Goal: Communication & Community: Answer question/provide support

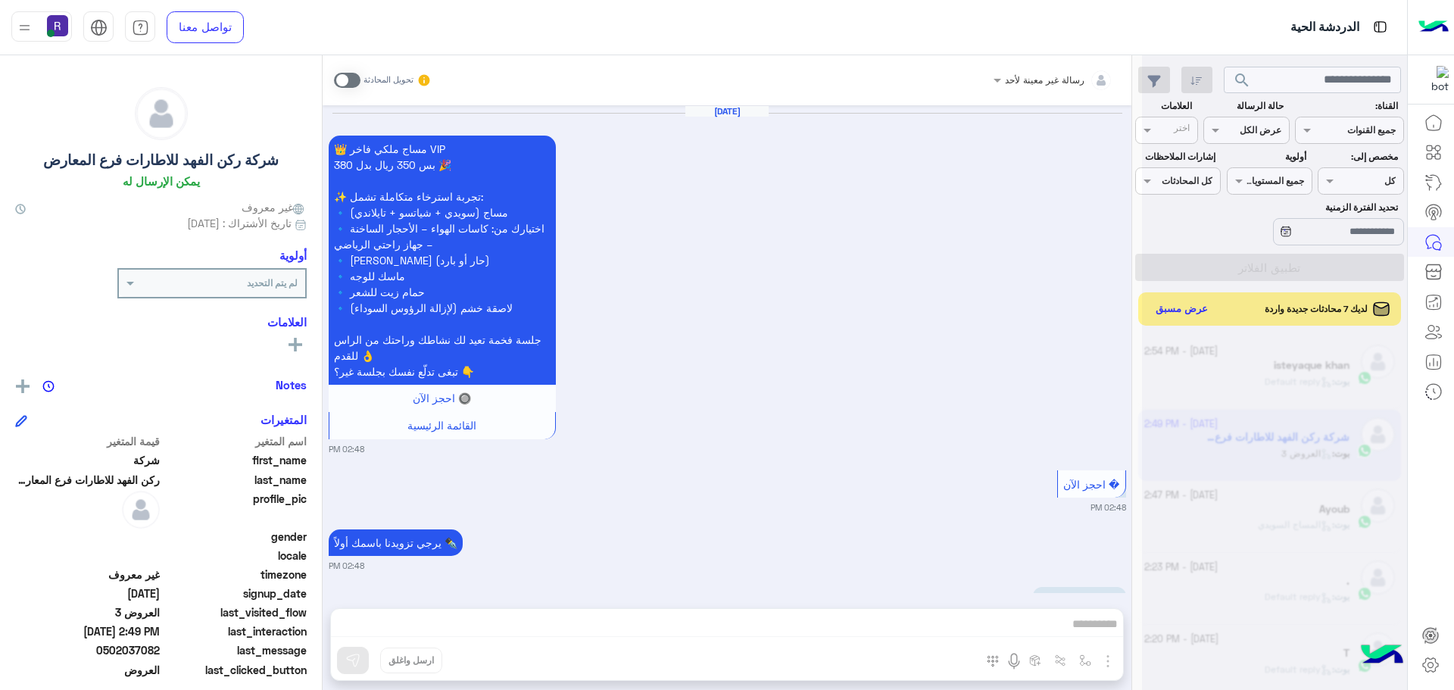
scroll to position [571, 0]
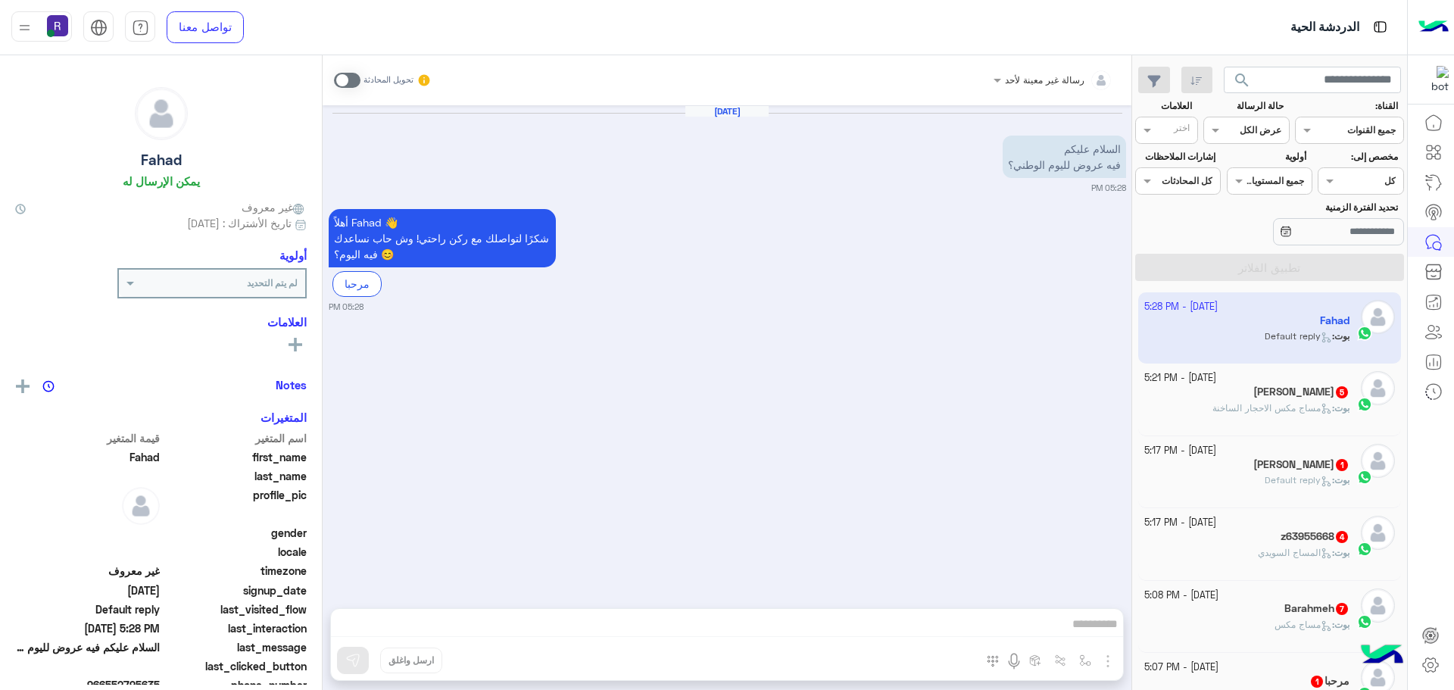
click at [1264, 395] on div "ابو كرار 5" at bounding box center [1247, 393] width 206 height 16
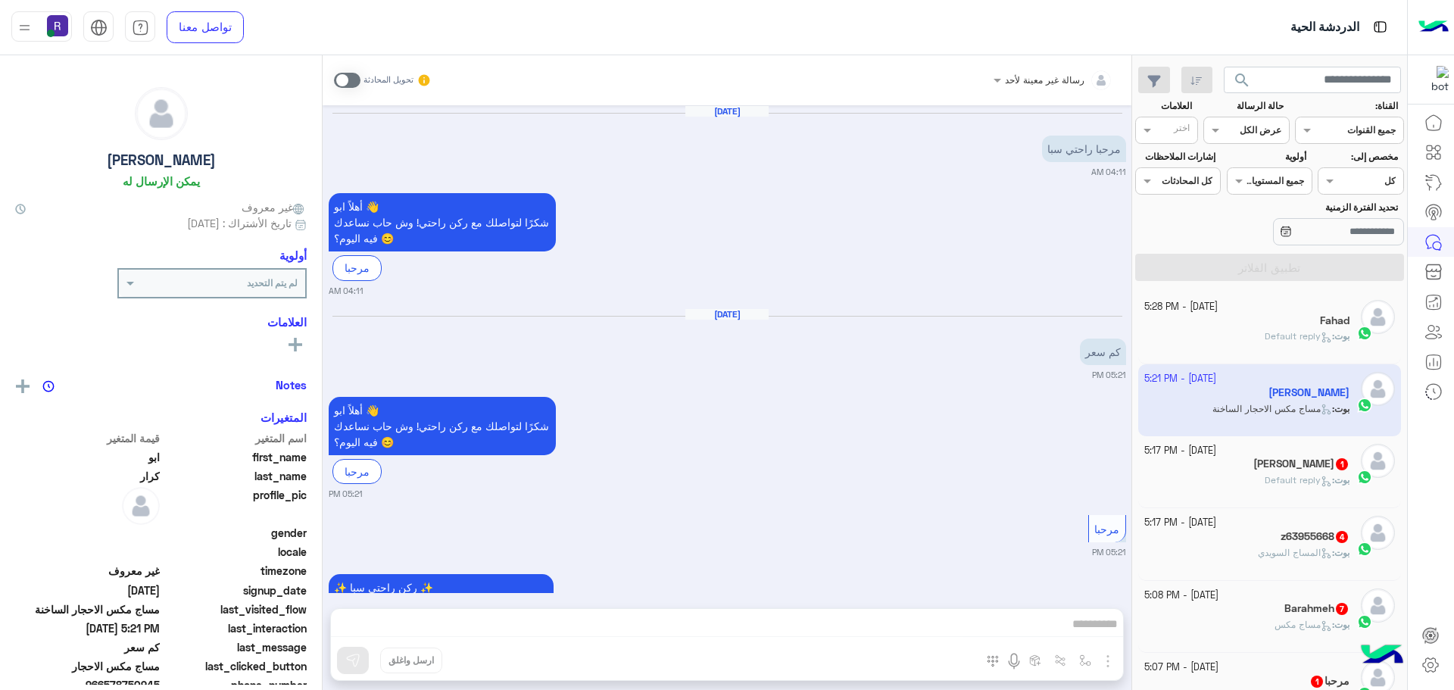
scroll to position [1106, 0]
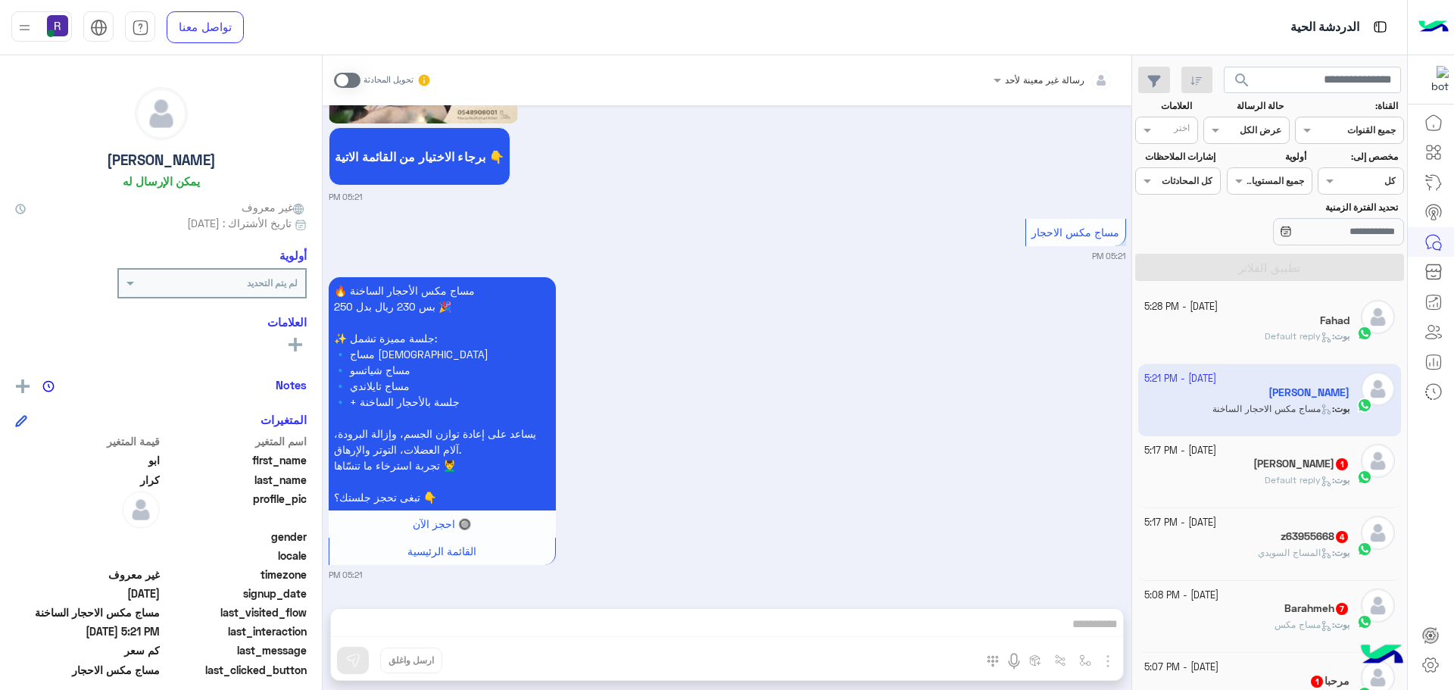
click at [1295, 428] on app-inbox-user "21 September - 5:21 PM ابو كرار بوت : مساج مكس الاحجار الساخنة" at bounding box center [1269, 399] width 263 height 71
click at [1298, 479] on span "Default reply" at bounding box center [1297, 479] width 67 height 11
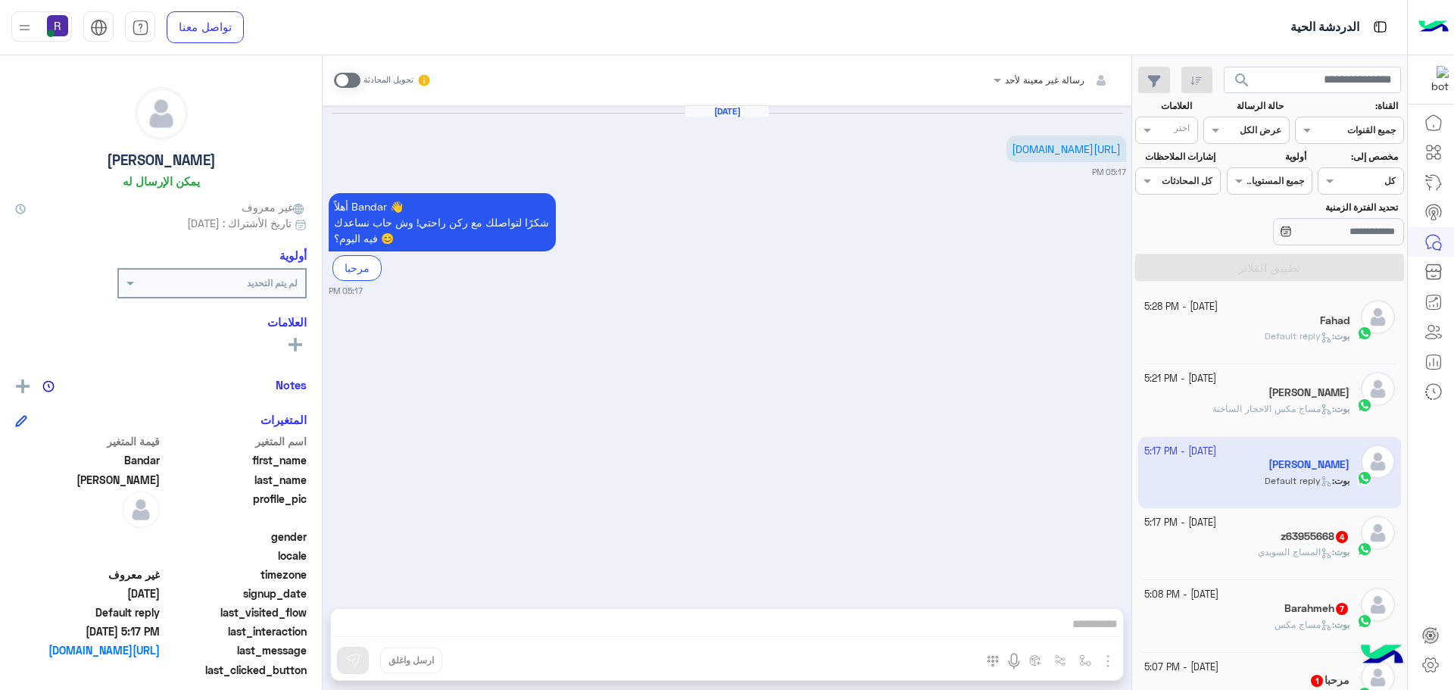
click at [1307, 540] on h5 "z63955668 4" at bounding box center [1314, 536] width 69 height 13
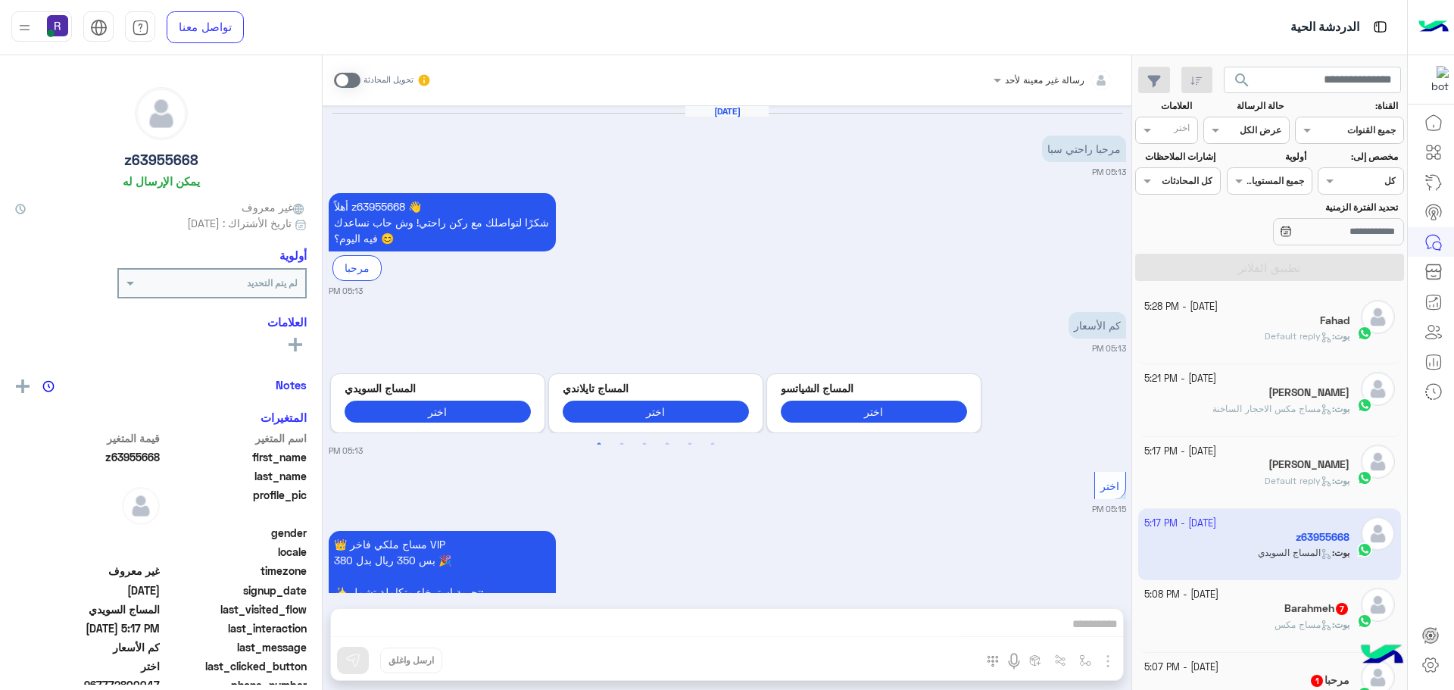
scroll to position [567, 0]
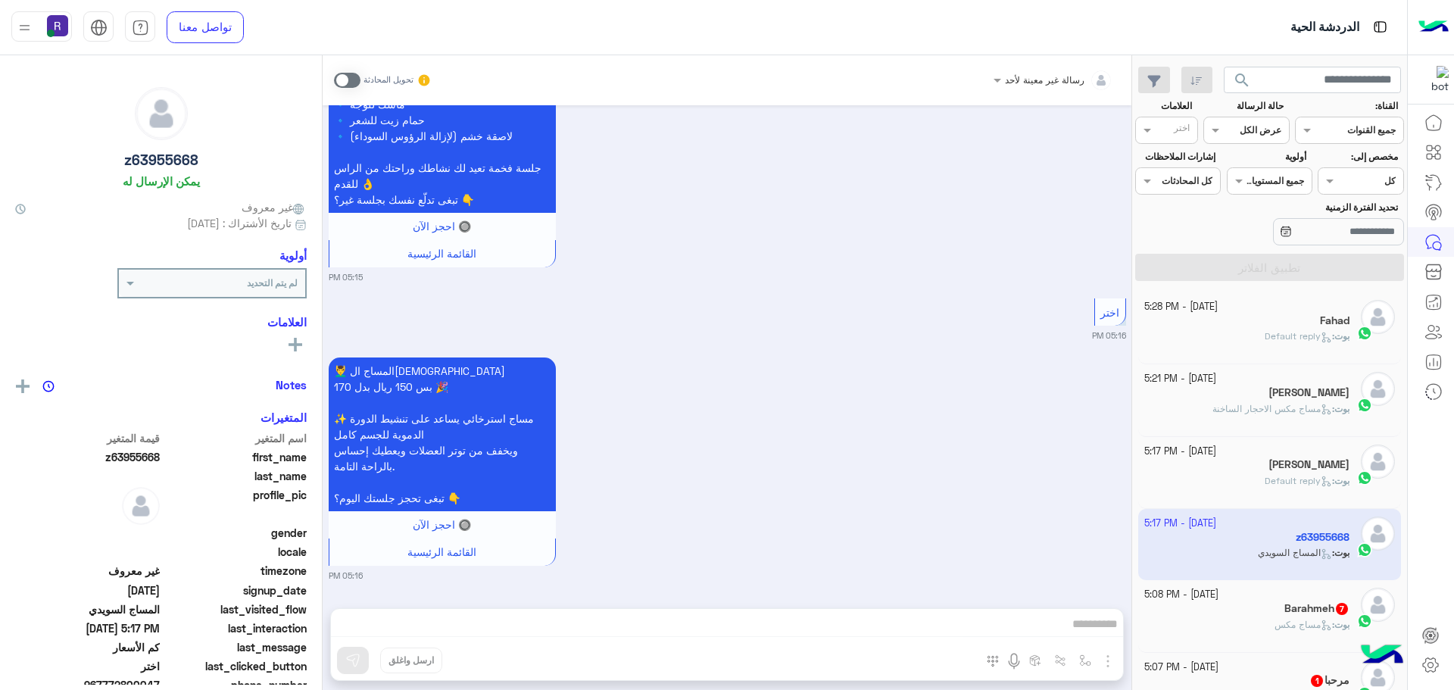
click at [1320, 602] on h5 "Barahmeh 7" at bounding box center [1316, 608] width 65 height 13
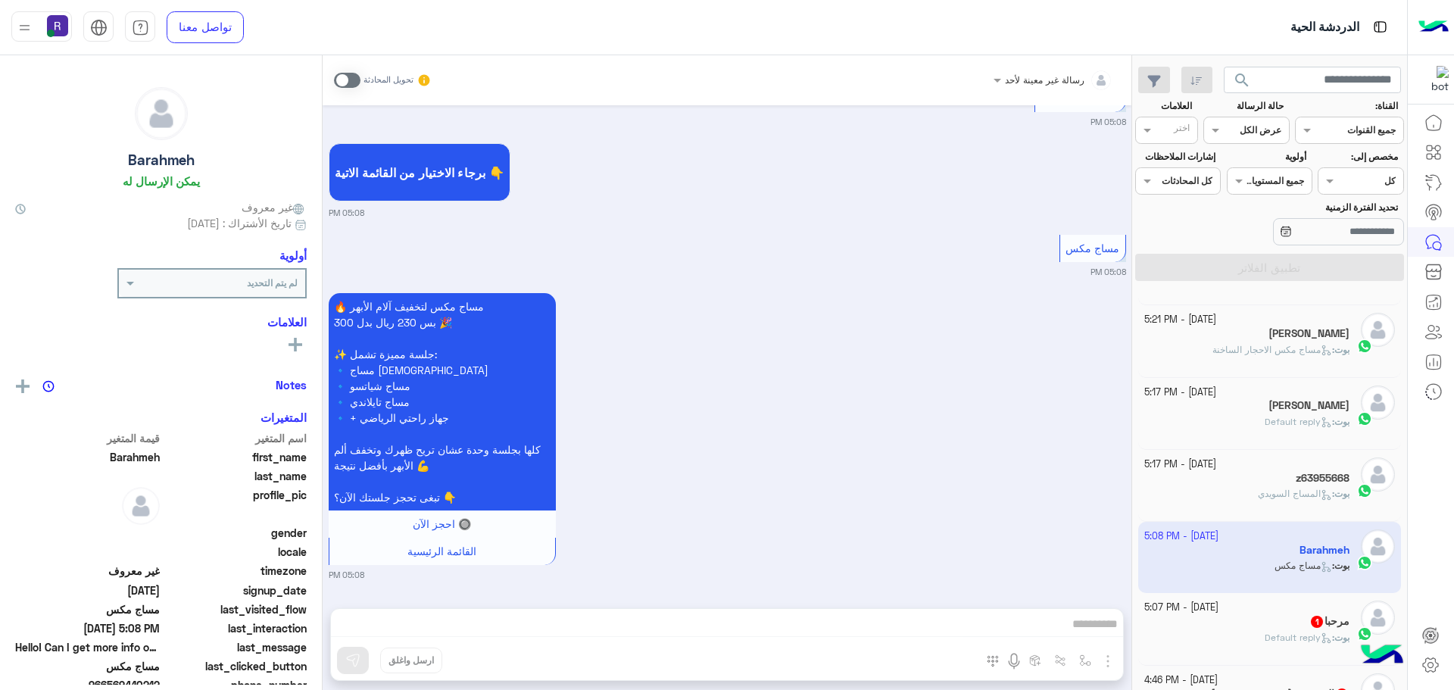
scroll to position [76, 0]
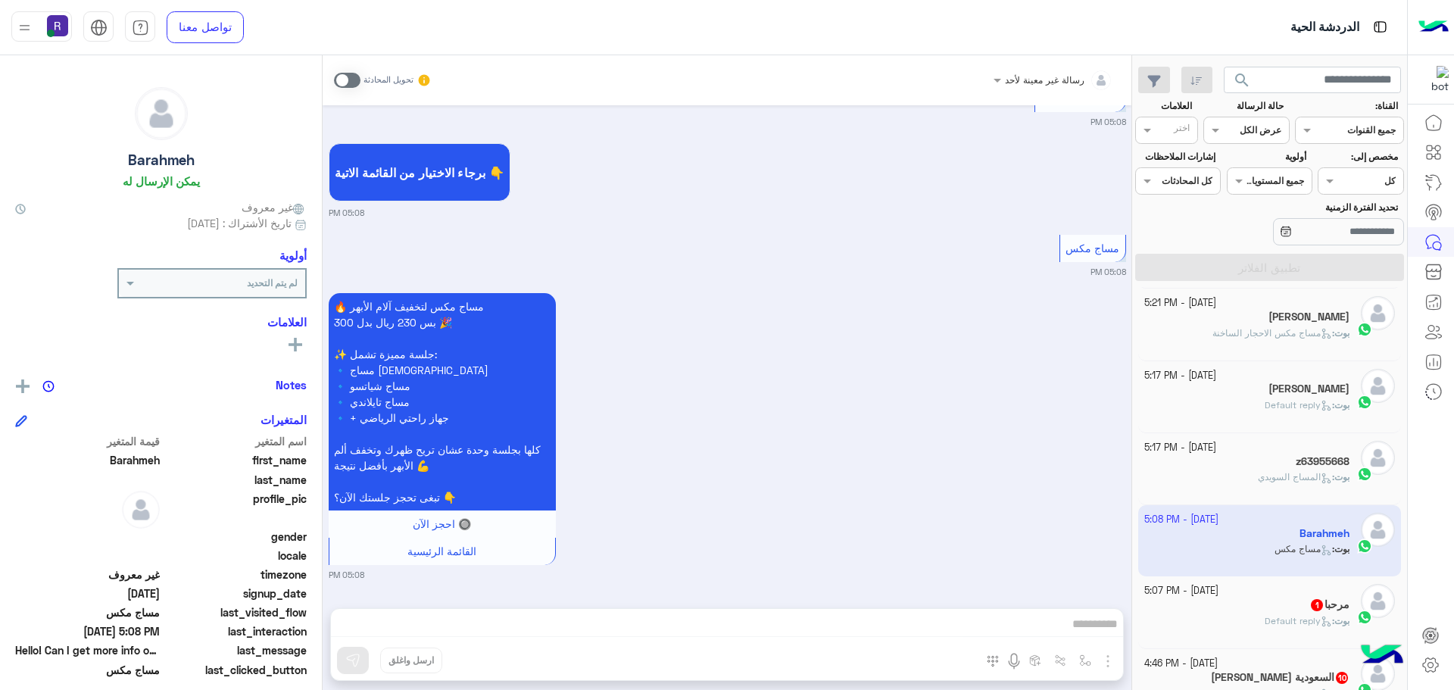
click at [1304, 610] on div "مرحبا 1" at bounding box center [1247, 606] width 206 height 16
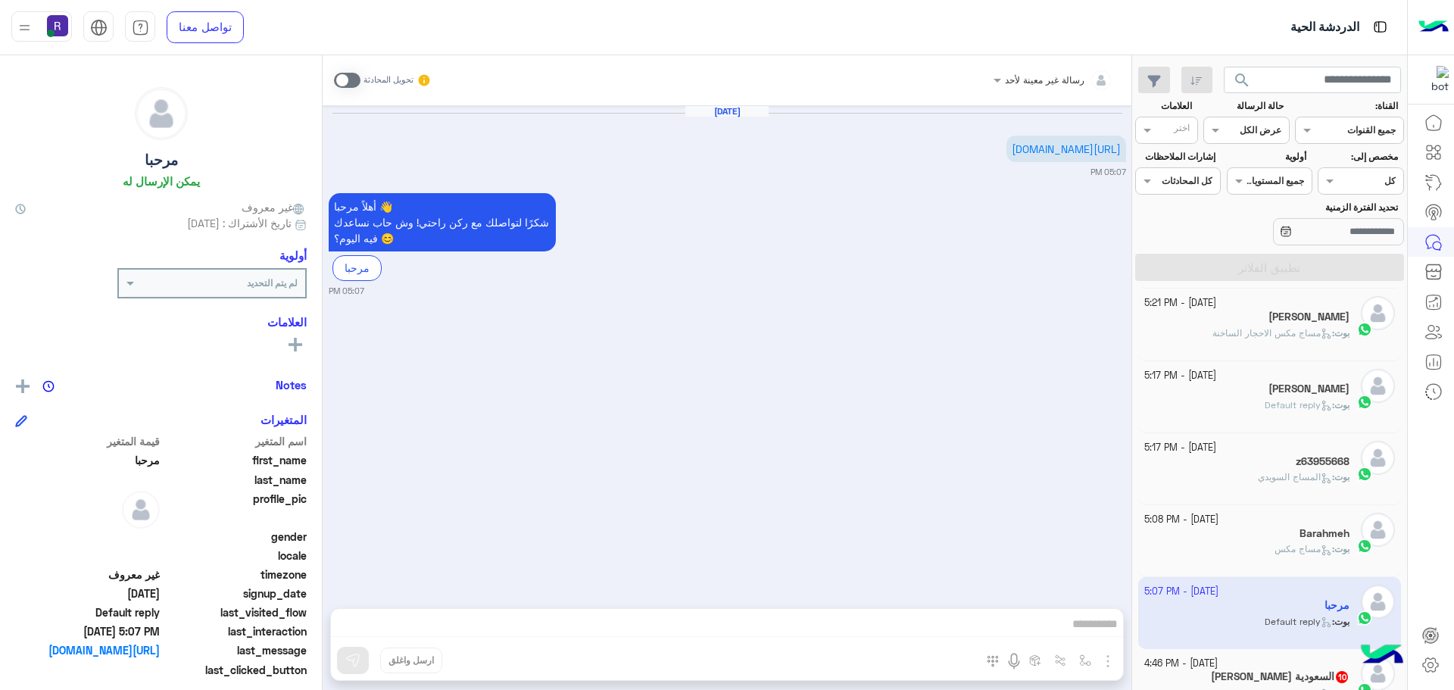
click at [1283, 677] on h5 "خالد كولا السعودية 10" at bounding box center [1280, 676] width 139 height 13
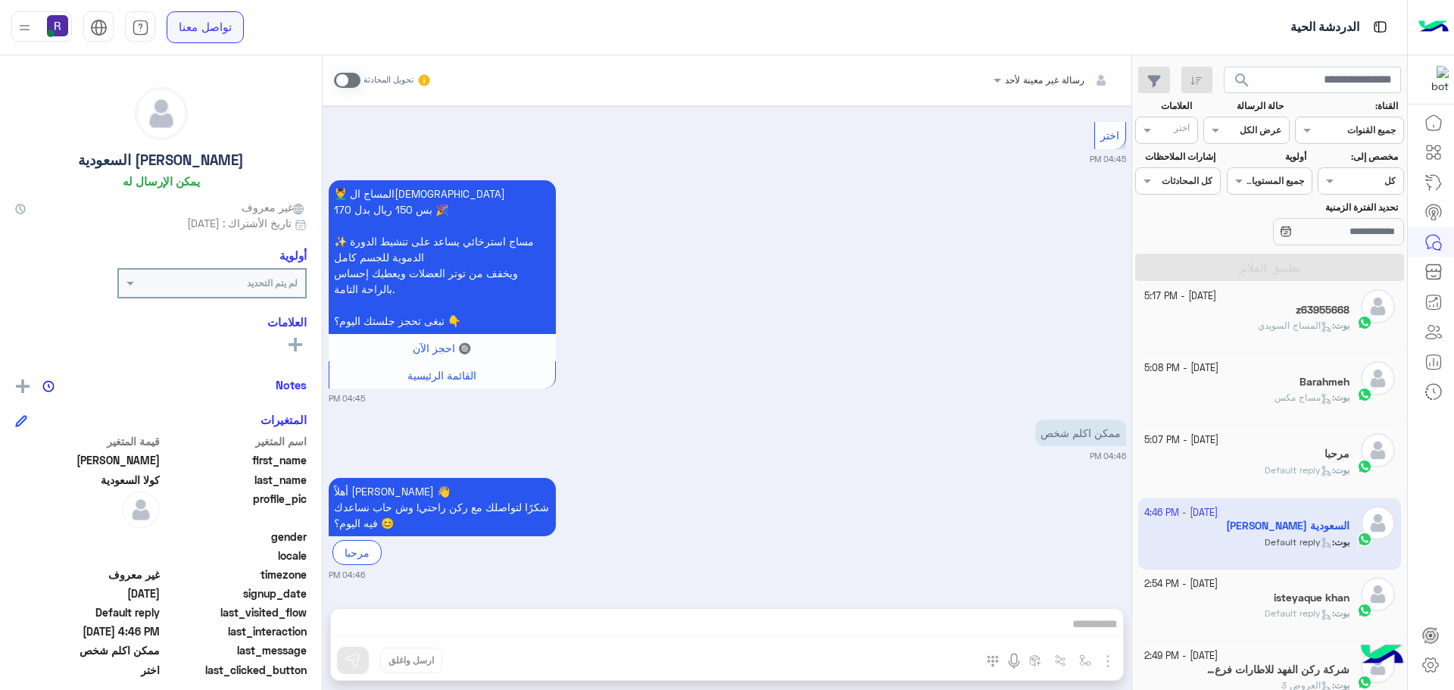
scroll to position [1681, 0]
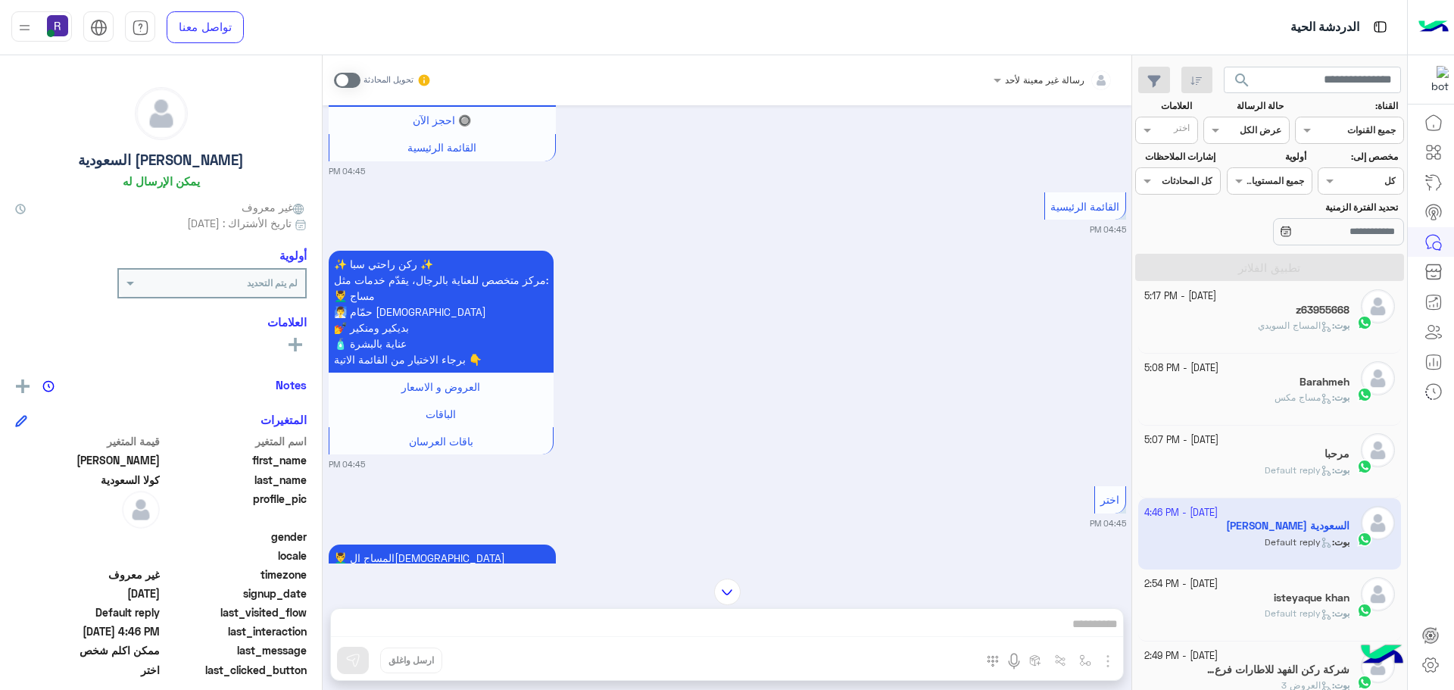
click at [1232, 331] on div "بوت : المساج السويدي" at bounding box center [1247, 332] width 206 height 26
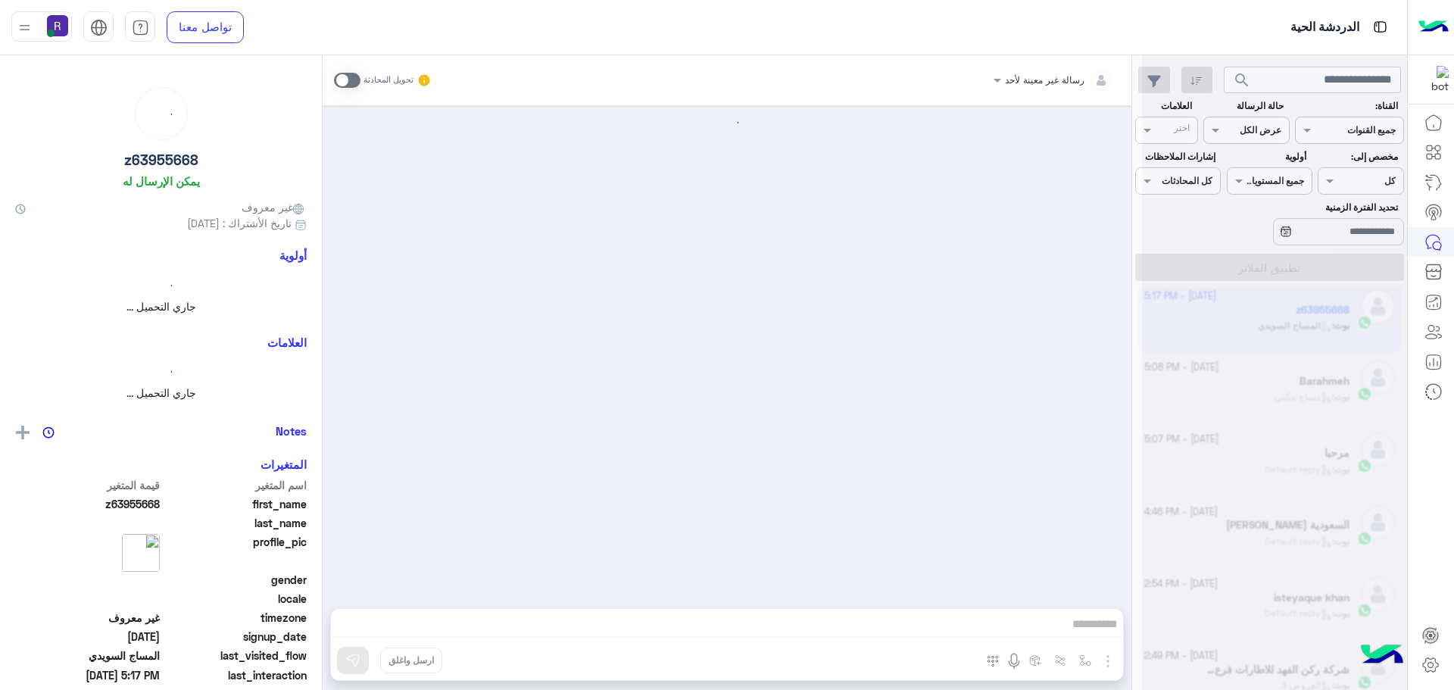
scroll to position [567, 0]
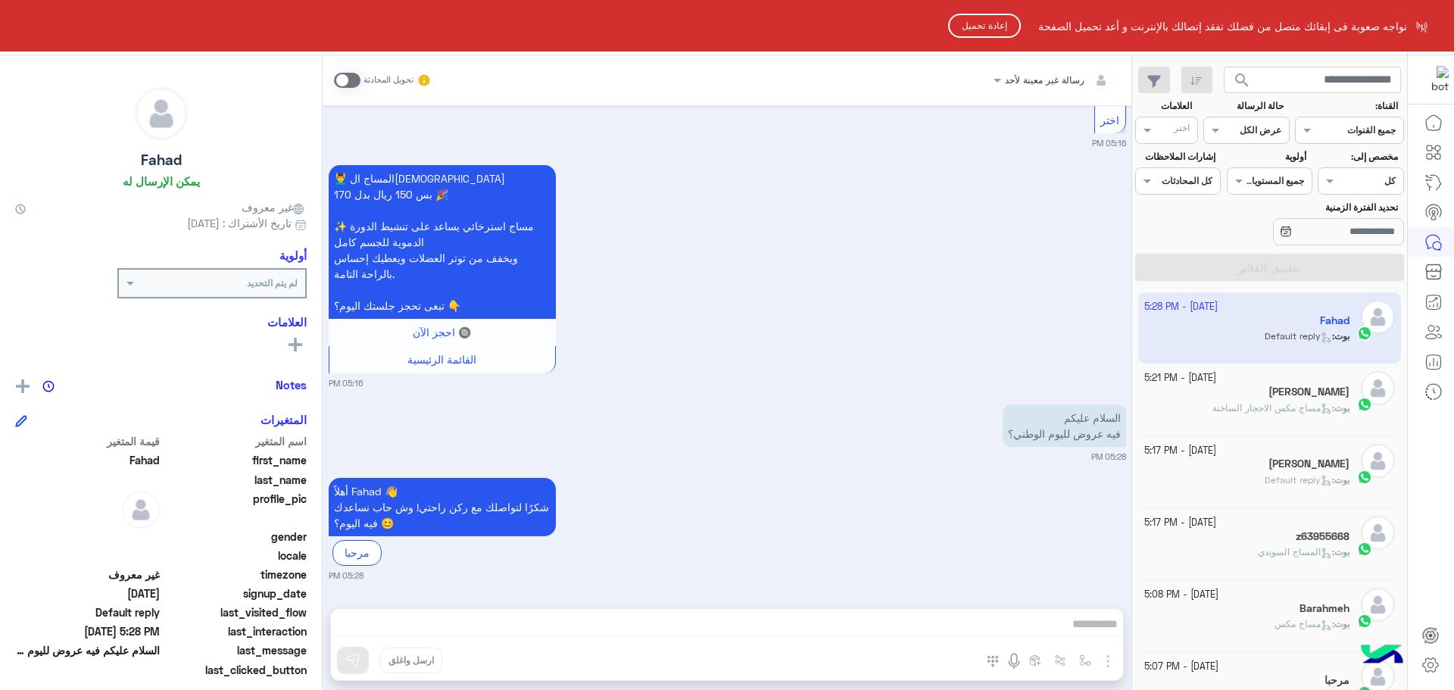
scroll to position [571, 0]
click at [991, 28] on button "إعادة تحميل" at bounding box center [984, 26] width 73 height 24
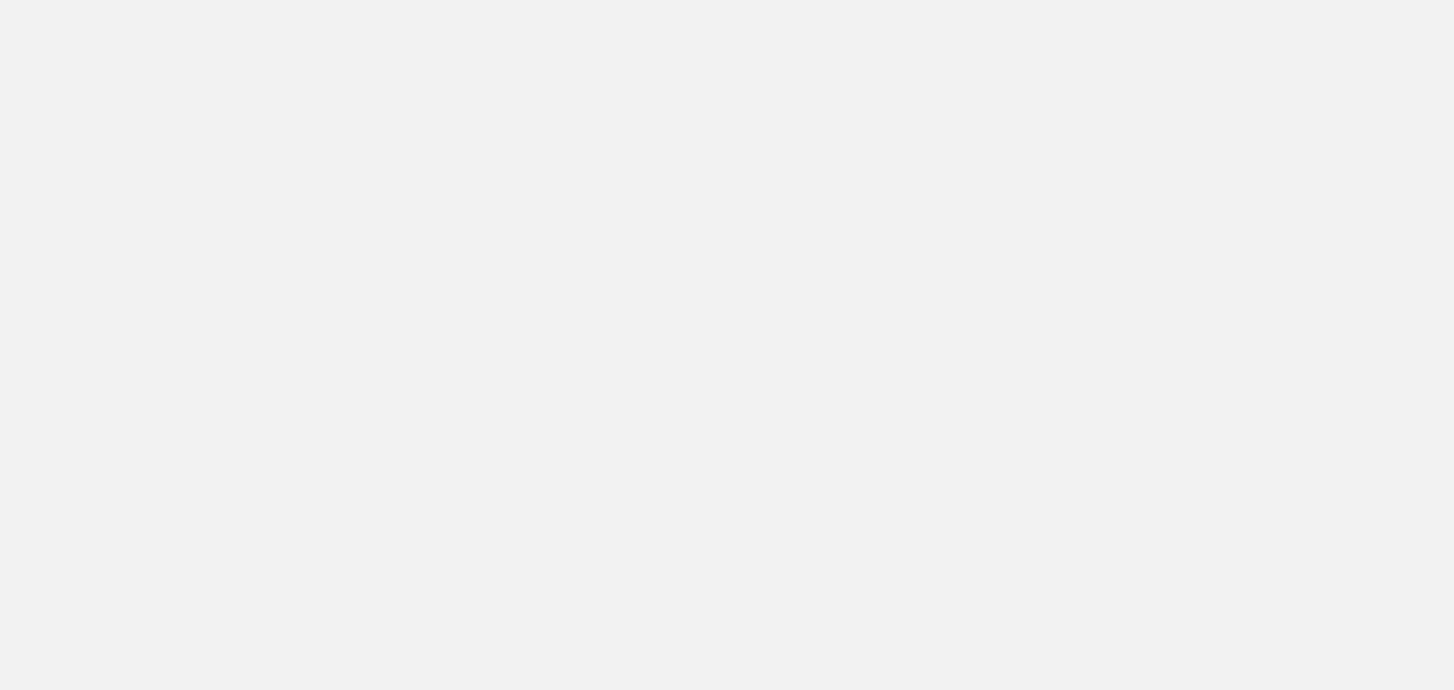
scroll to position [571, 0]
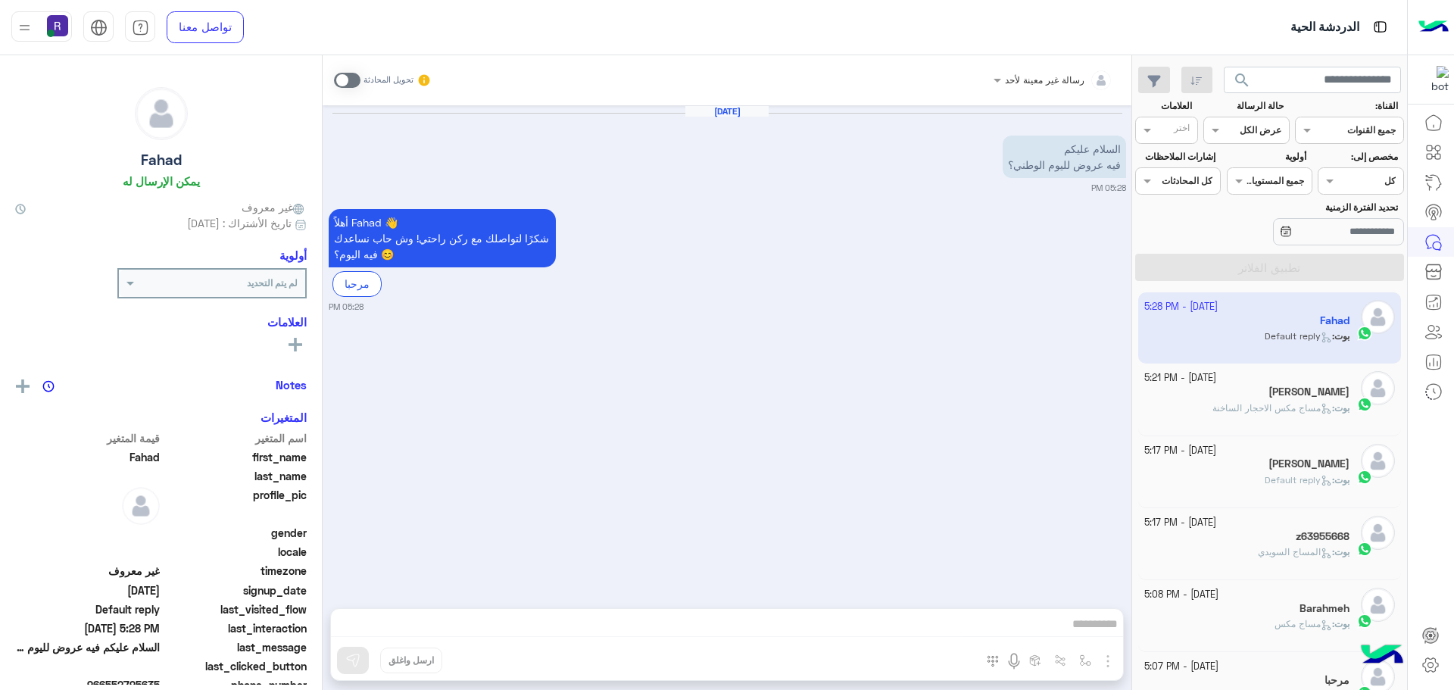
click at [344, 83] on span at bounding box center [347, 80] width 26 height 15
click at [1106, 664] on img "button" at bounding box center [1107, 661] width 18 height 18
click at [1086, 631] on span "الصور" at bounding box center [1078, 627] width 28 height 17
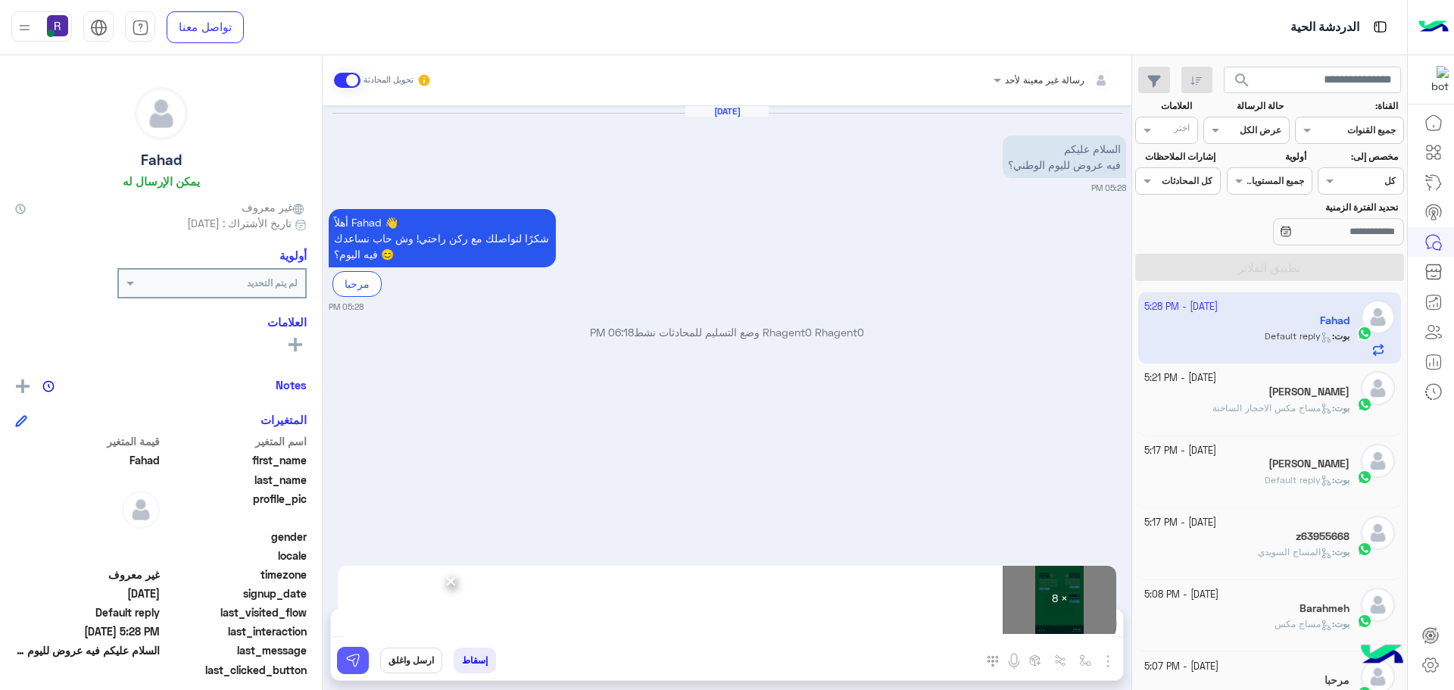
click at [357, 655] on img at bounding box center [352, 660] width 15 height 15
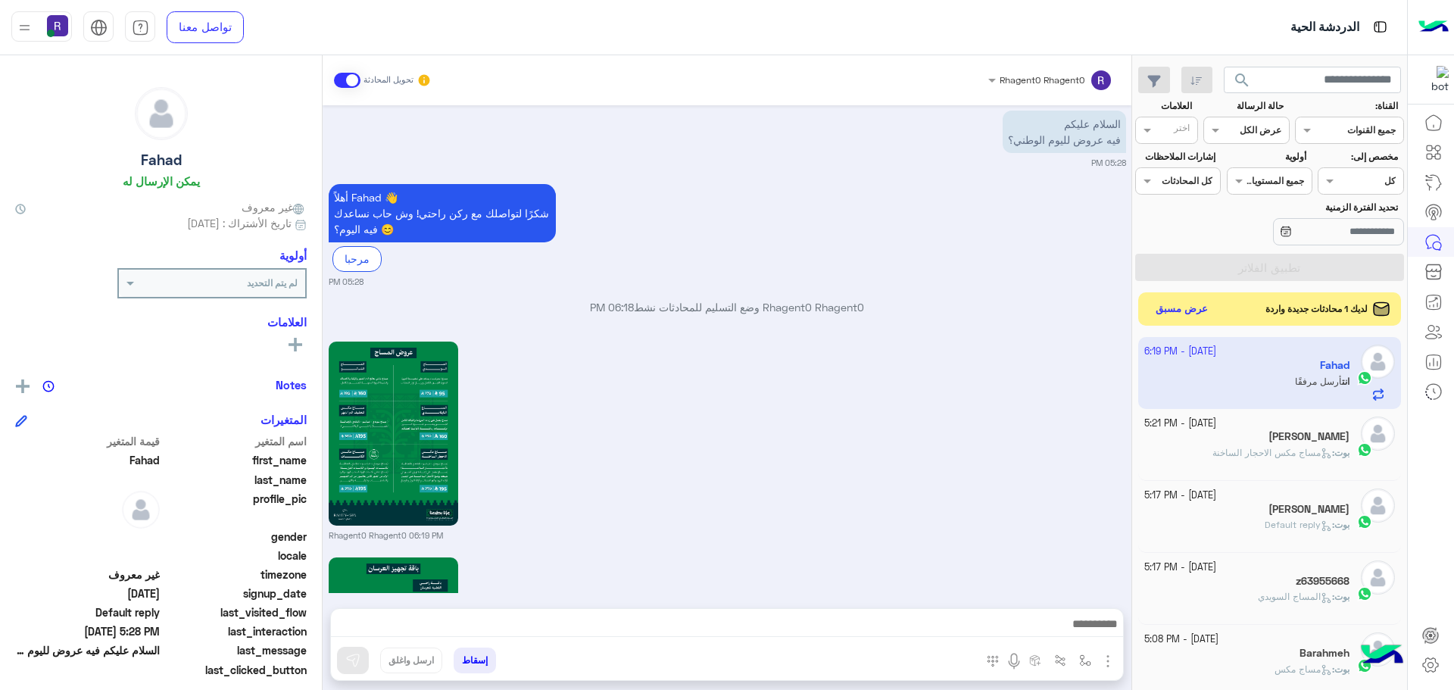
scroll to position [1532, 0]
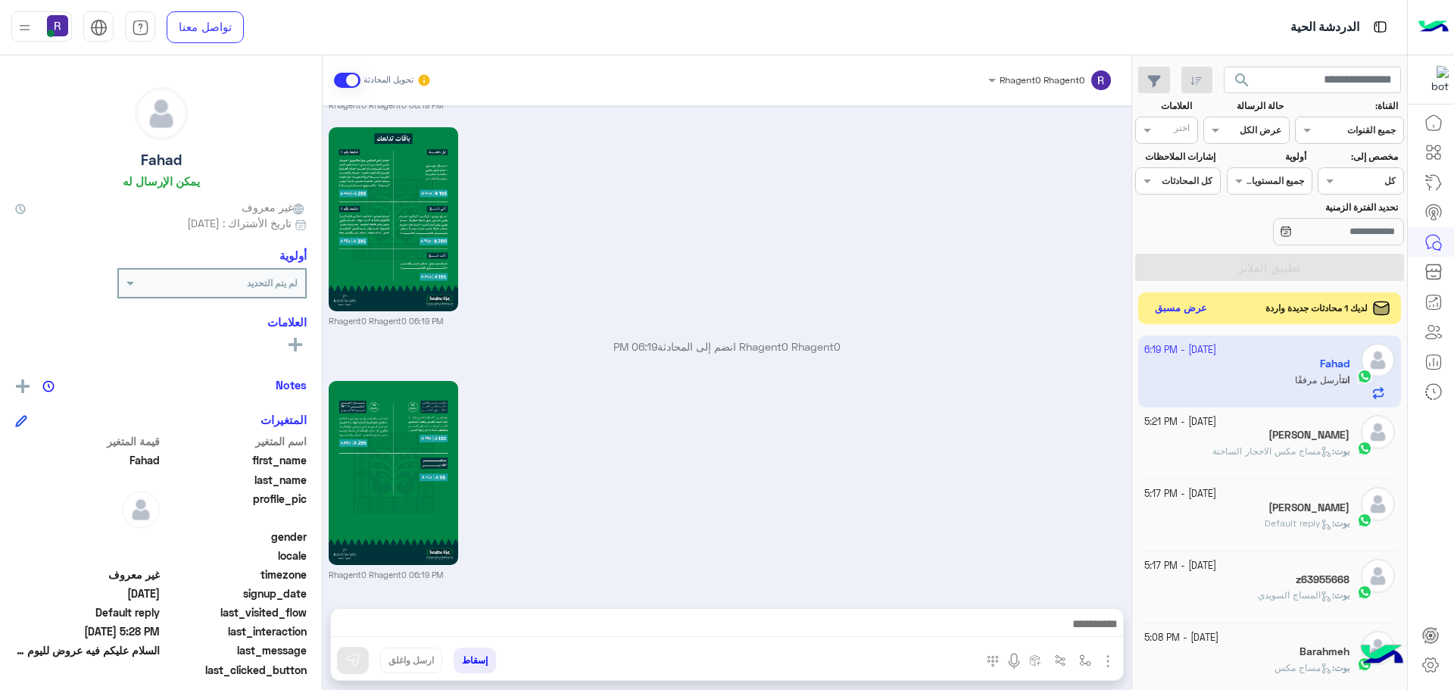
click at [1201, 304] on button "عرض مسبق" at bounding box center [1181, 308] width 64 height 20
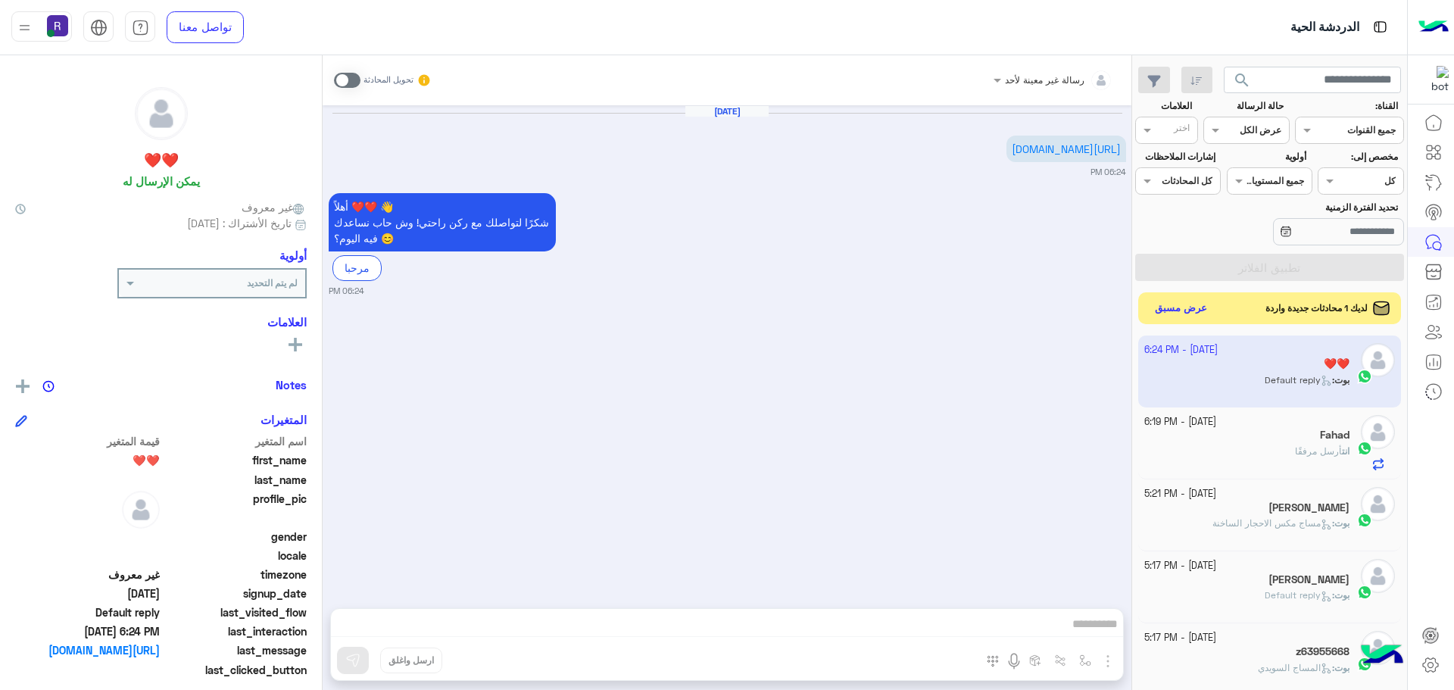
click at [1187, 304] on button "عرض مسبق" at bounding box center [1181, 308] width 64 height 20
click at [1196, 310] on button "عرض مسبق" at bounding box center [1181, 308] width 64 height 20
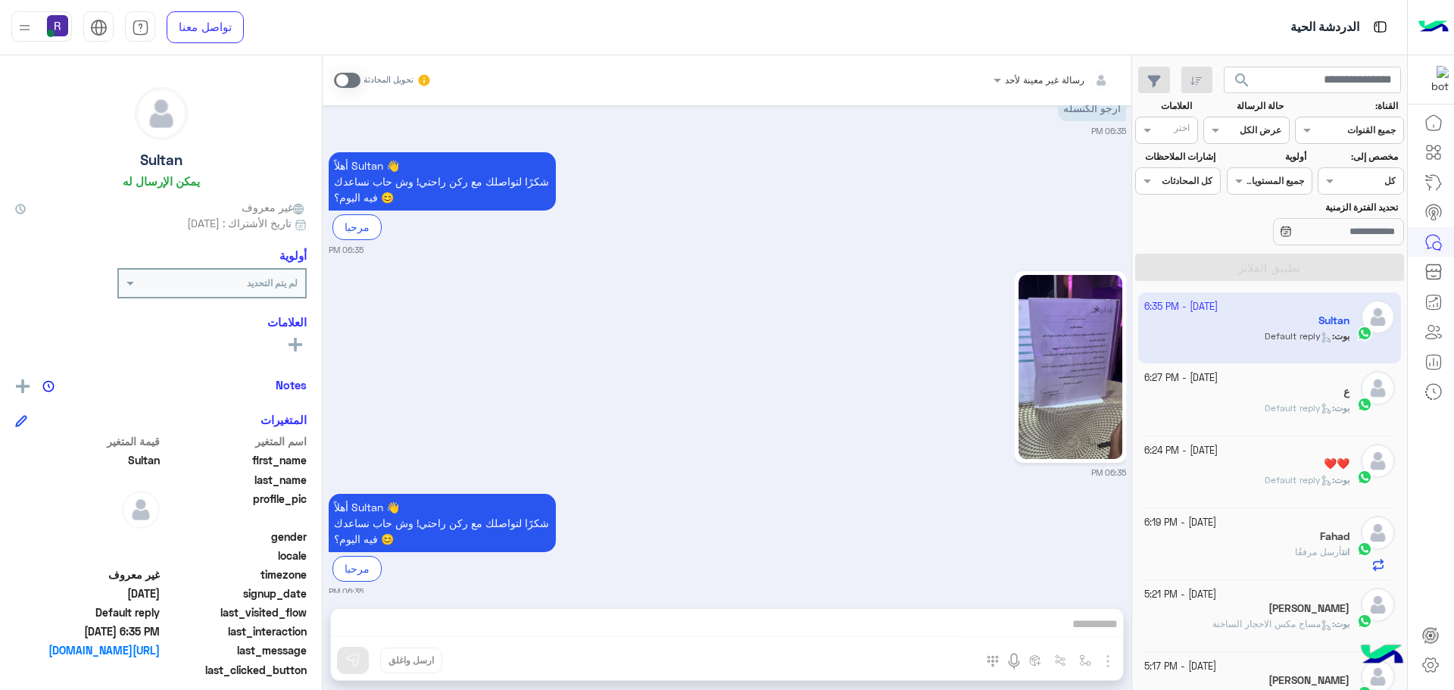
scroll to position [57, 0]
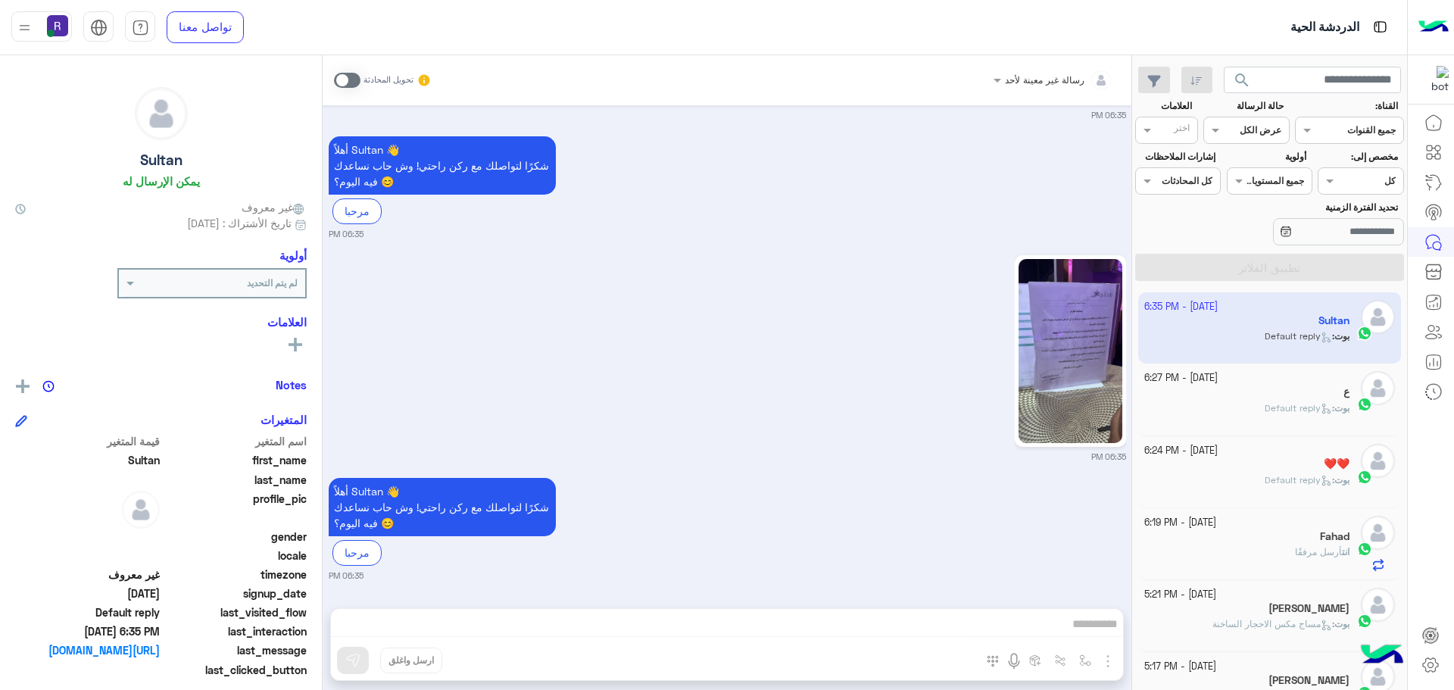
click at [351, 86] on span at bounding box center [347, 80] width 26 height 15
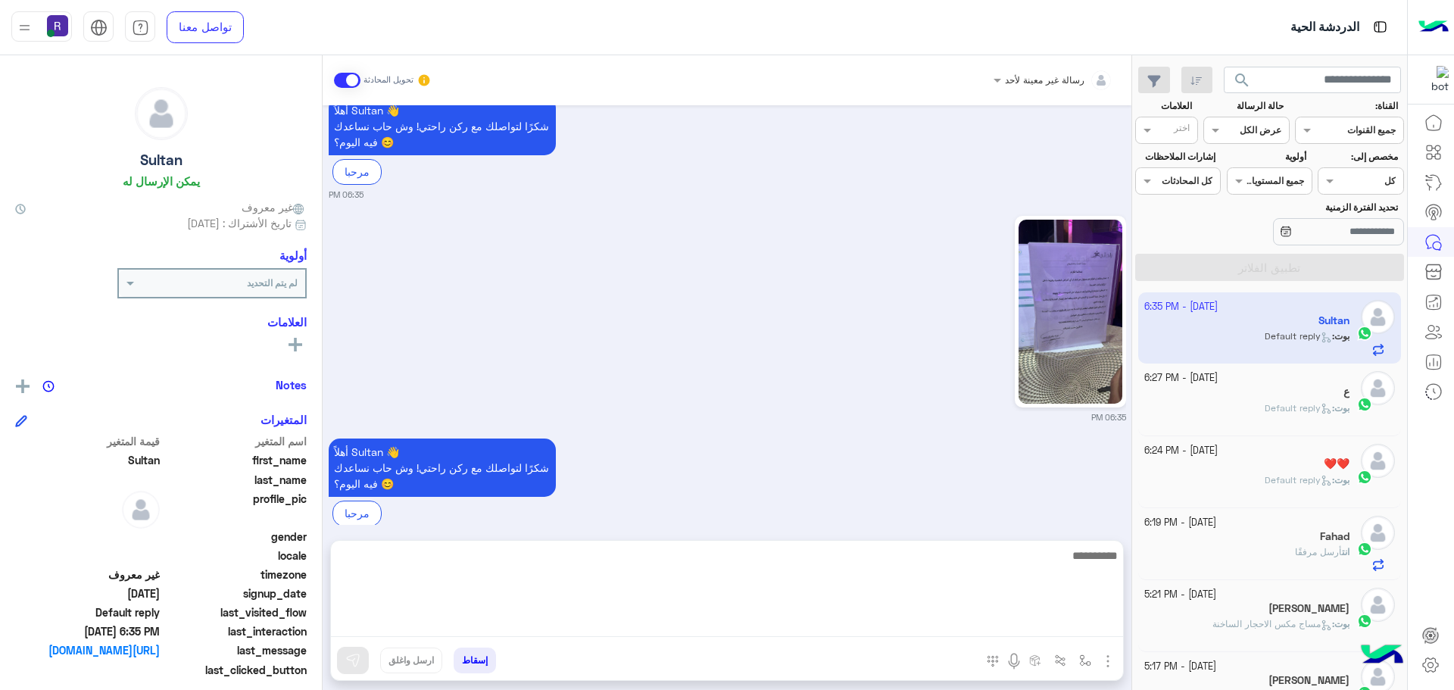
click at [1069, 630] on textarea at bounding box center [727, 591] width 792 height 91
click at [1072, 575] on textarea at bounding box center [727, 591] width 792 height 91
type textarea "**********"
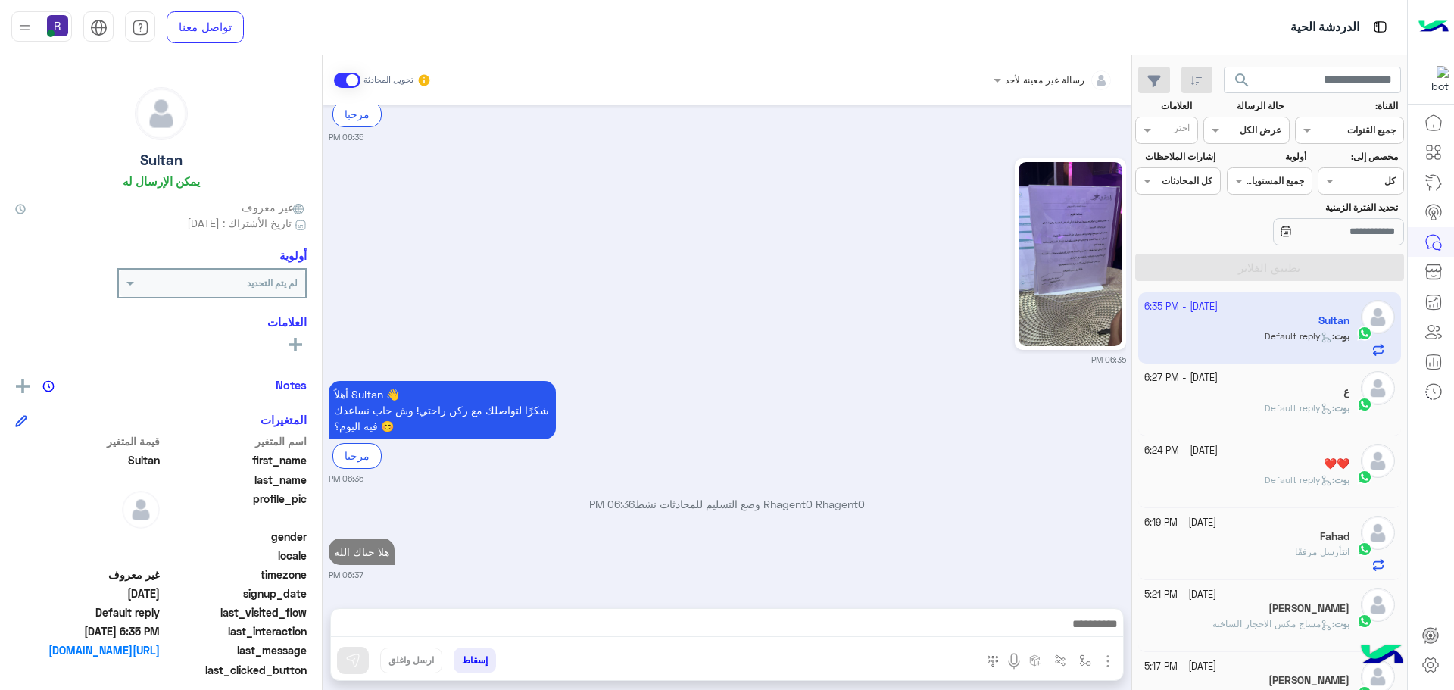
click at [703, 377] on div "أهلاً Sultan 👋 شكرًا لتواصلك مع ركن راحتي! وش حاب نساعدك فيه اليوم؟ 😊 مرحبا 06:…" at bounding box center [727, 431] width 797 height 108
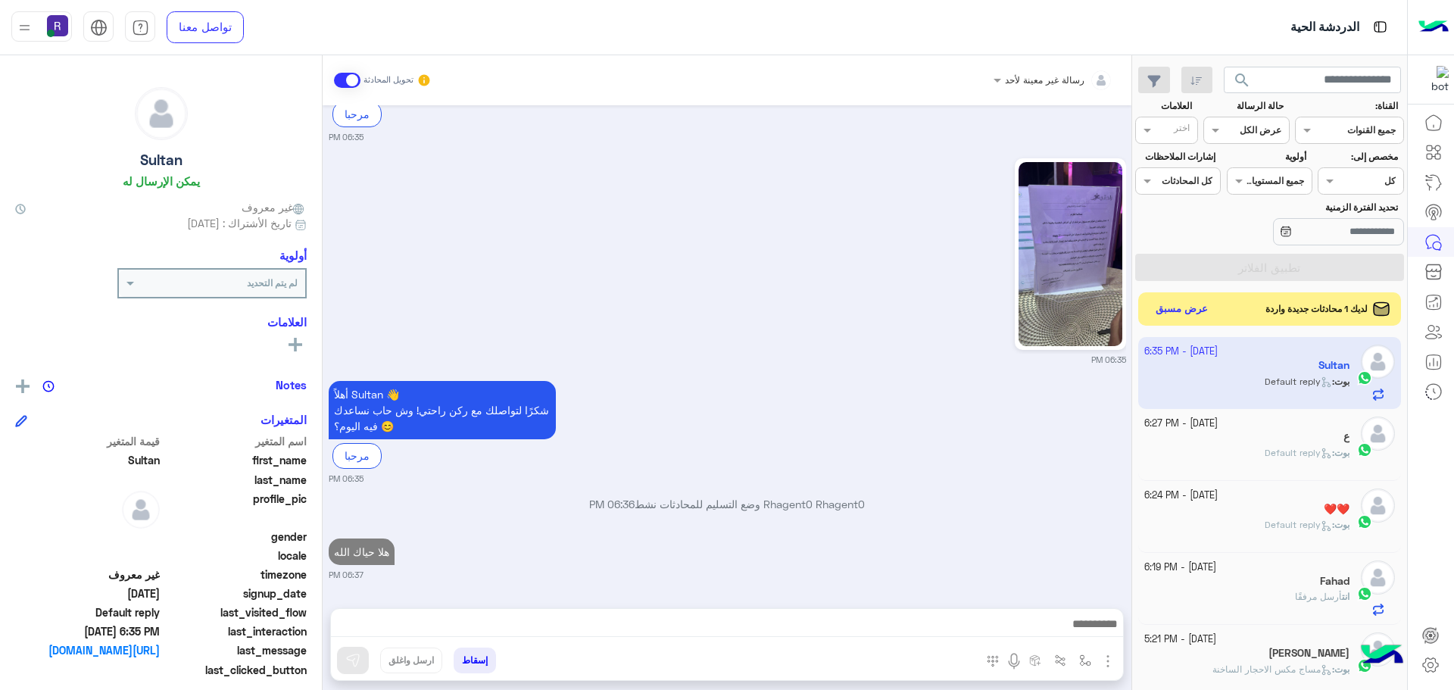
scroll to position [193, 0]
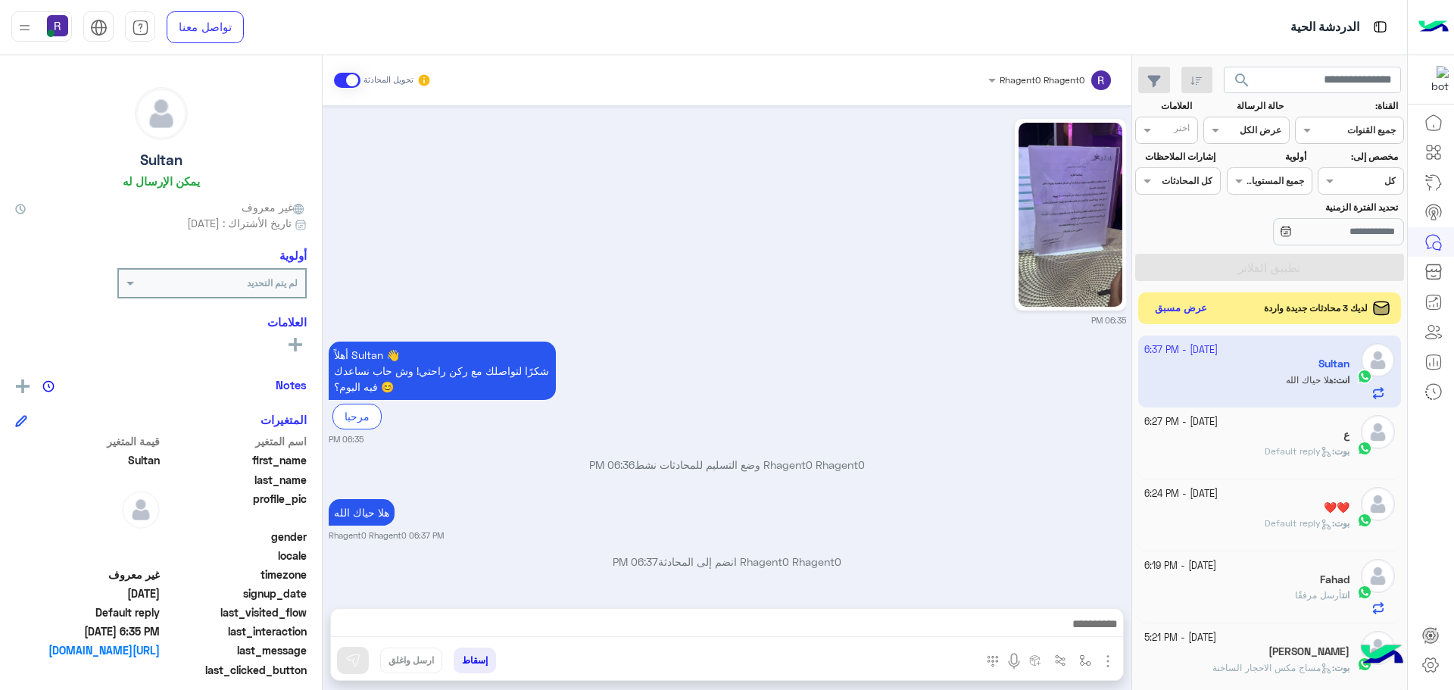
click at [1179, 314] on button "عرض مسبق" at bounding box center [1181, 308] width 64 height 20
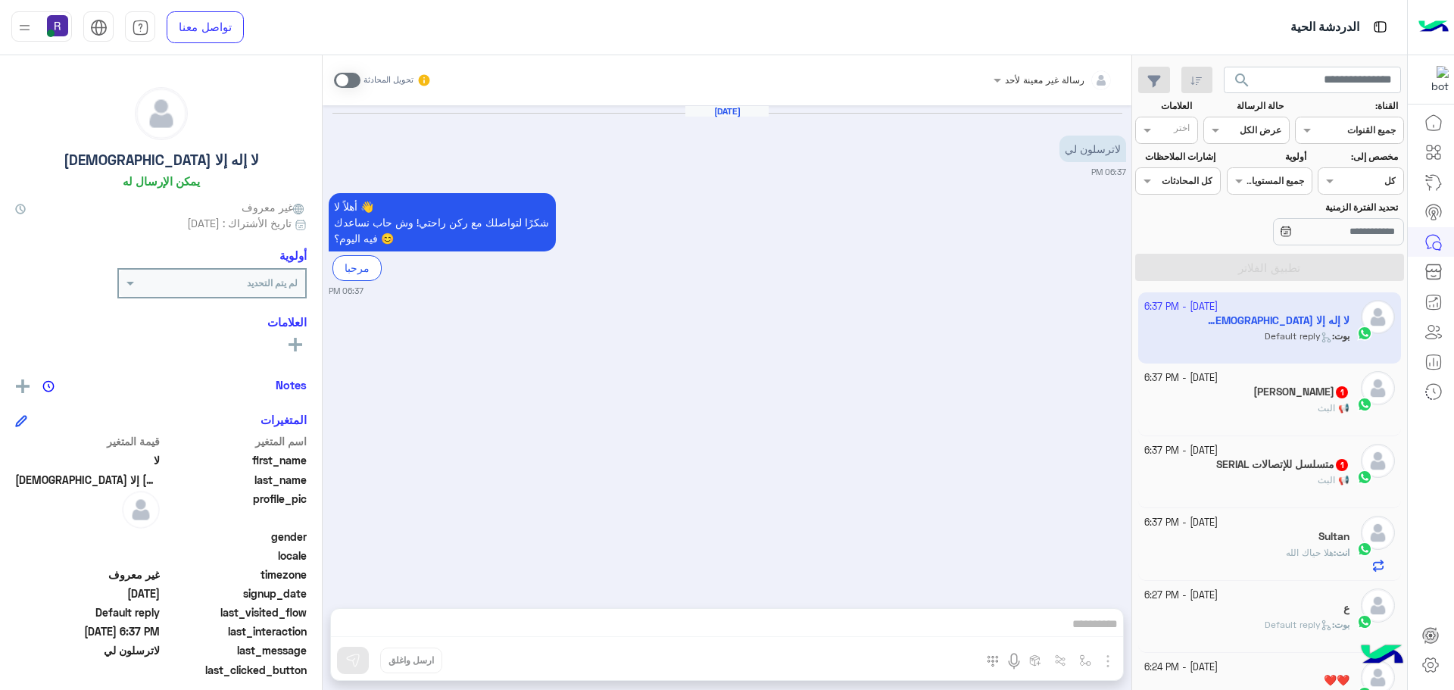
click at [1254, 391] on div "Adib Ayoub 1" at bounding box center [1247, 393] width 206 height 16
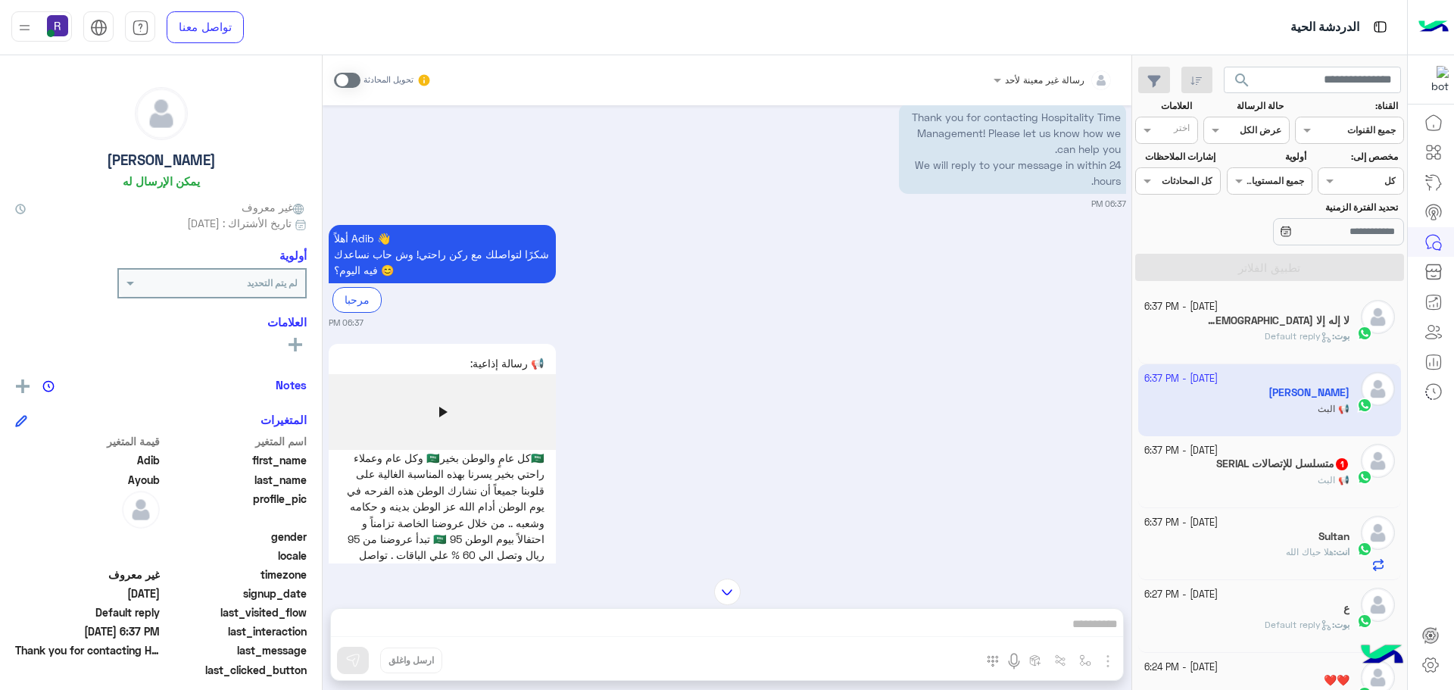
scroll to position [114, 0]
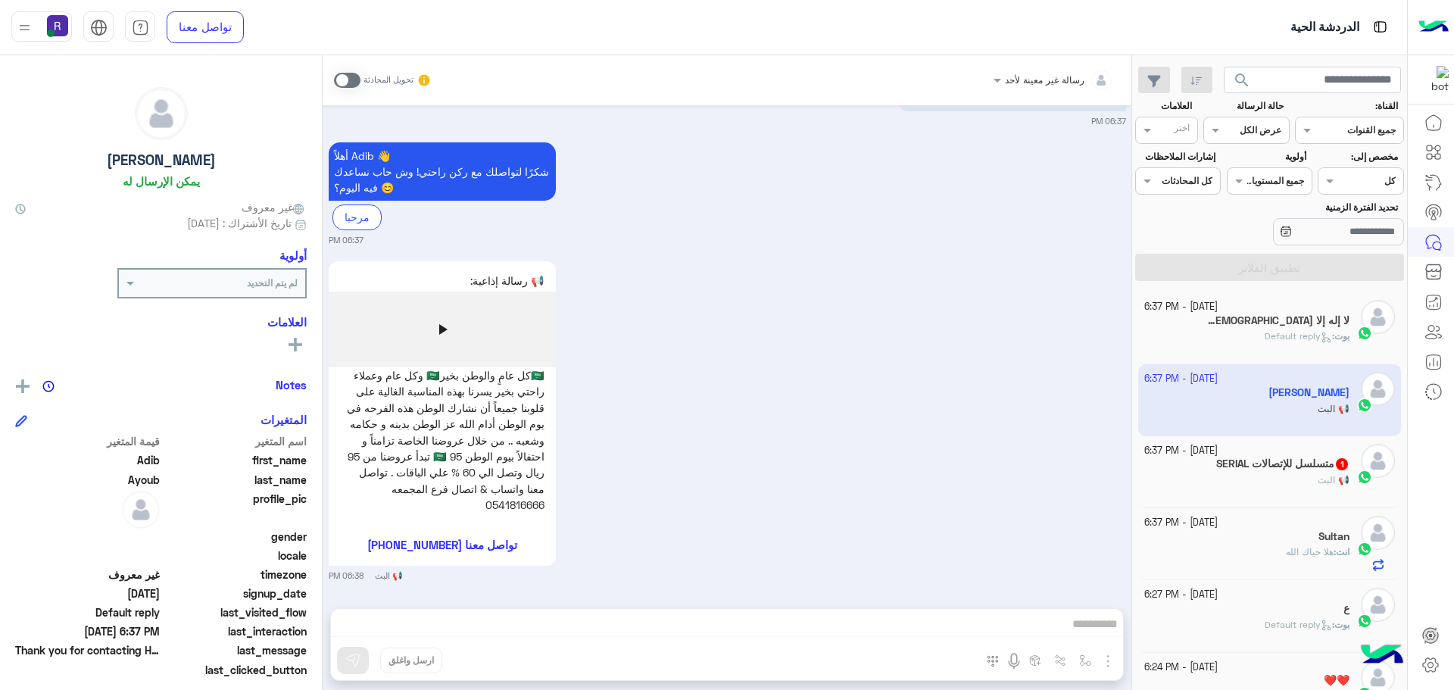
click at [347, 86] on span at bounding box center [347, 80] width 26 height 15
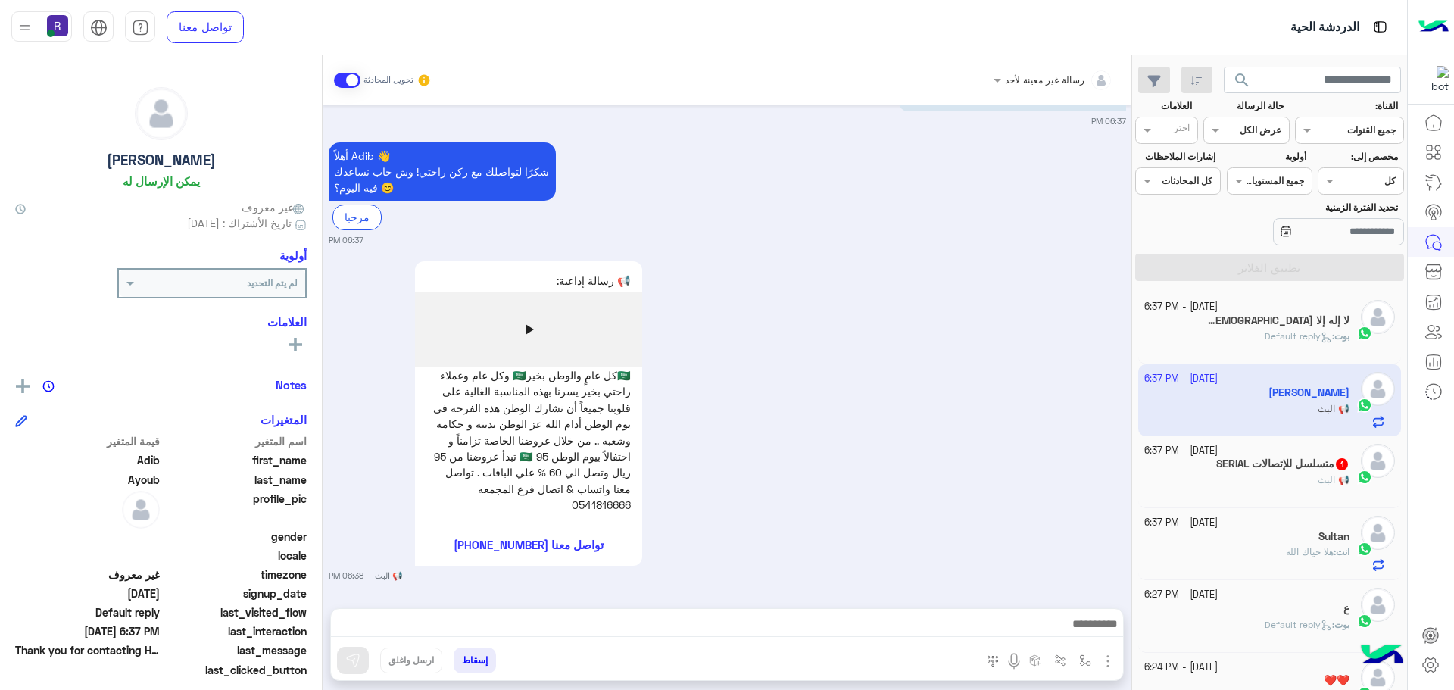
scroll to position [154, 0]
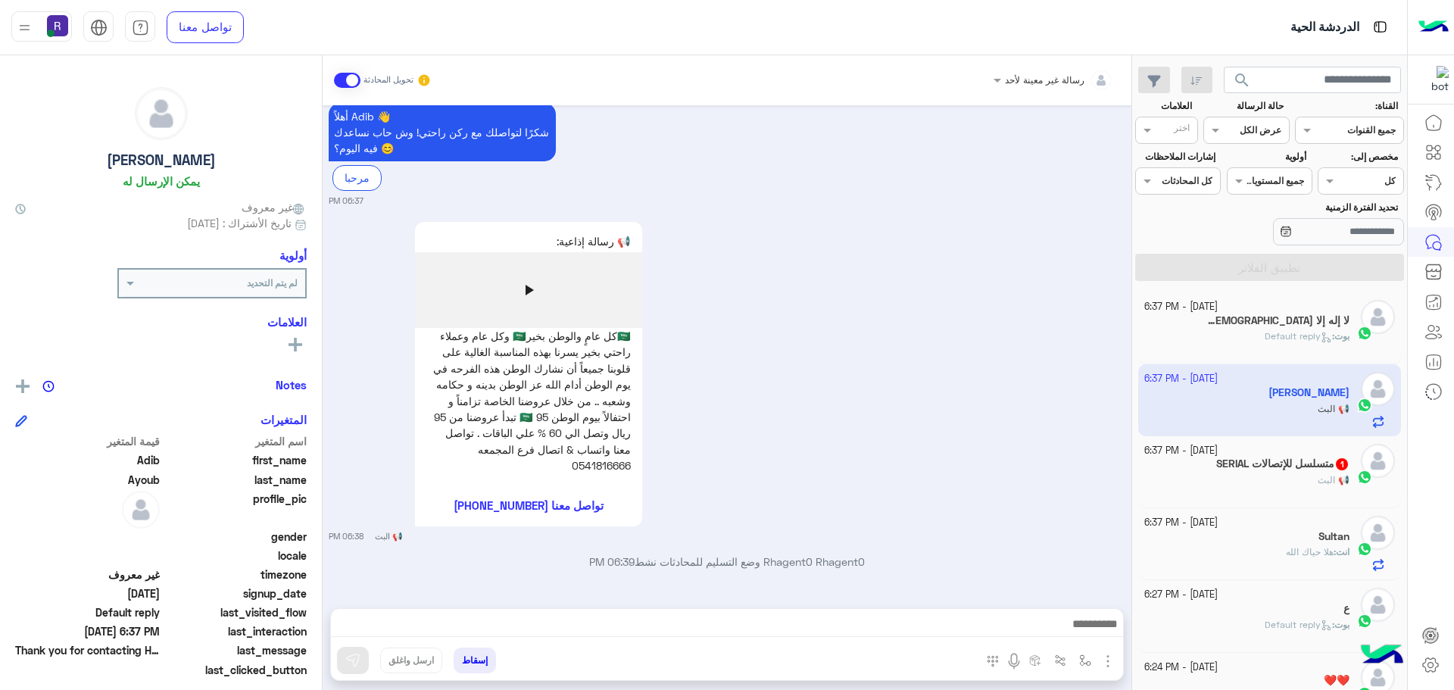
click at [1108, 658] on img "button" at bounding box center [1107, 661] width 18 height 18
click at [1070, 622] on span "الصور" at bounding box center [1078, 627] width 28 height 17
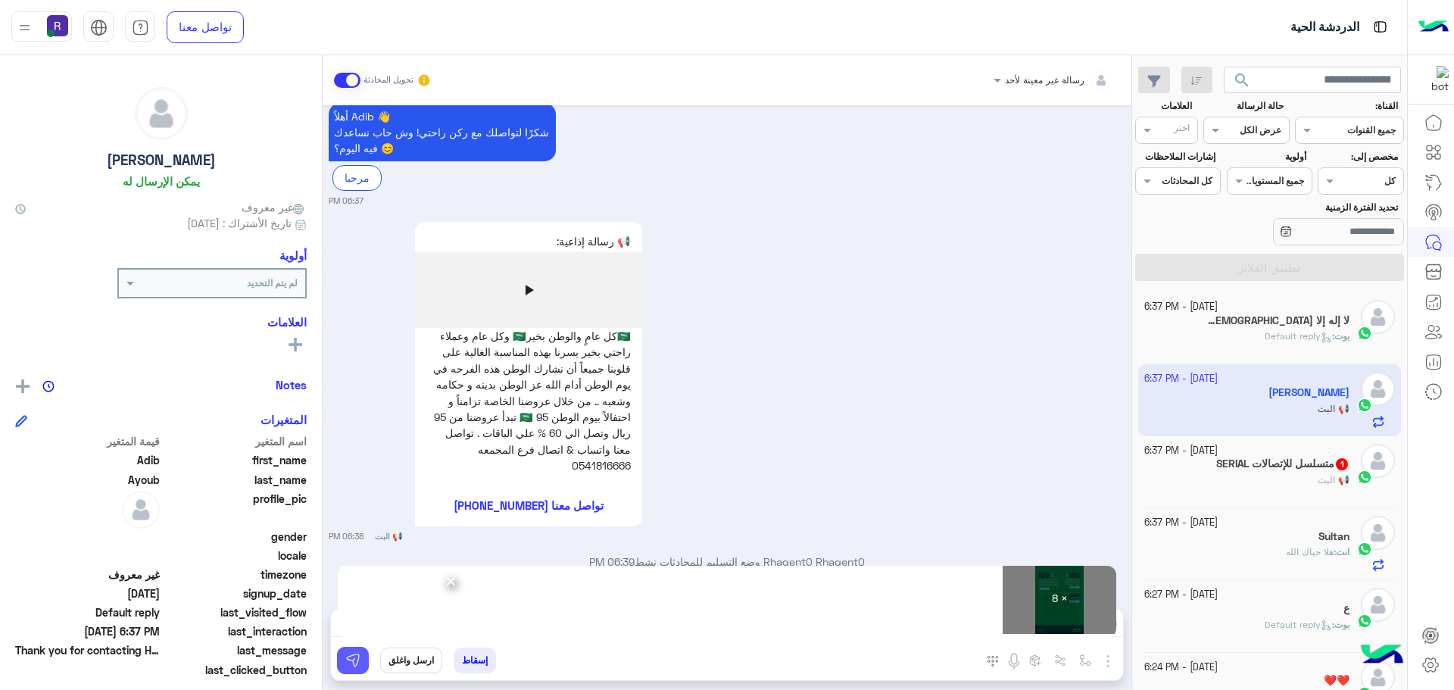
click at [366, 659] on button at bounding box center [353, 660] width 32 height 27
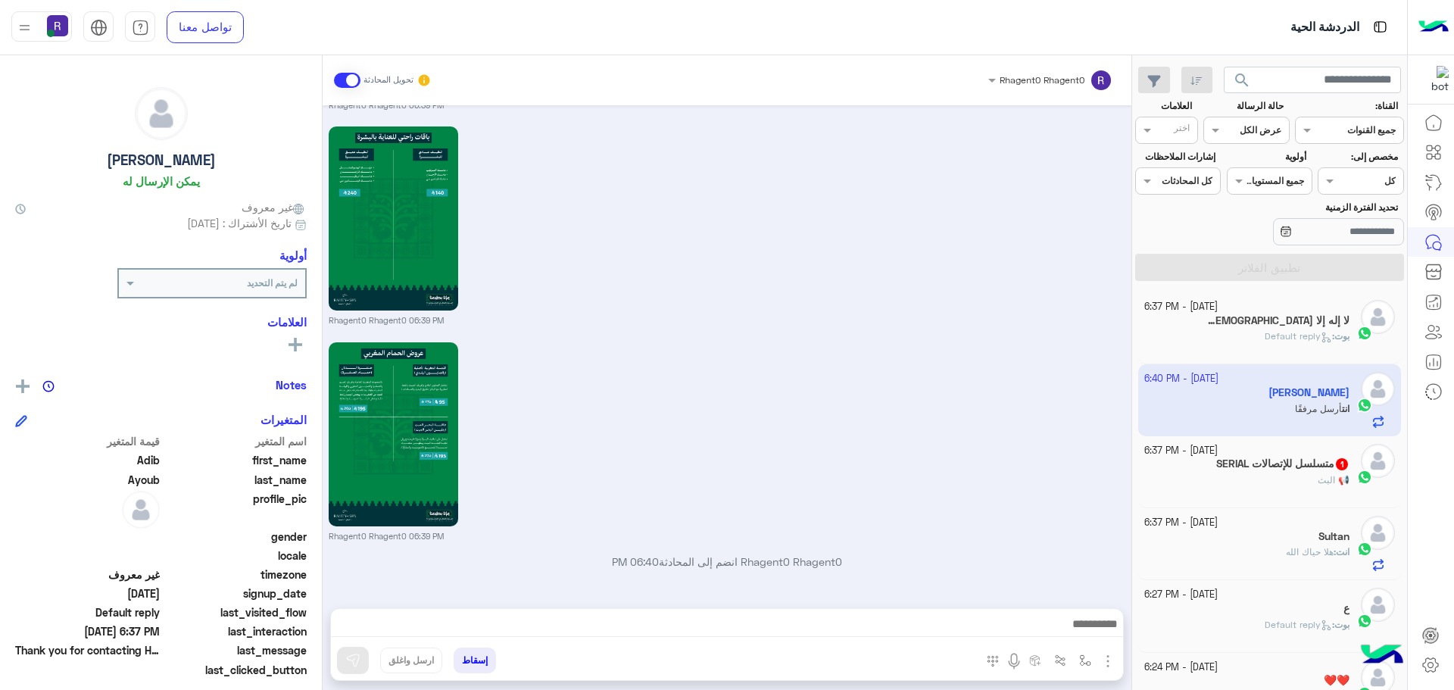
scroll to position [1915, 0]
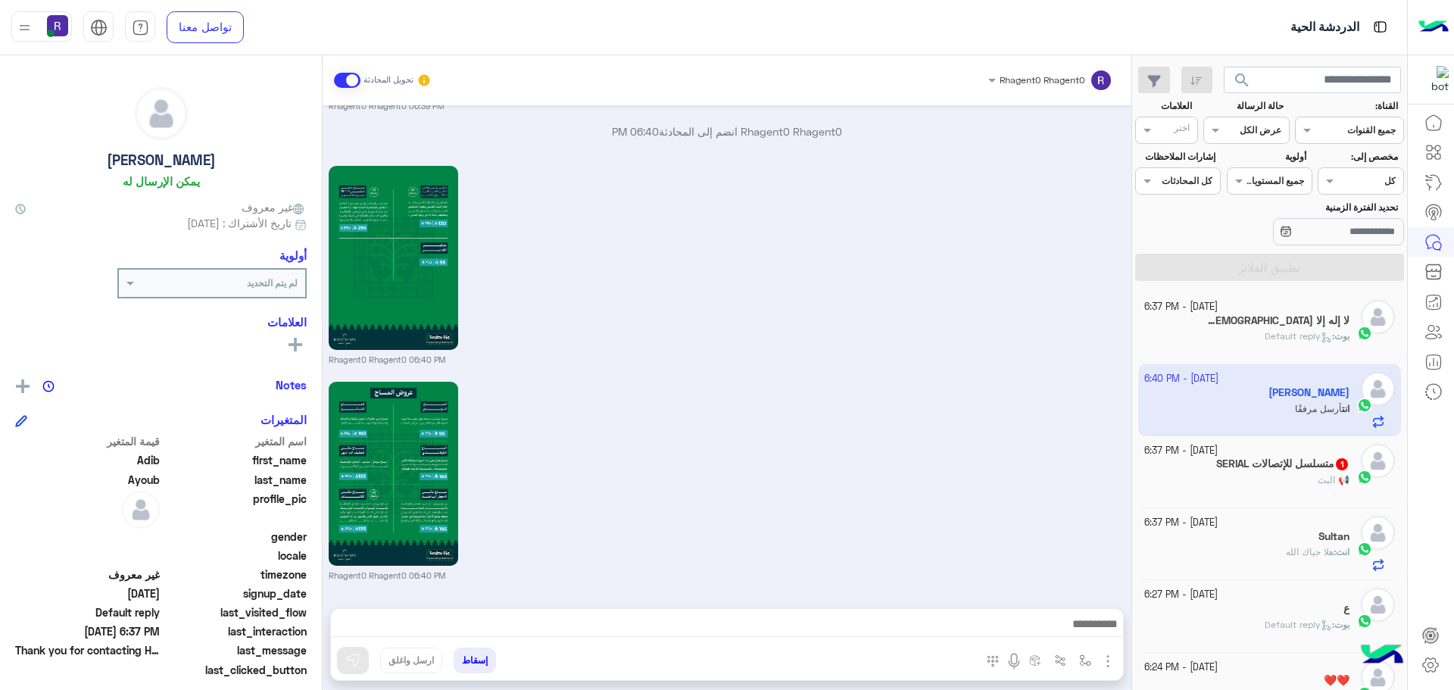
click at [1090, 407] on div "Rhagent0 Rhagent0 06:40 PM" at bounding box center [727, 480] width 797 height 204
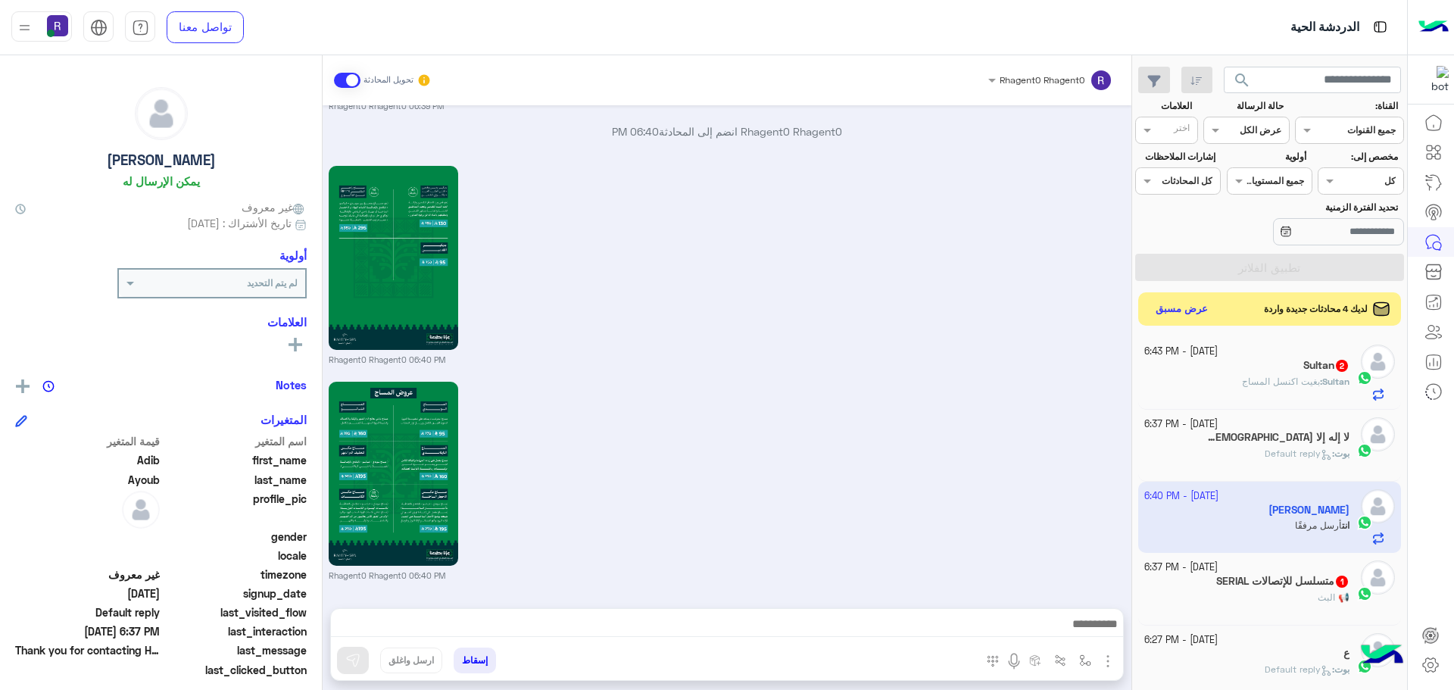
click at [1310, 382] on span "بغيت اكنسل المساج" at bounding box center [1281, 380] width 78 height 11
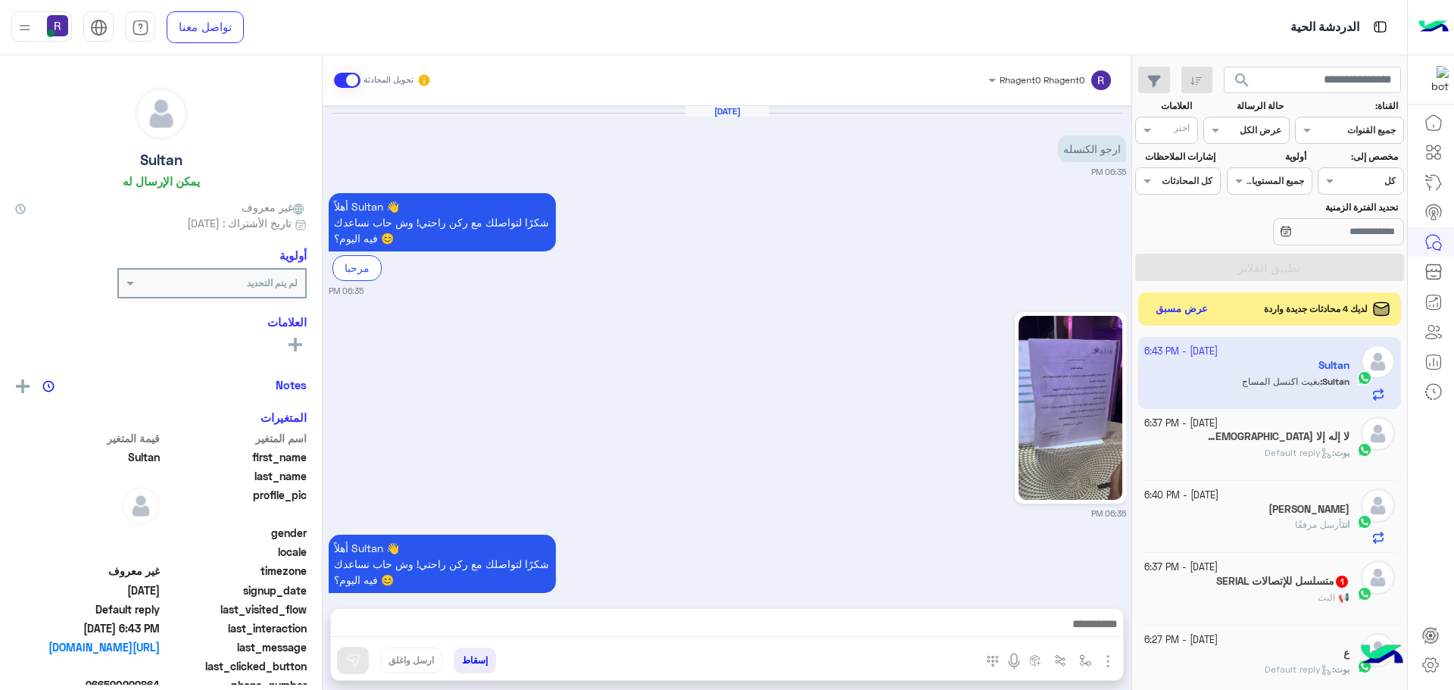
scroll to position [308, 0]
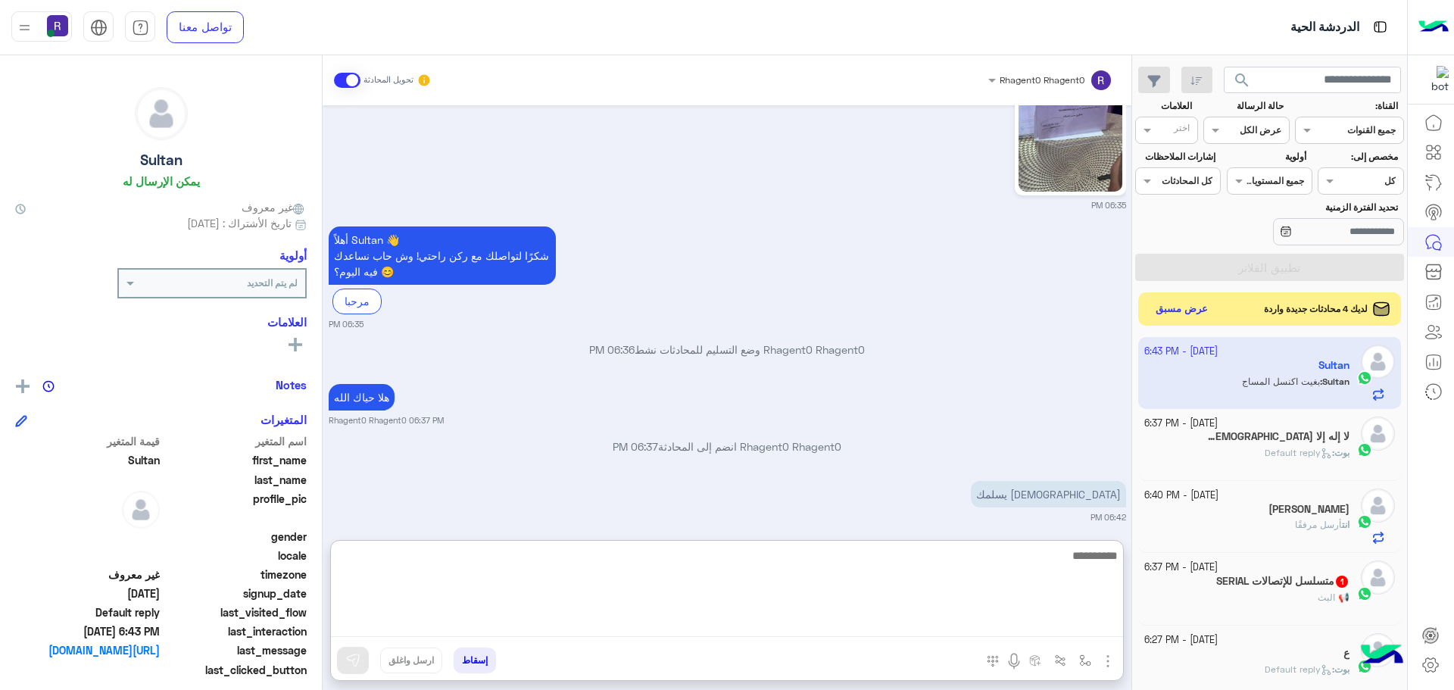
click at [1083, 631] on textarea at bounding box center [727, 591] width 792 height 91
type textarea "**********"
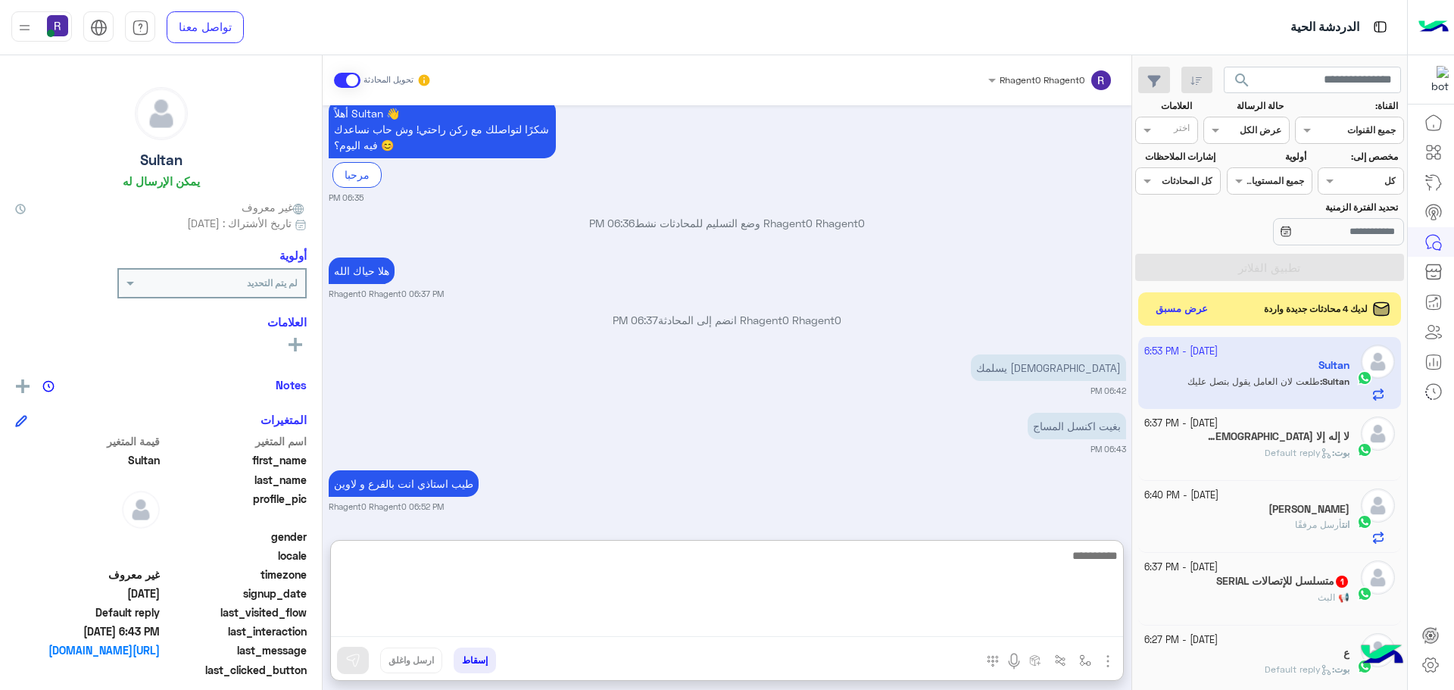
scroll to position [492, 0]
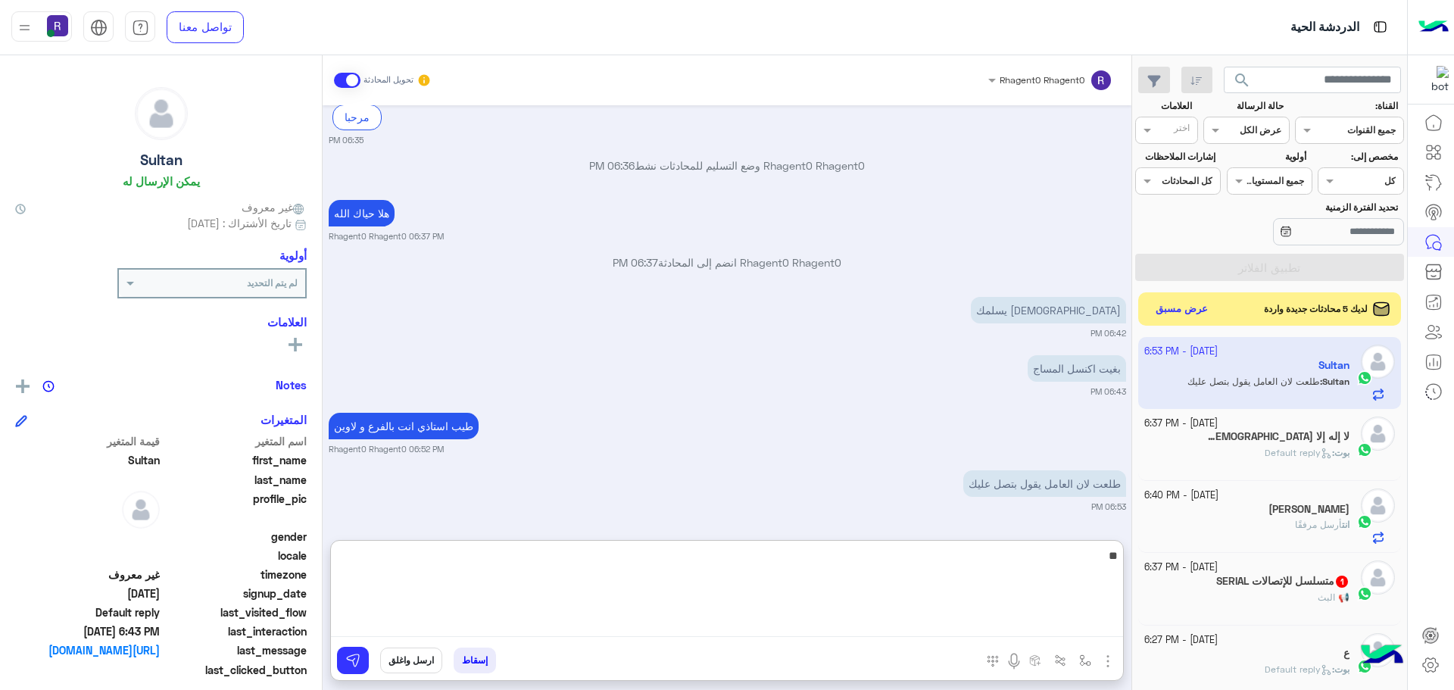
type textarea "*"
type textarea "**********"
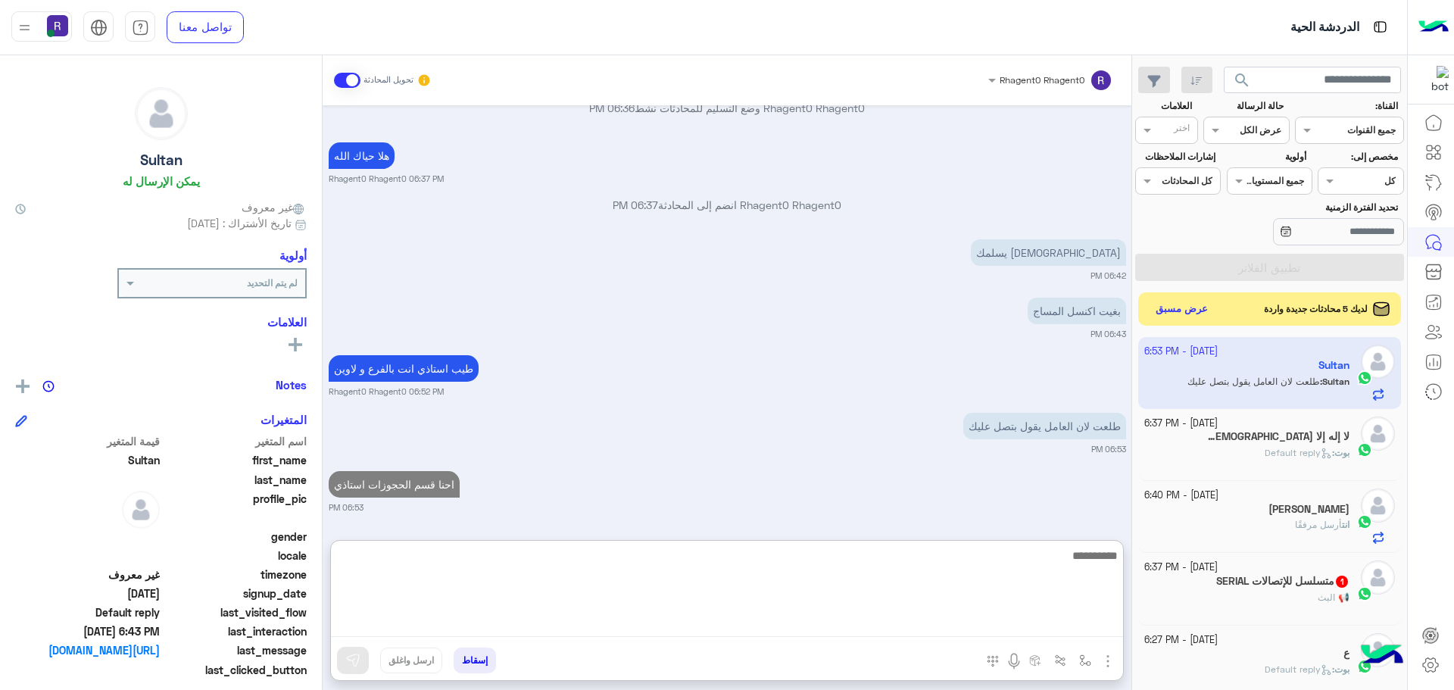
type textarea "*"
type textarea "**********"
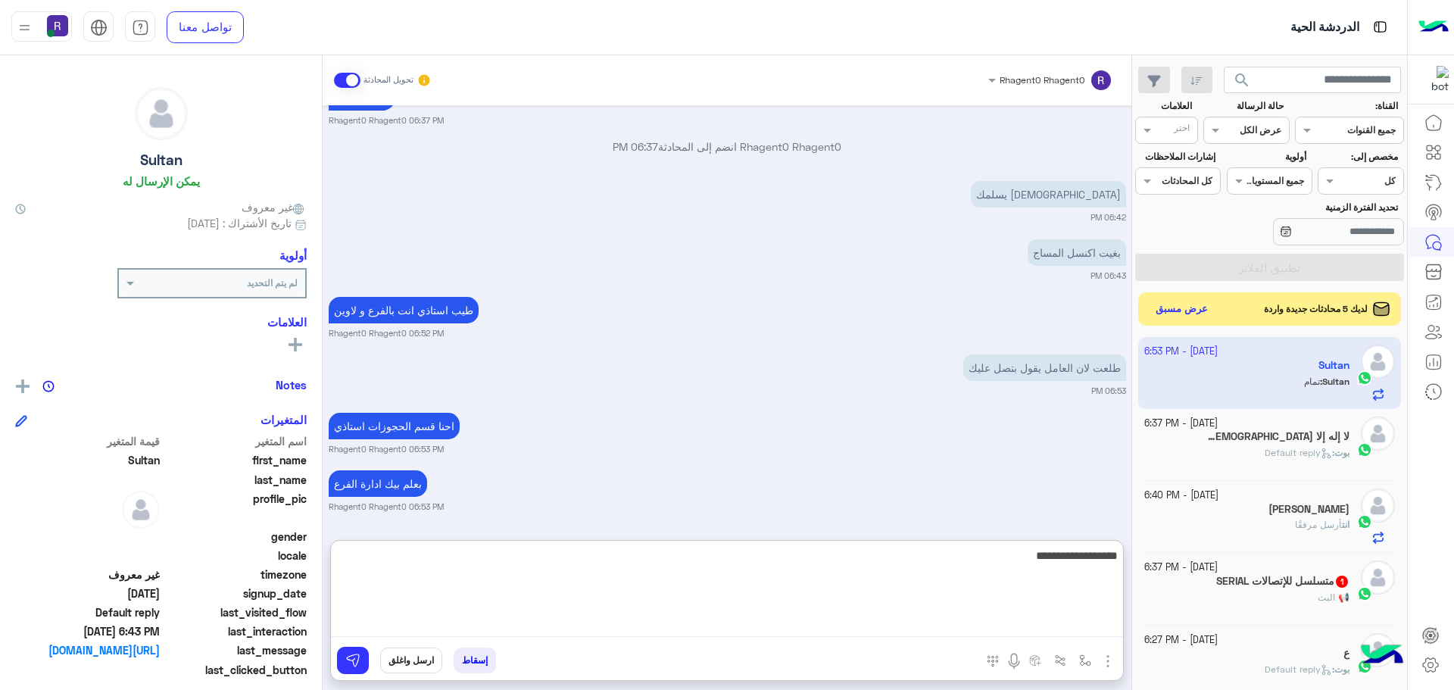
scroll to position [665, 0]
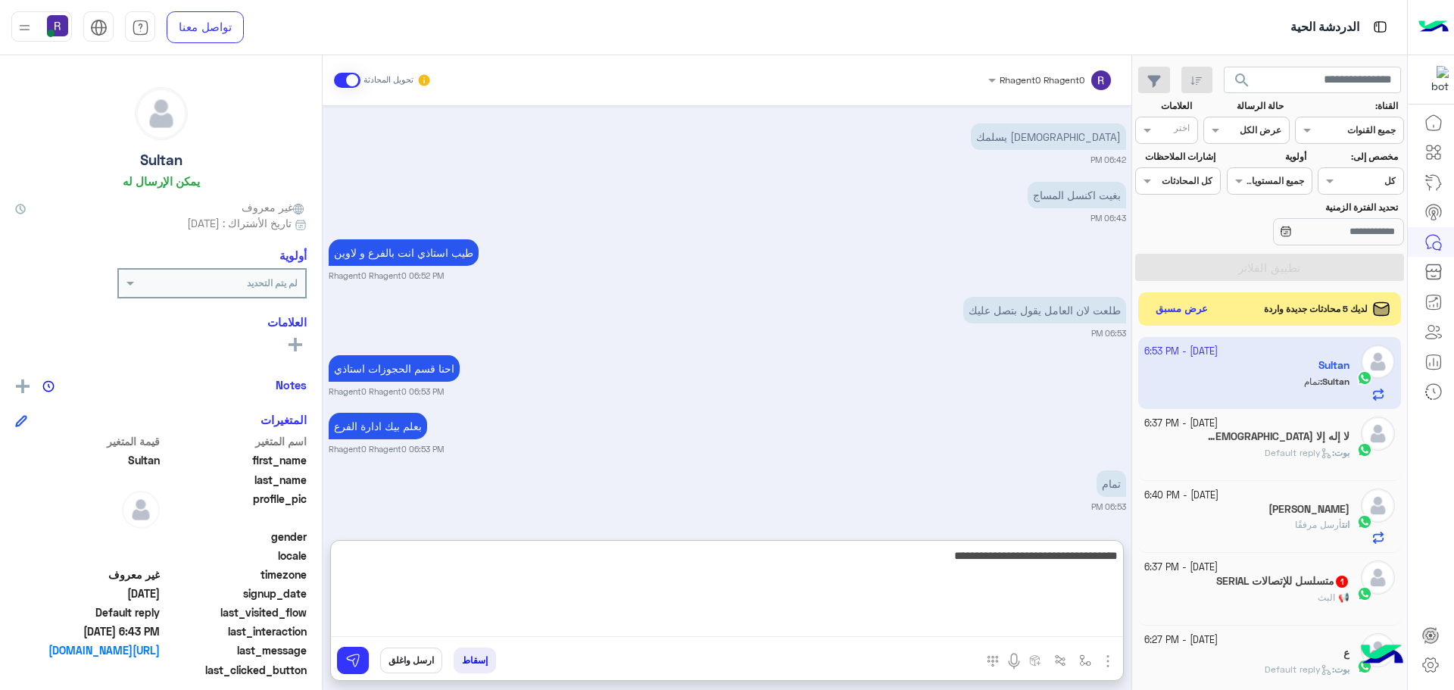
type textarea "**********"
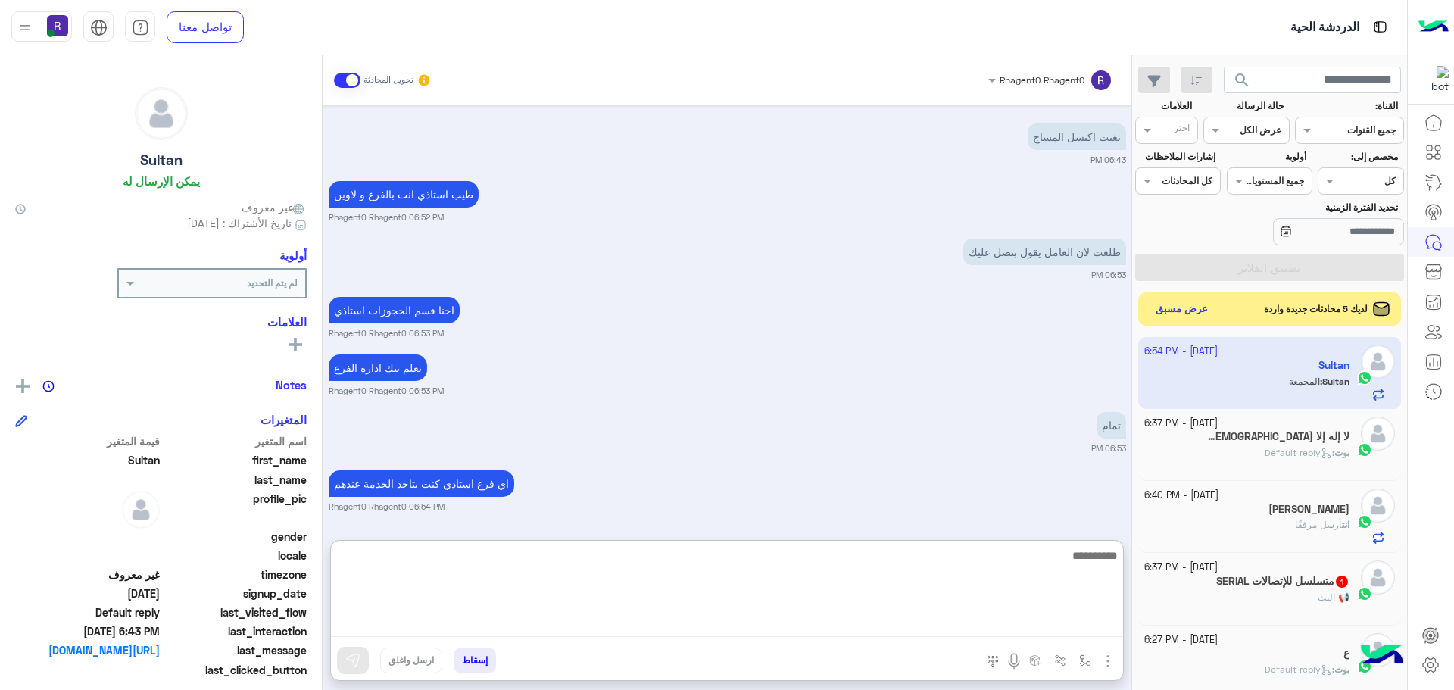
scroll to position [781, 0]
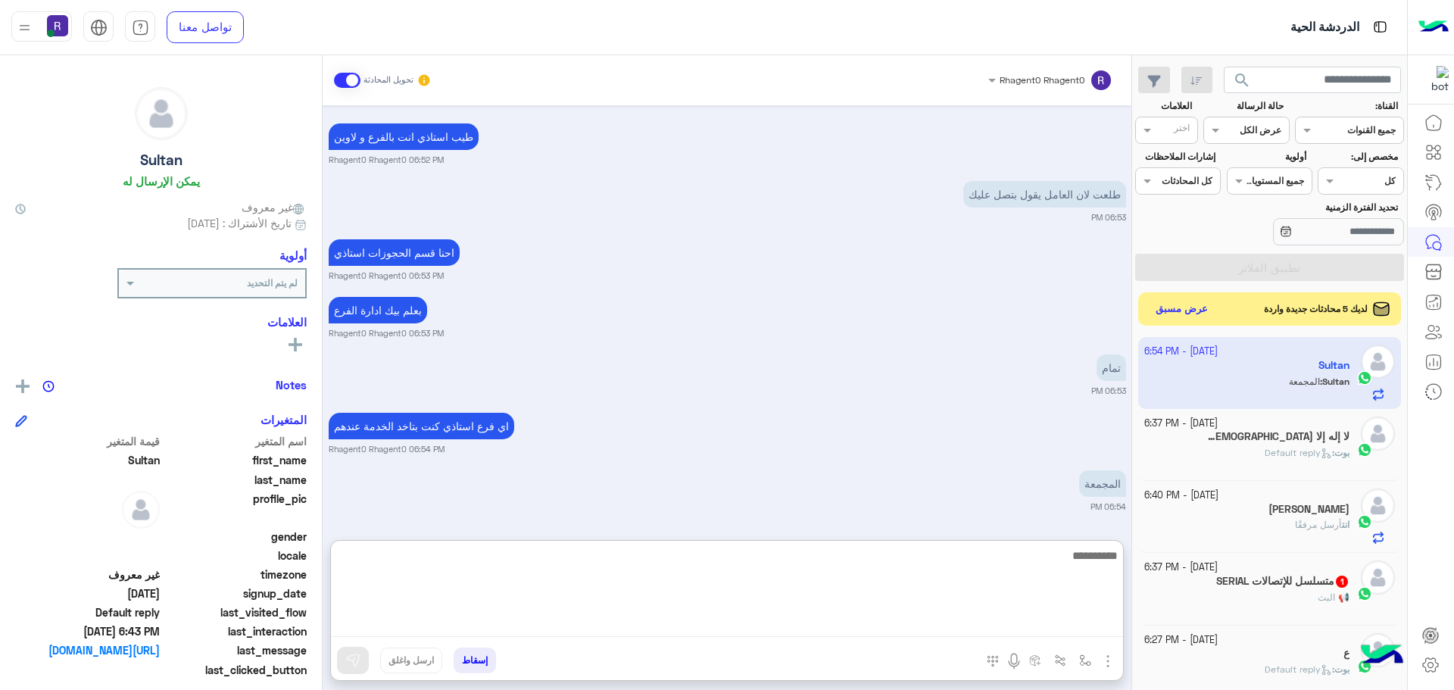
click at [855, 546] on textarea at bounding box center [727, 591] width 792 height 91
type textarea "**"
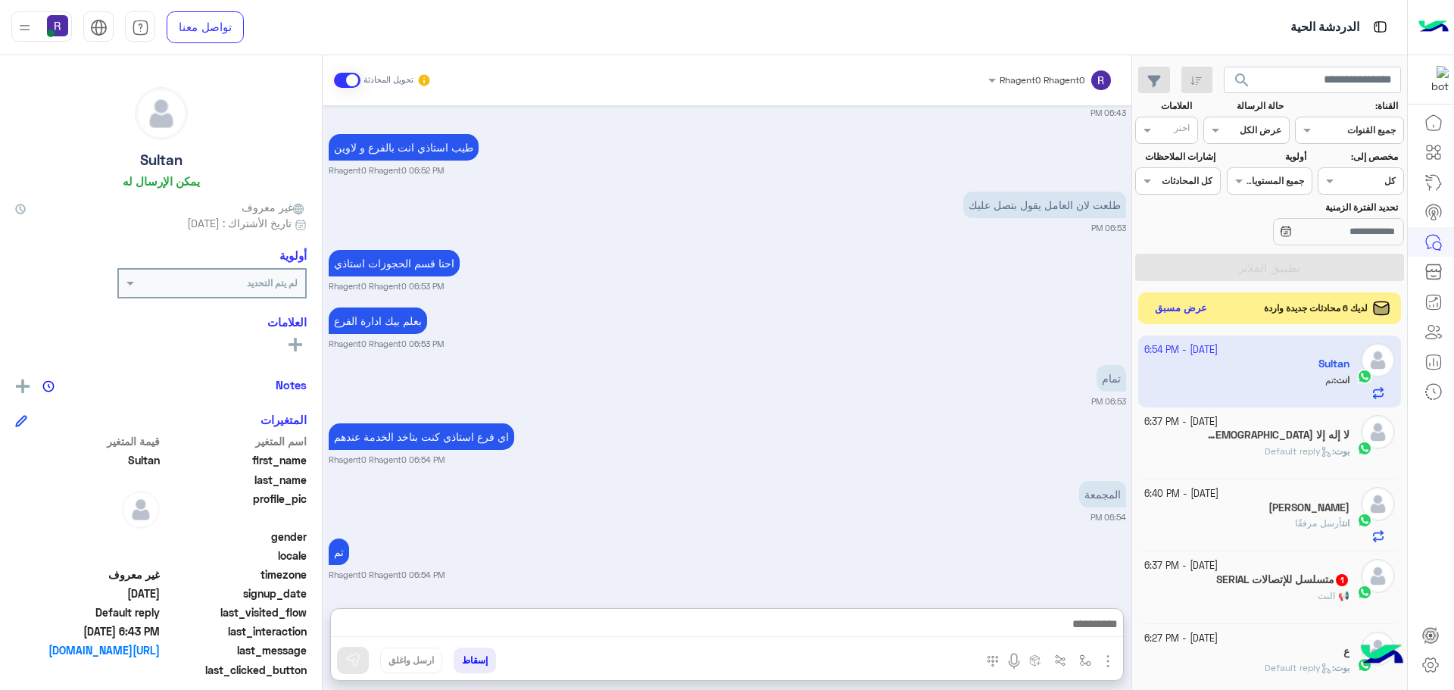
click at [1165, 310] on button "عرض مسبق" at bounding box center [1181, 308] width 64 height 20
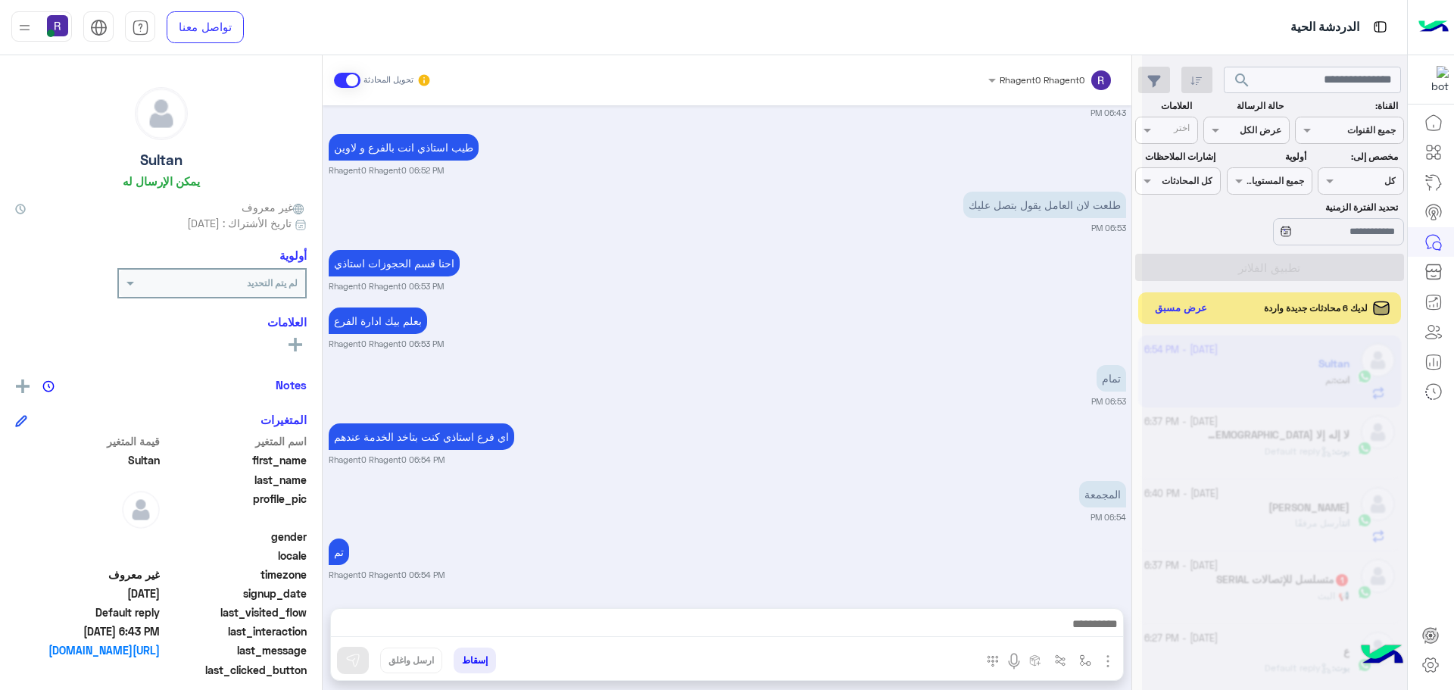
scroll to position [771, 0]
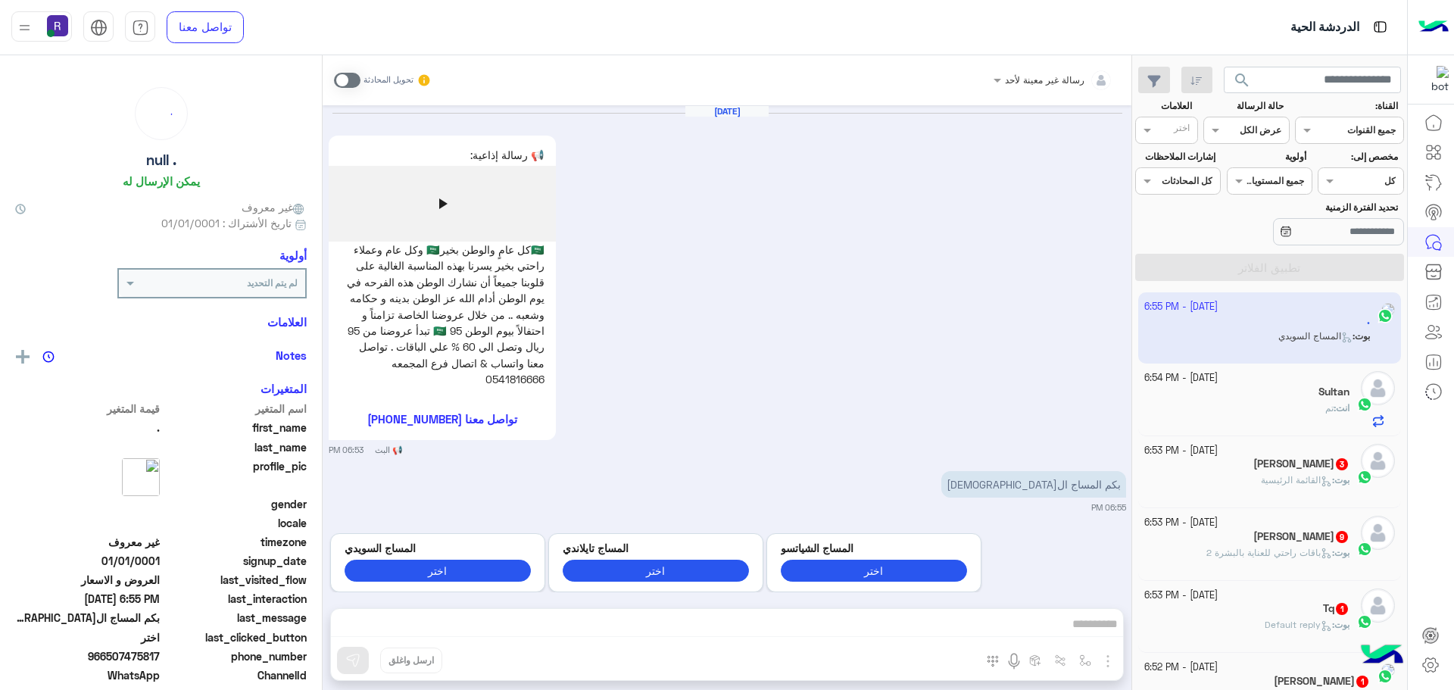
scroll to position [333, 0]
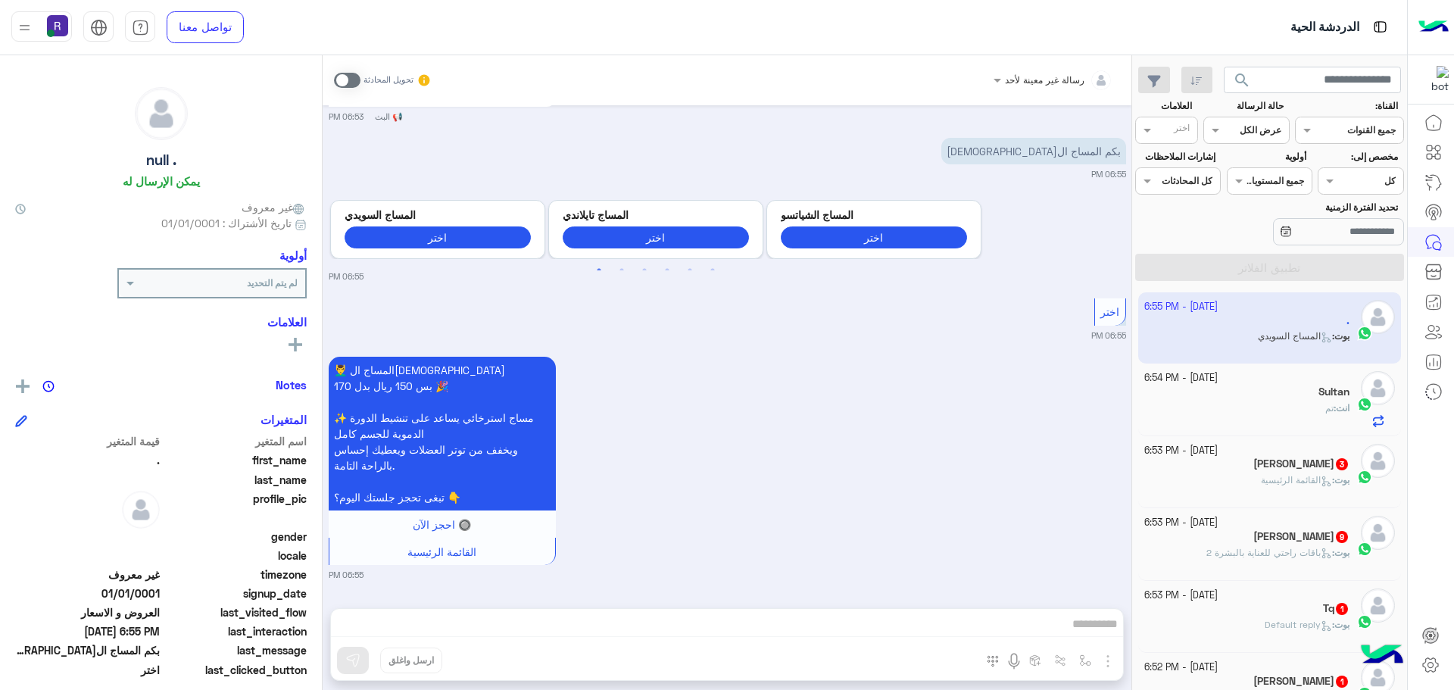
click at [354, 78] on span at bounding box center [347, 80] width 26 height 15
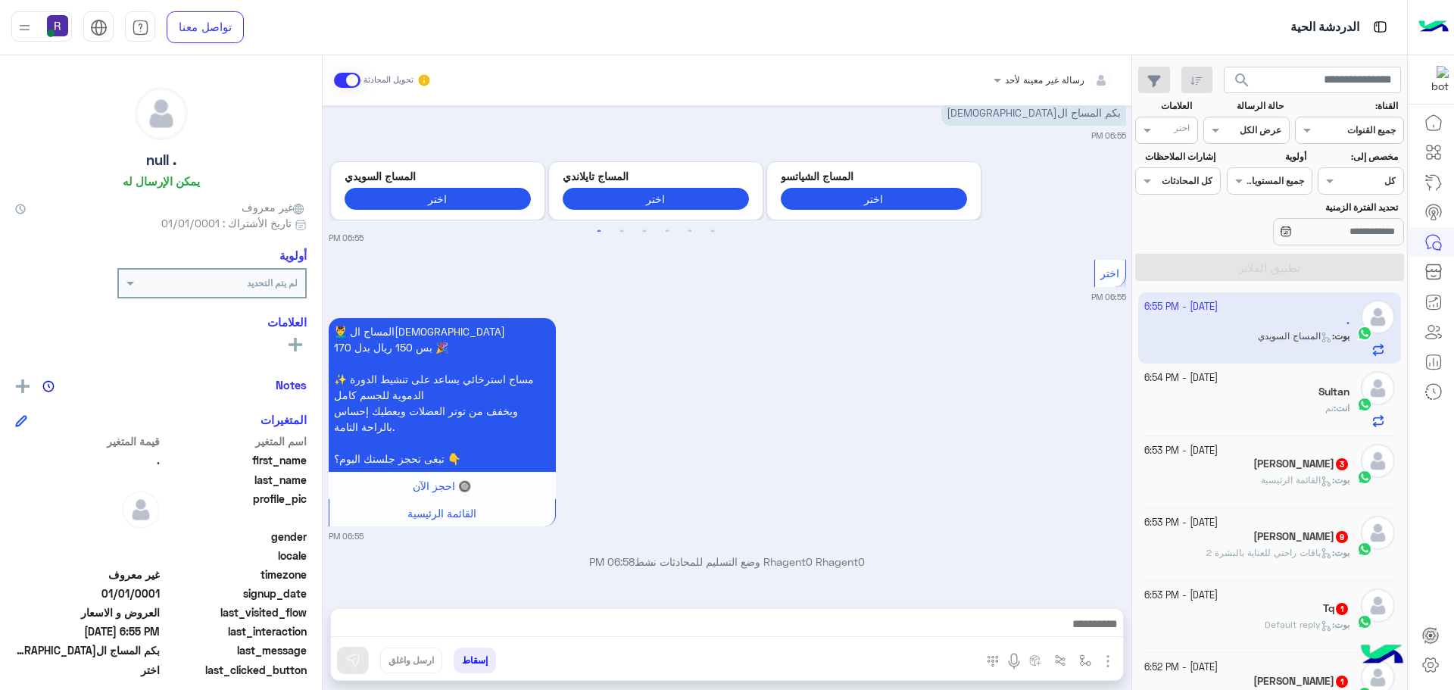
click at [1105, 659] on img "button" at bounding box center [1107, 661] width 18 height 18
click at [1088, 628] on span "الصور" at bounding box center [1078, 627] width 28 height 17
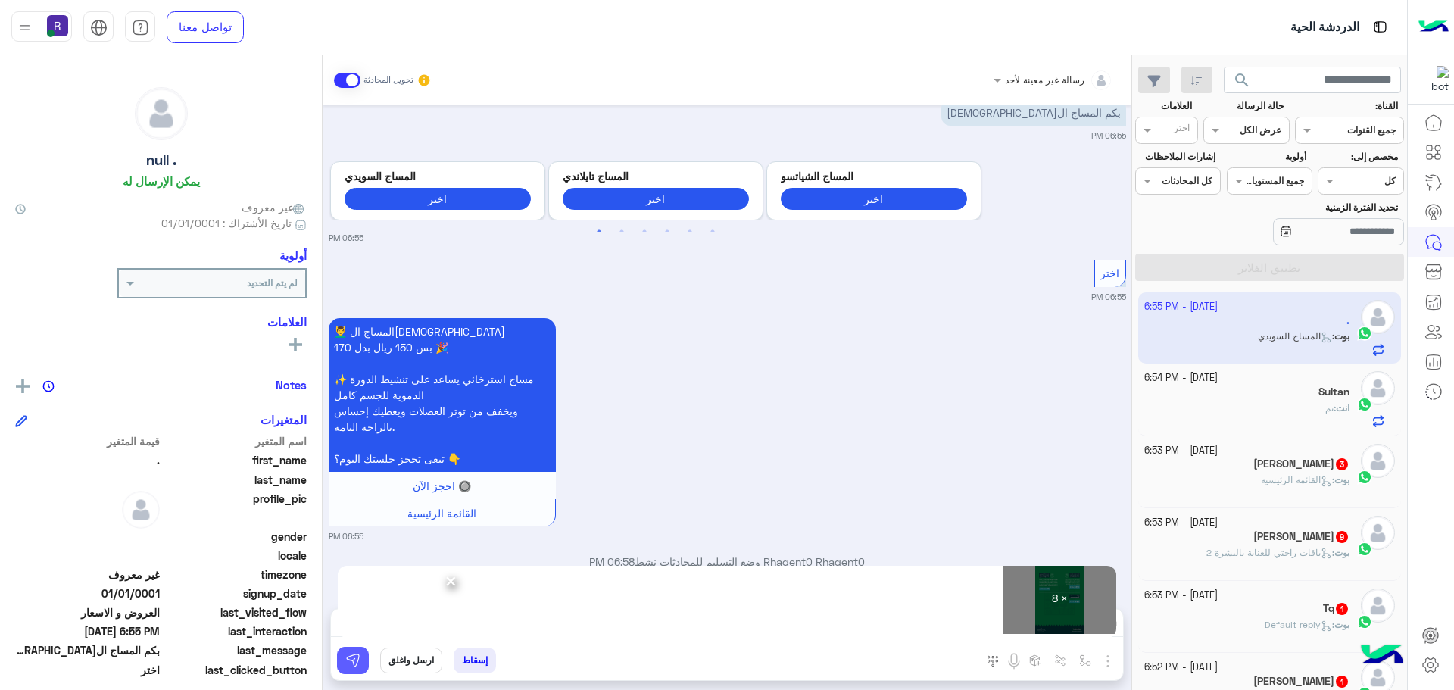
click at [364, 653] on button at bounding box center [353, 660] width 32 height 27
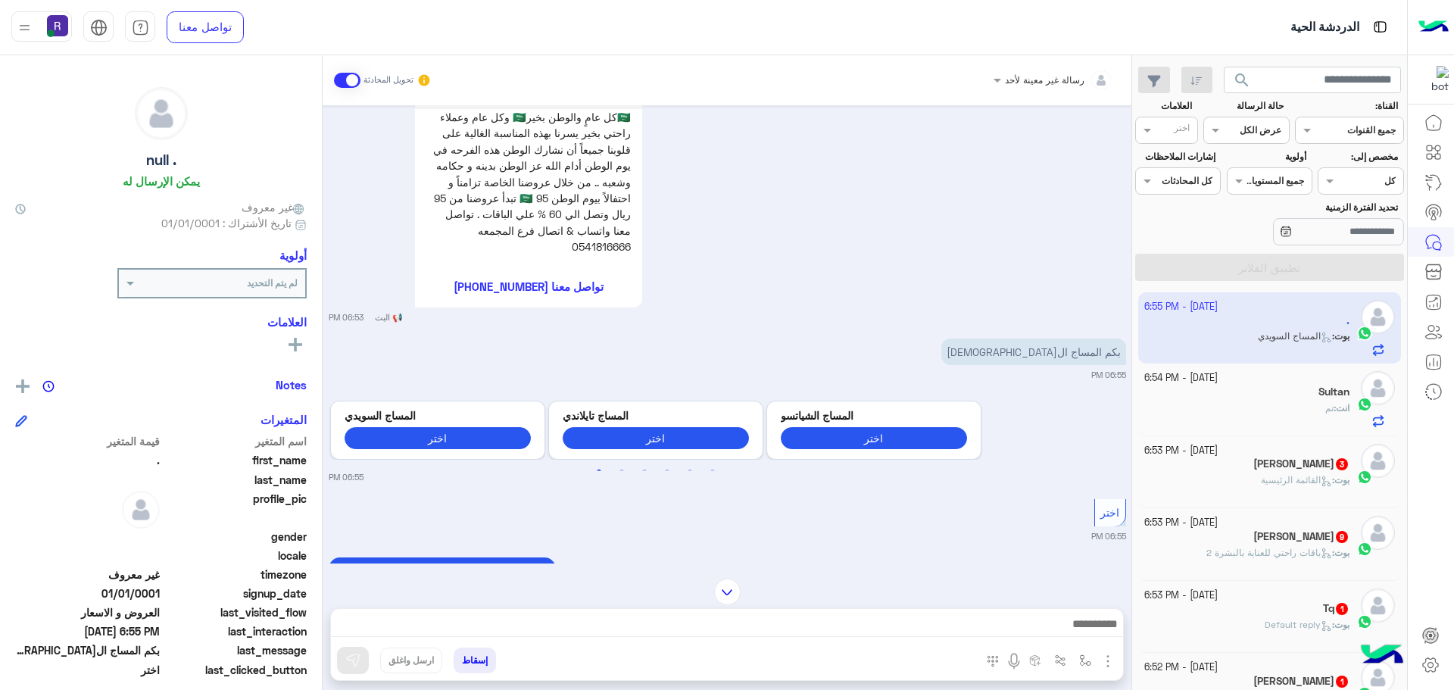
scroll to position [69, 0]
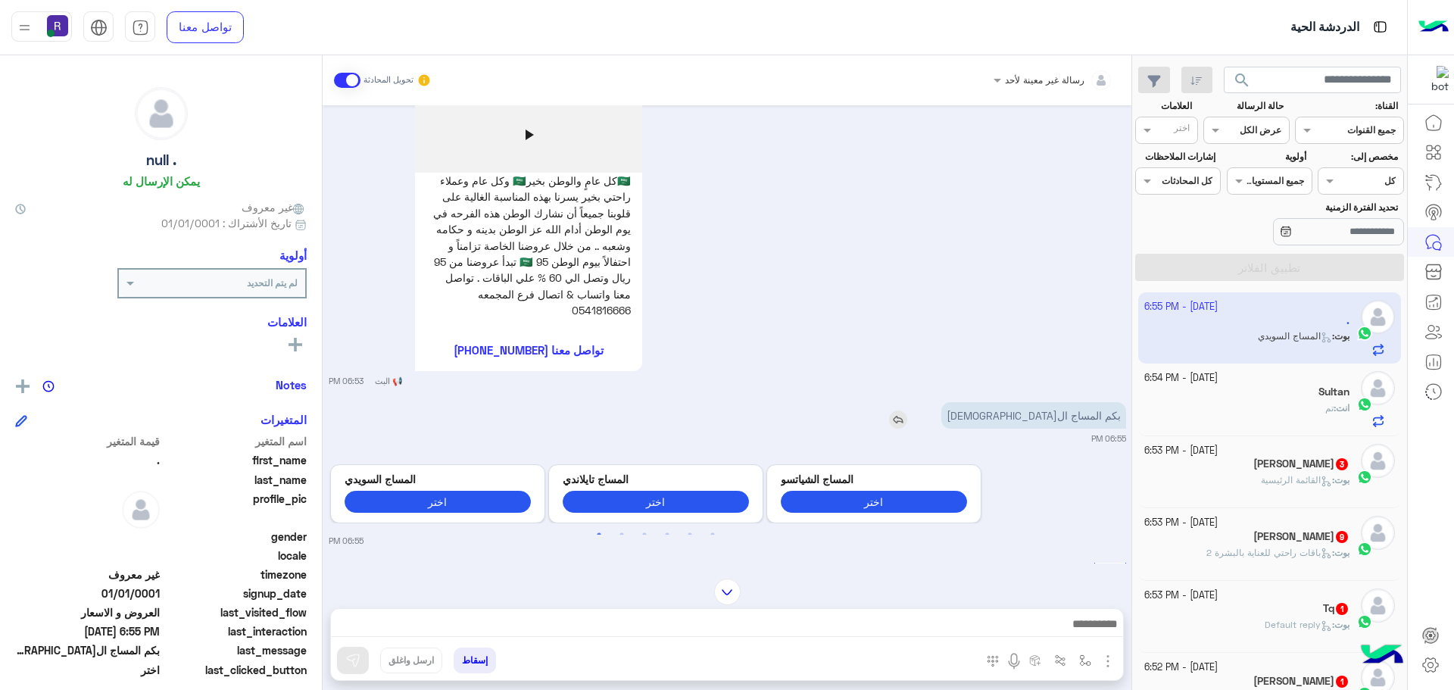
click at [907, 417] on img at bounding box center [898, 419] width 18 height 18
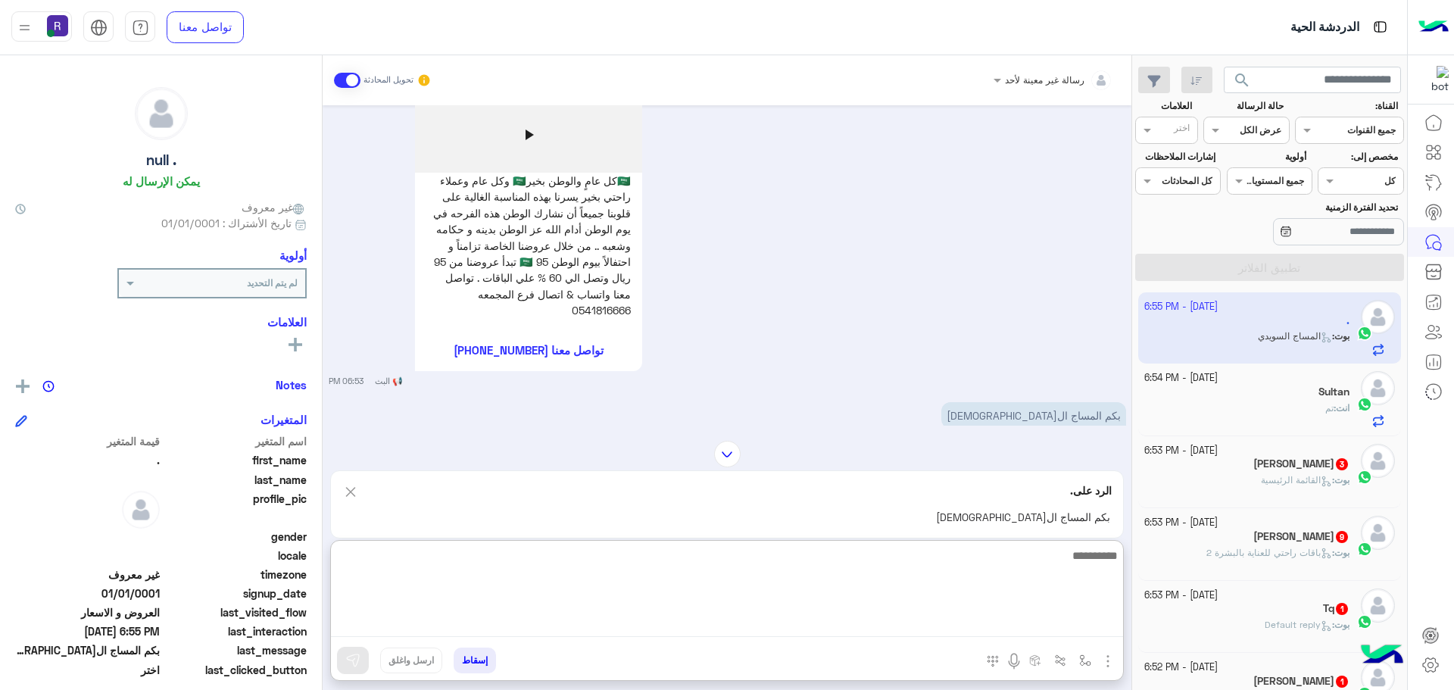
click at [954, 618] on textarea at bounding box center [727, 591] width 792 height 91
type textarea "***"
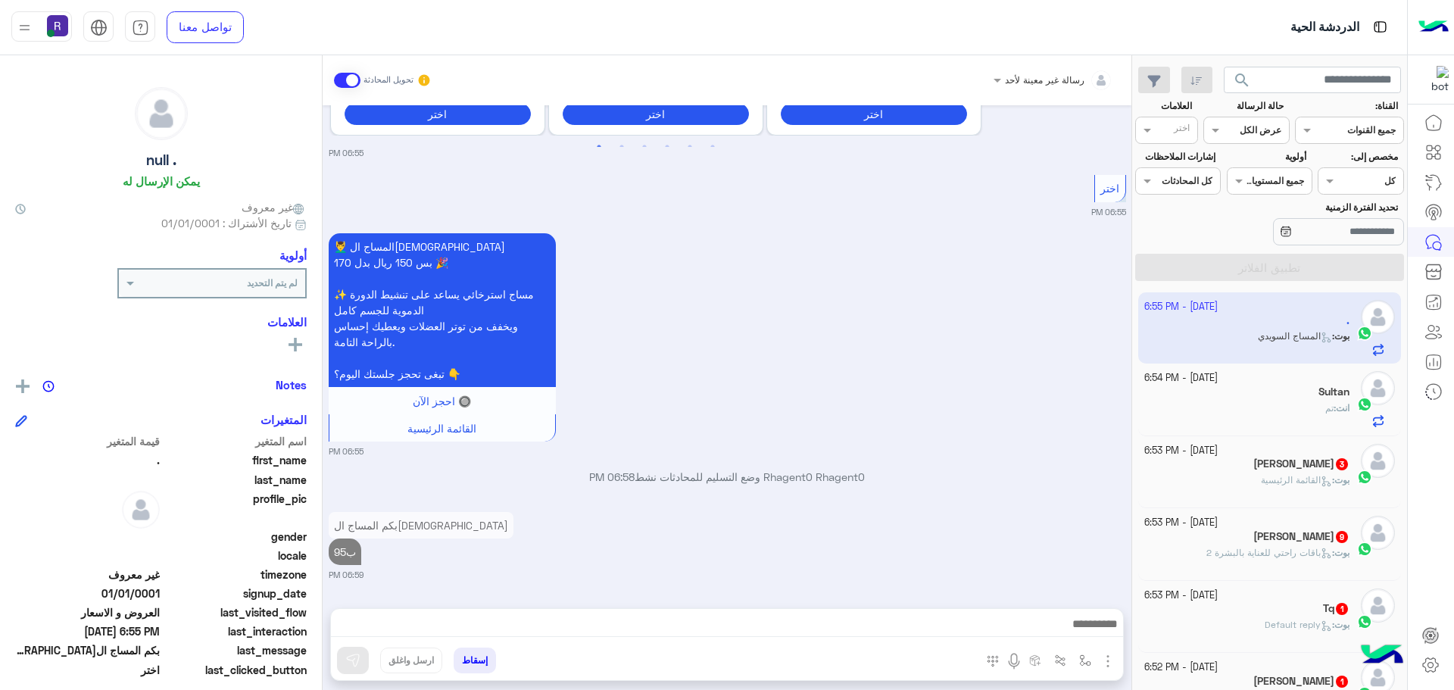
scroll to position [490, 0]
click at [1270, 479] on span "القائمة الرئيسية" at bounding box center [1295, 479] width 71 height 11
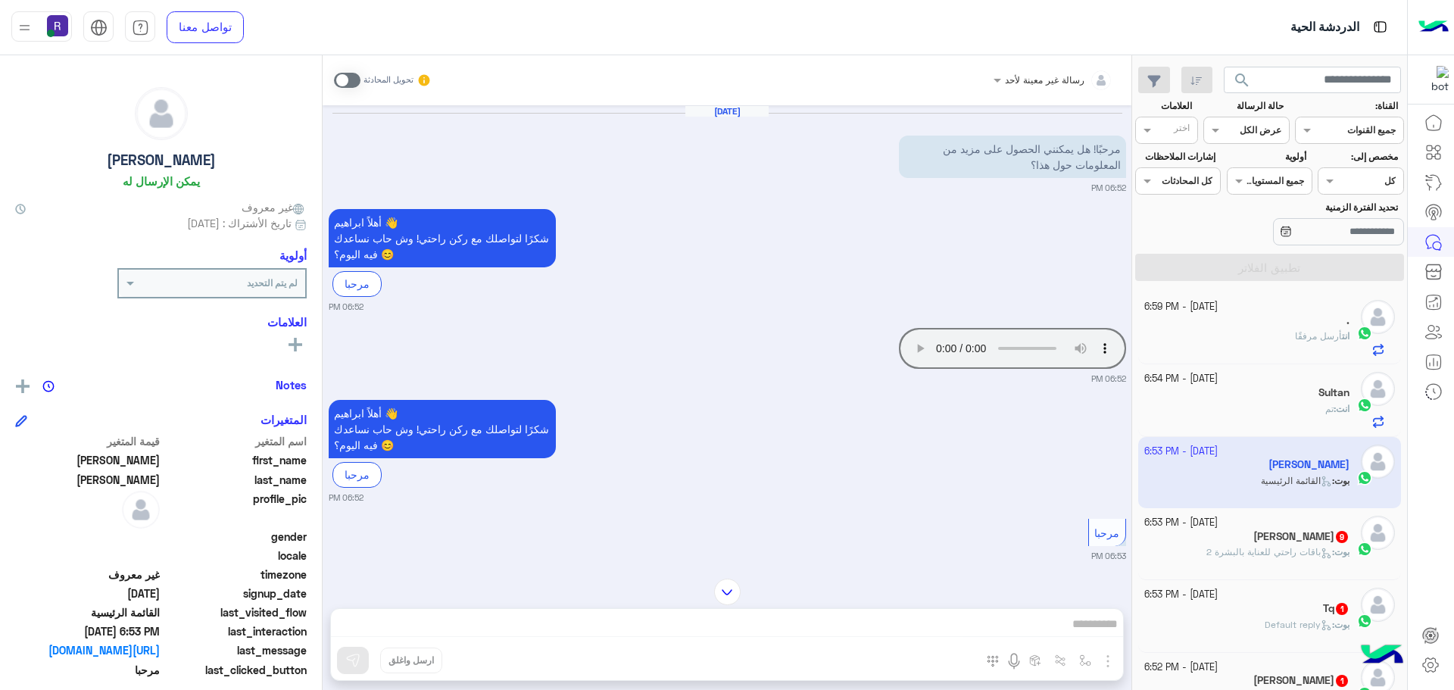
click at [344, 86] on span at bounding box center [347, 80] width 26 height 15
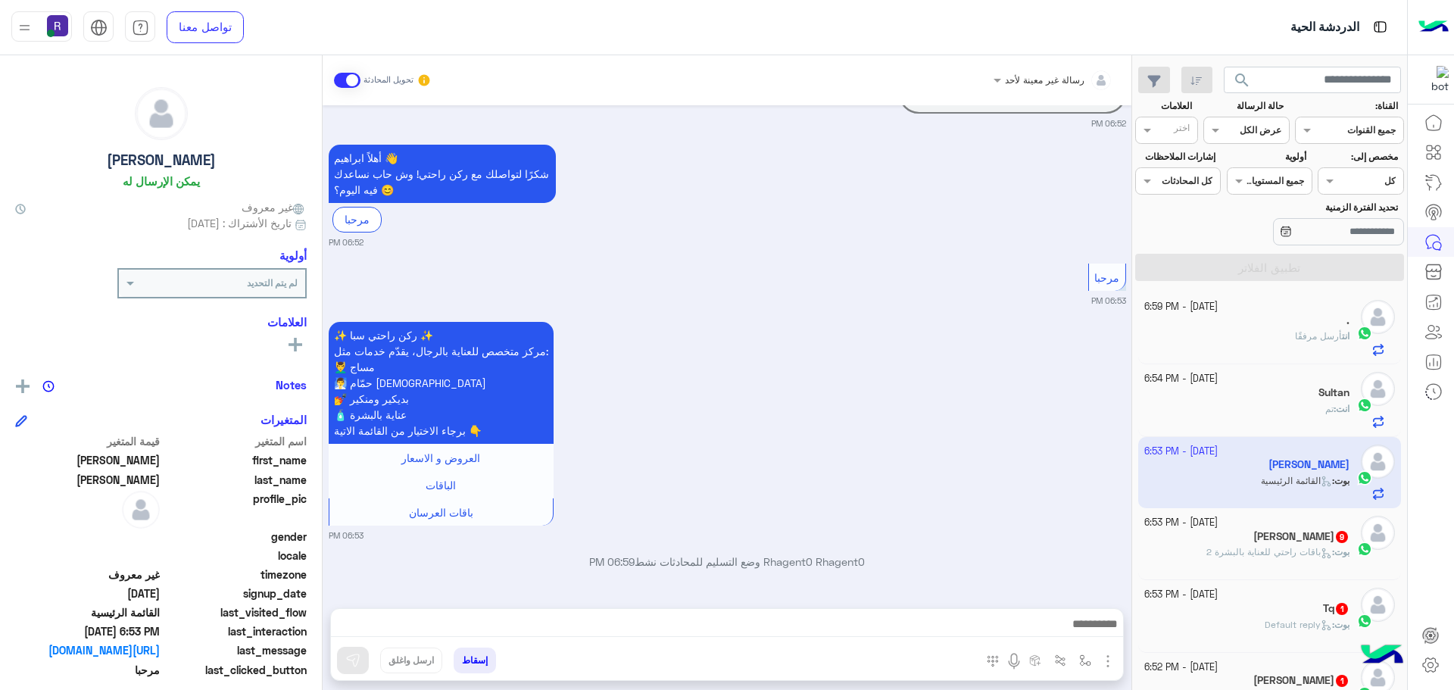
click at [1109, 663] on img "button" at bounding box center [1107, 661] width 18 height 18
click at [1085, 636] on span "الصور" at bounding box center [1078, 627] width 28 height 17
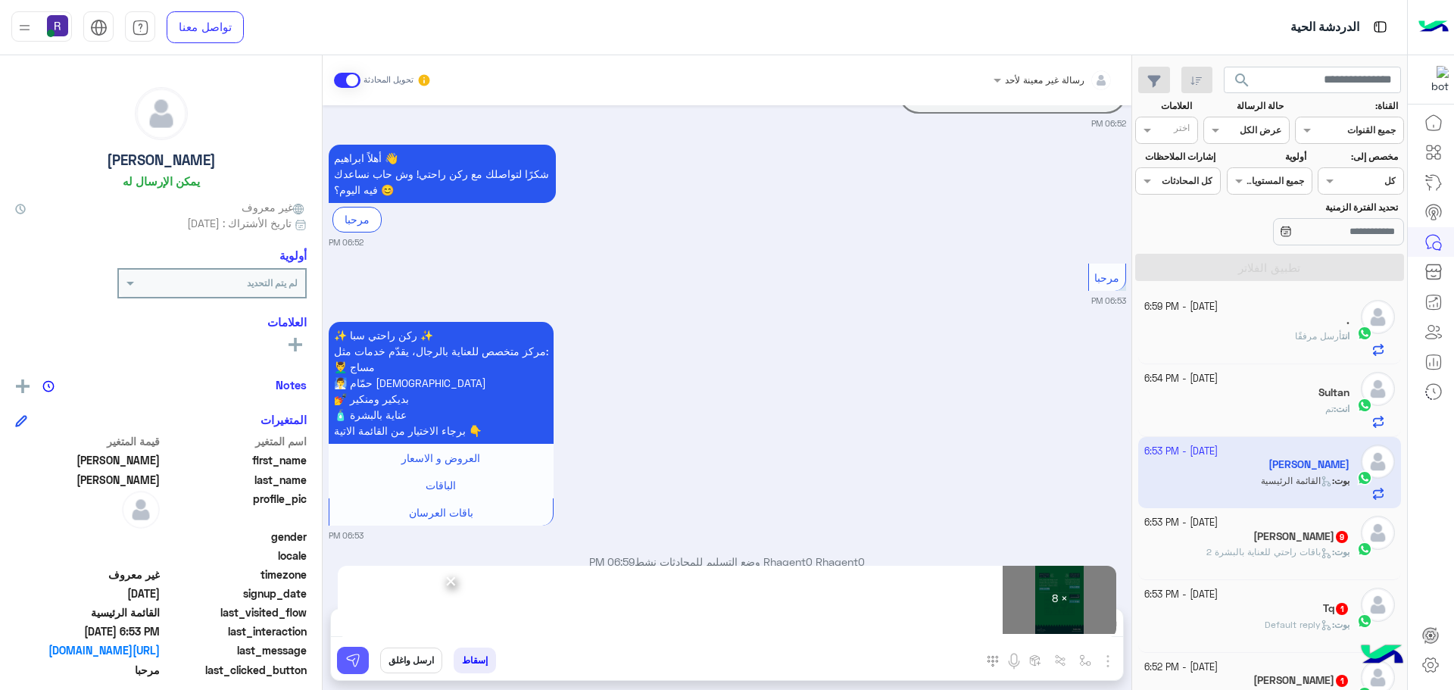
click at [351, 670] on button at bounding box center [353, 660] width 32 height 27
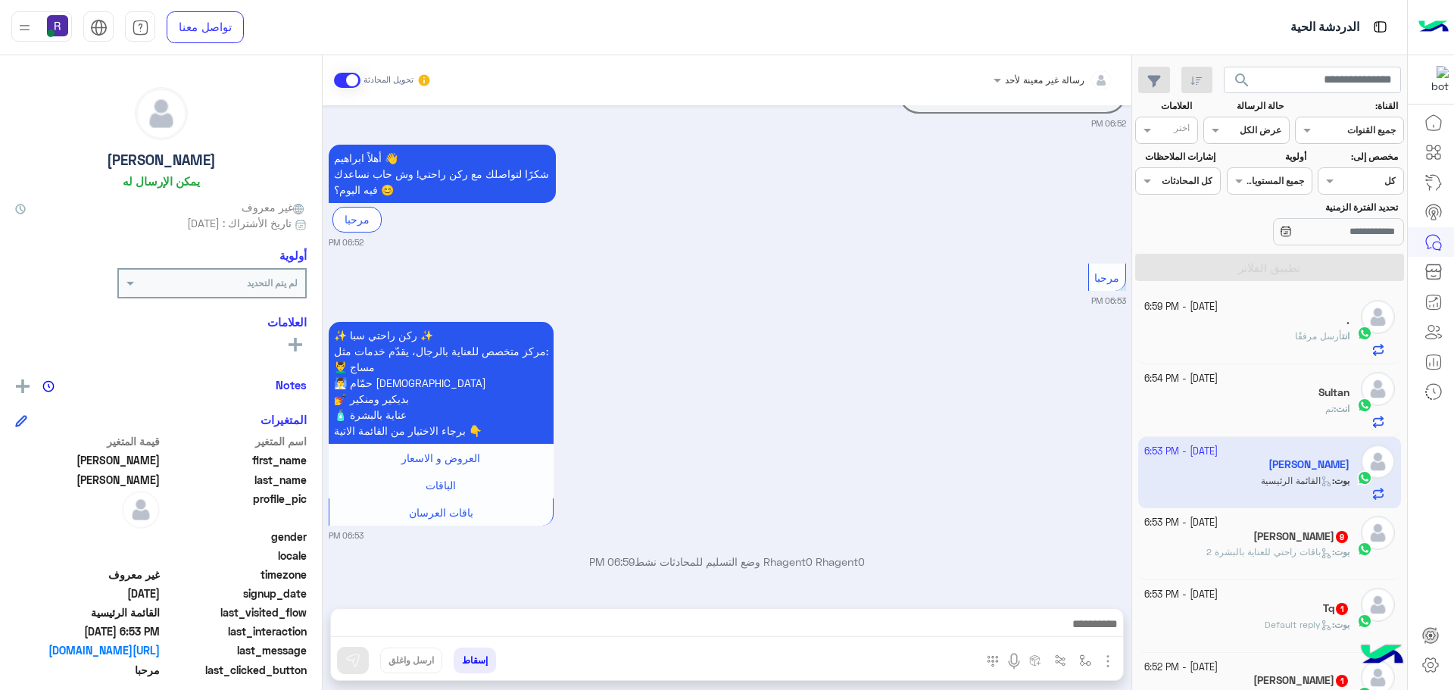
click at [1289, 531] on div "ابو جهاد 9" at bounding box center [1247, 538] width 206 height 16
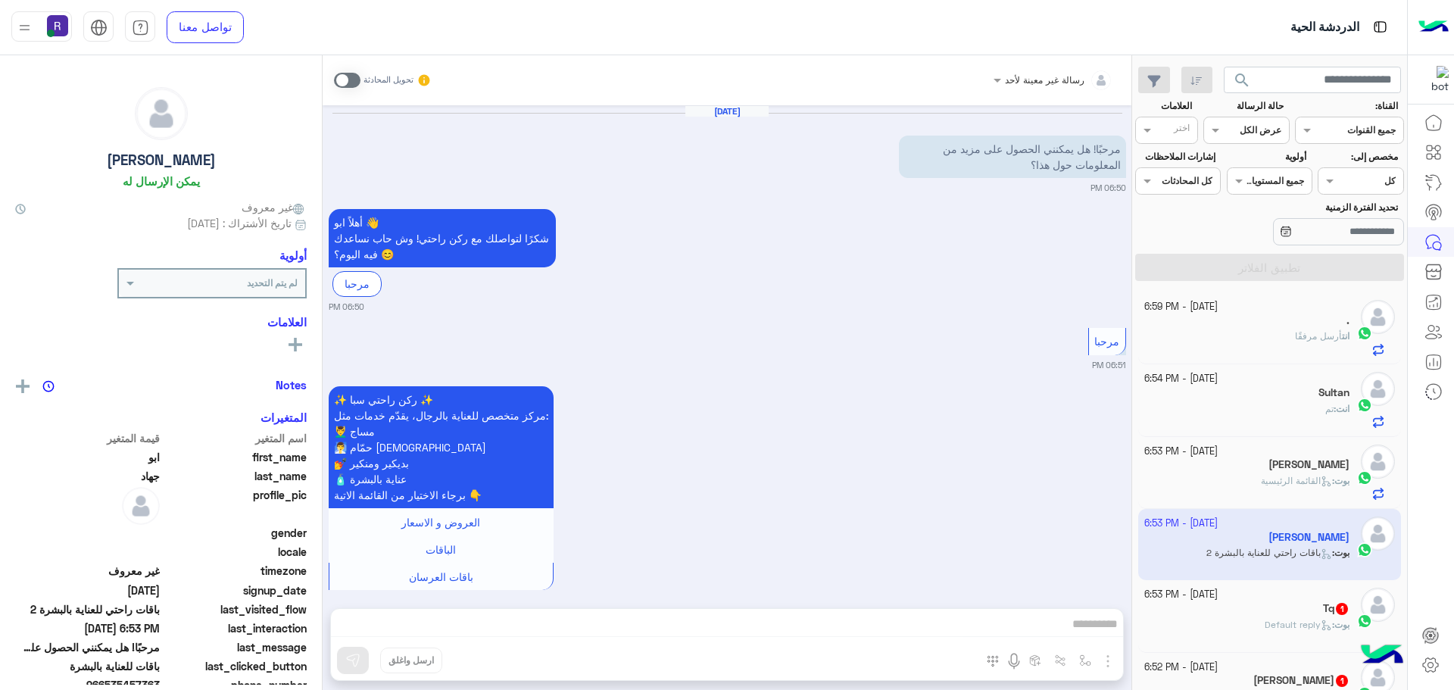
scroll to position [2367, 0]
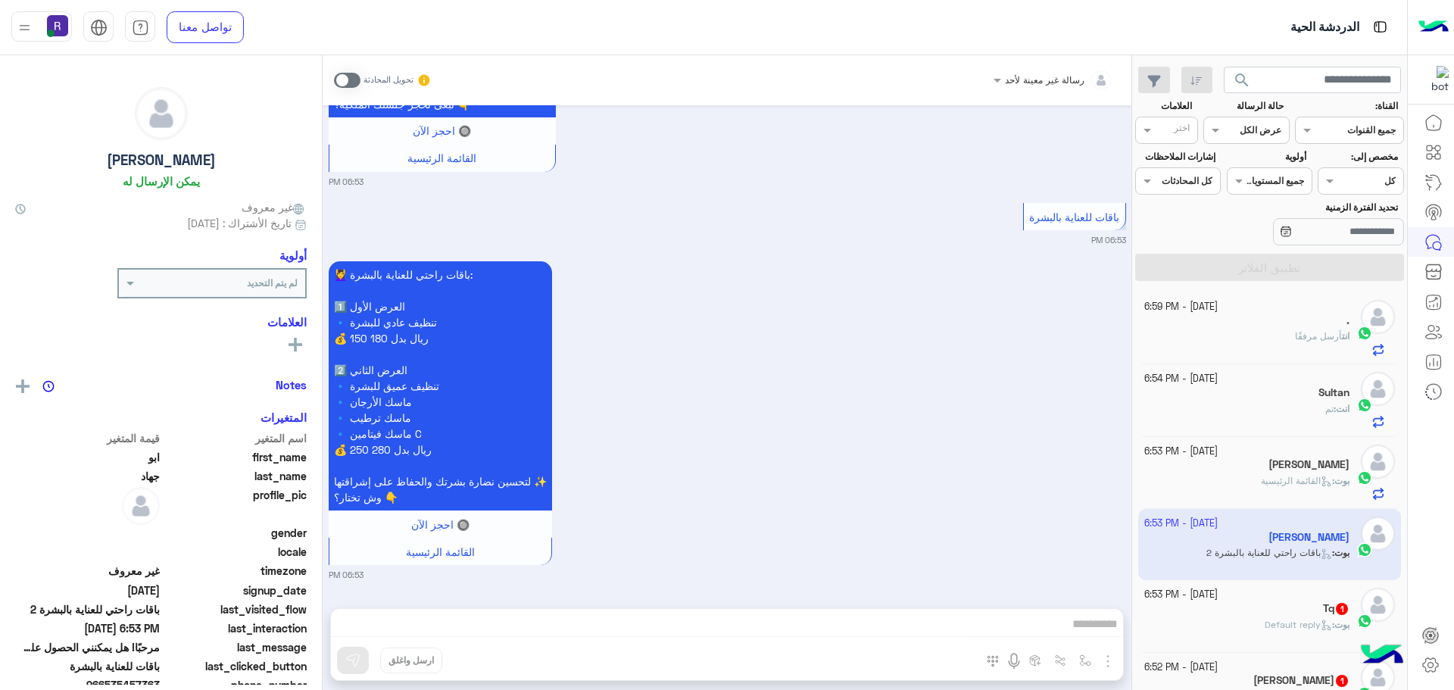
drag, startPoint x: 344, startPoint y: 83, endPoint x: 366, endPoint y: 94, distance: 24.7
click at [344, 83] on span at bounding box center [347, 80] width 26 height 15
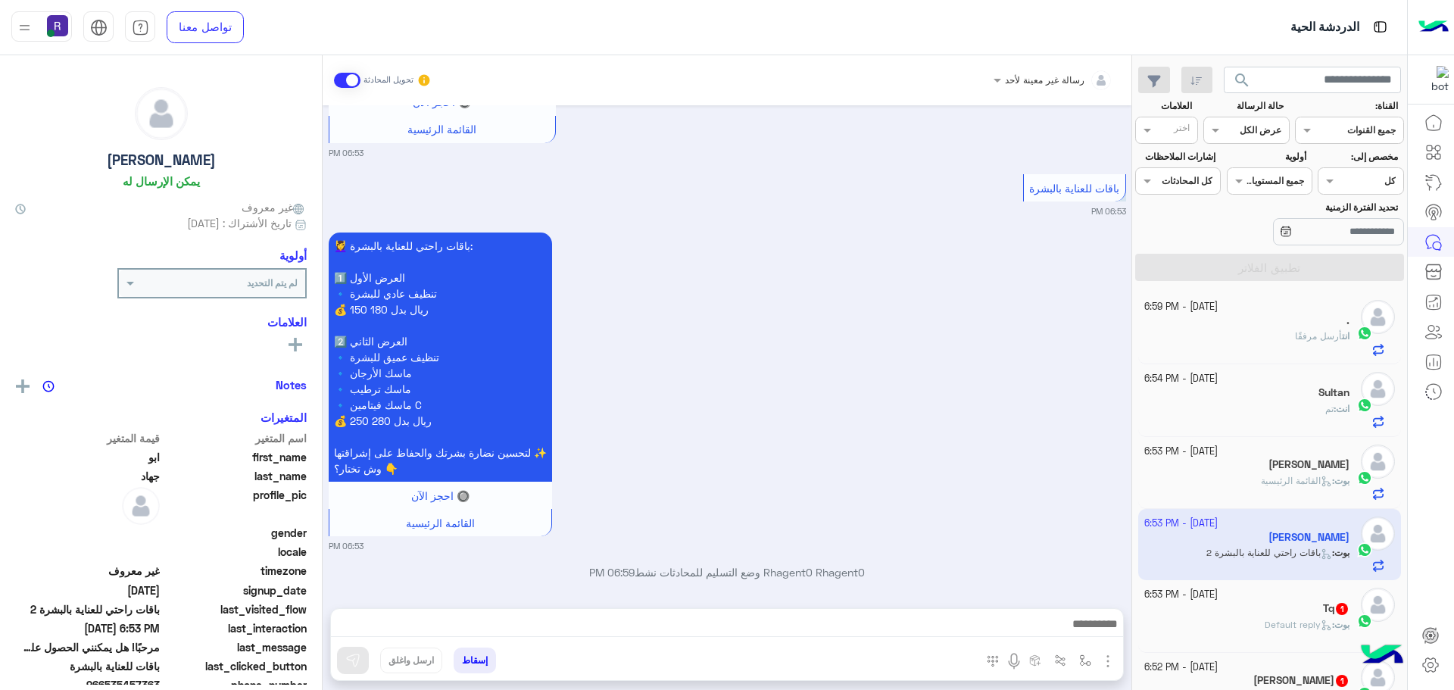
scroll to position [2406, 0]
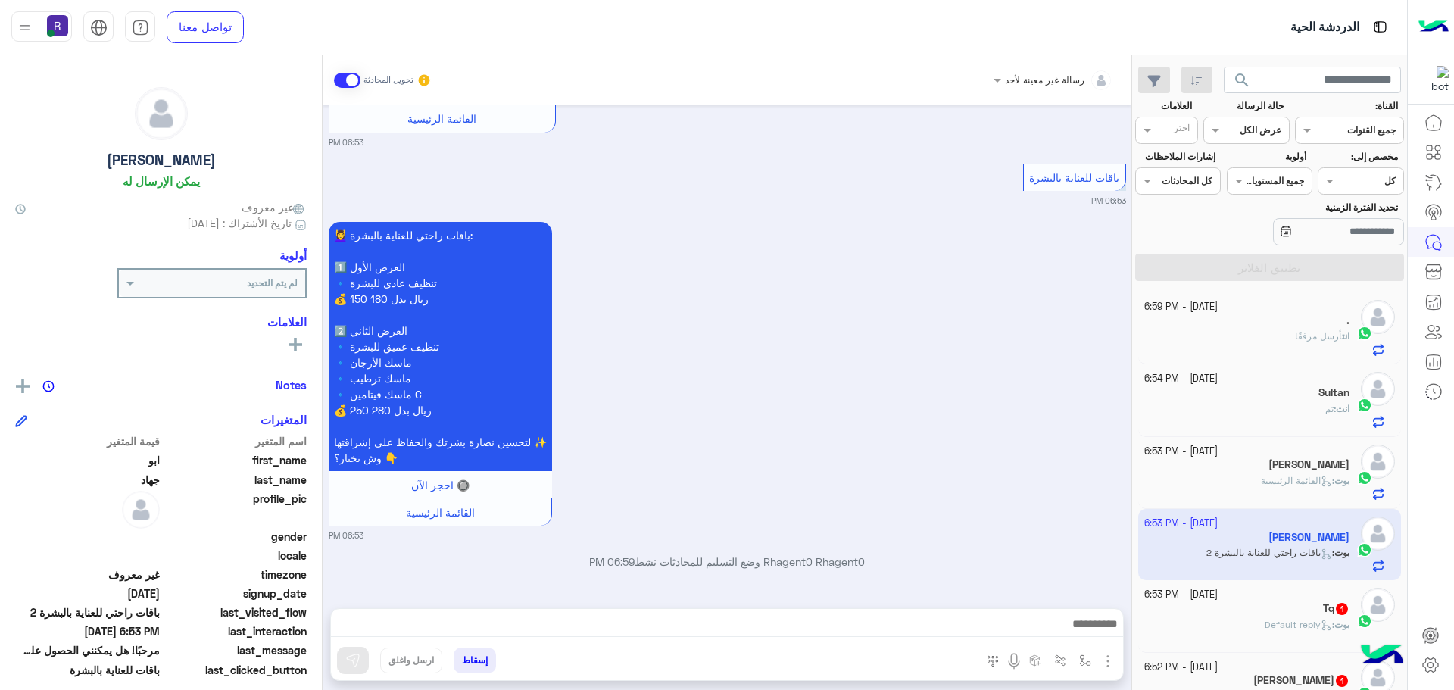
click at [1104, 668] on img "button" at bounding box center [1107, 661] width 18 height 18
click at [1092, 627] on span "الصور" at bounding box center [1078, 627] width 28 height 17
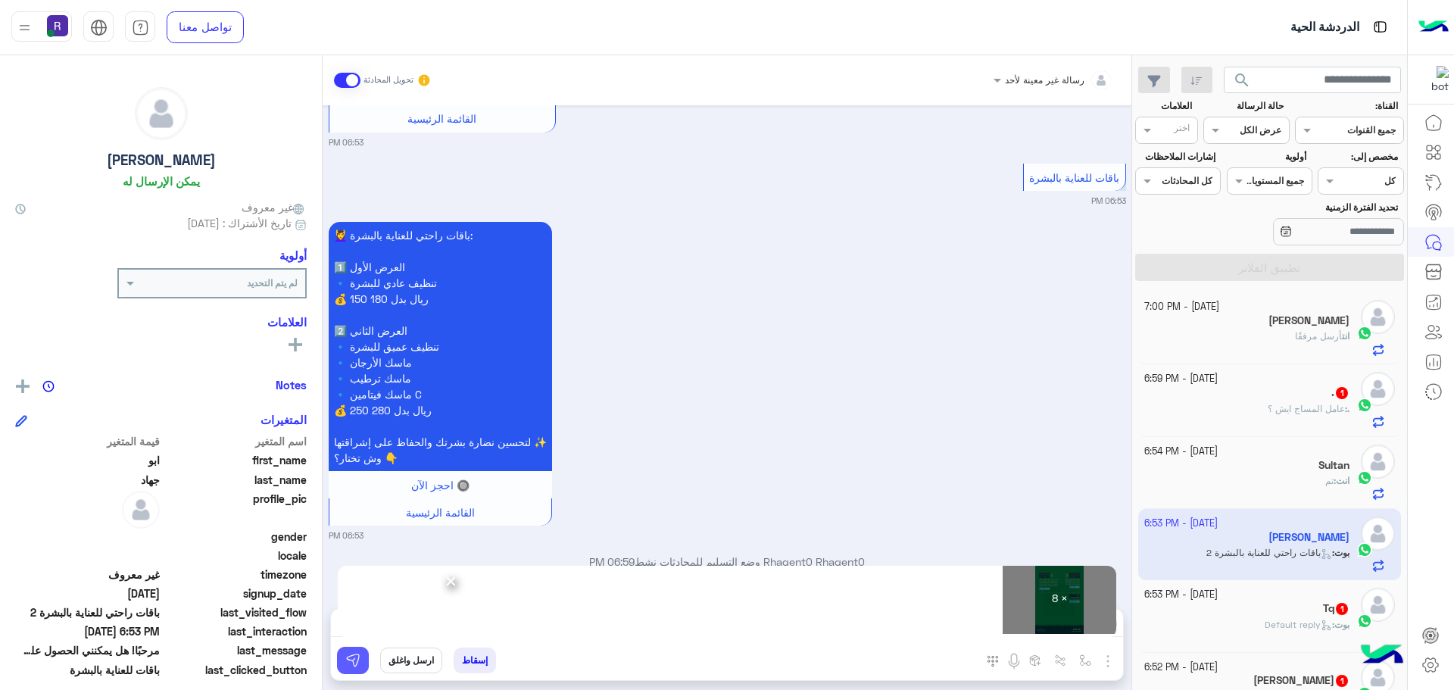
click at [347, 668] on button at bounding box center [353, 660] width 32 height 27
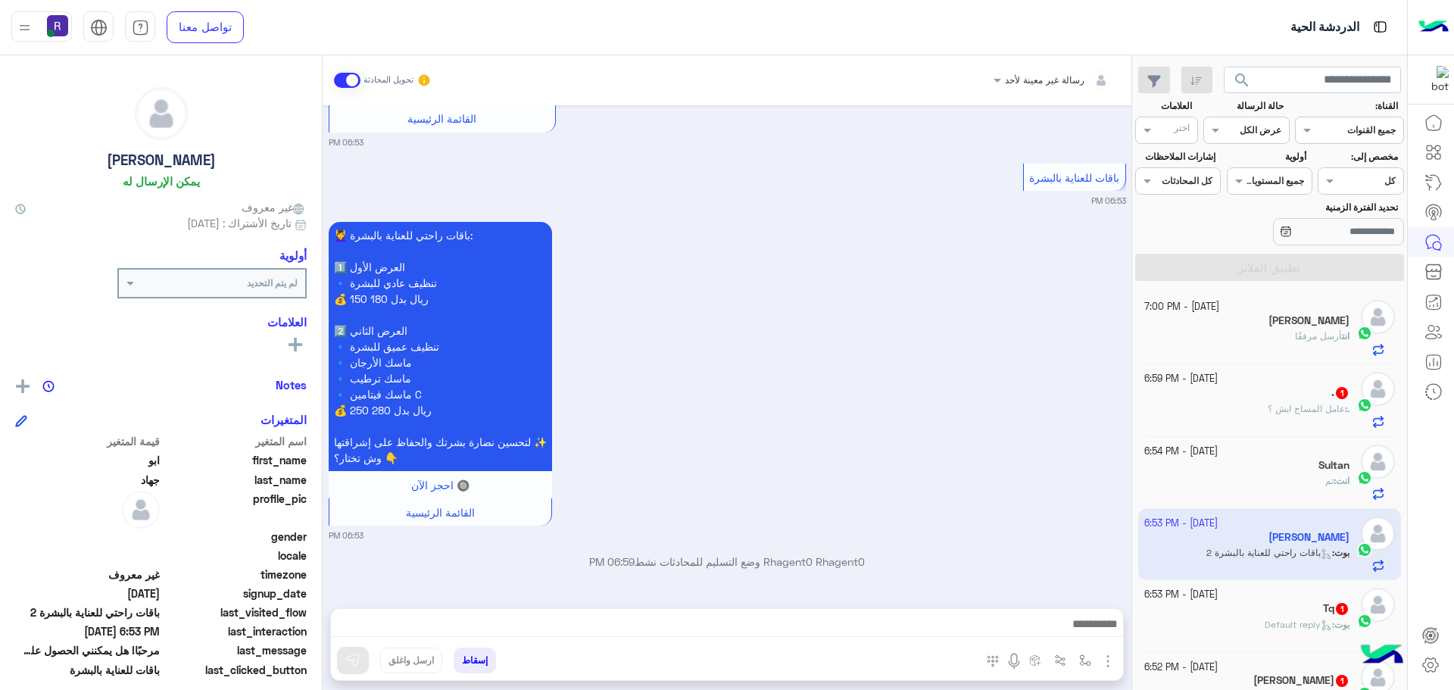
click at [1245, 393] on div ". 1" at bounding box center [1247, 394] width 206 height 16
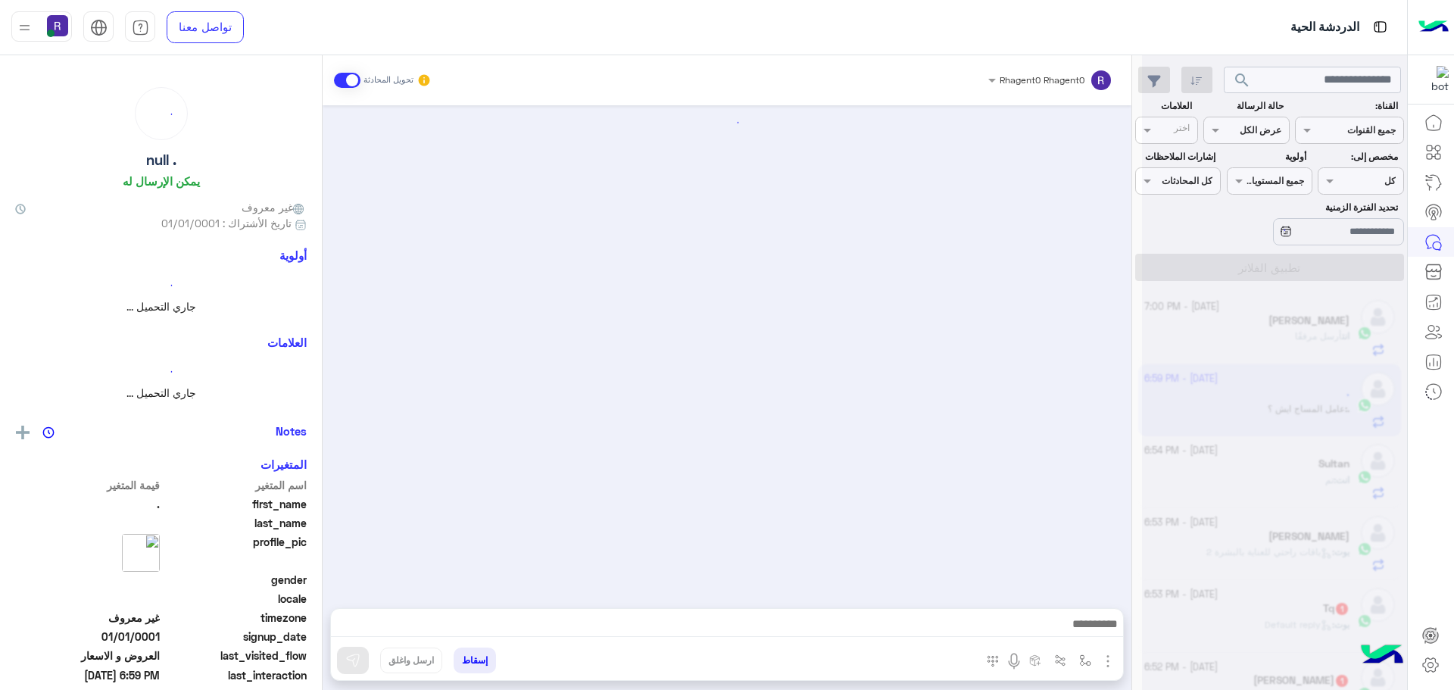
scroll to position [2301, 0]
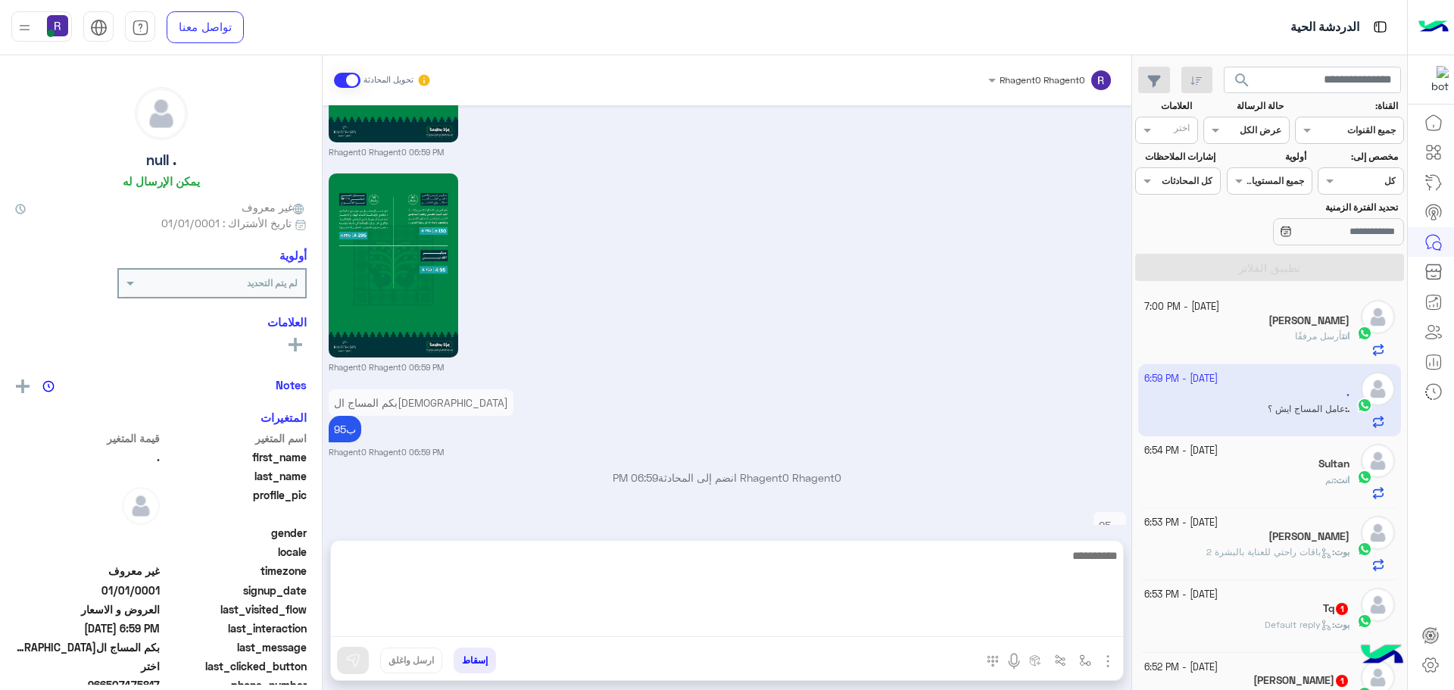
click at [1051, 629] on textarea at bounding box center [727, 591] width 792 height 91
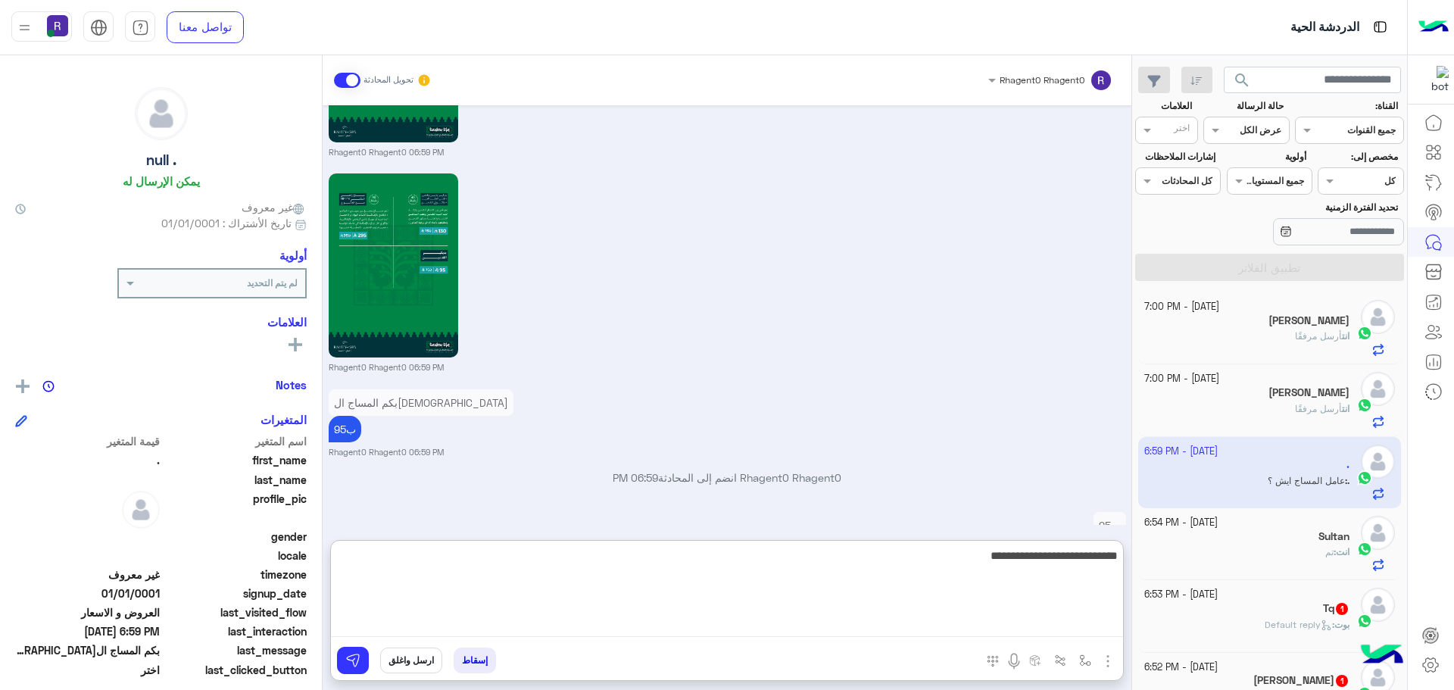
type textarea "**********"
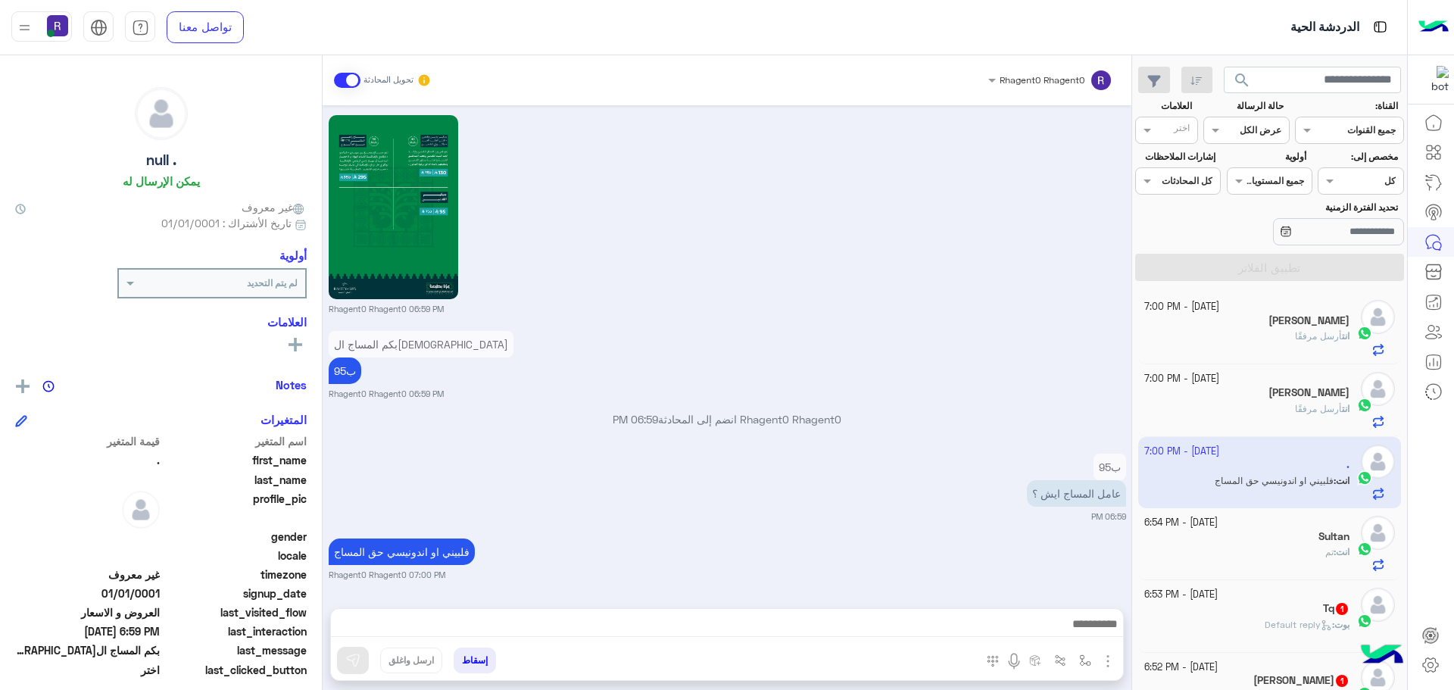
click at [1330, 598] on div "[DATE] - 6:53 PM" at bounding box center [1247, 594] width 206 height 14
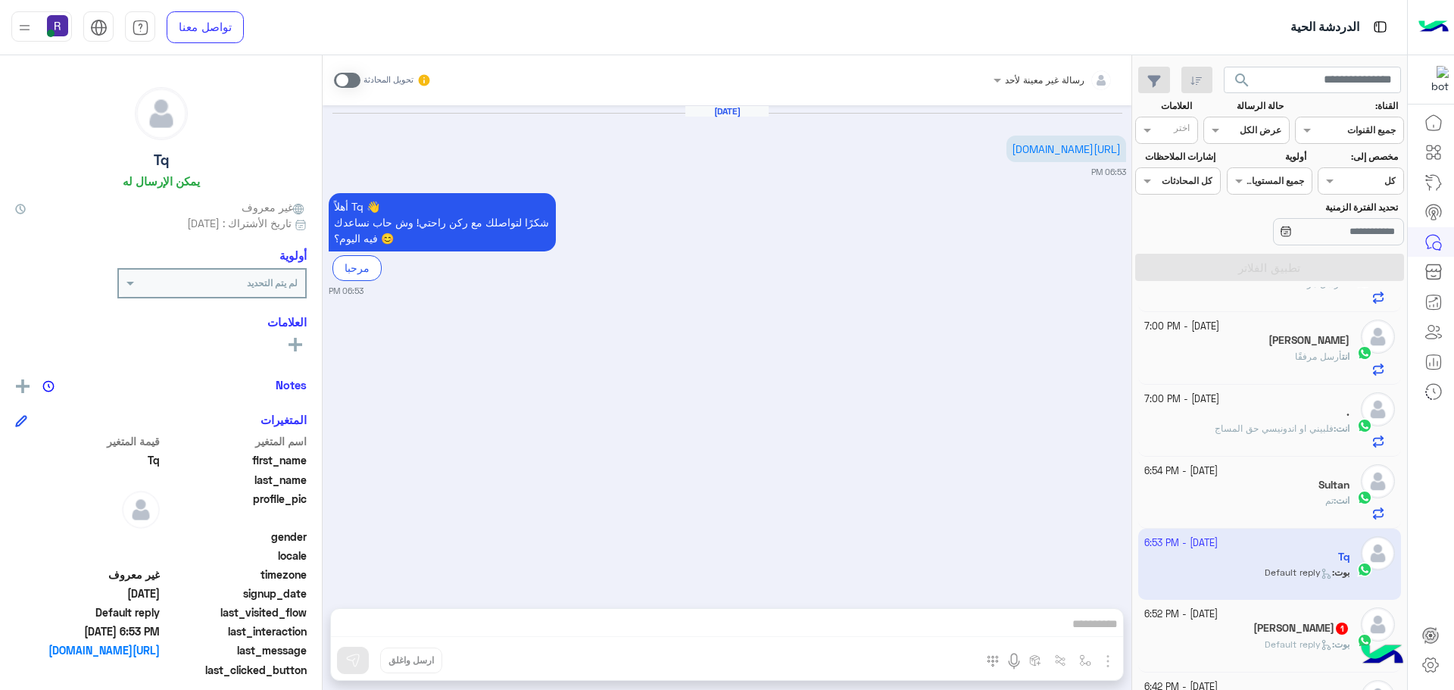
scroll to position [76, 0]
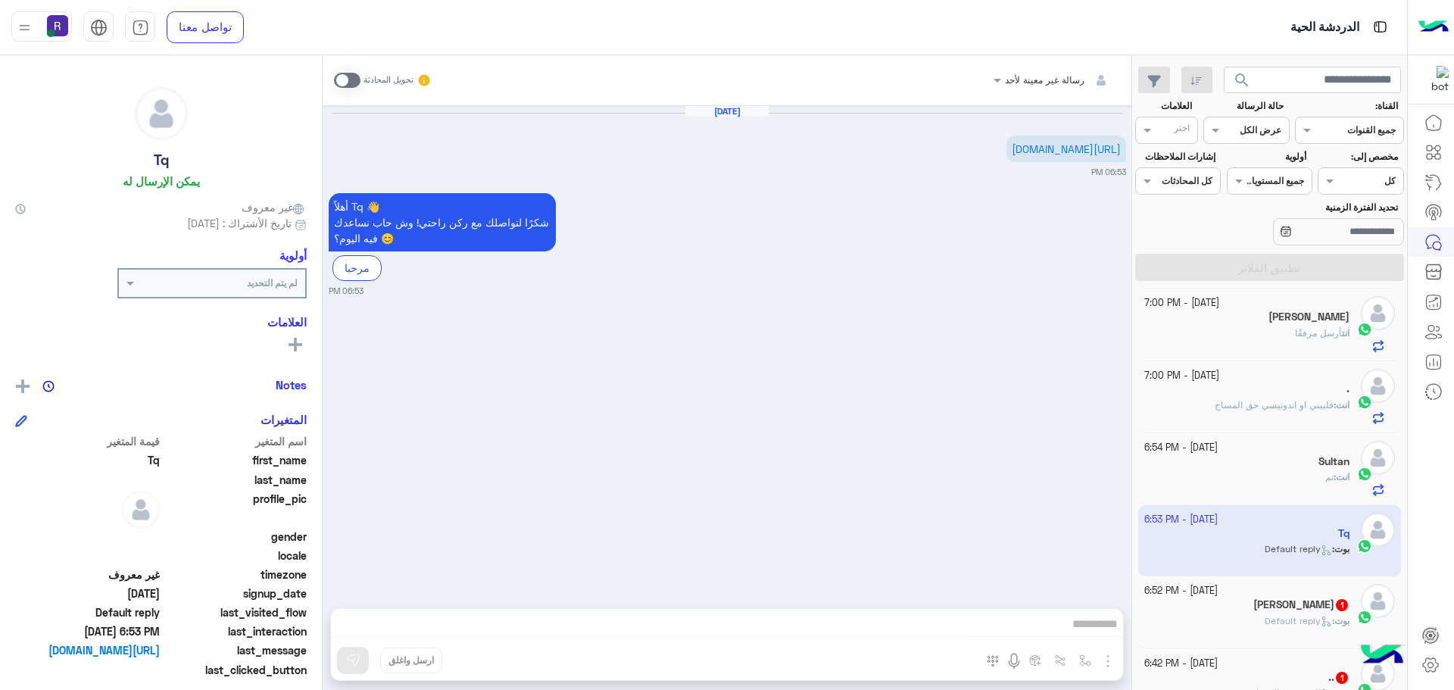
click at [1322, 612] on div "عامر العتيبي 1" at bounding box center [1247, 606] width 206 height 16
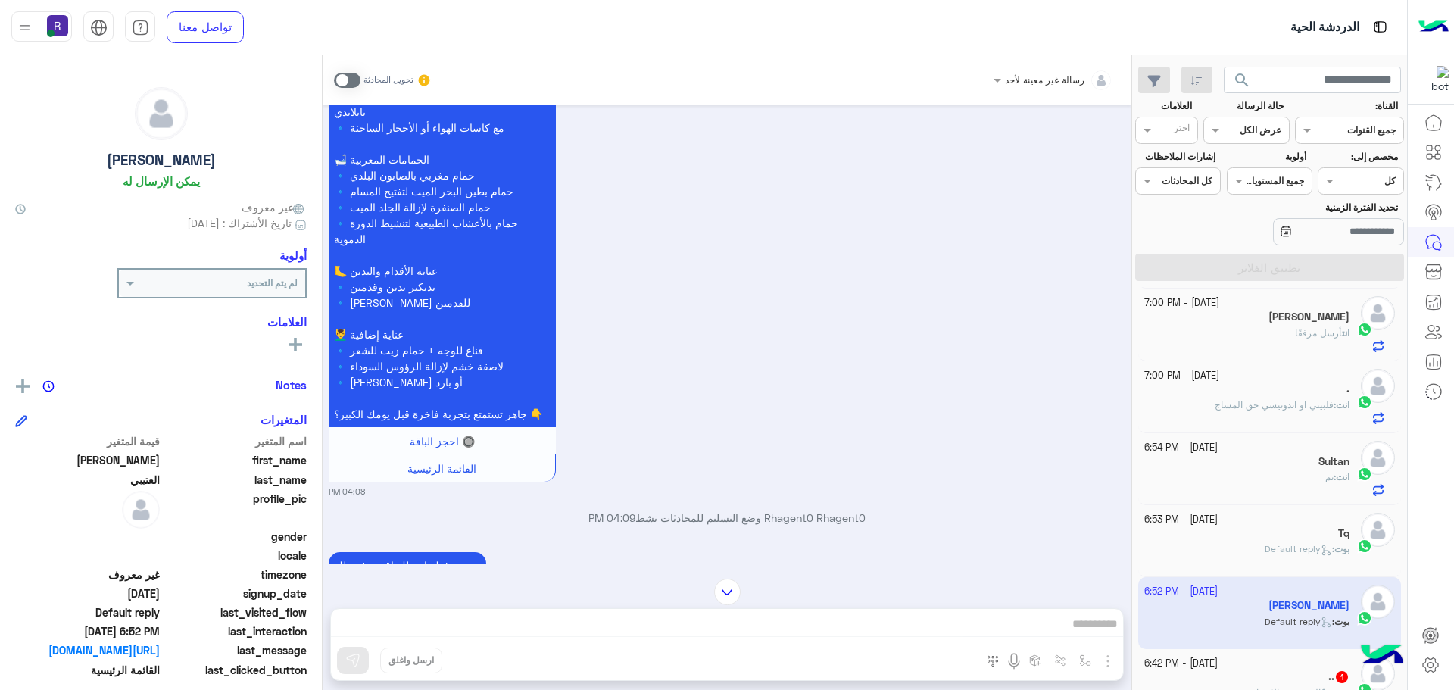
scroll to position [2579, 0]
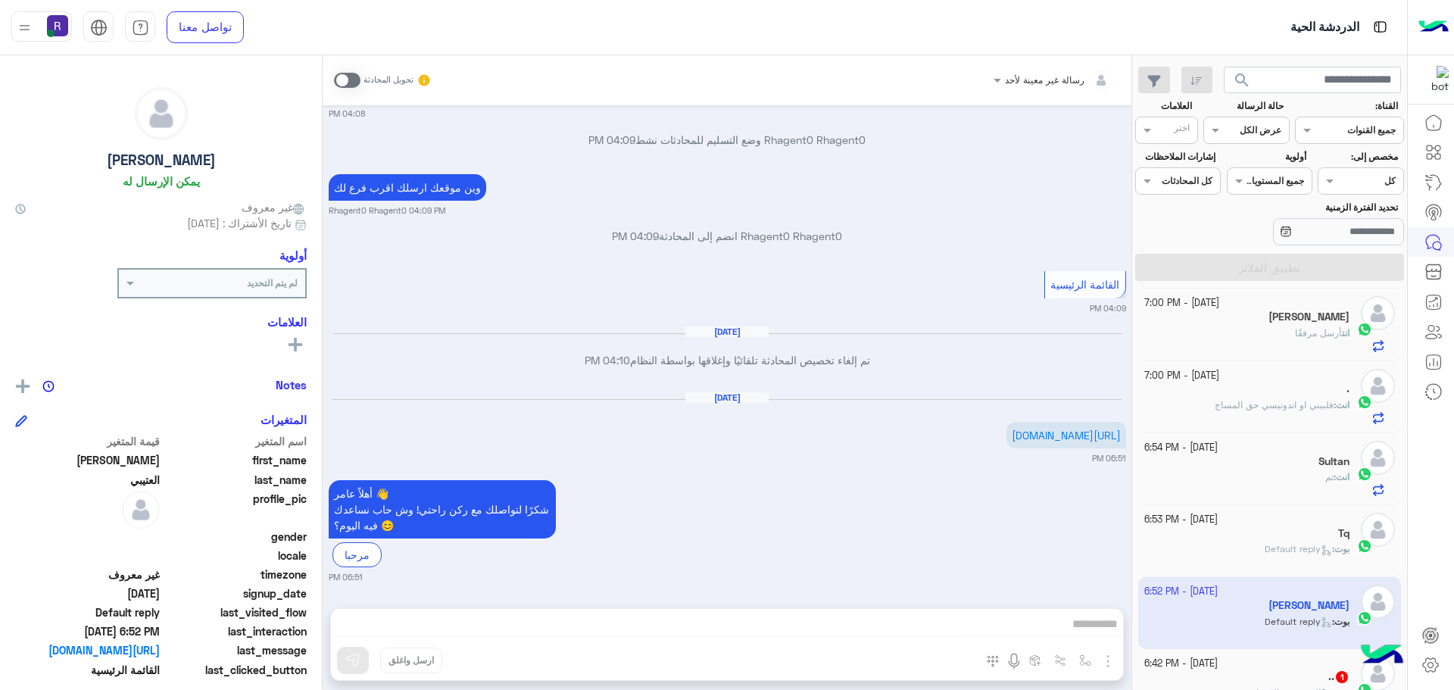
click at [342, 86] on span at bounding box center [347, 80] width 26 height 15
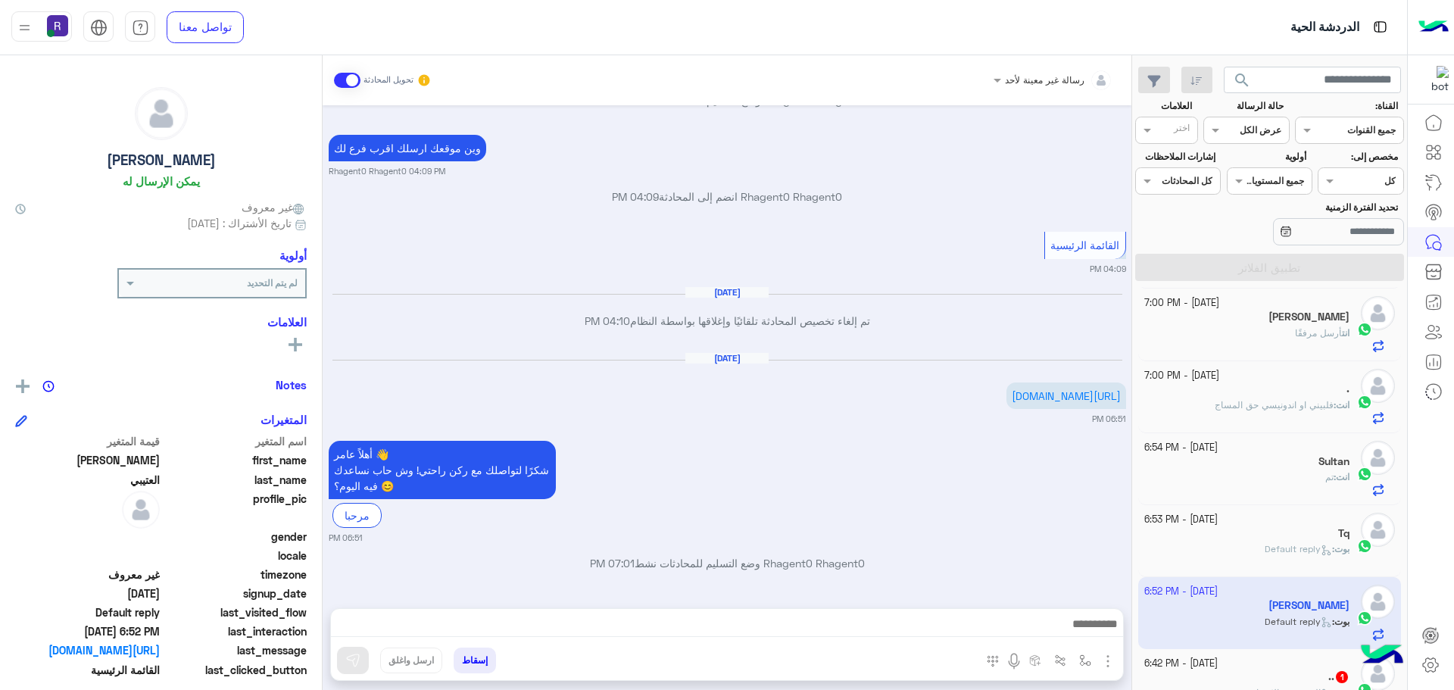
click at [1105, 661] on img "button" at bounding box center [1107, 661] width 18 height 18
click at [1083, 634] on span "الصور" at bounding box center [1078, 627] width 28 height 17
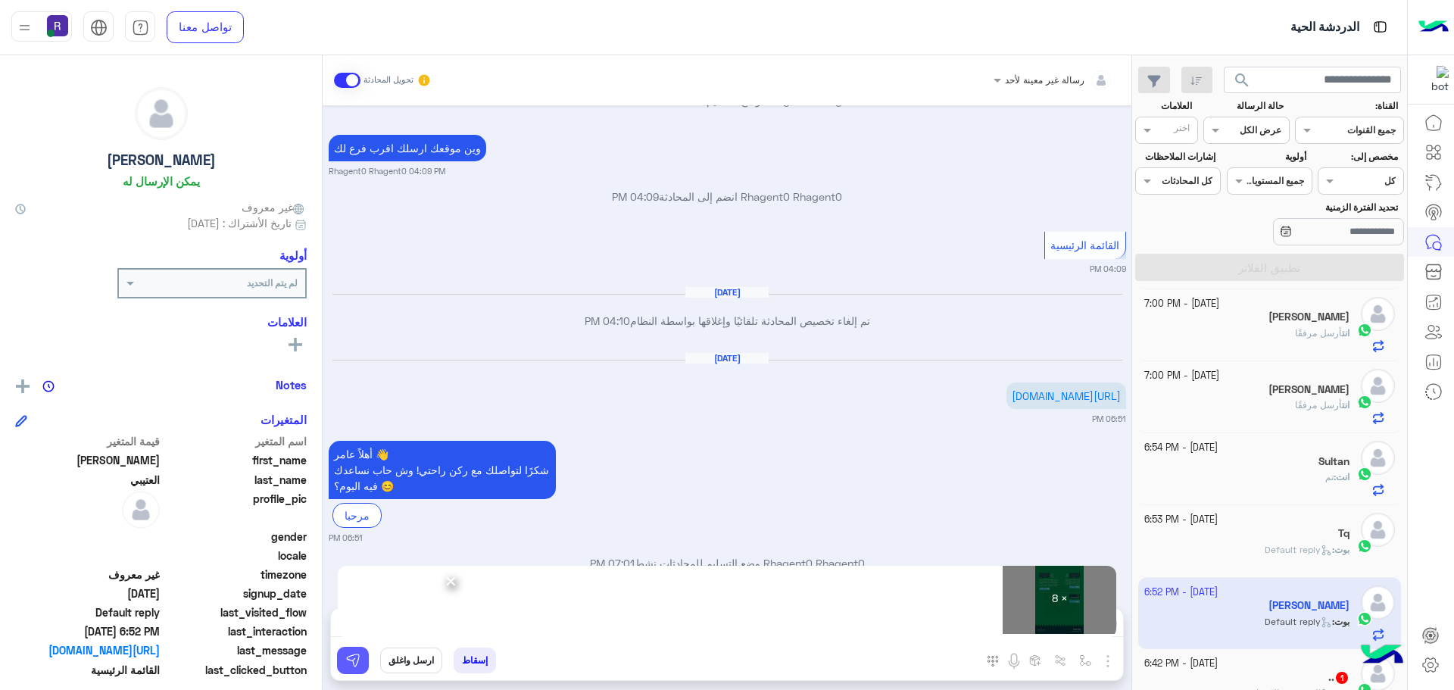
click at [359, 665] on img at bounding box center [352, 660] width 15 height 15
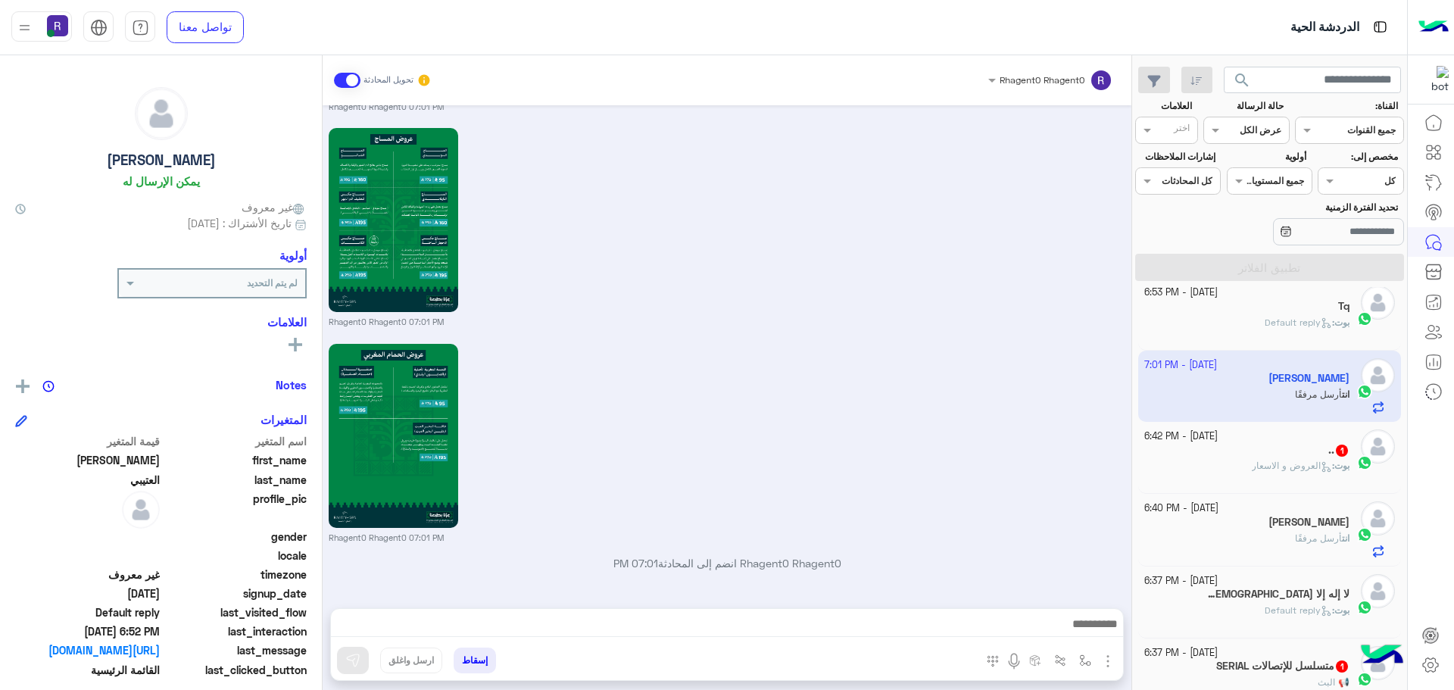
scroll to position [4380, 0]
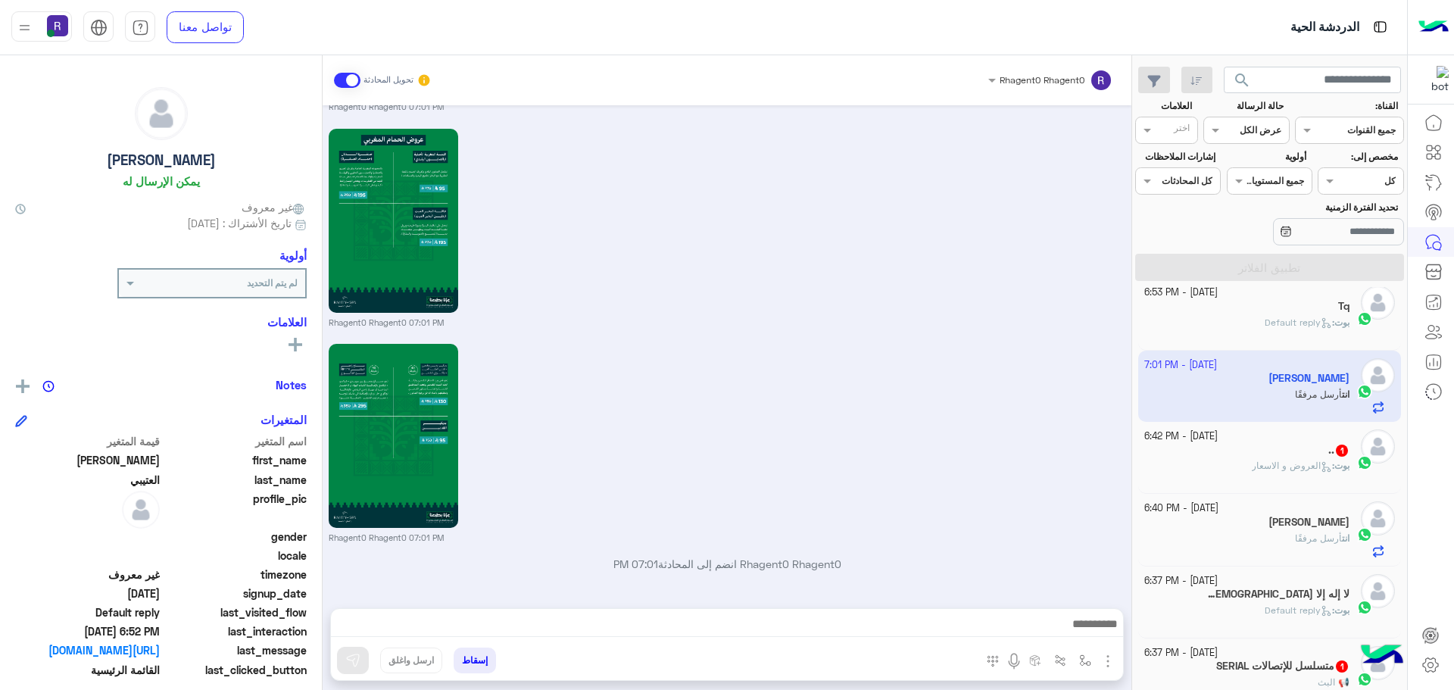
click at [980, 550] on div "Aug 4, 2025 ✨ ركن راحتي سبا ✨ مركز متخصص للعناية بالرجال، يقدّم خدمات مثل: 💆‍♂️…" at bounding box center [727, 349] width 809 height 488
click at [1316, 487] on div "21 September - 6:42 PM .. 1 بوت : العروض و الاسعار" at bounding box center [1269, 458] width 263 height 72
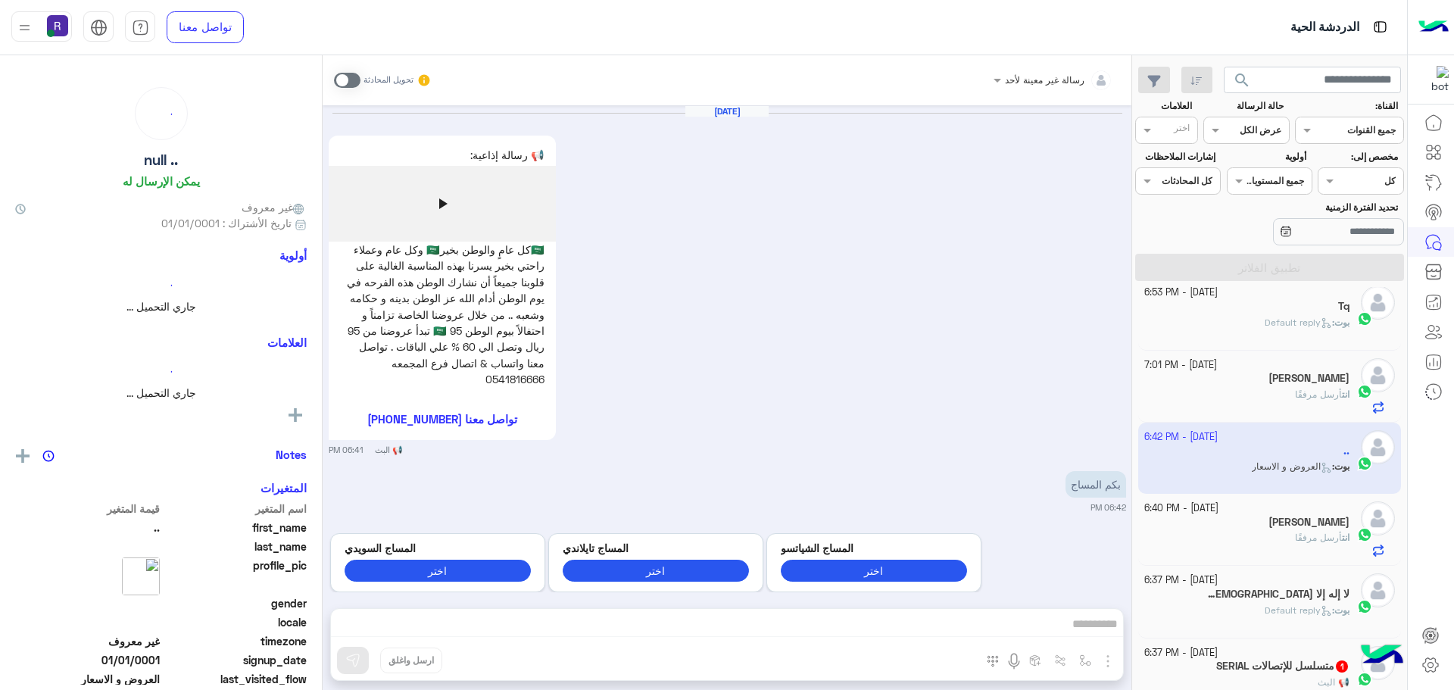
scroll to position [35, 0]
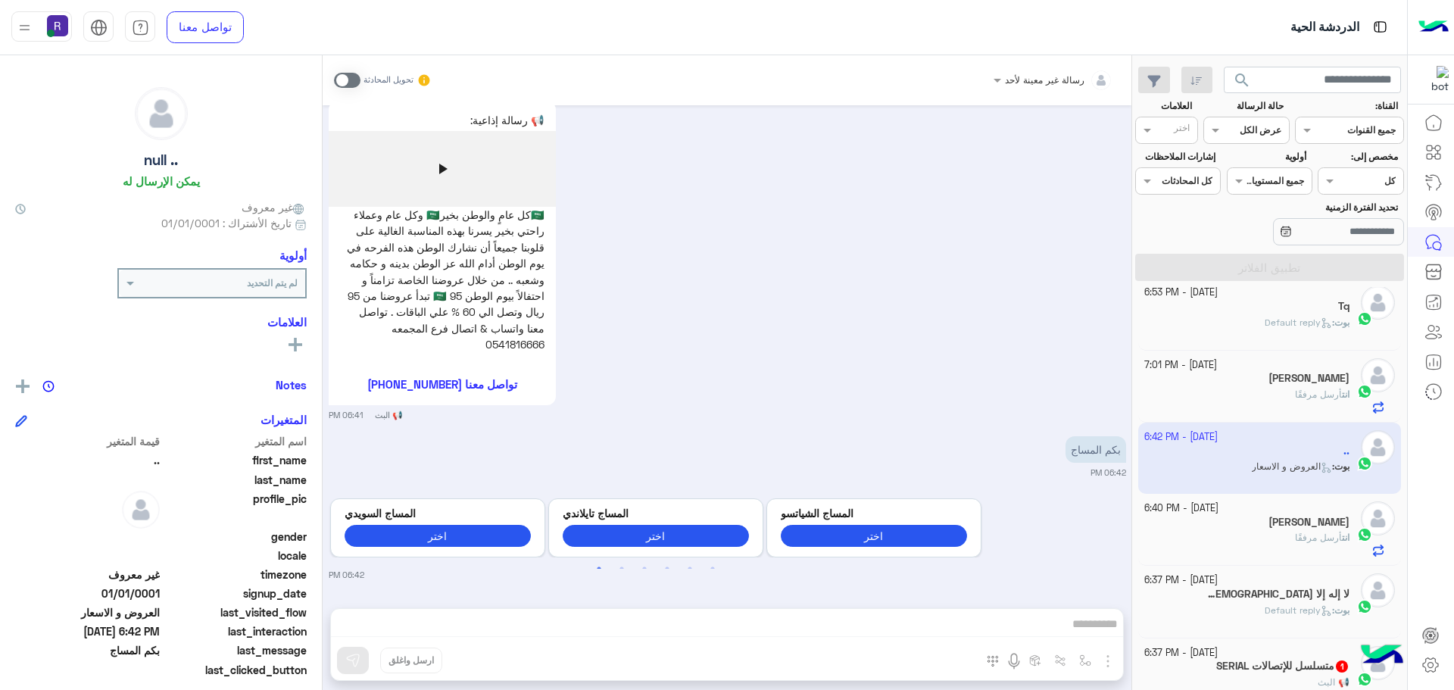
click at [356, 82] on span at bounding box center [347, 80] width 26 height 15
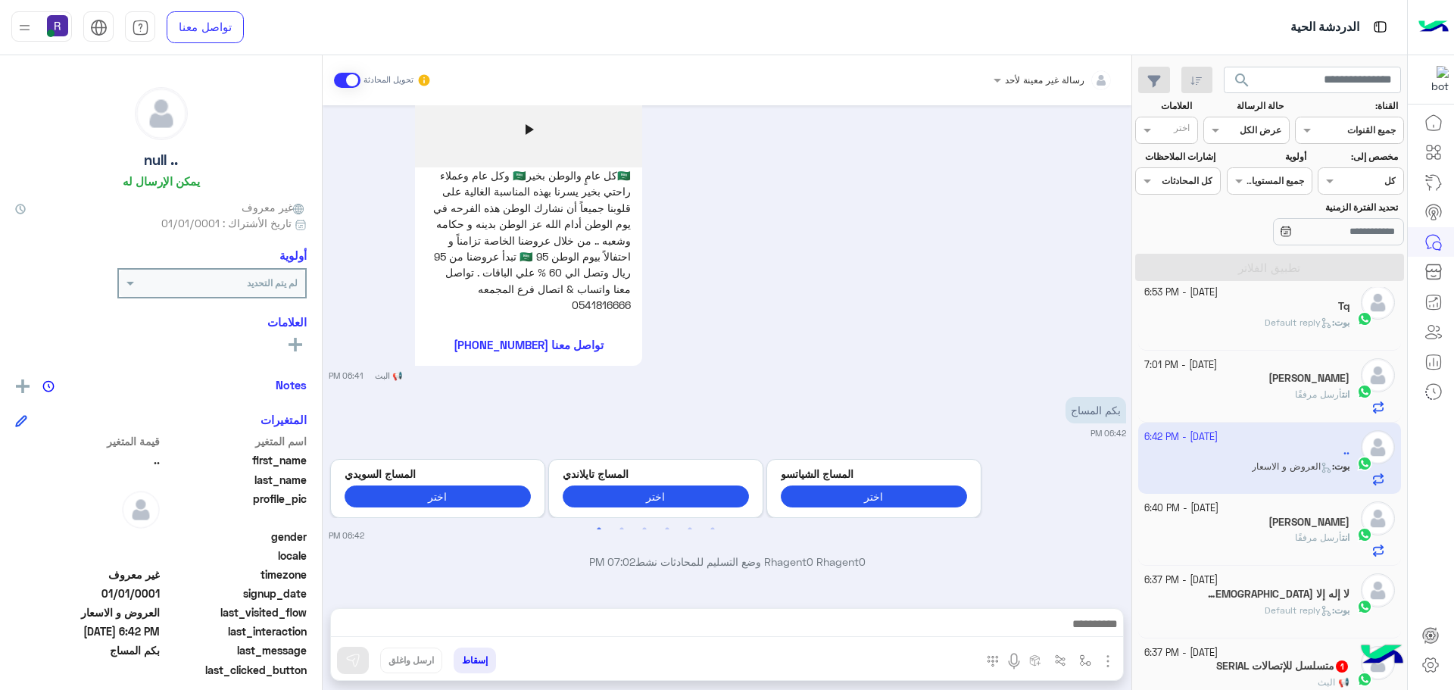
click at [1108, 659] on img "button" at bounding box center [1107, 661] width 18 height 18
click at [1078, 635] on span "الصور" at bounding box center [1078, 627] width 28 height 17
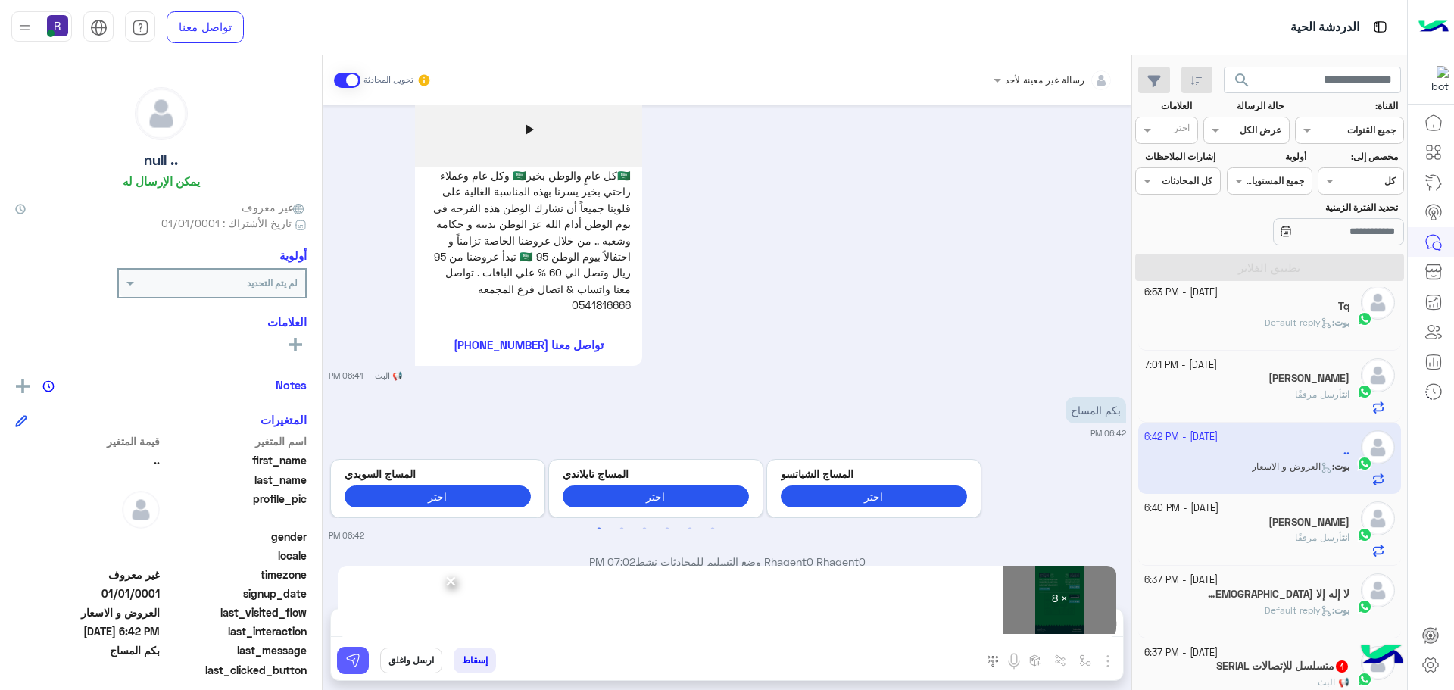
click at [347, 665] on img at bounding box center [352, 660] width 15 height 15
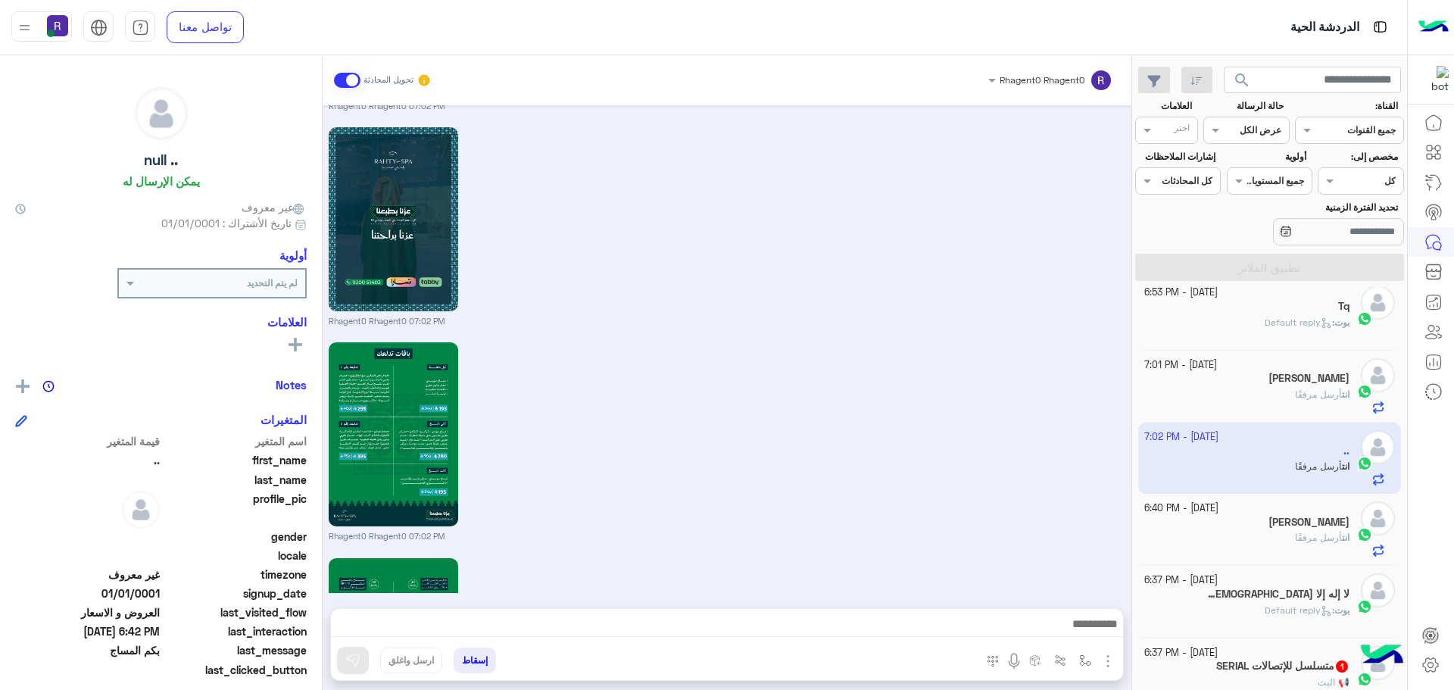
scroll to position [1835, 0]
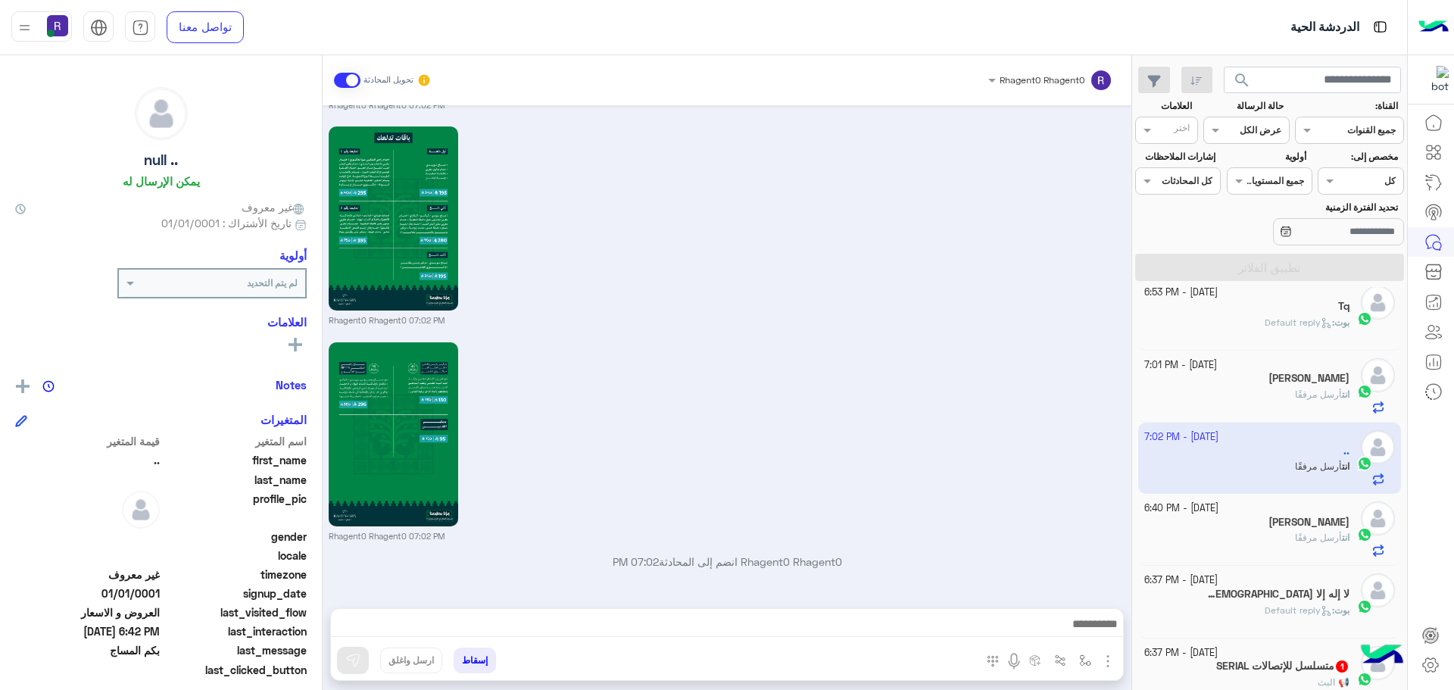
click at [943, 203] on div "Rhagent0 Rhagent0 07:02 PM" at bounding box center [727, 225] width 797 height 204
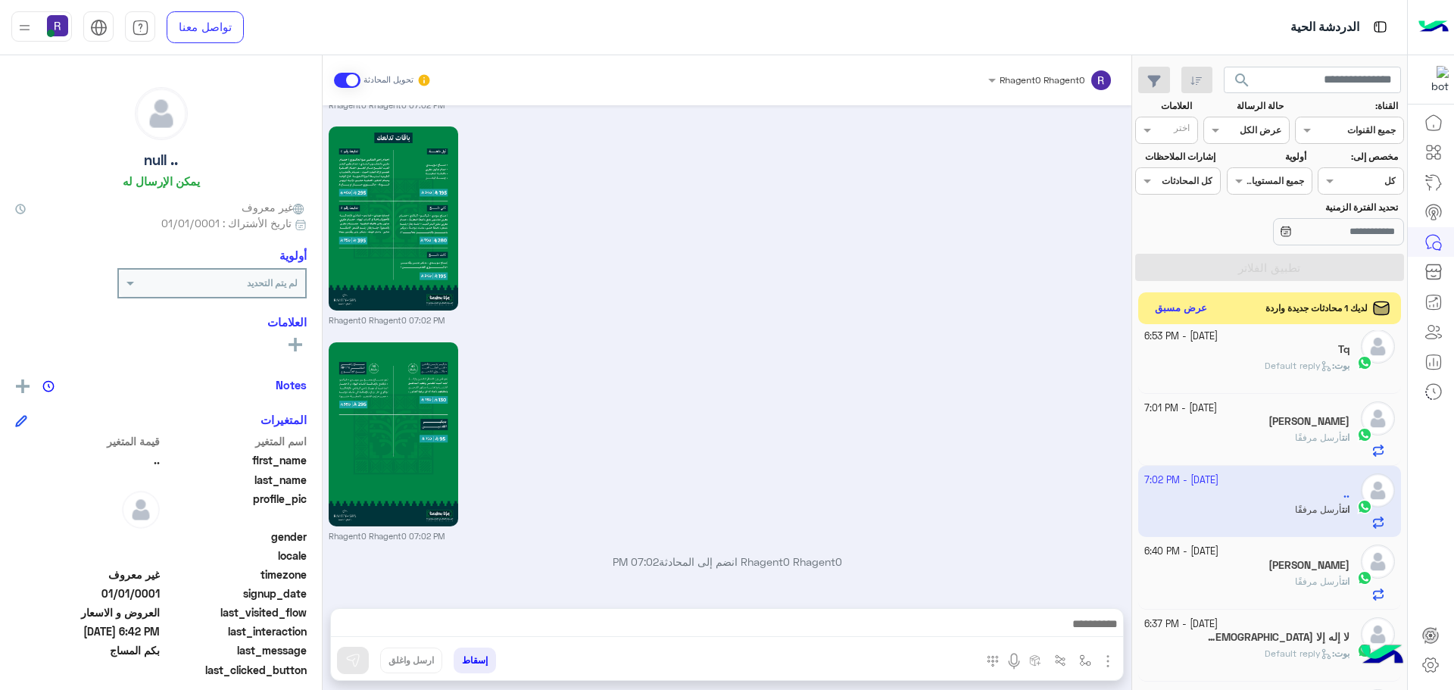
click at [1197, 304] on button "عرض مسبق" at bounding box center [1181, 308] width 64 height 20
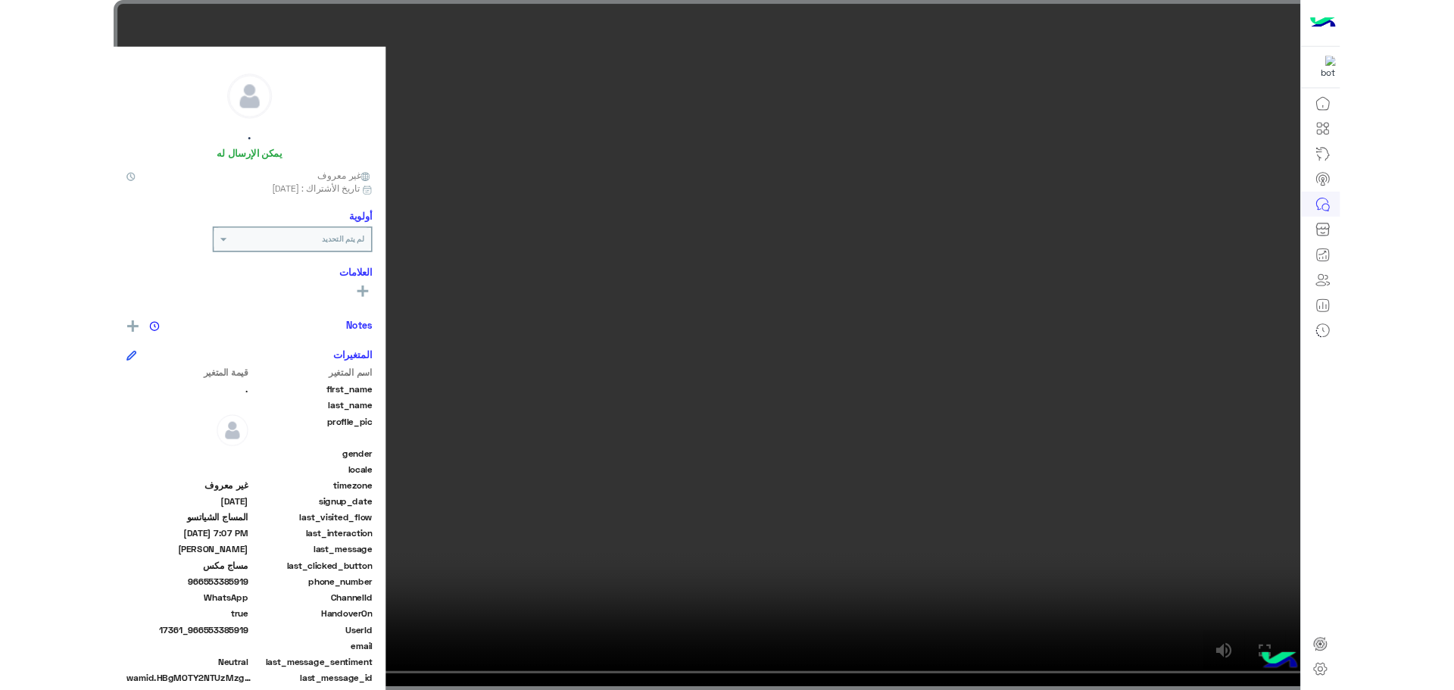
scroll to position [571, 0]
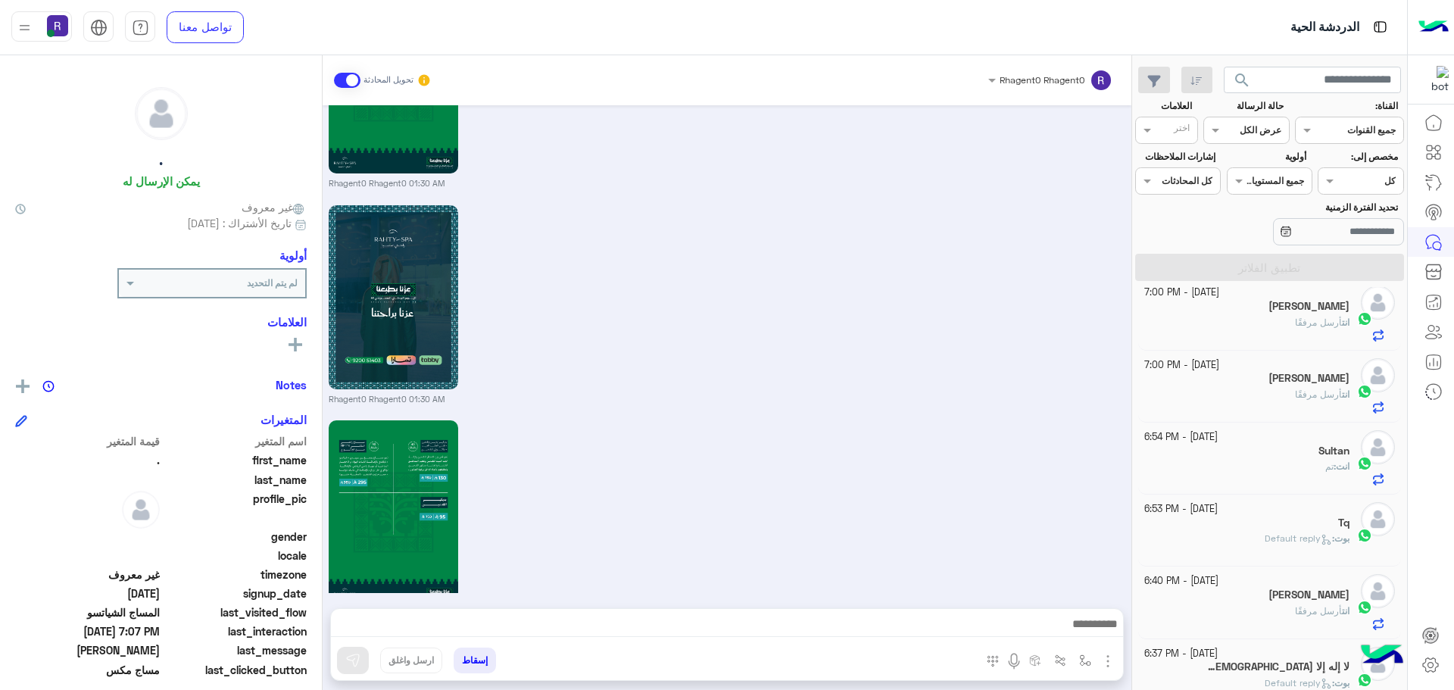
click at [933, 457] on div "Rhagent0 Rhagent0 01:31 AM" at bounding box center [727, 518] width 797 height 204
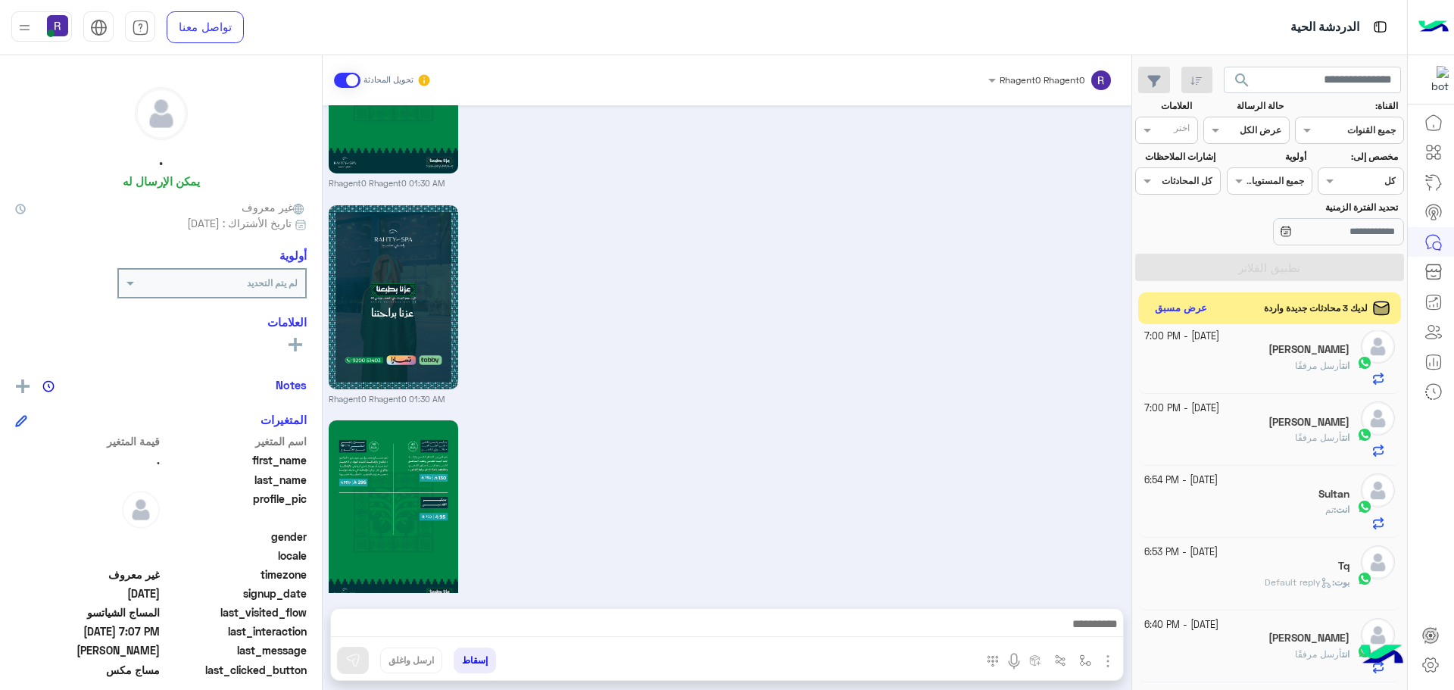
click at [1188, 310] on button "عرض مسبق" at bounding box center [1181, 308] width 64 height 20
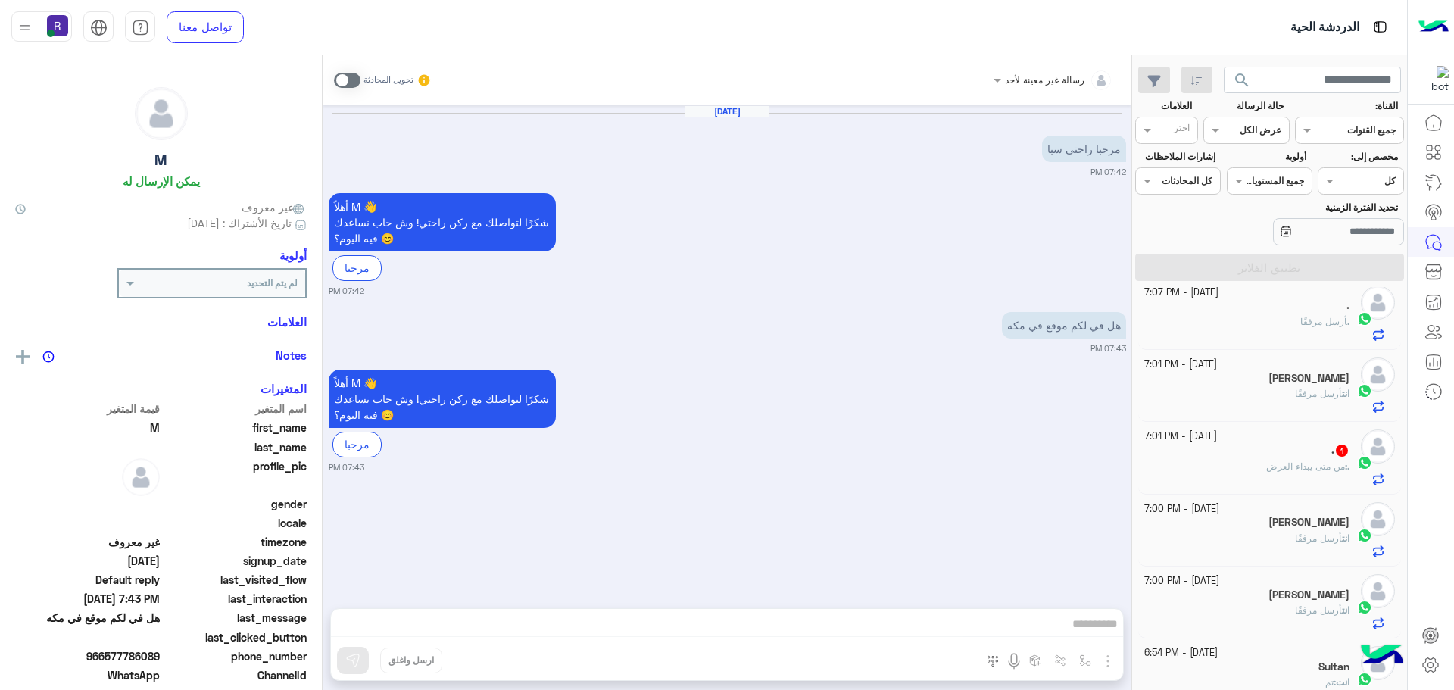
scroll to position [303, 0]
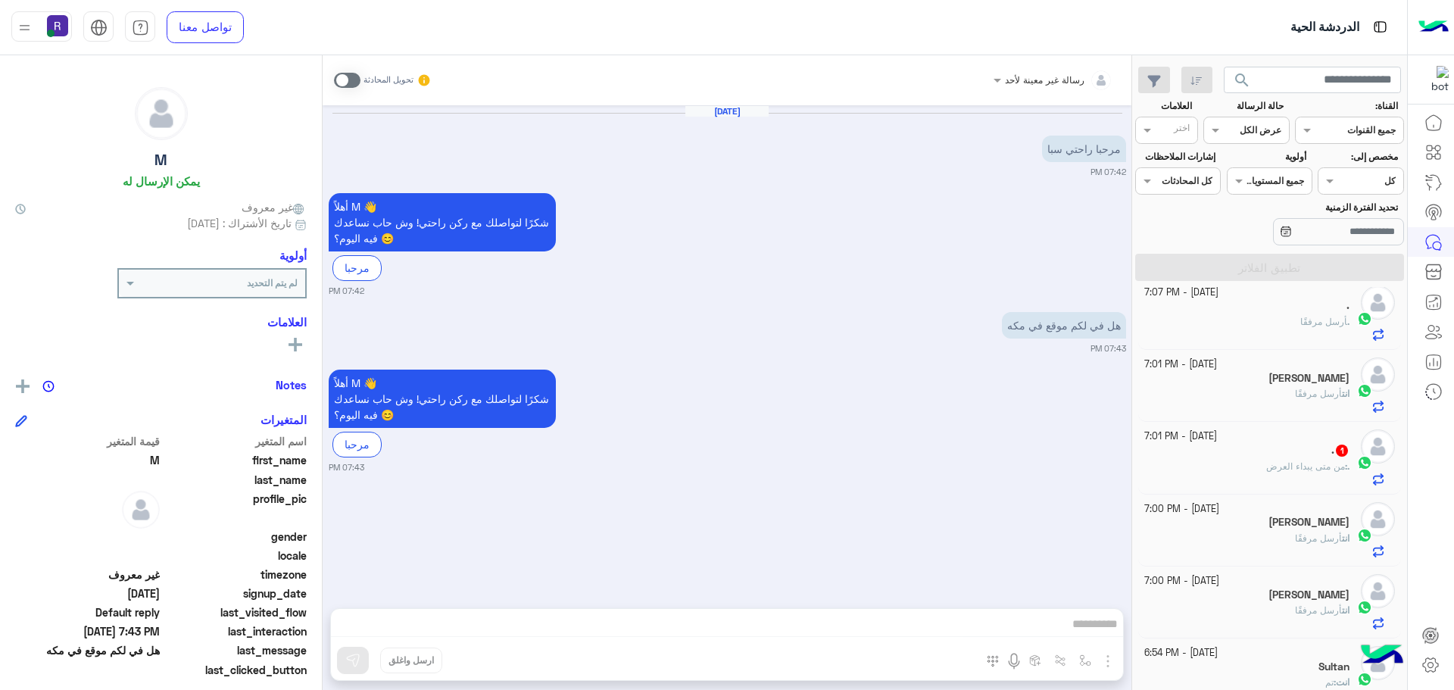
click at [333, 79] on div "رسالة غير معينة لأحد تحويل المحادثة" at bounding box center [727, 80] width 809 height 50
click at [344, 85] on span at bounding box center [347, 80] width 26 height 15
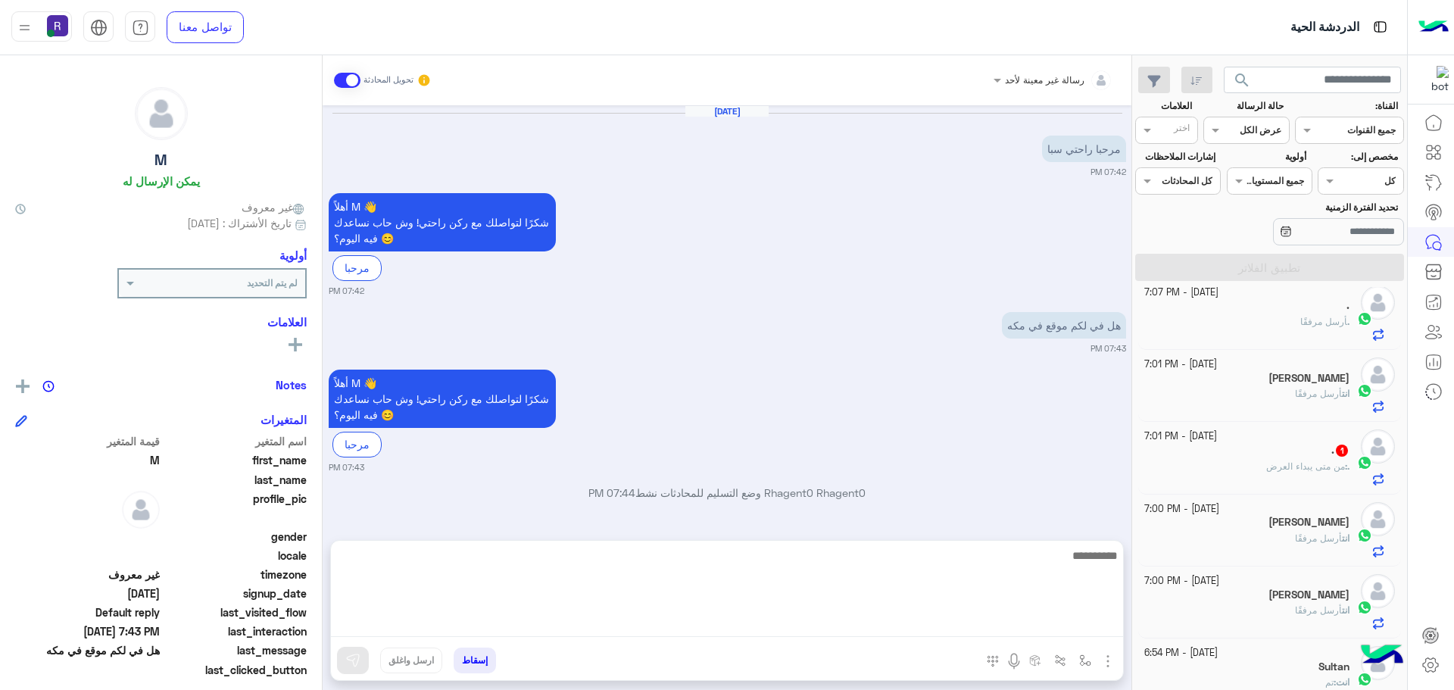
click at [812, 625] on textarea at bounding box center [727, 591] width 792 height 91
type textarea "**********"
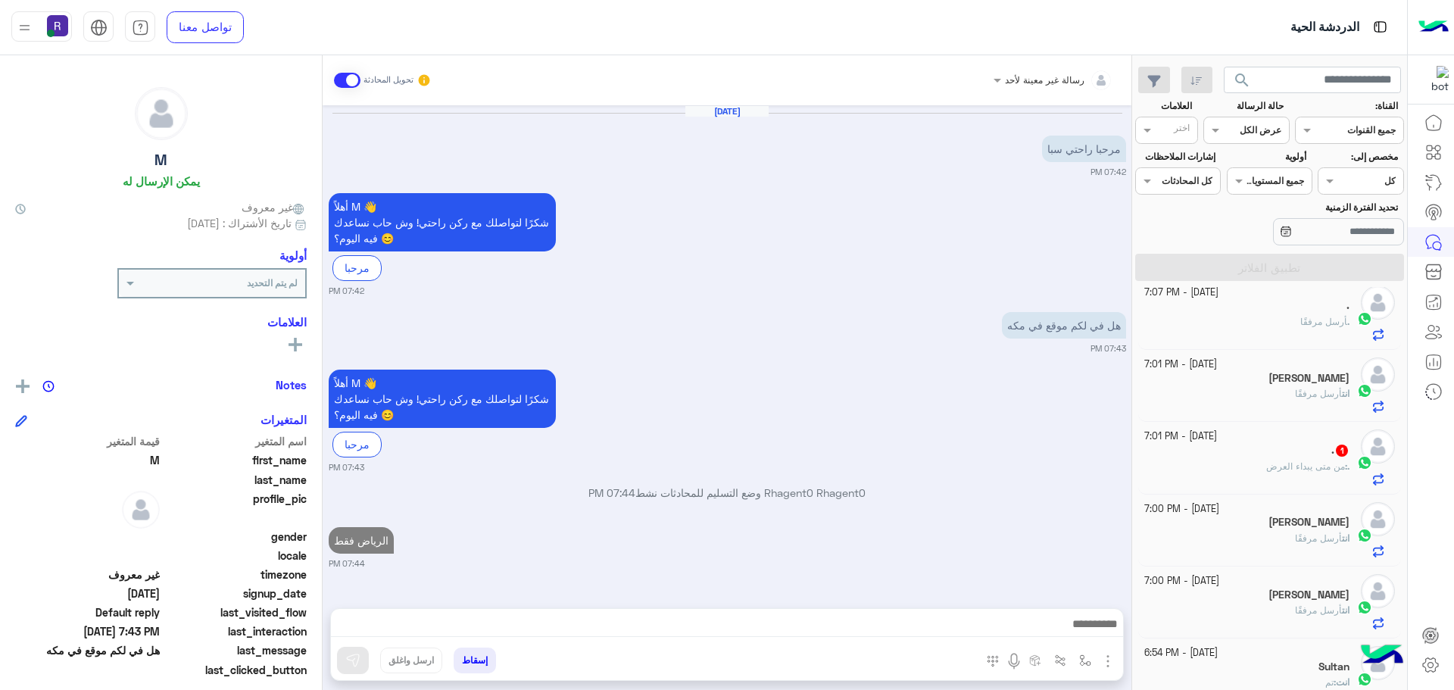
click at [1250, 444] on div ". 1" at bounding box center [1247, 452] width 206 height 16
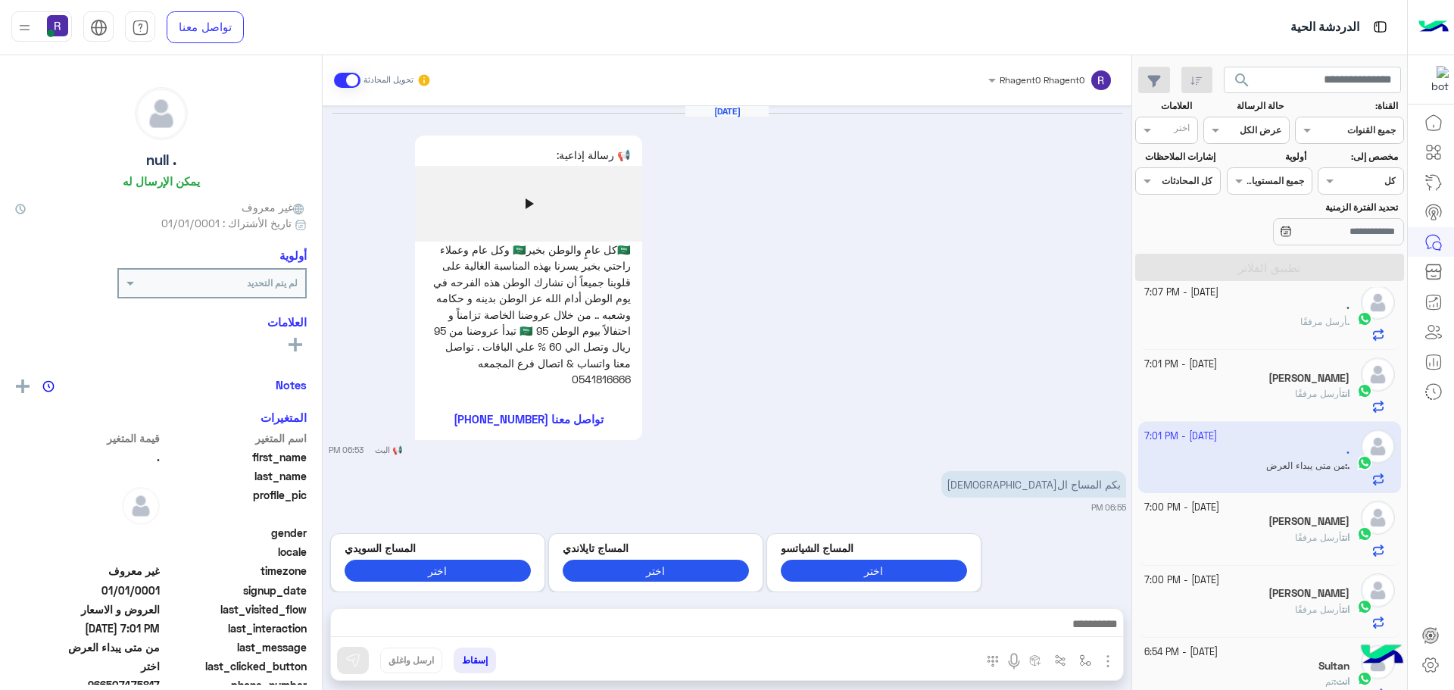
scroll to position [2417, 0]
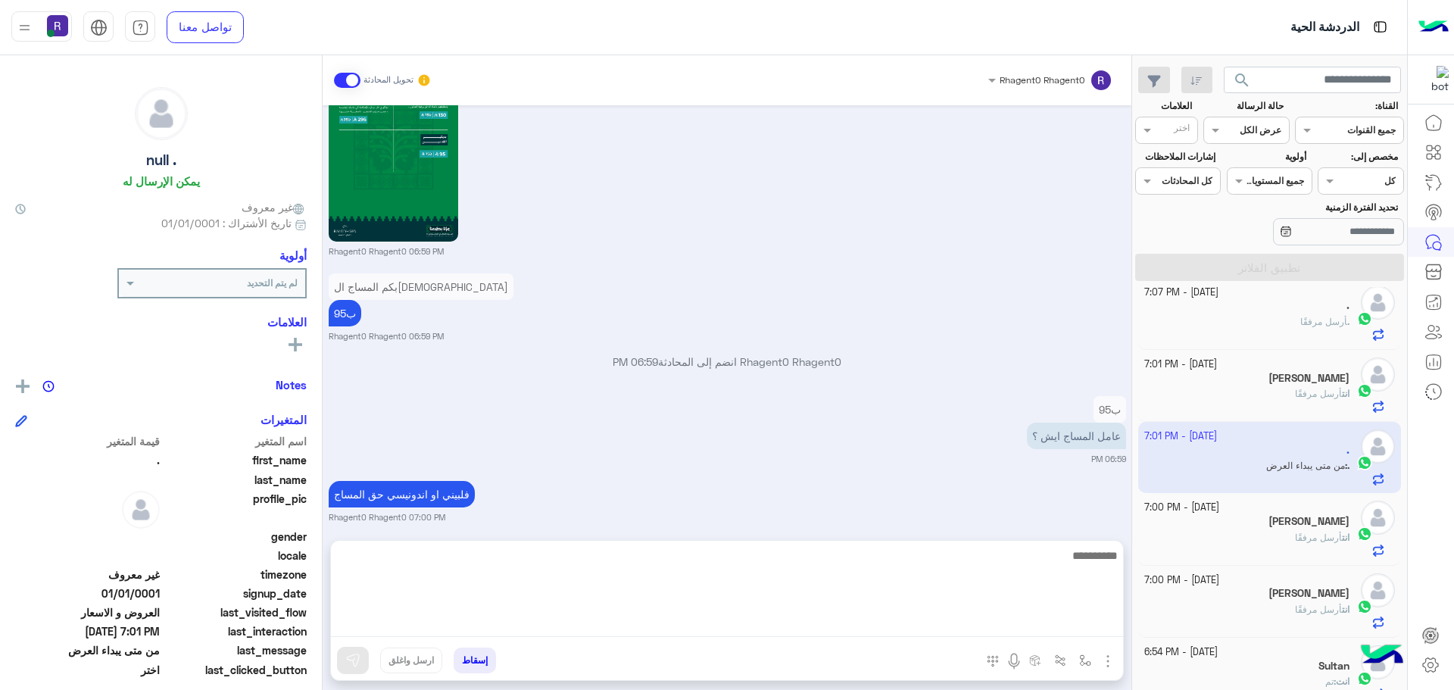
click at [961, 619] on textarea at bounding box center [727, 591] width 792 height 91
type textarea "**********"
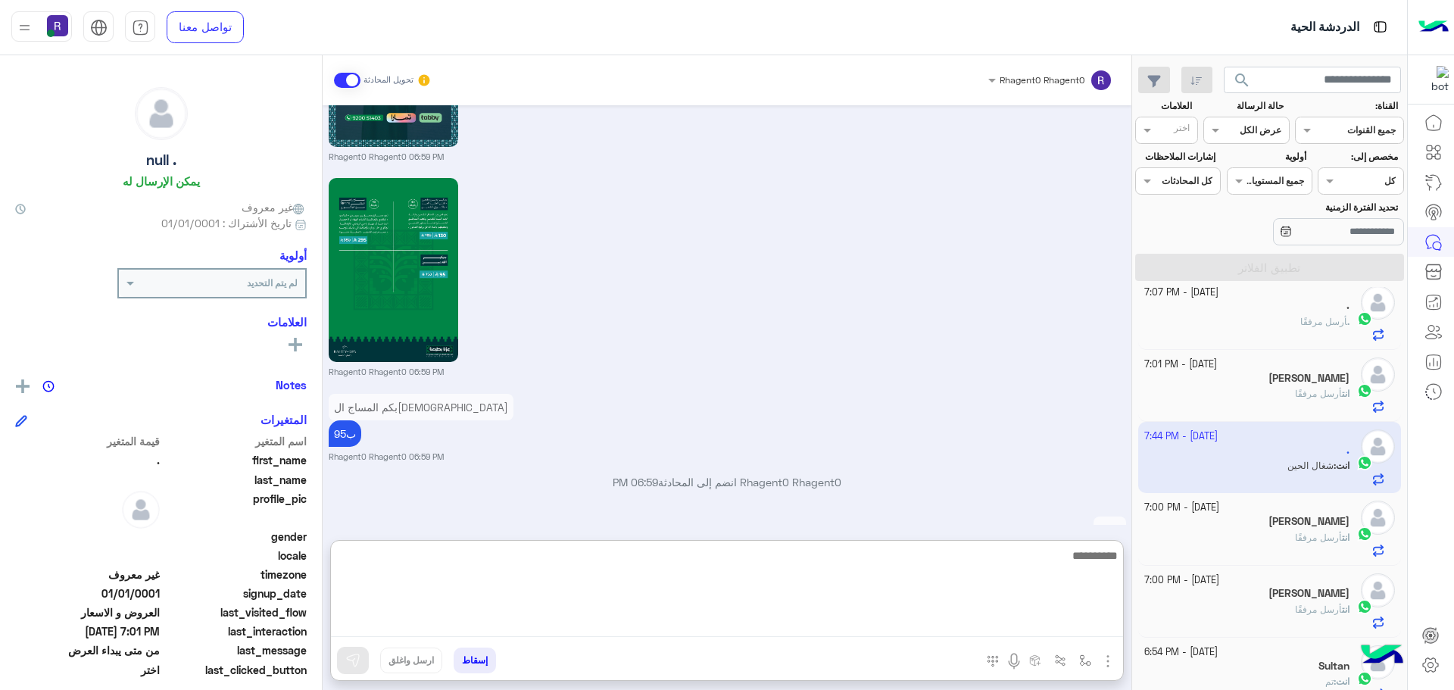
scroll to position [2543, 0]
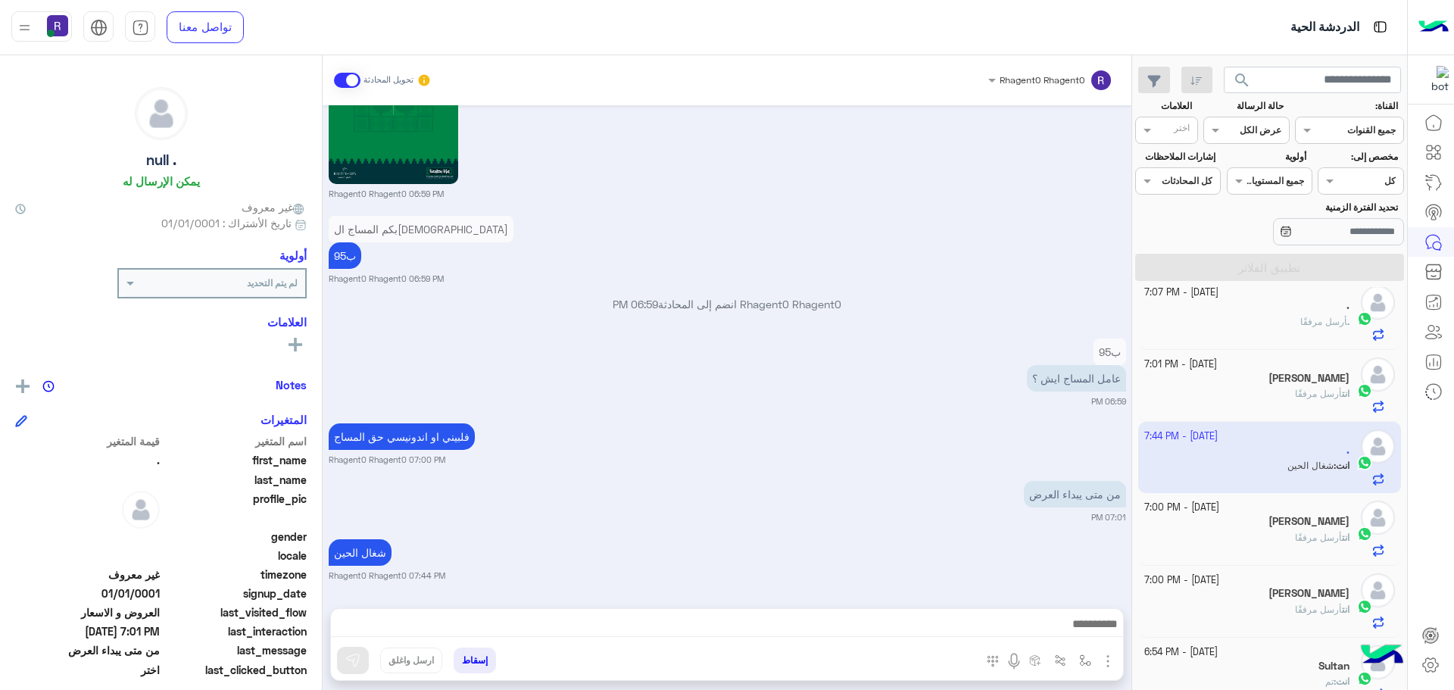
click at [1008, 212] on div "بكم المساج السويدي ب95 Rhagent0 Rhagent0 06:59 PM" at bounding box center [727, 248] width 797 height 73
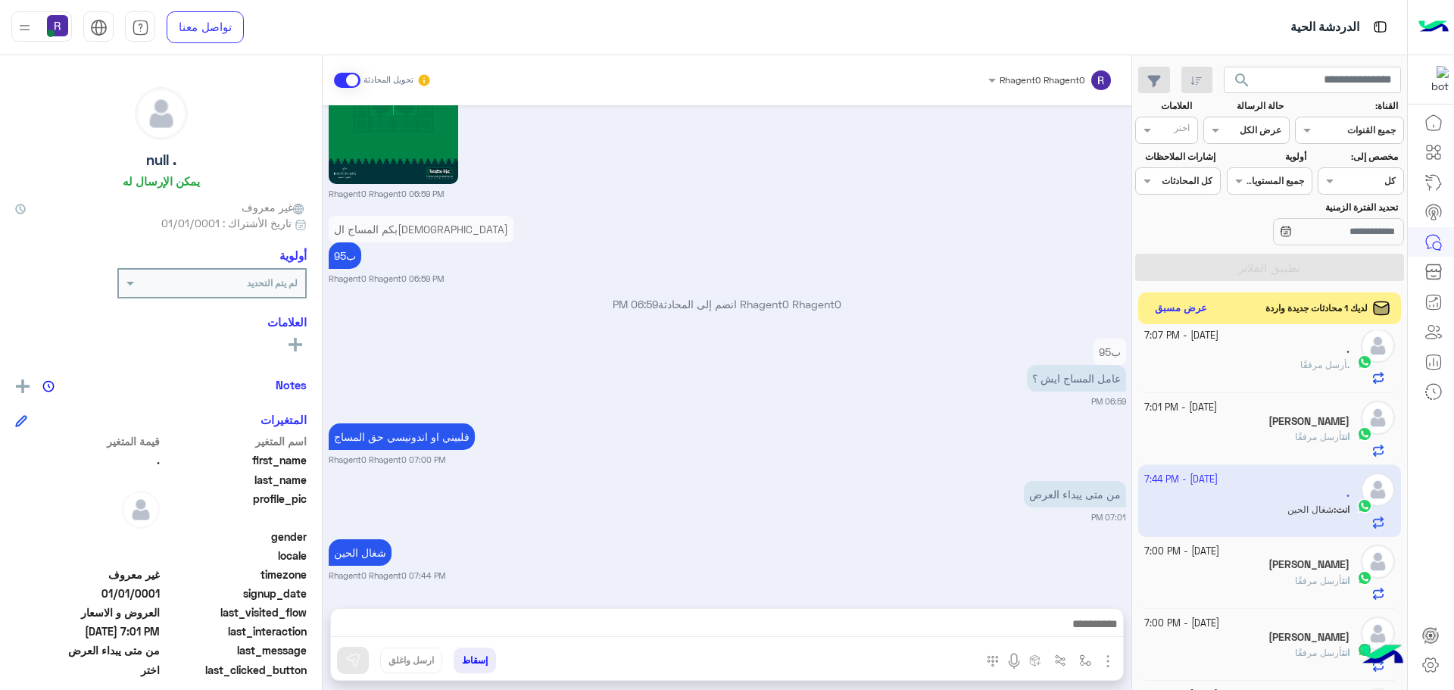
click at [1199, 305] on button "عرض مسبق" at bounding box center [1181, 308] width 64 height 20
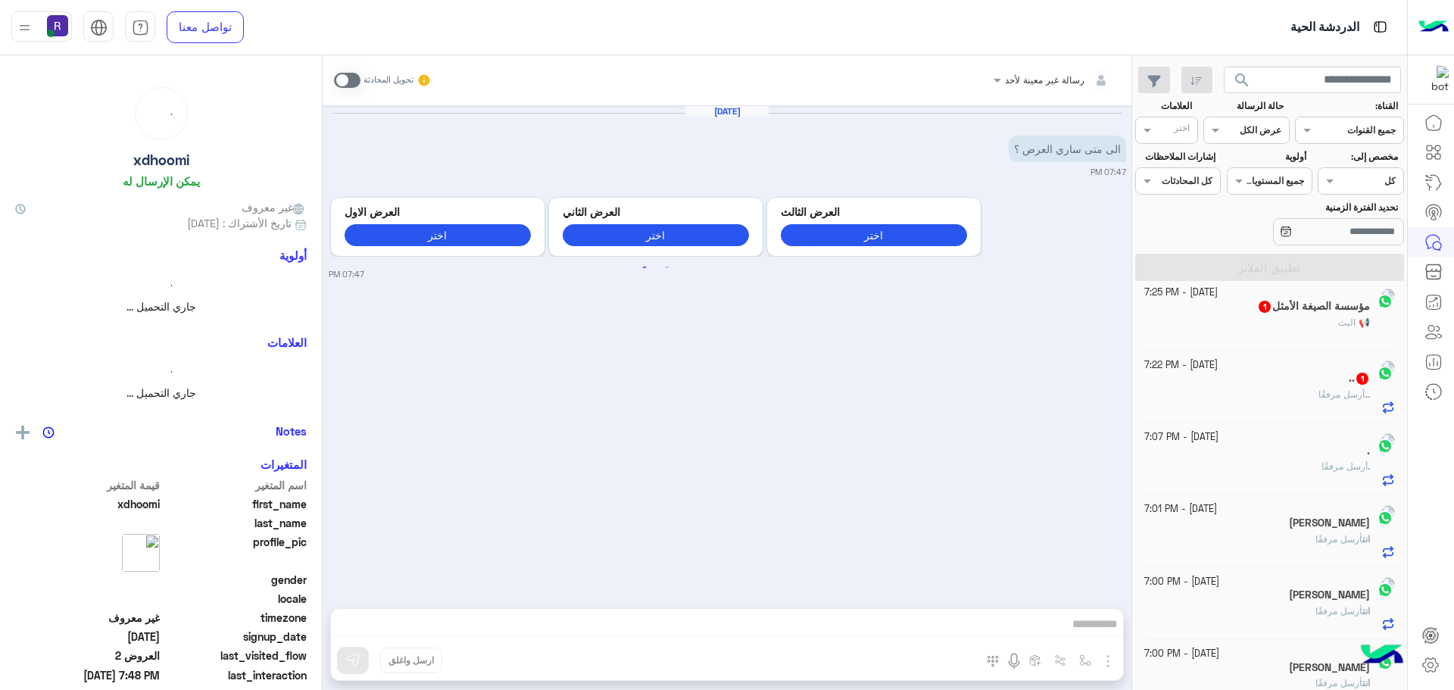
scroll to position [302, 0]
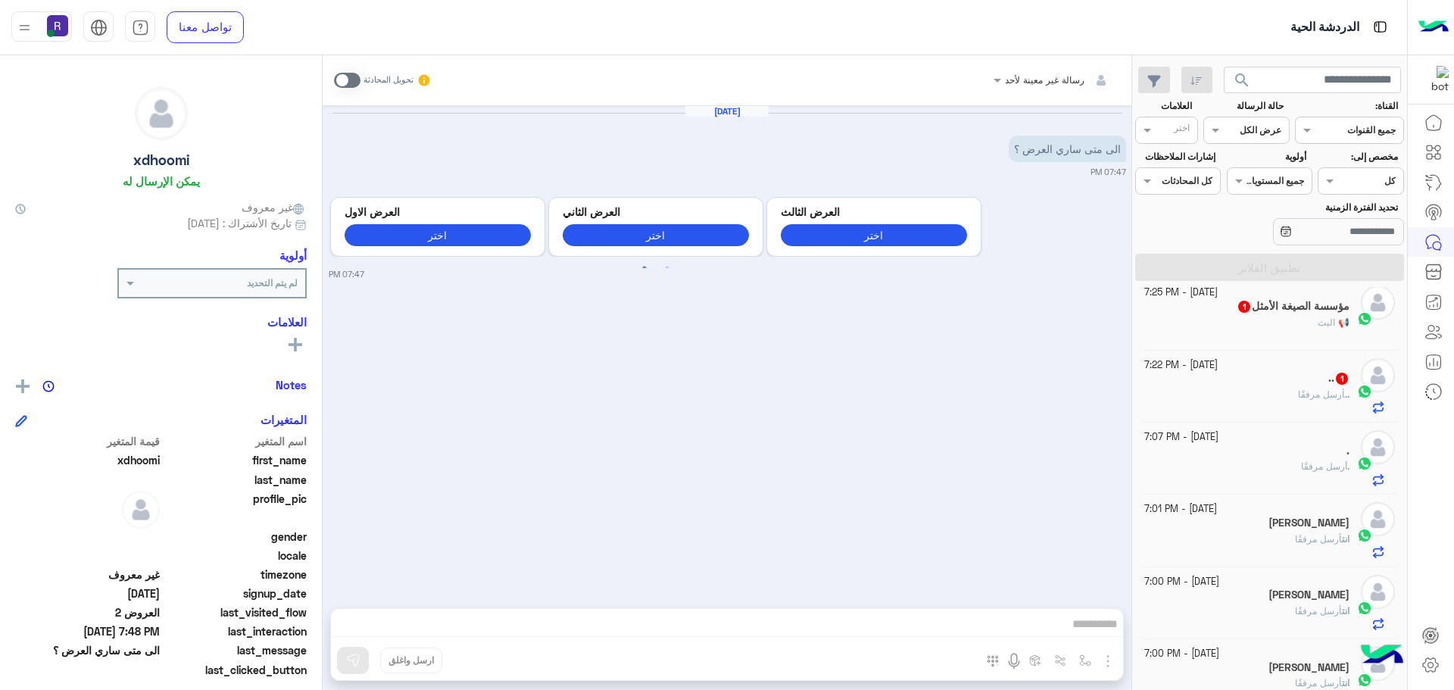
click at [348, 79] on span at bounding box center [347, 80] width 26 height 15
click at [1105, 659] on img "button" at bounding box center [1107, 661] width 18 height 18
click at [1085, 625] on span "الصور" at bounding box center [1078, 627] width 28 height 17
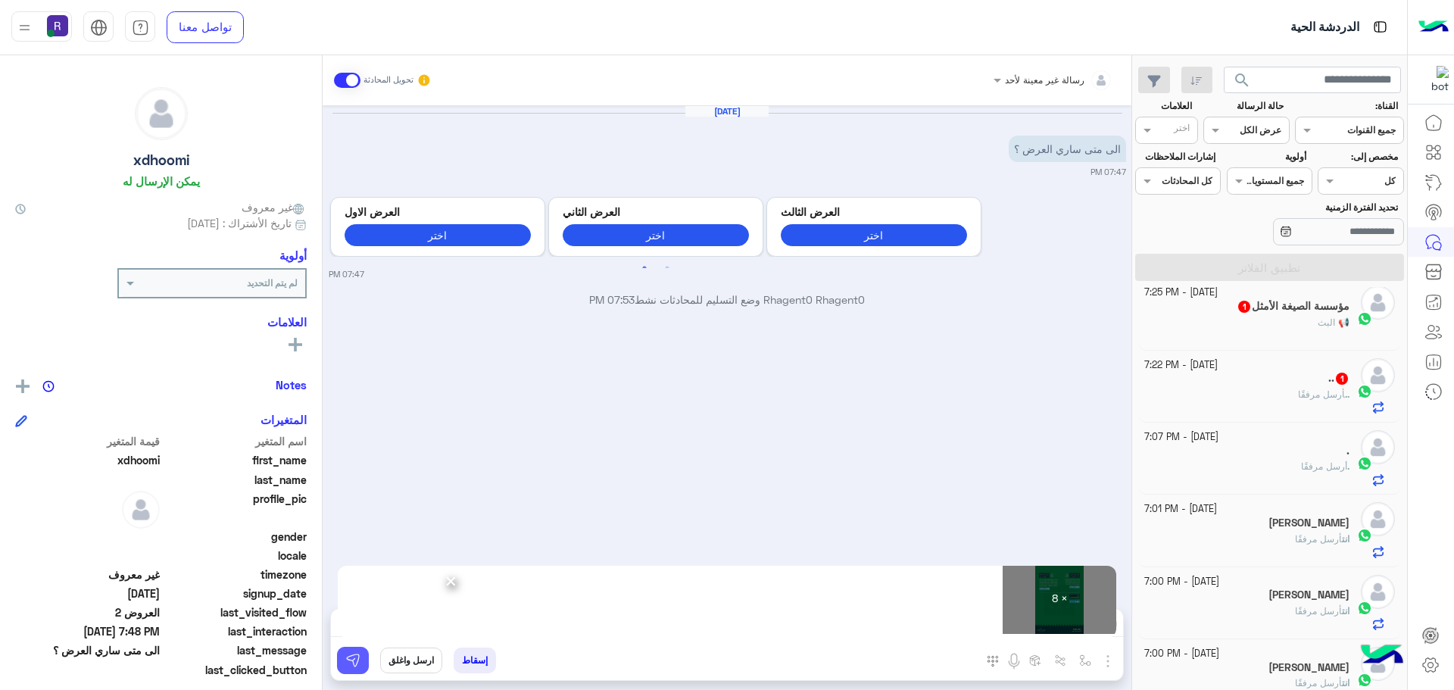
click at [357, 656] on img at bounding box center [352, 660] width 15 height 15
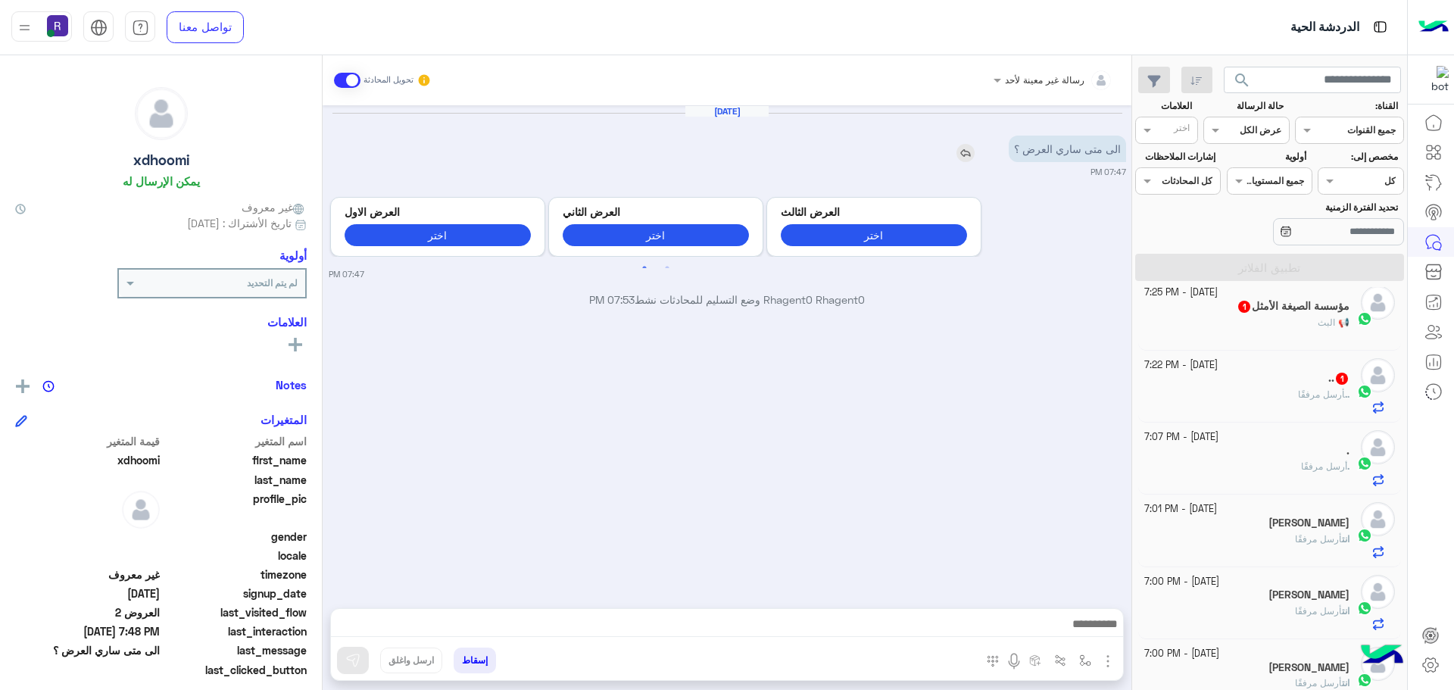
click at [972, 150] on img at bounding box center [965, 153] width 18 height 18
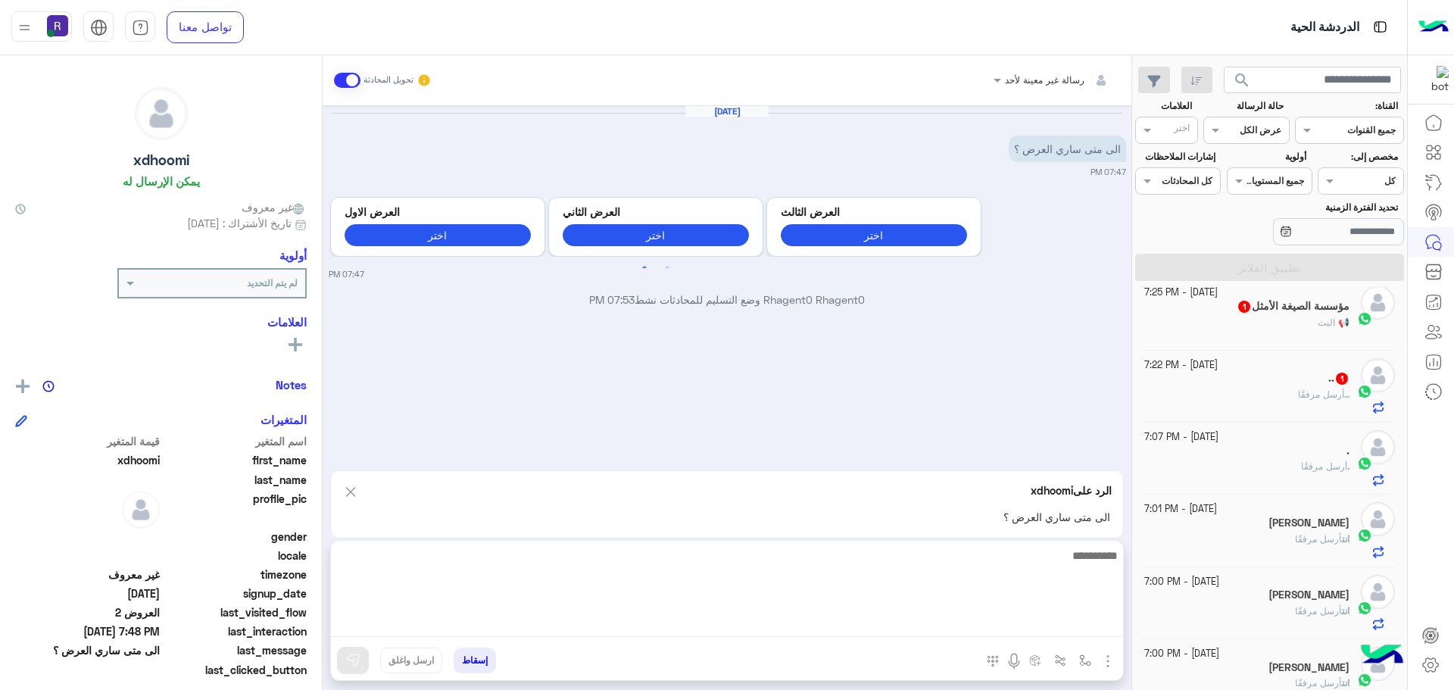
click at [1004, 634] on textarea at bounding box center [727, 591] width 792 height 91
type textarea "**********"
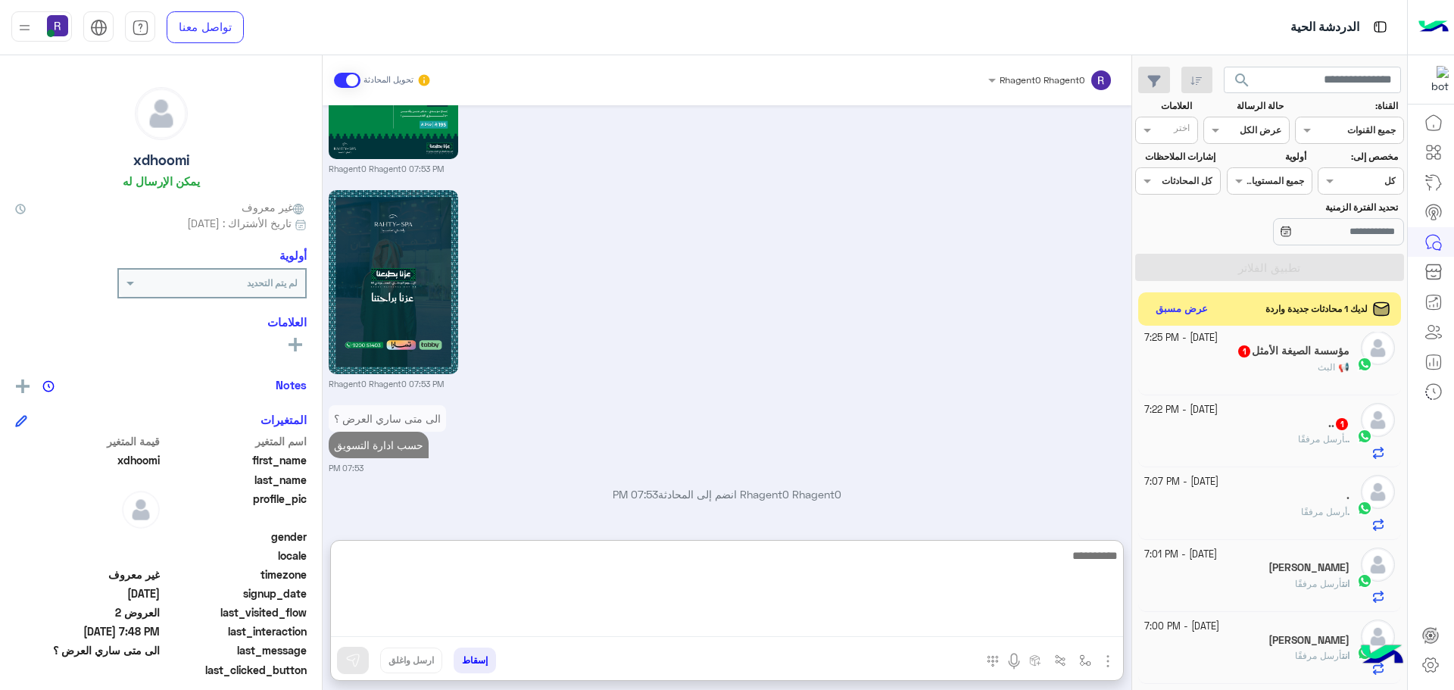
scroll to position [1652, 0]
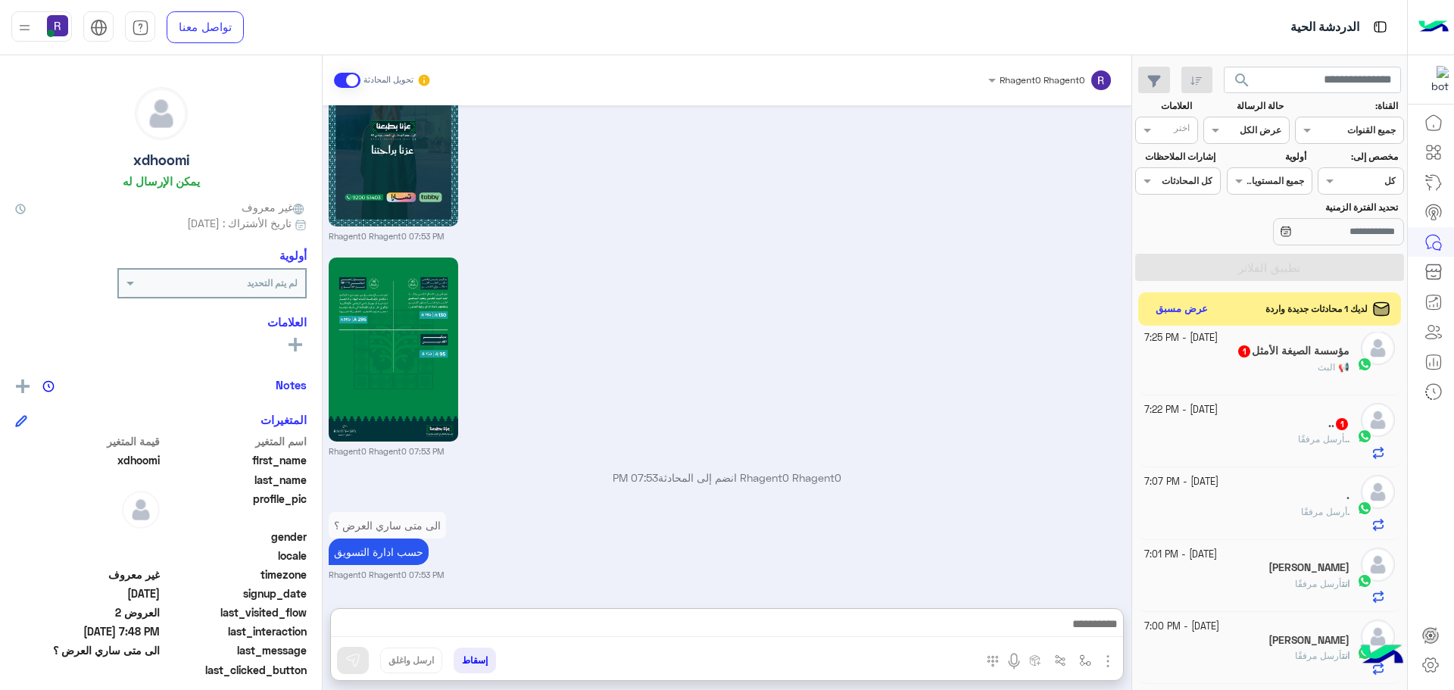
click at [1267, 449] on div ".. أرسل مرفقًا" at bounding box center [1247, 445] width 206 height 26
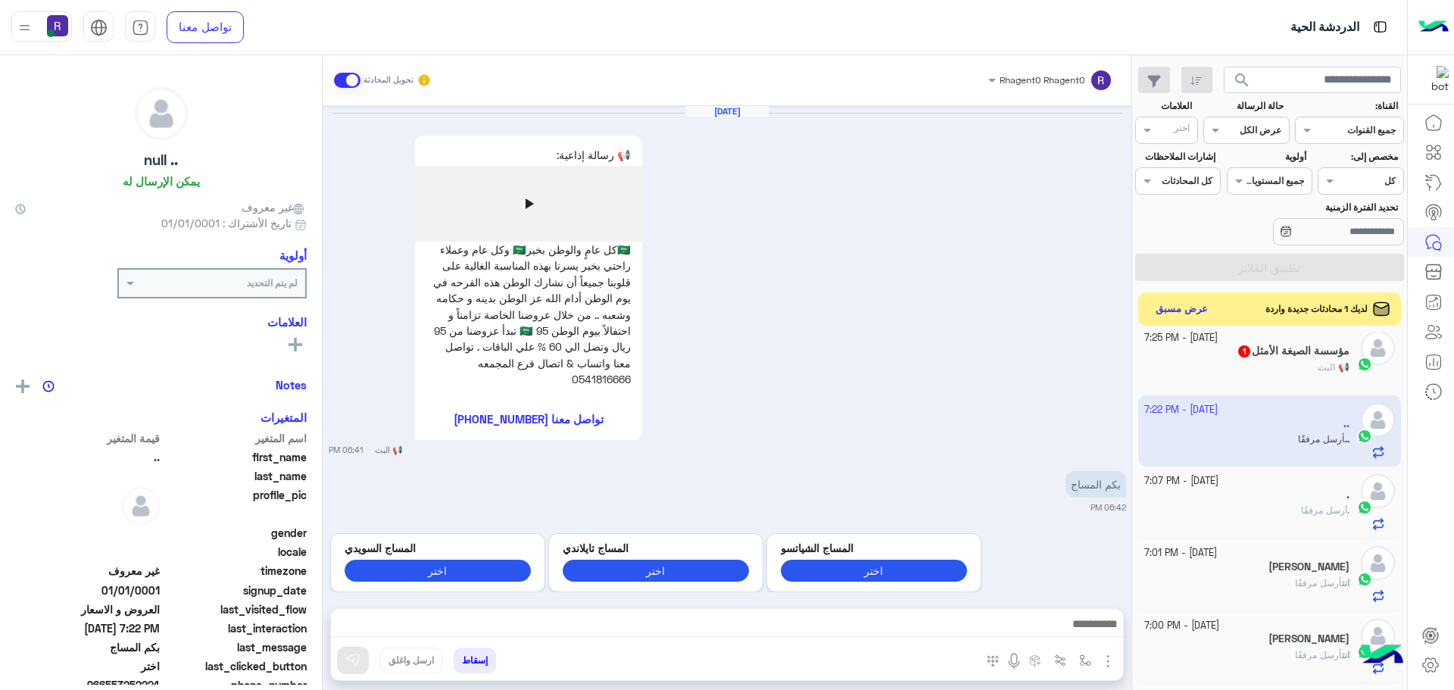
scroll to position [1893, 0]
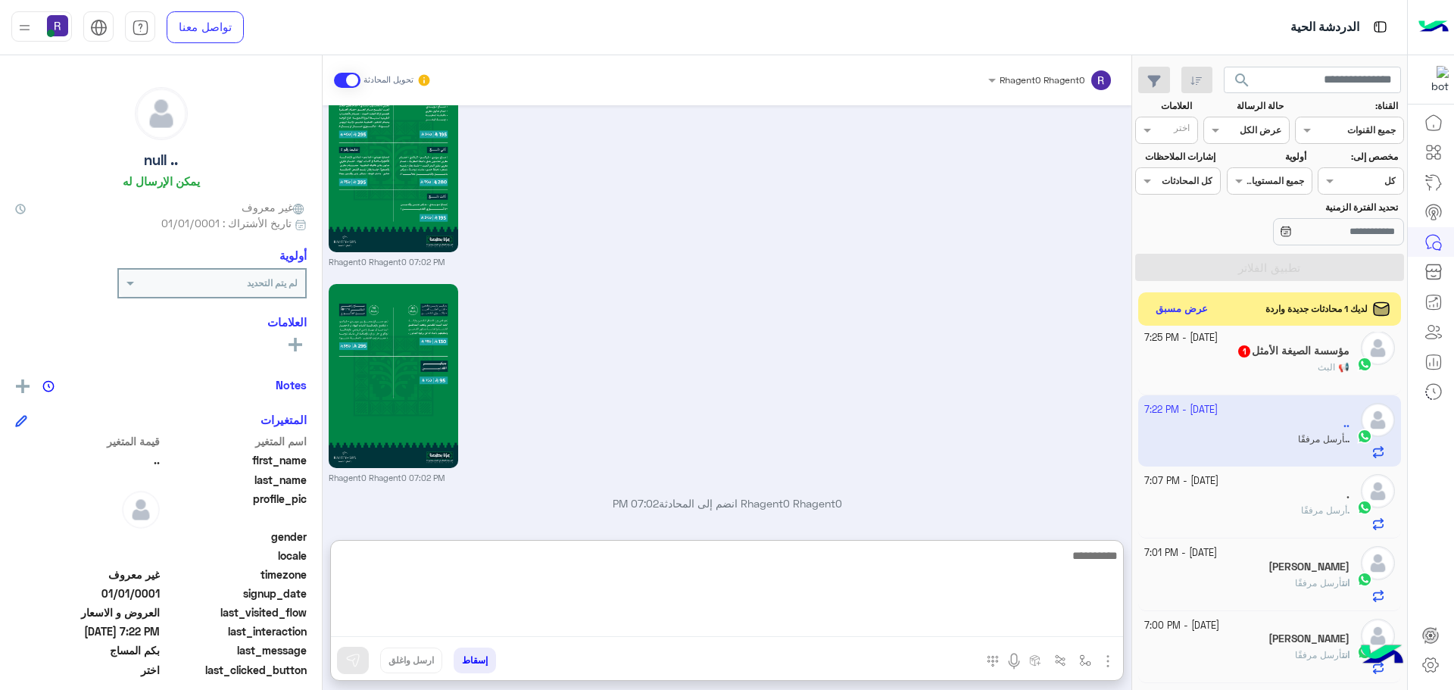
click at [846, 631] on textarea at bounding box center [727, 591] width 792 height 91
paste textarea "*"
type textarea "**********"
click at [971, 562] on textarea "**********" at bounding box center [727, 591] width 792 height 91
type textarea "******"
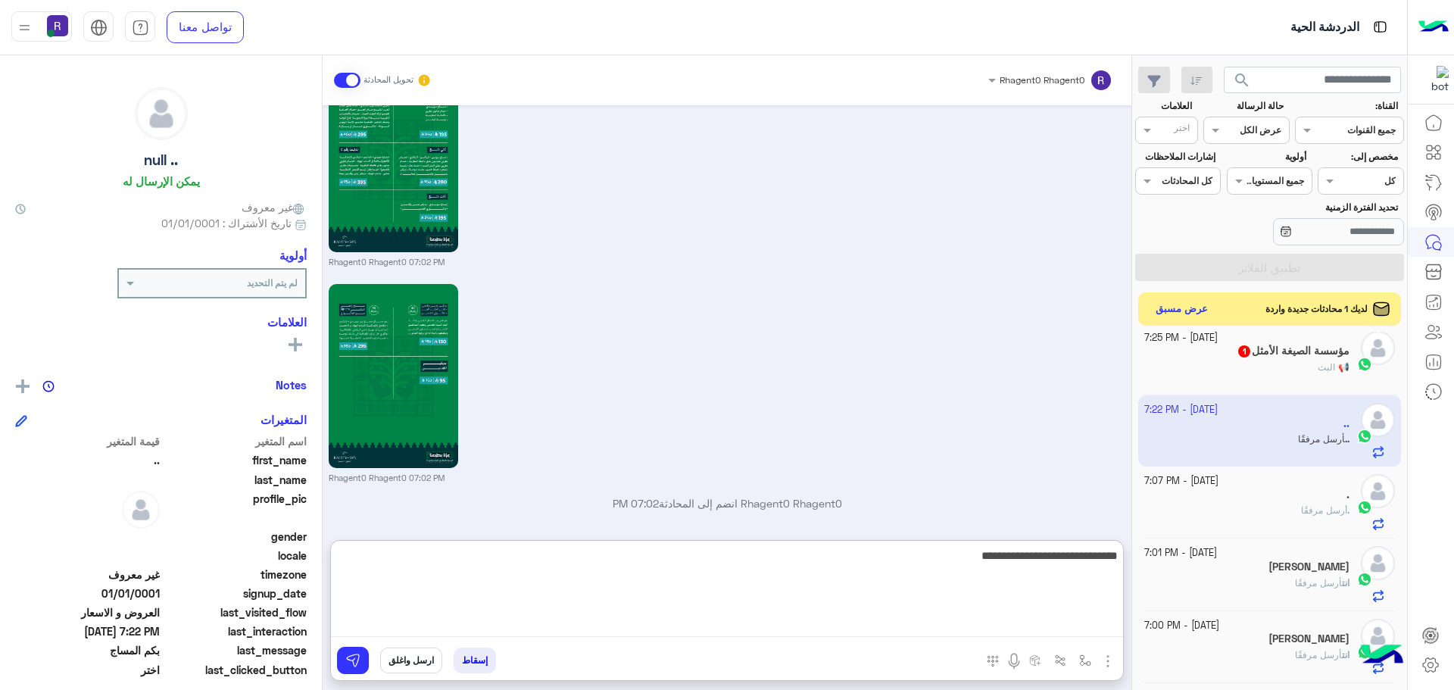
click at [971, 562] on textarea "**********" at bounding box center [727, 591] width 792 height 91
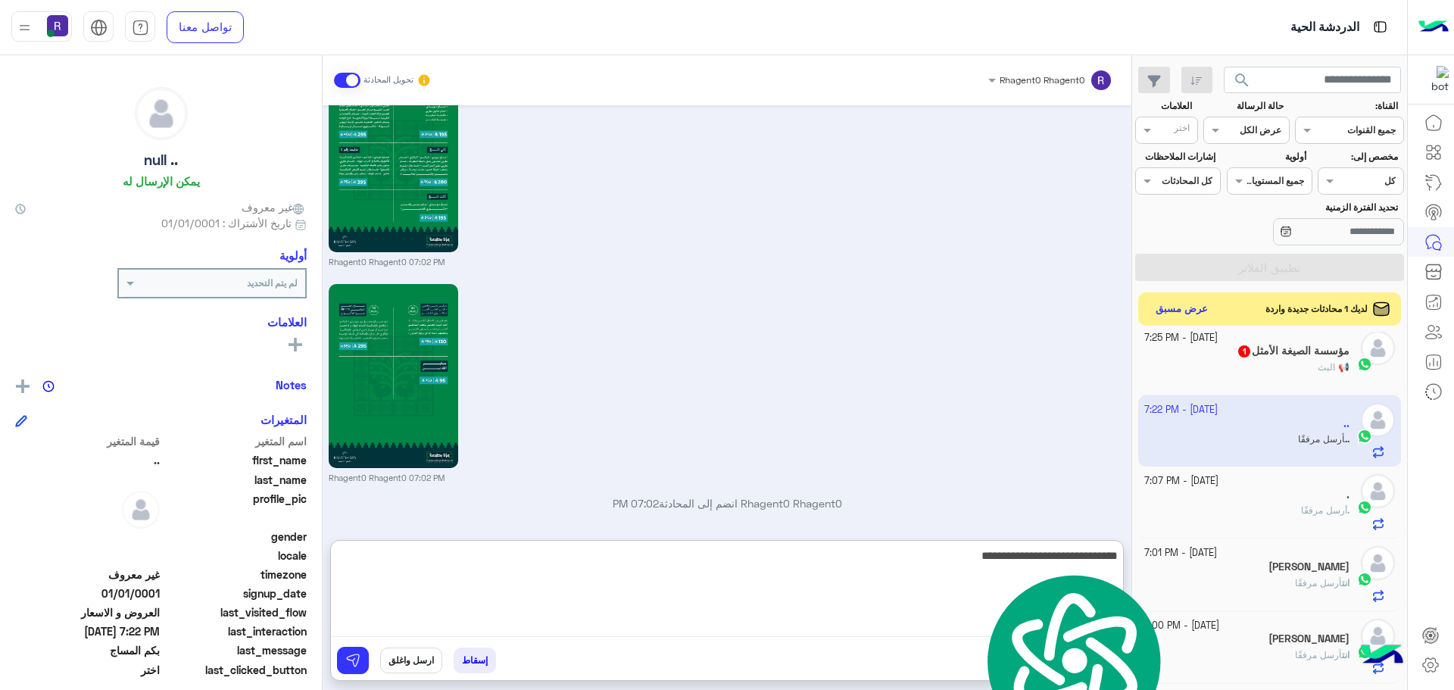
click at [971, 562] on textarea "**********" at bounding box center [727, 591] width 792 height 91
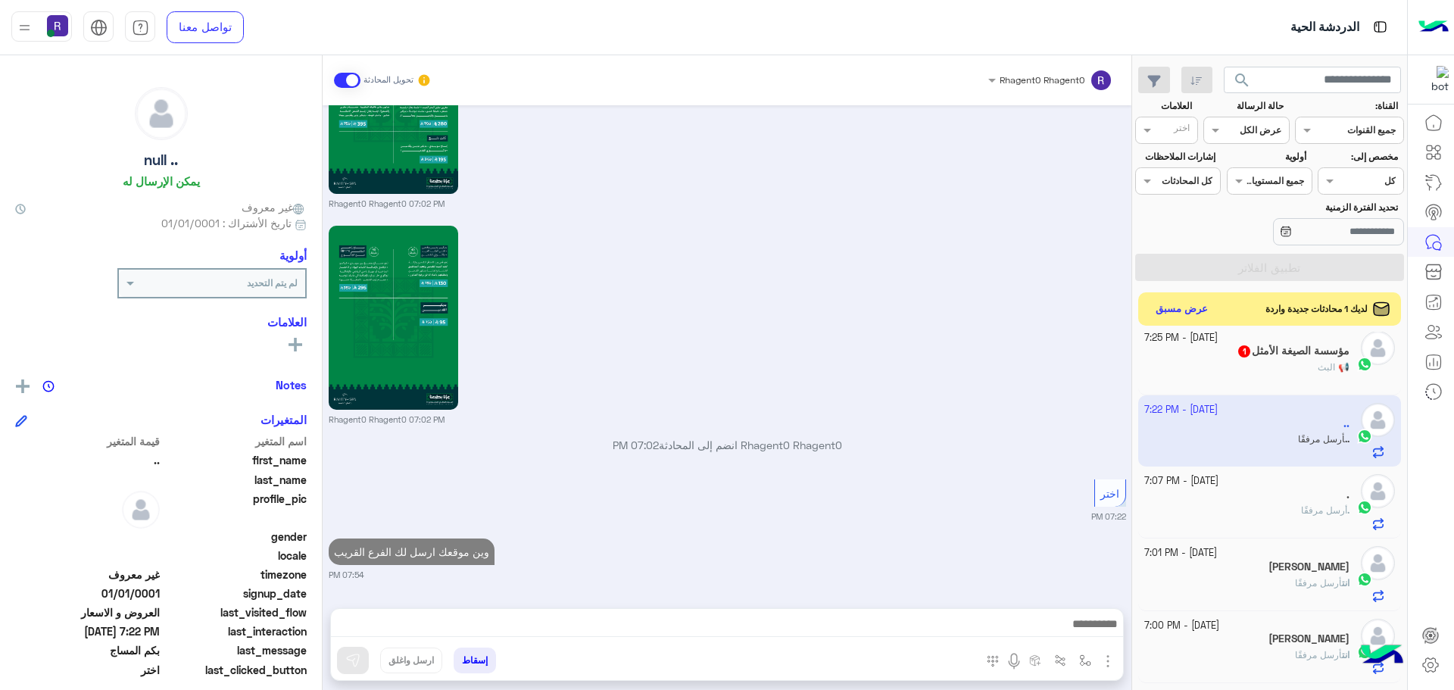
click at [1340, 366] on span "📢 البث" at bounding box center [1333, 366] width 32 height 11
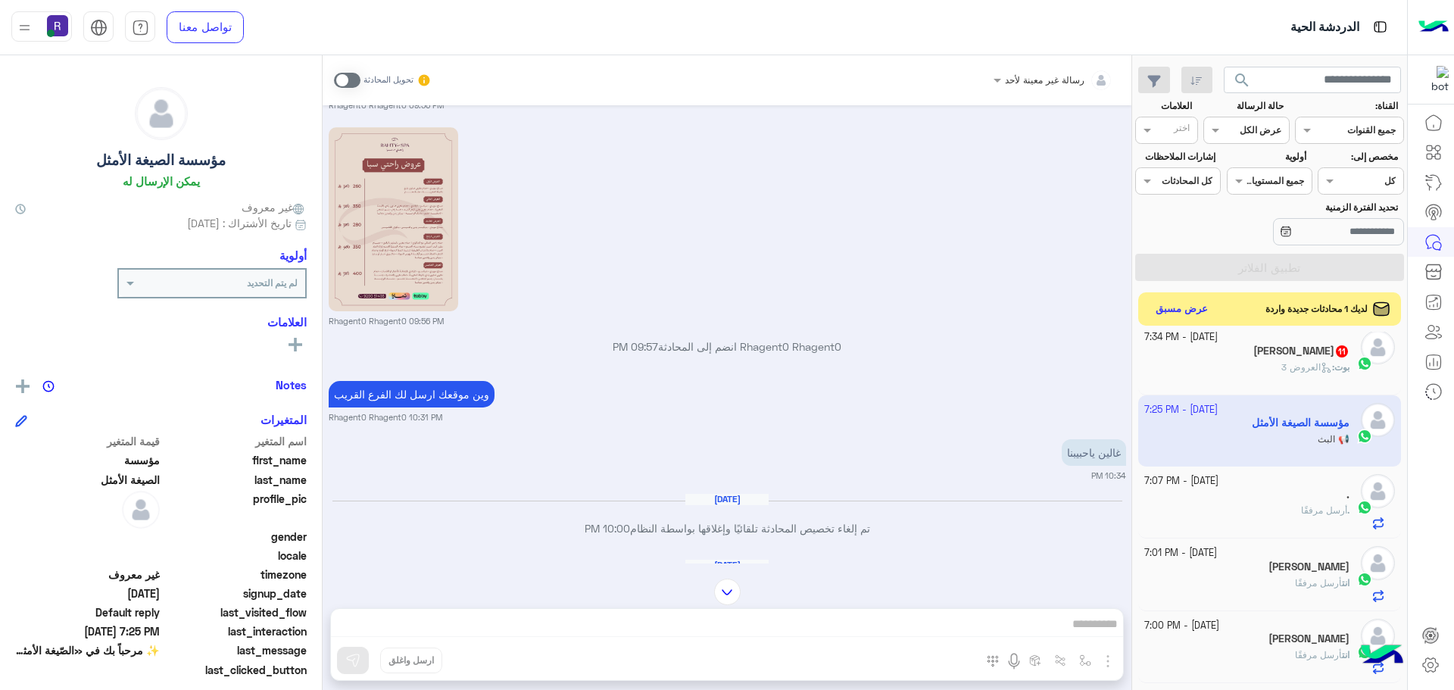
scroll to position [1294, 0]
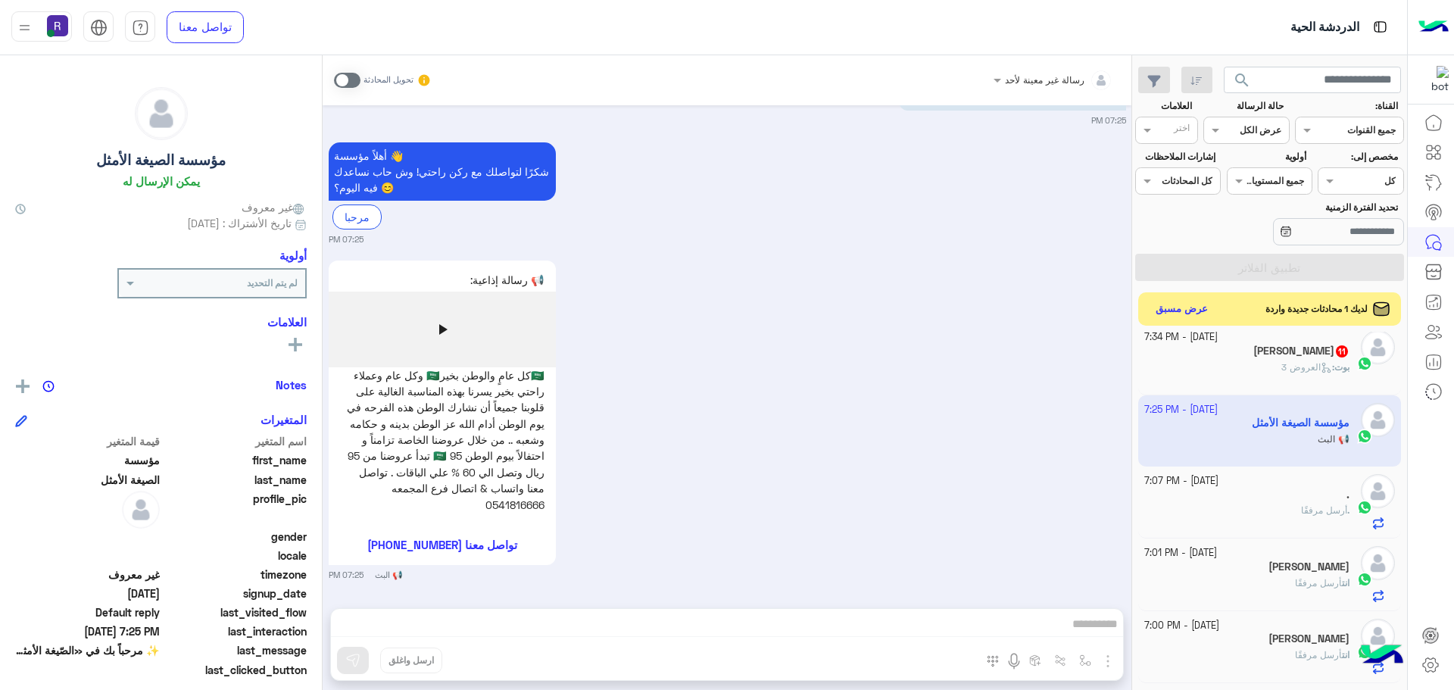
click at [351, 83] on span at bounding box center [347, 80] width 26 height 15
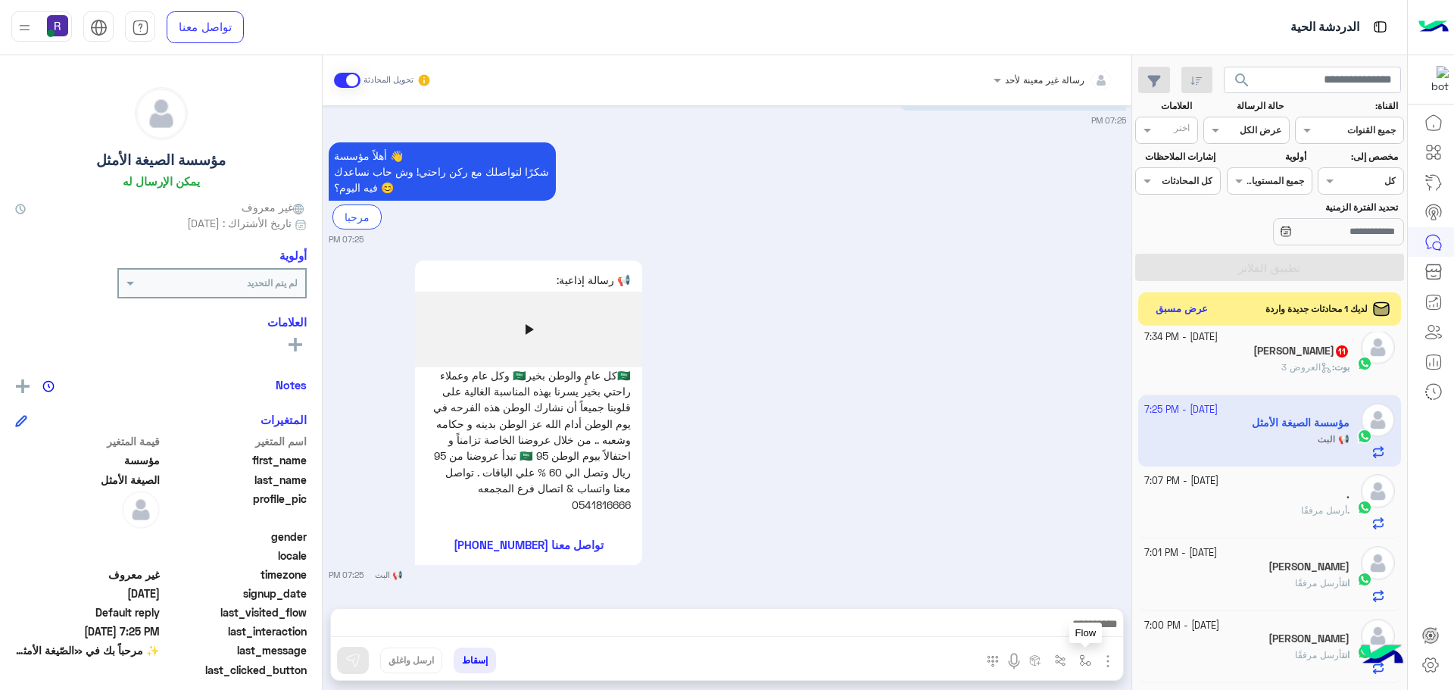
scroll to position [1333, 0]
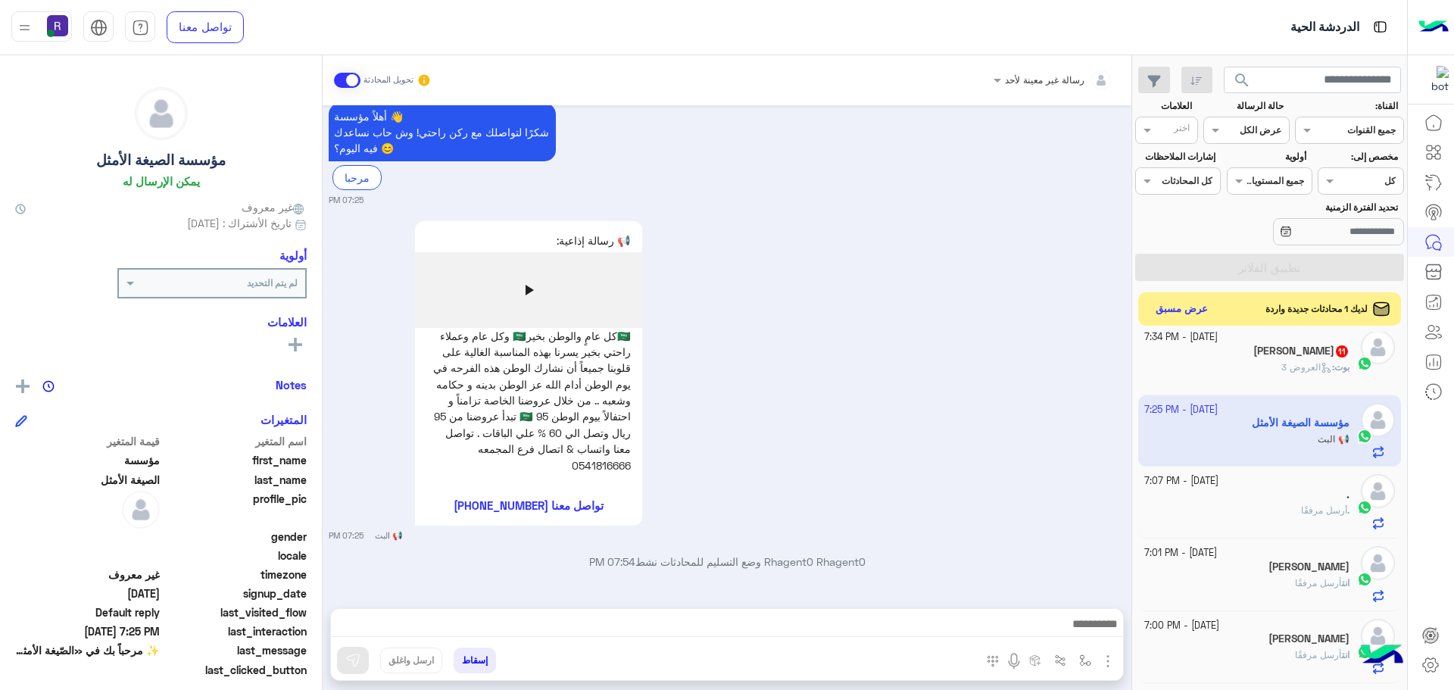
click at [1102, 665] on img "button" at bounding box center [1107, 661] width 18 height 18
click at [1086, 637] on button "الصور" at bounding box center [1084, 627] width 64 height 30
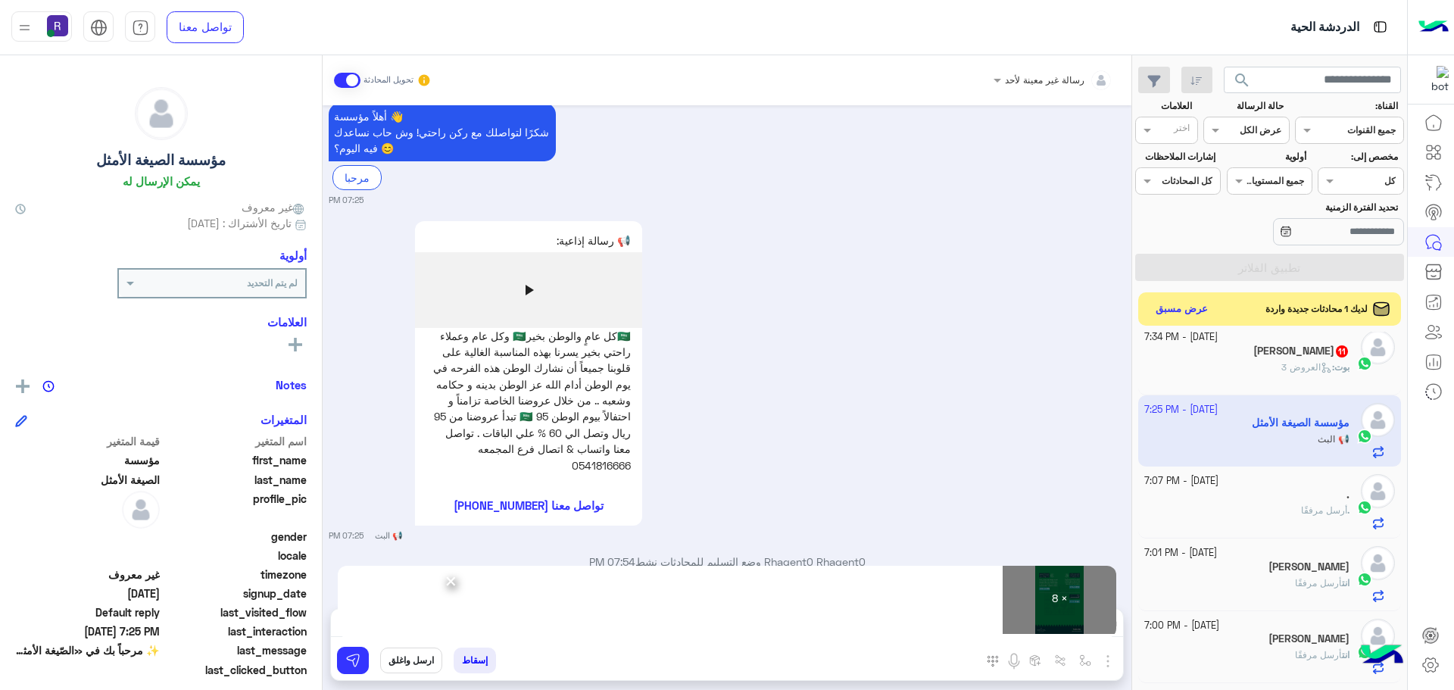
click at [347, 678] on div "إسقاط ارسل واغلق" at bounding box center [653, 663] width 644 height 33
click at [347, 664] on img at bounding box center [352, 660] width 15 height 15
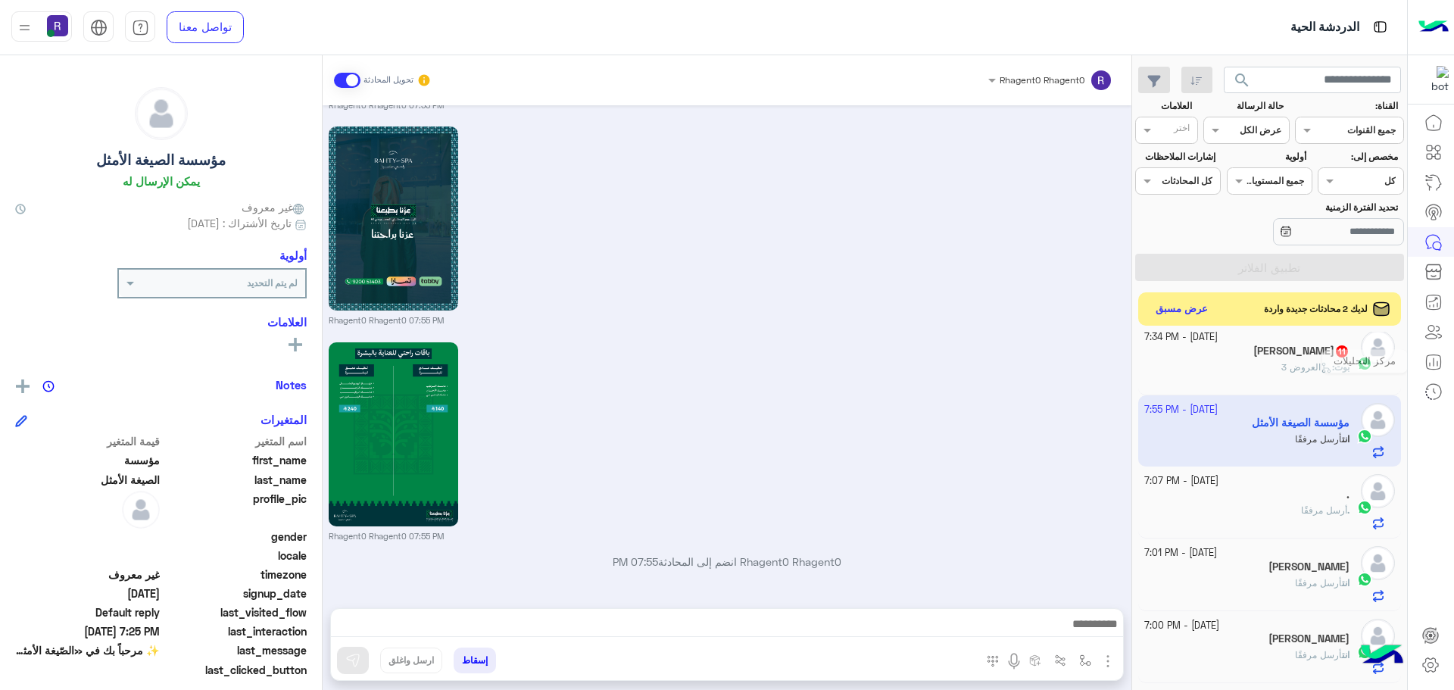
scroll to position [3094, 0]
click at [1351, 358] on div "21 September - 7:34 PM محمد 11 بوت : العروض 3" at bounding box center [1269, 358] width 251 height 56
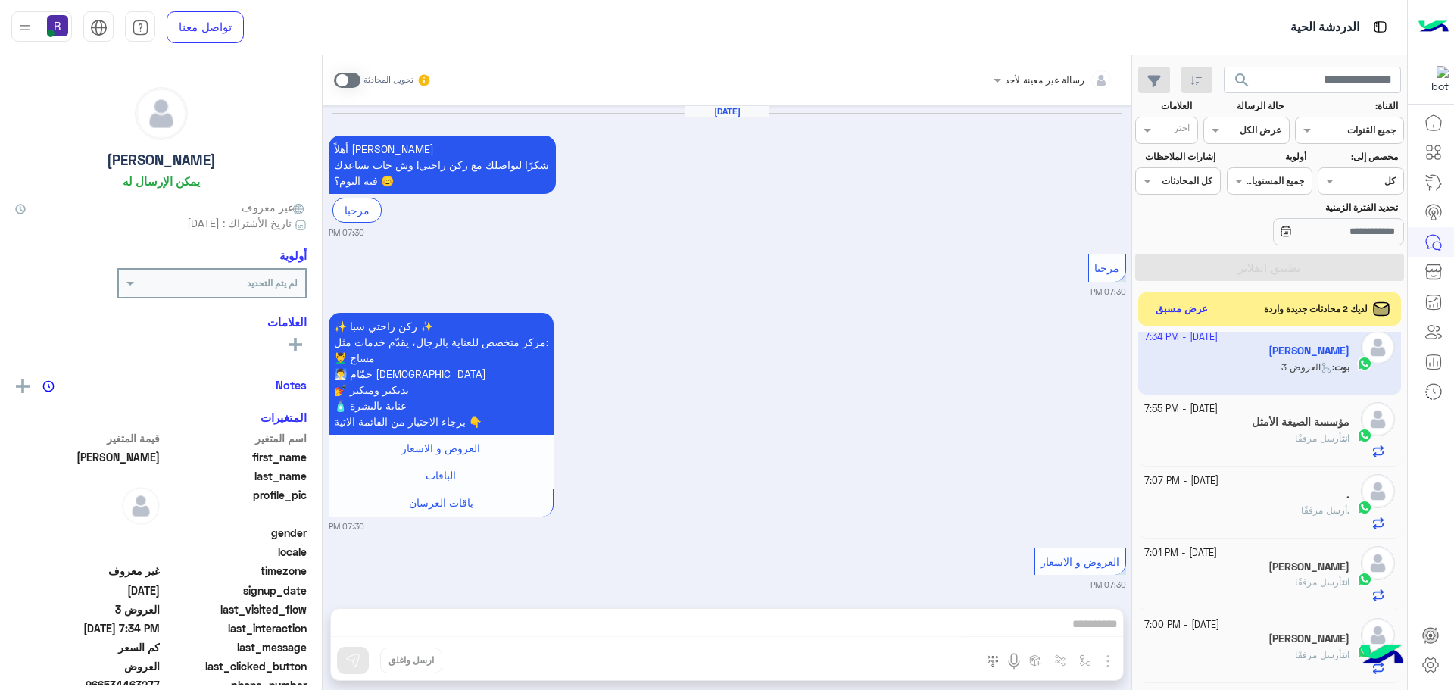
scroll to position [2230, 0]
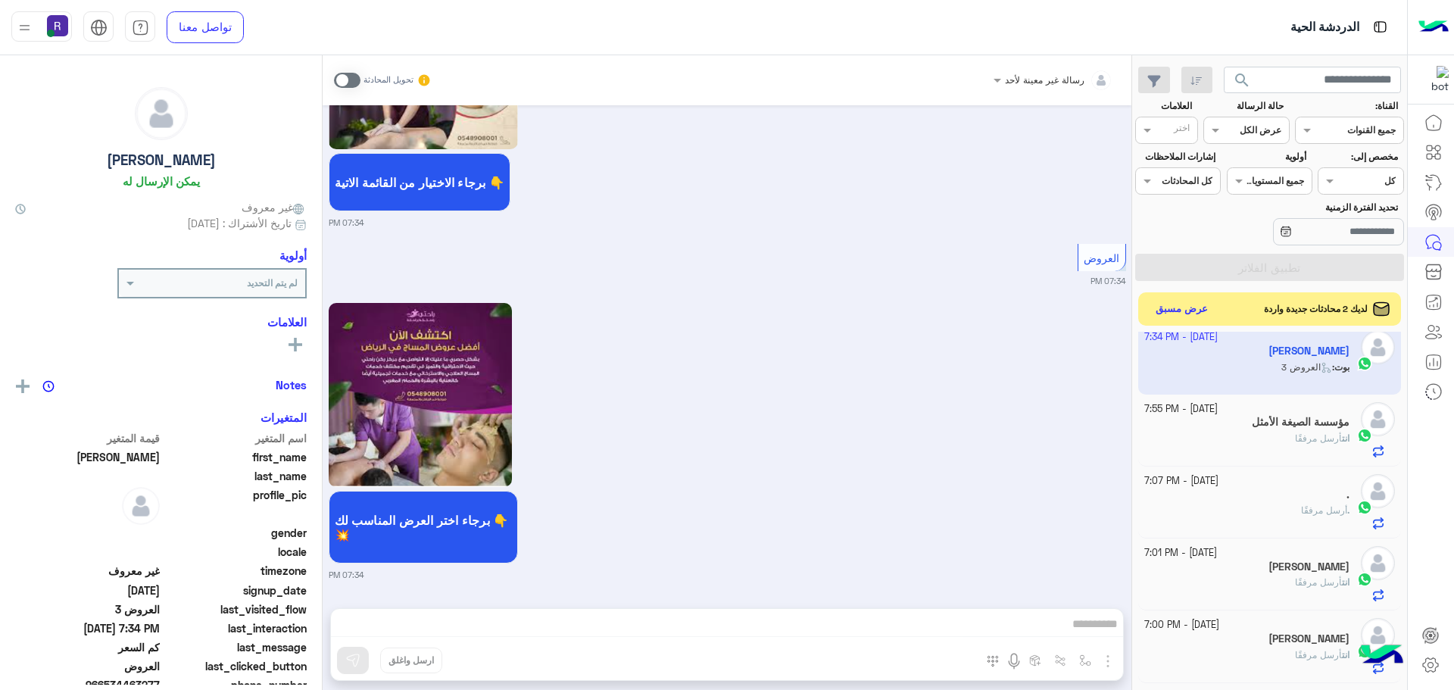
click at [339, 77] on span at bounding box center [347, 80] width 26 height 15
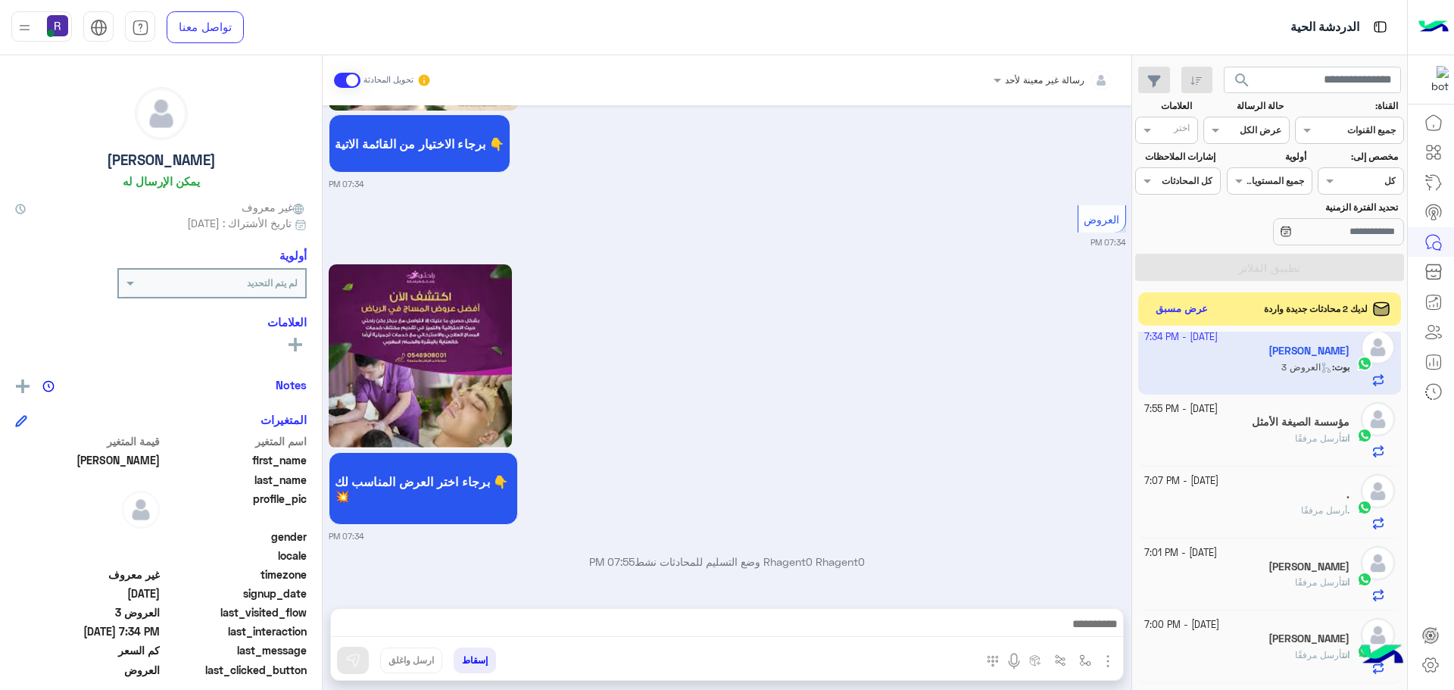
scroll to position [2269, 0]
click at [1110, 656] on img "button" at bounding box center [1107, 661] width 18 height 18
click at [1075, 628] on span "الصور" at bounding box center [1078, 627] width 28 height 17
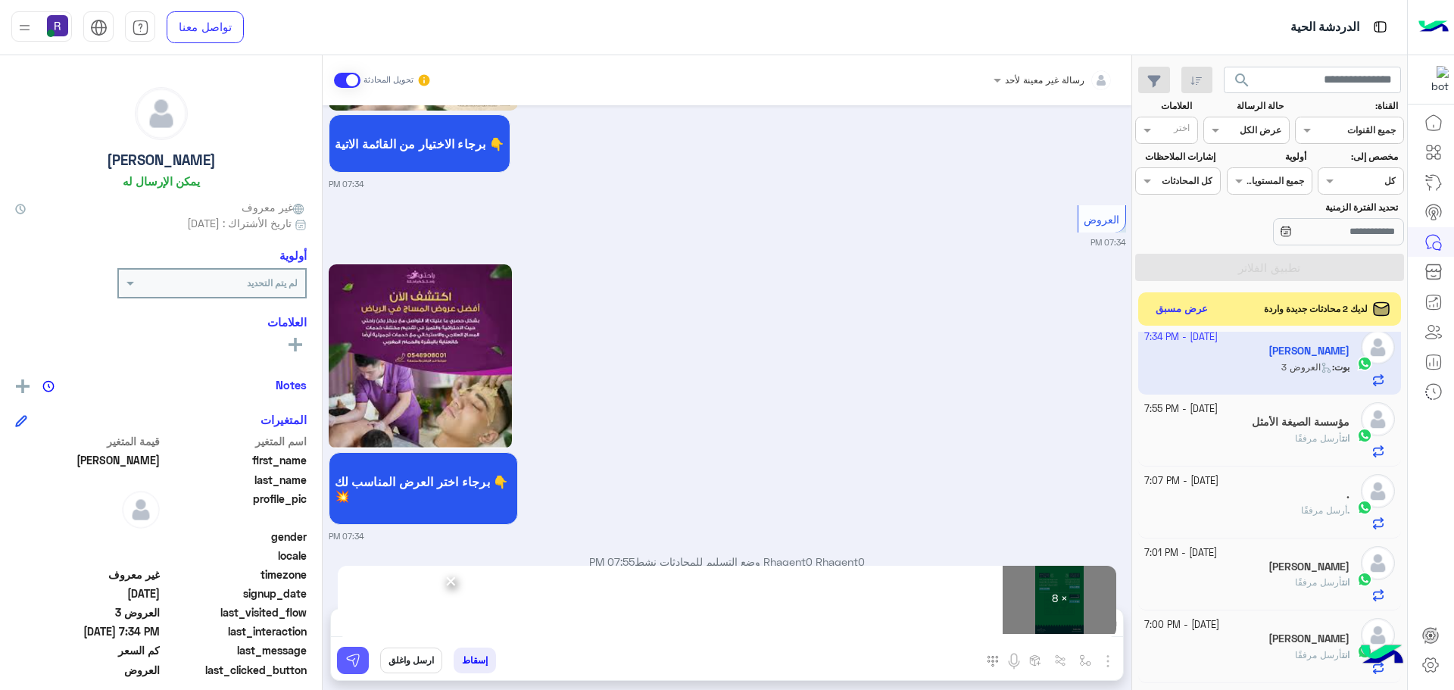
click at [347, 659] on img at bounding box center [352, 660] width 15 height 15
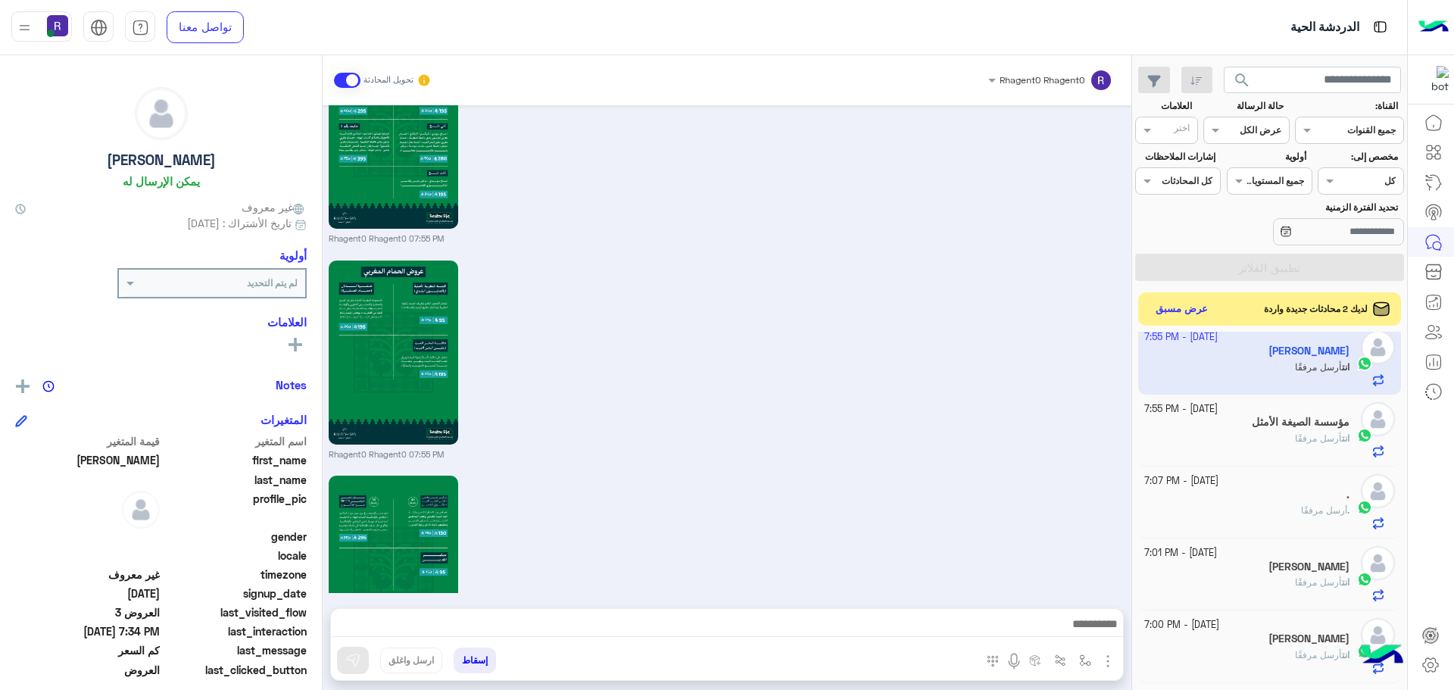
scroll to position [4069, 0]
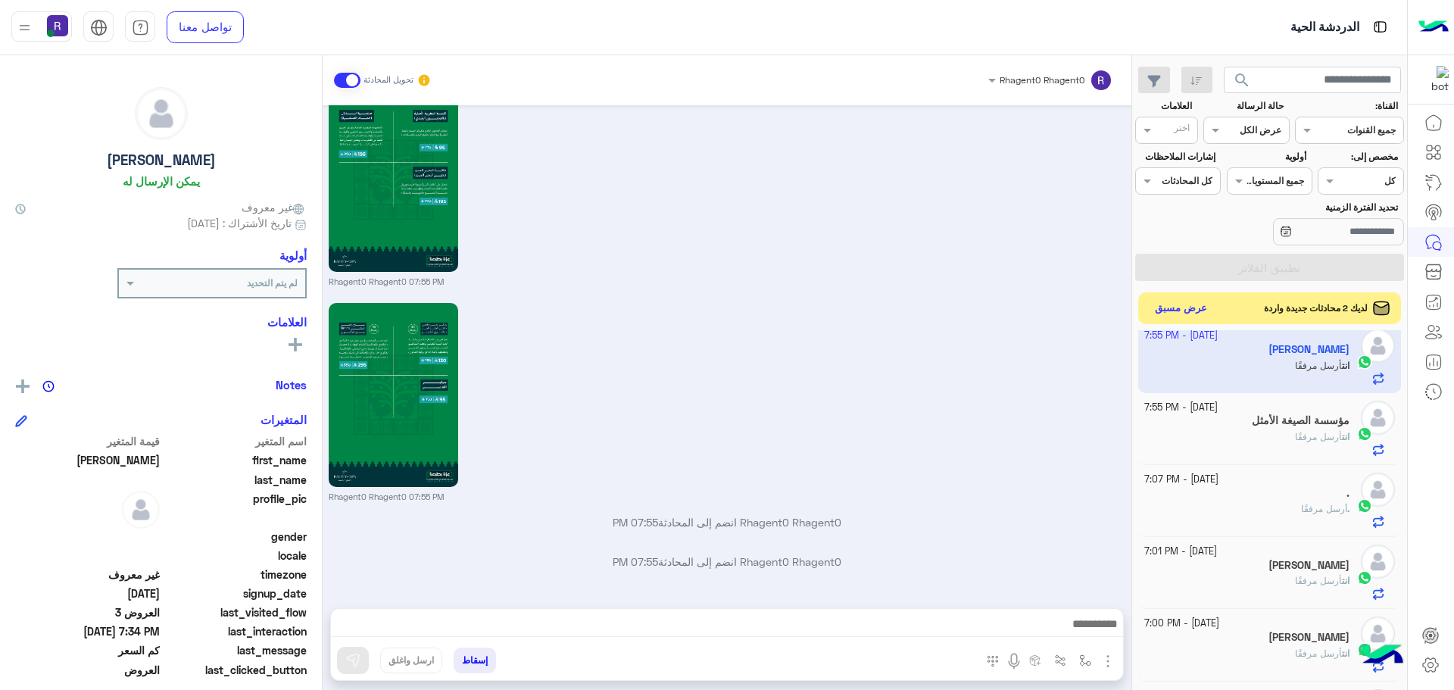
click at [1192, 301] on button "عرض مسبق" at bounding box center [1181, 308] width 64 height 20
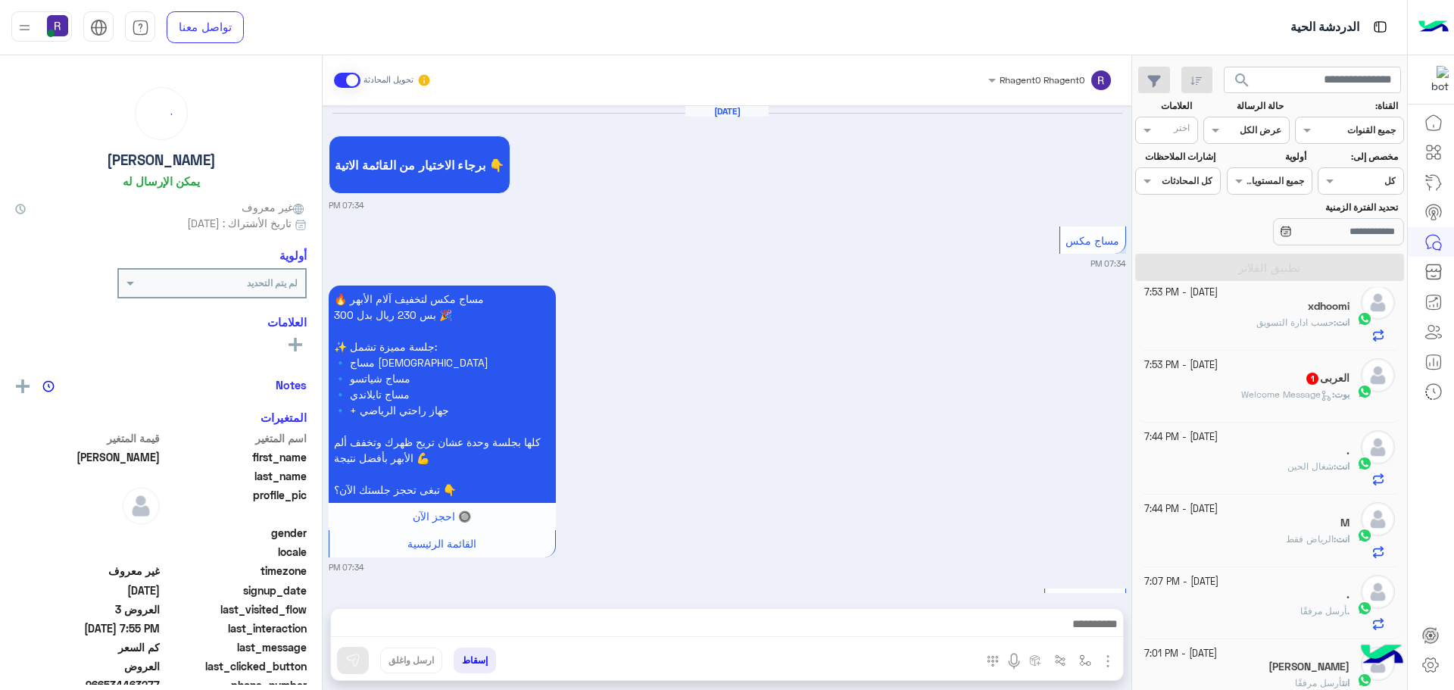
scroll to position [2843, 0]
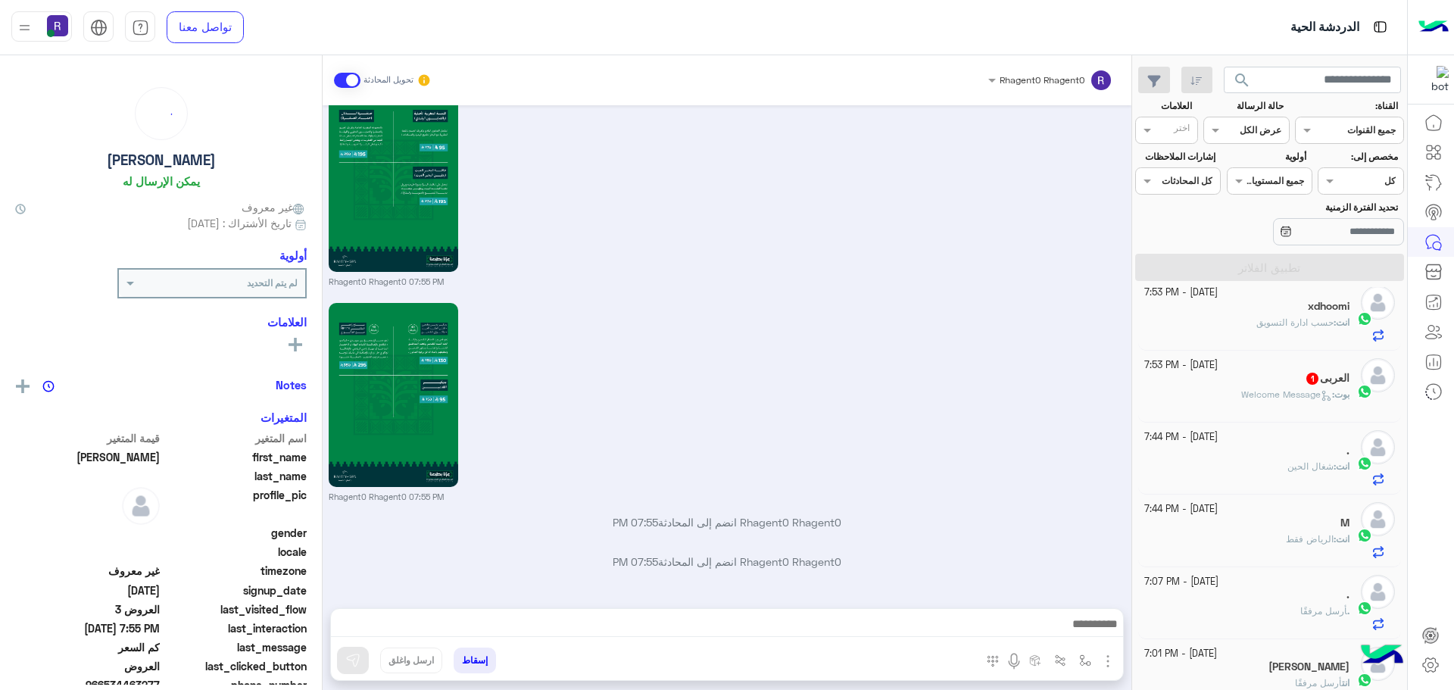
click at [1282, 382] on div "العربى 1" at bounding box center [1247, 380] width 206 height 16
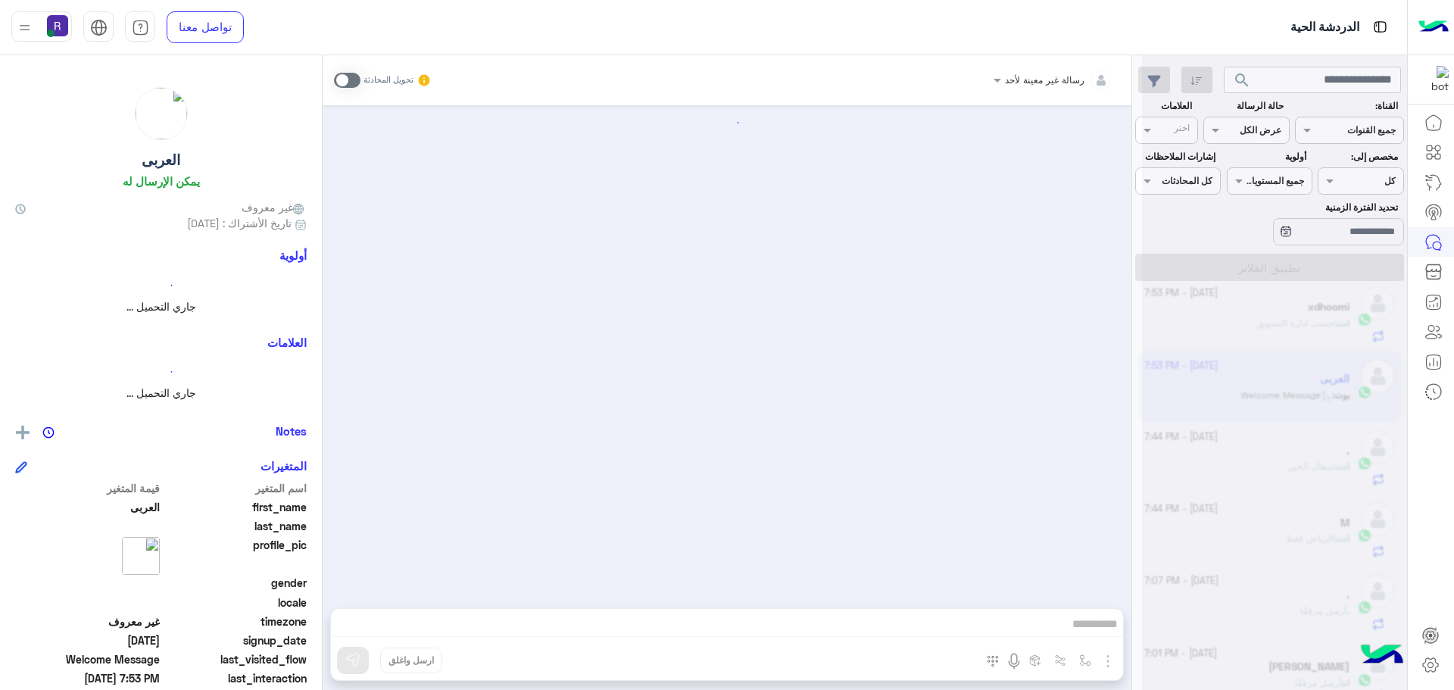
scroll to position [303, 0]
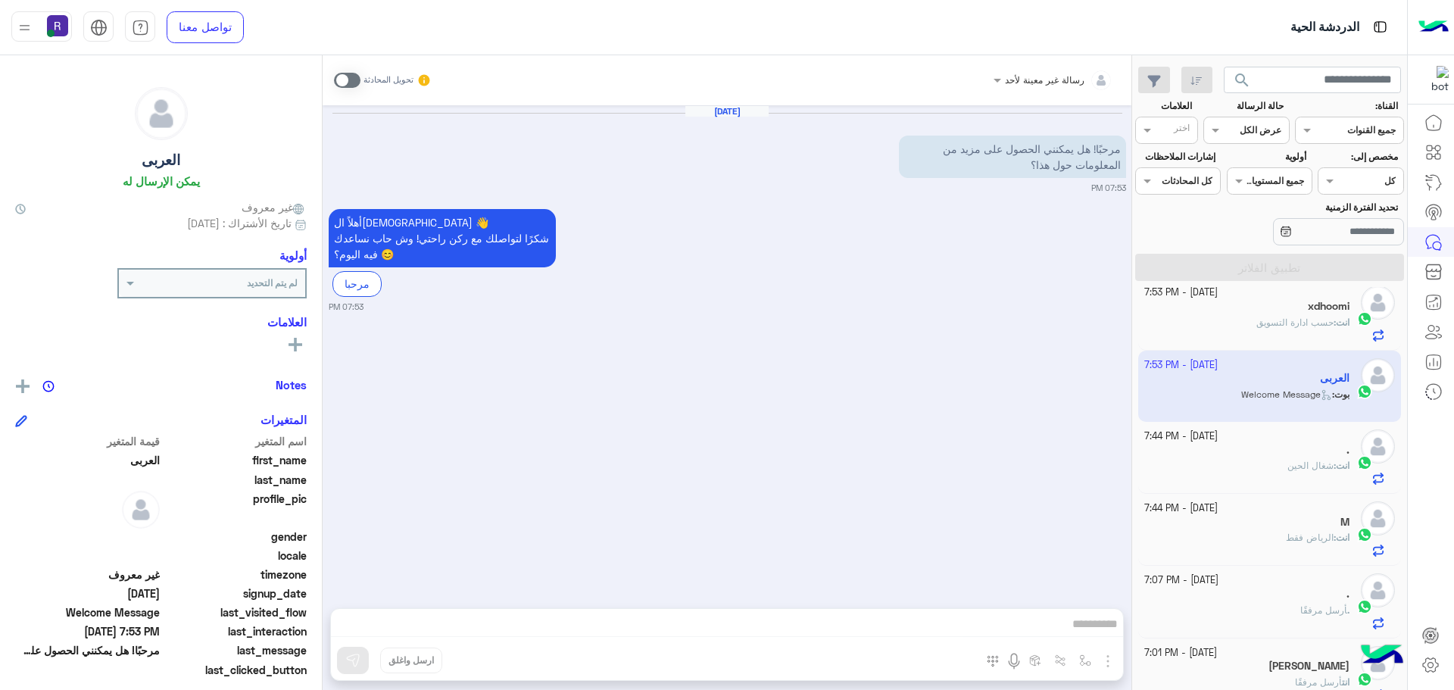
click at [347, 79] on span at bounding box center [347, 80] width 26 height 15
click at [1109, 657] on img "button" at bounding box center [1107, 661] width 18 height 18
click at [1083, 634] on span "الصور" at bounding box center [1078, 627] width 28 height 17
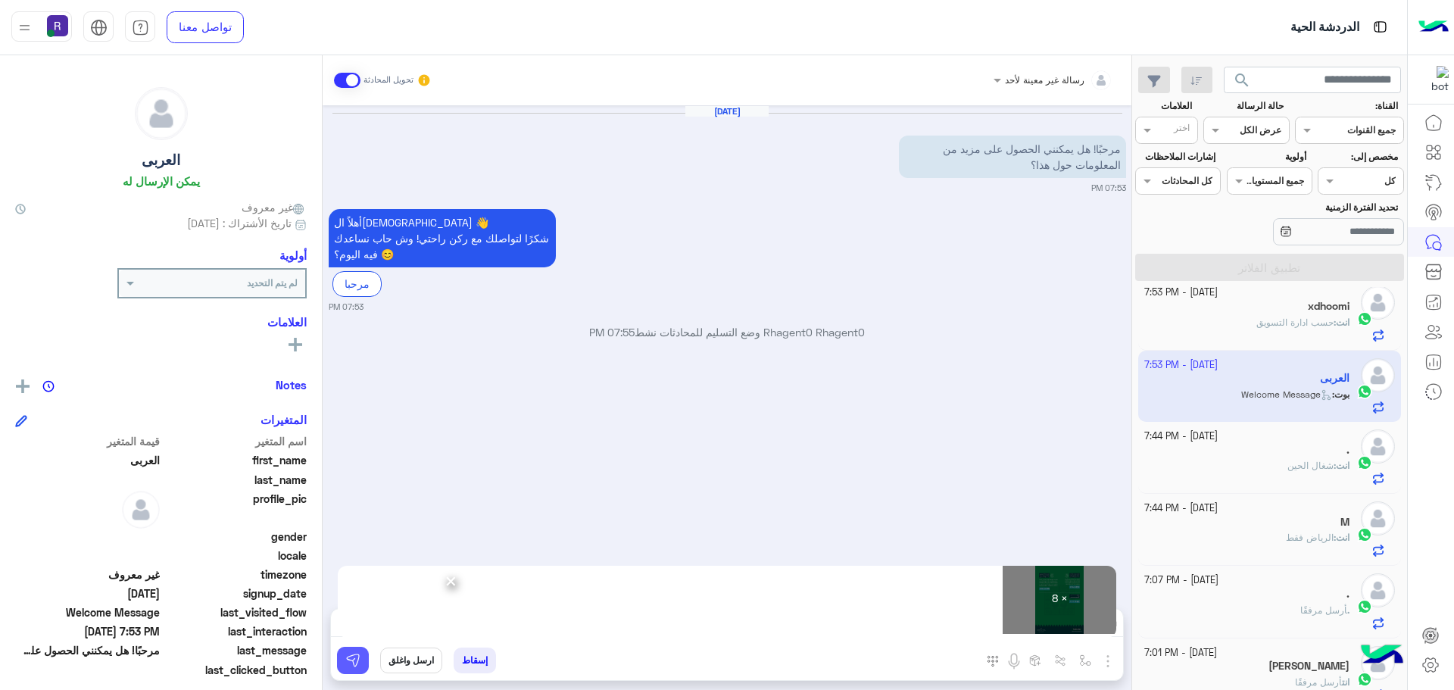
click at [363, 662] on button at bounding box center [353, 660] width 32 height 27
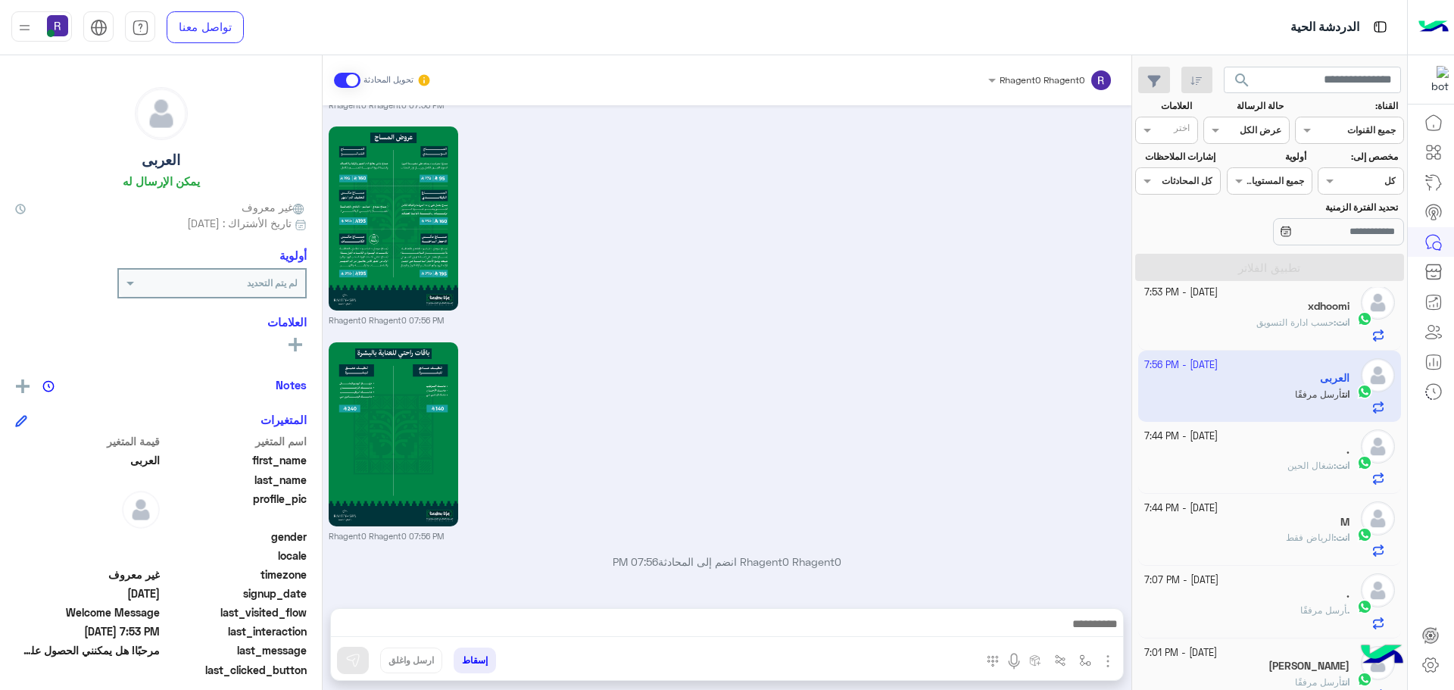
scroll to position [1532, 0]
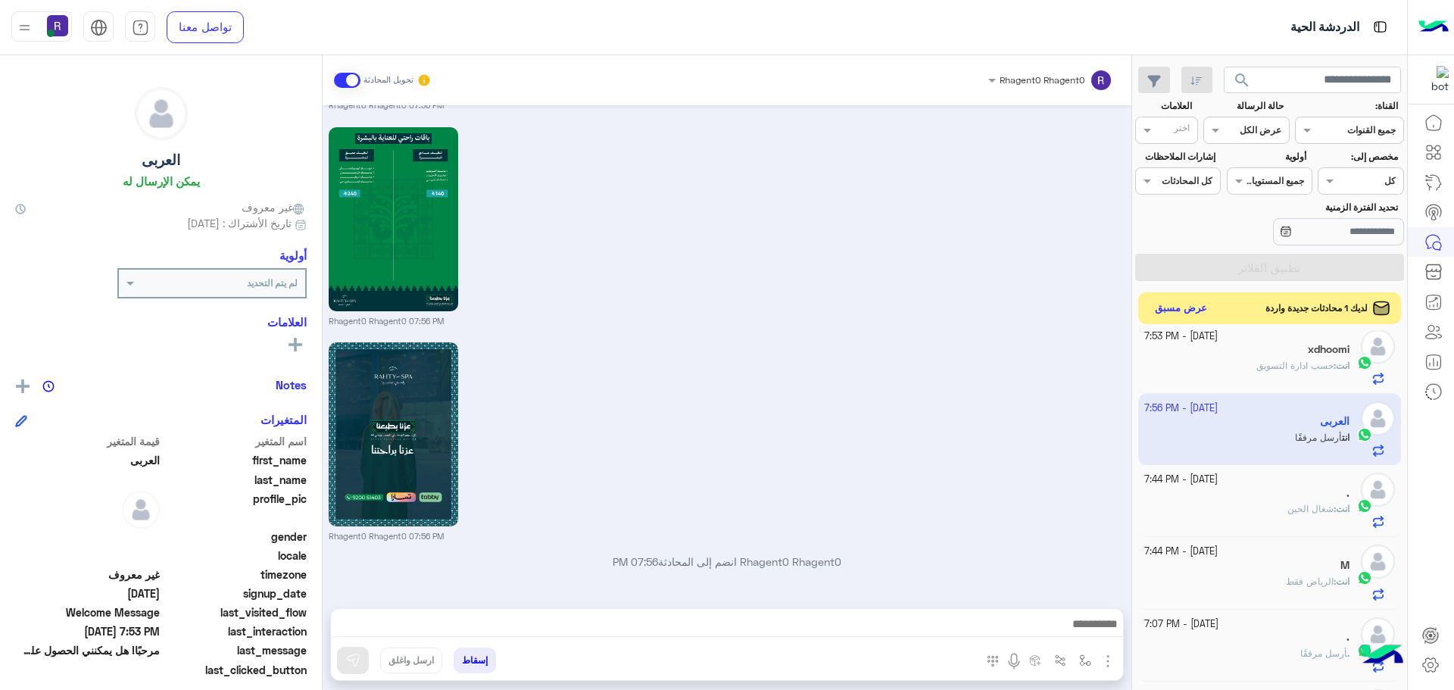
click at [1180, 304] on button "عرض مسبق" at bounding box center [1181, 308] width 64 height 20
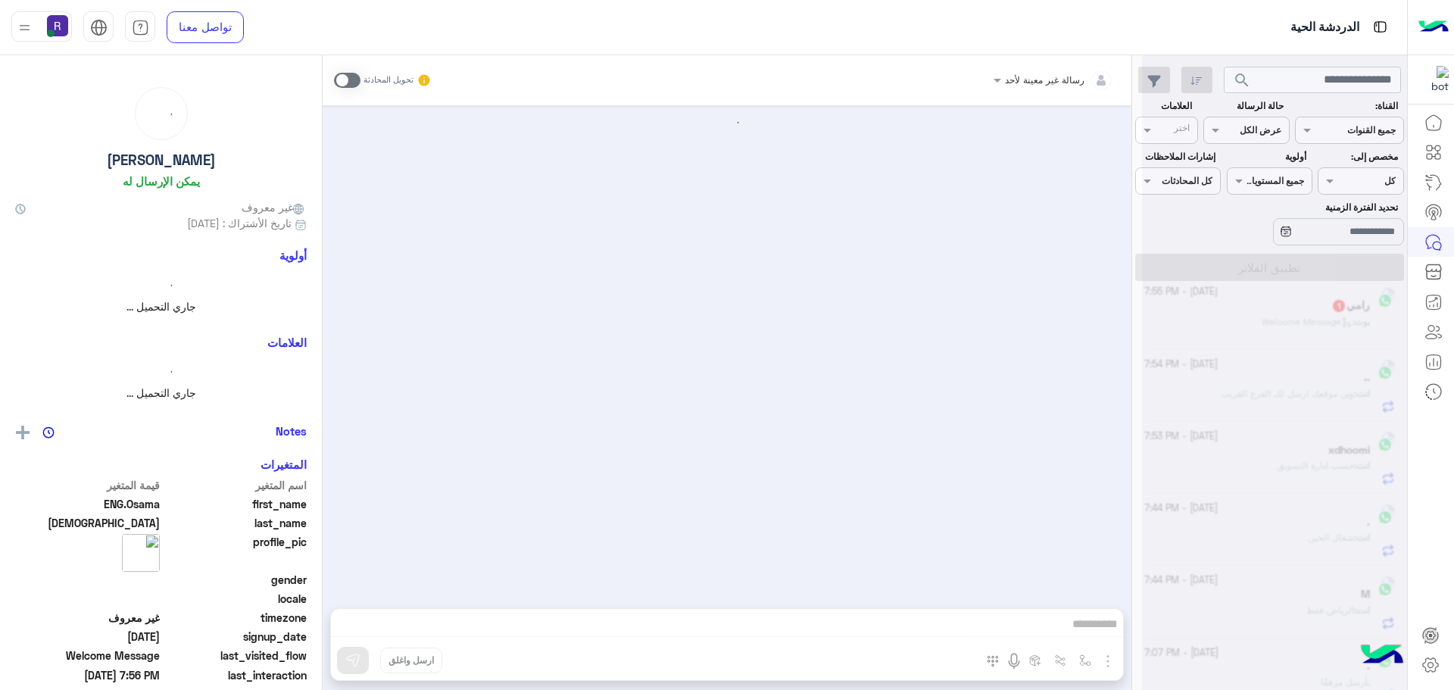
scroll to position [302, 0]
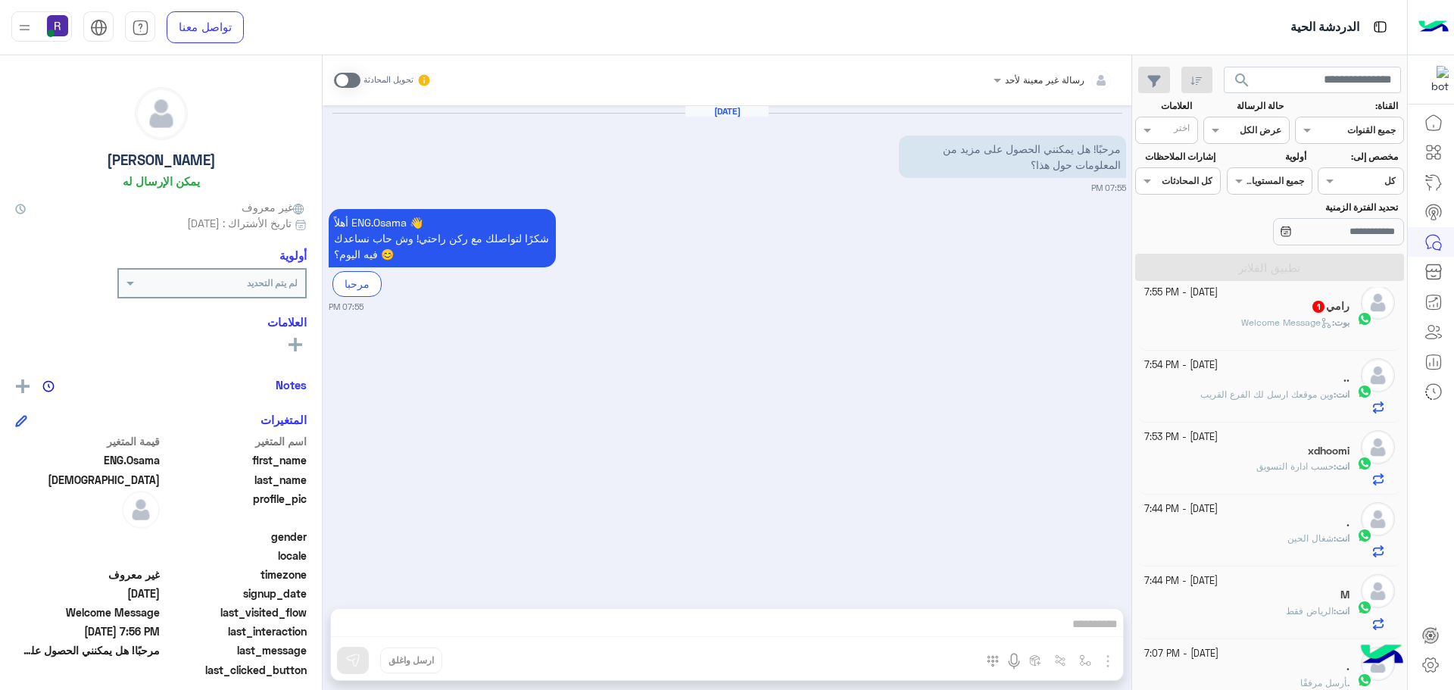
click at [352, 81] on span at bounding box center [347, 80] width 26 height 15
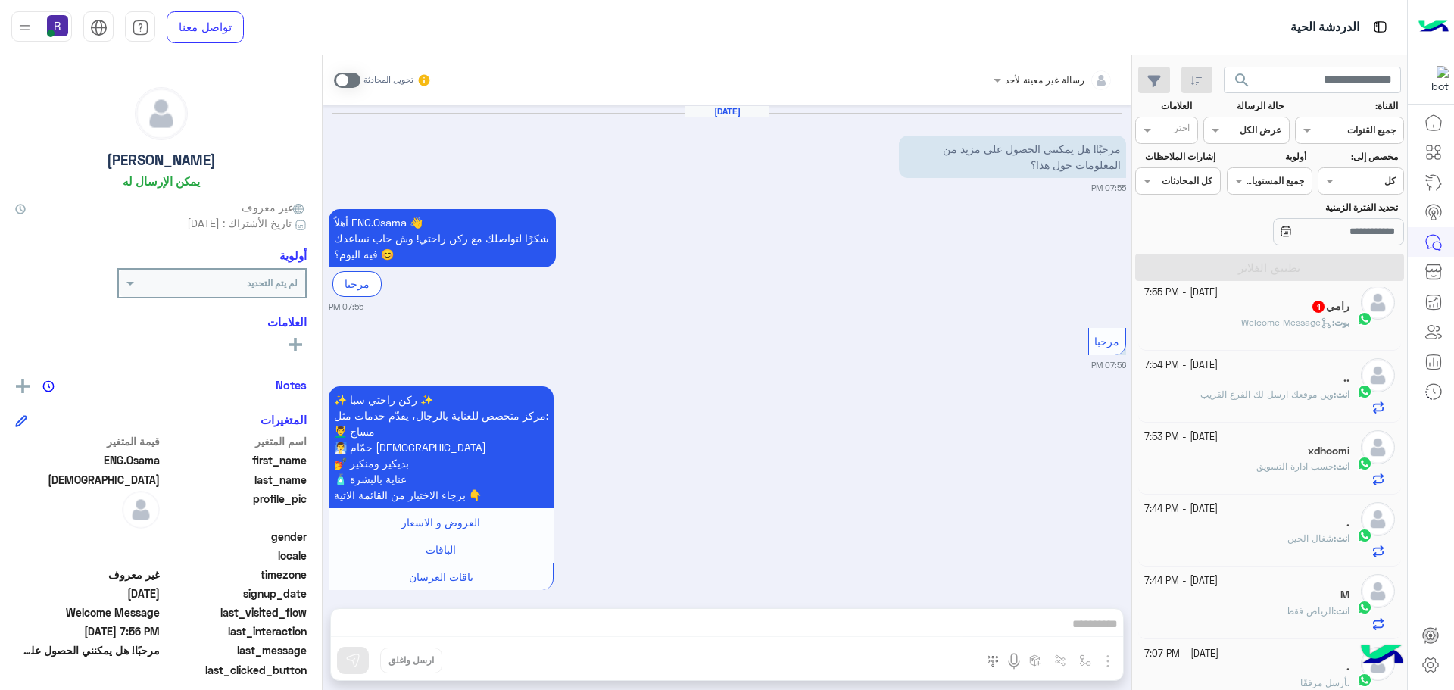
scroll to position [103, 0]
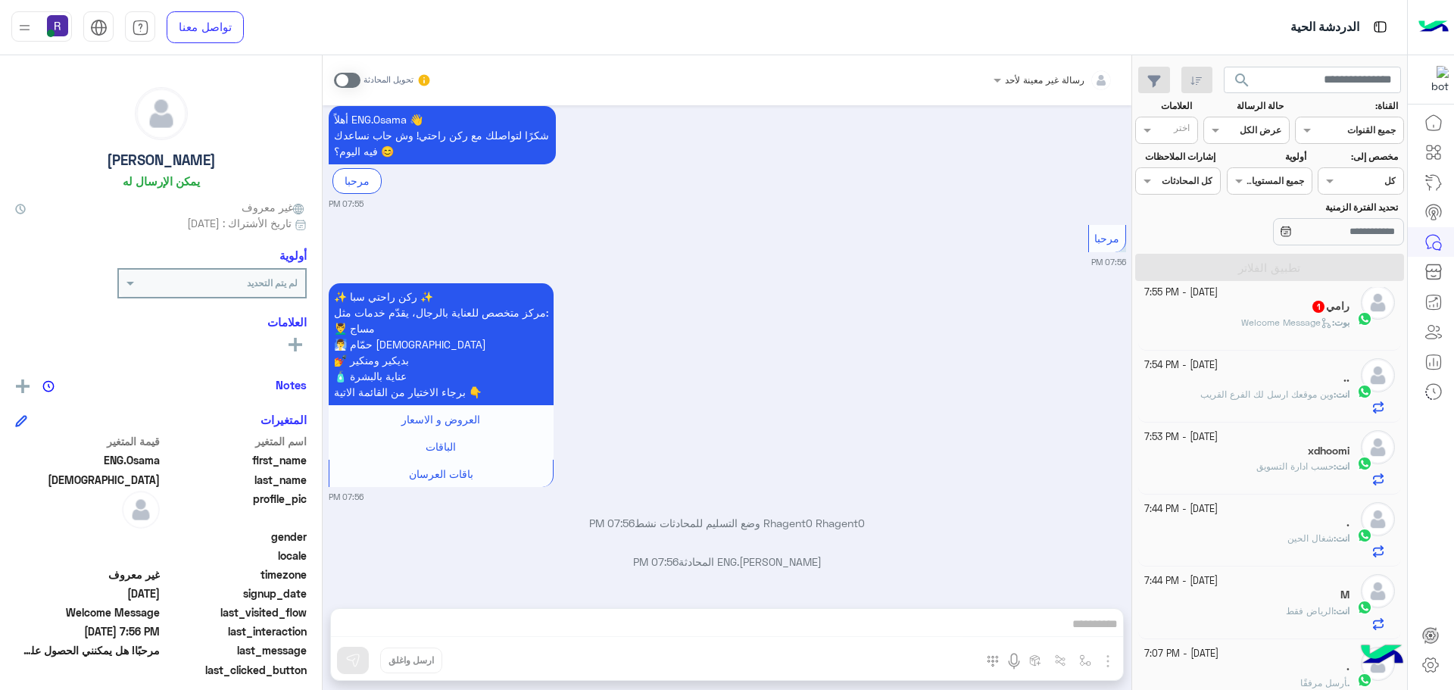
click at [346, 76] on span at bounding box center [347, 80] width 26 height 15
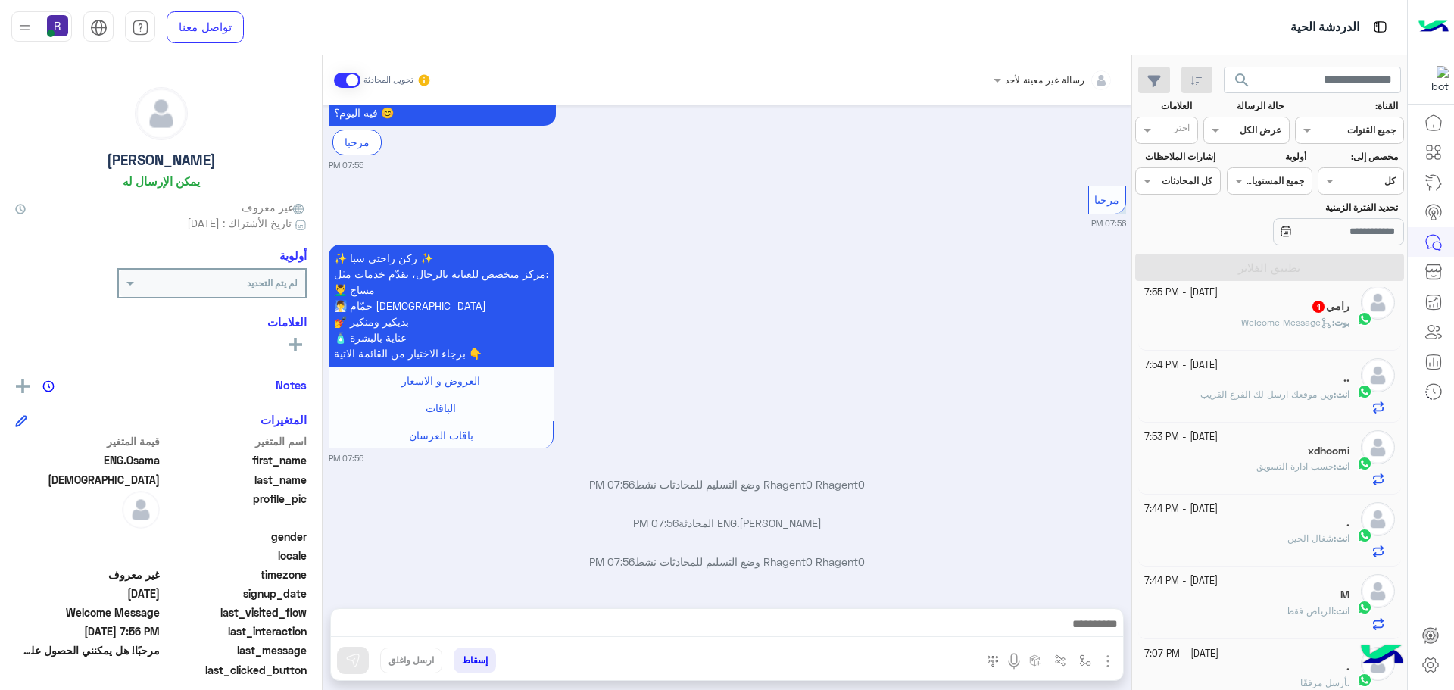
click at [1103, 657] on img "button" at bounding box center [1107, 661] width 18 height 18
click at [1086, 632] on span "الصور" at bounding box center [1078, 627] width 28 height 17
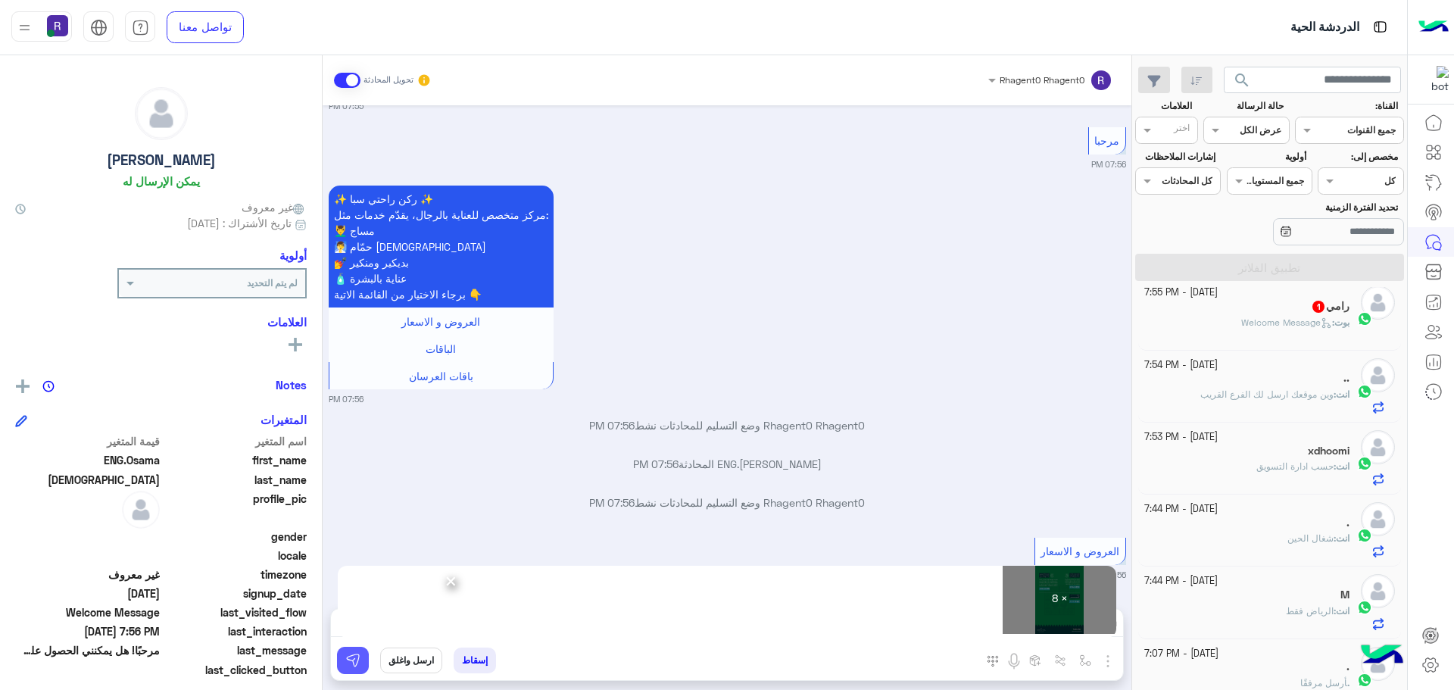
click at [354, 665] on img at bounding box center [352, 660] width 15 height 15
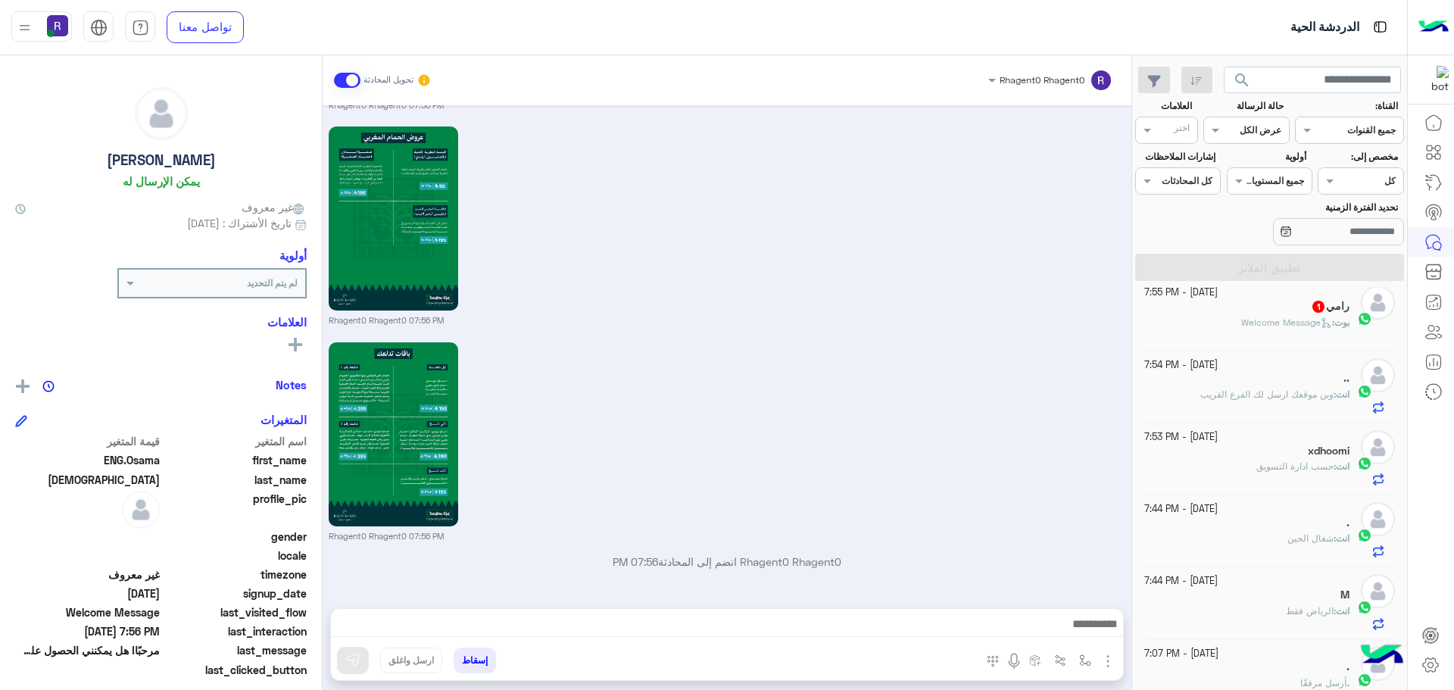
scroll to position [2019, 0]
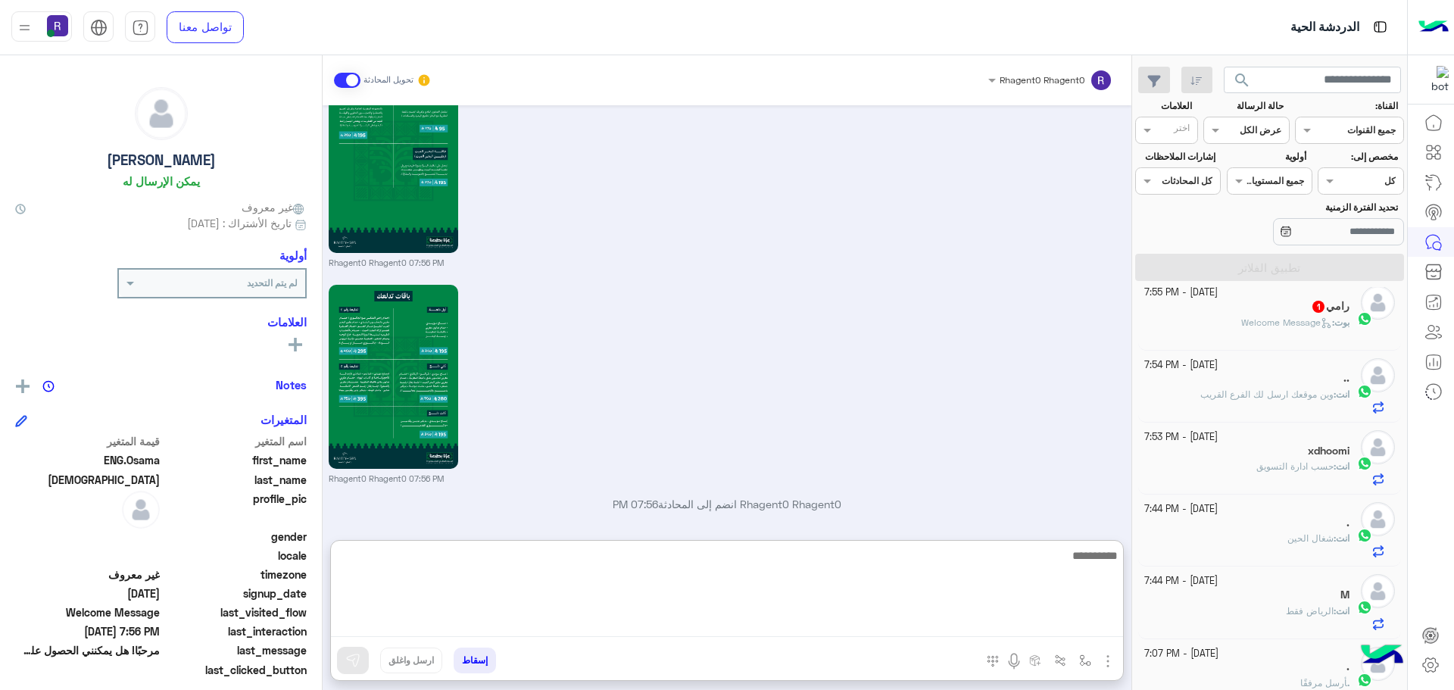
click at [941, 624] on textarea at bounding box center [727, 591] width 792 height 91
type textarea "********"
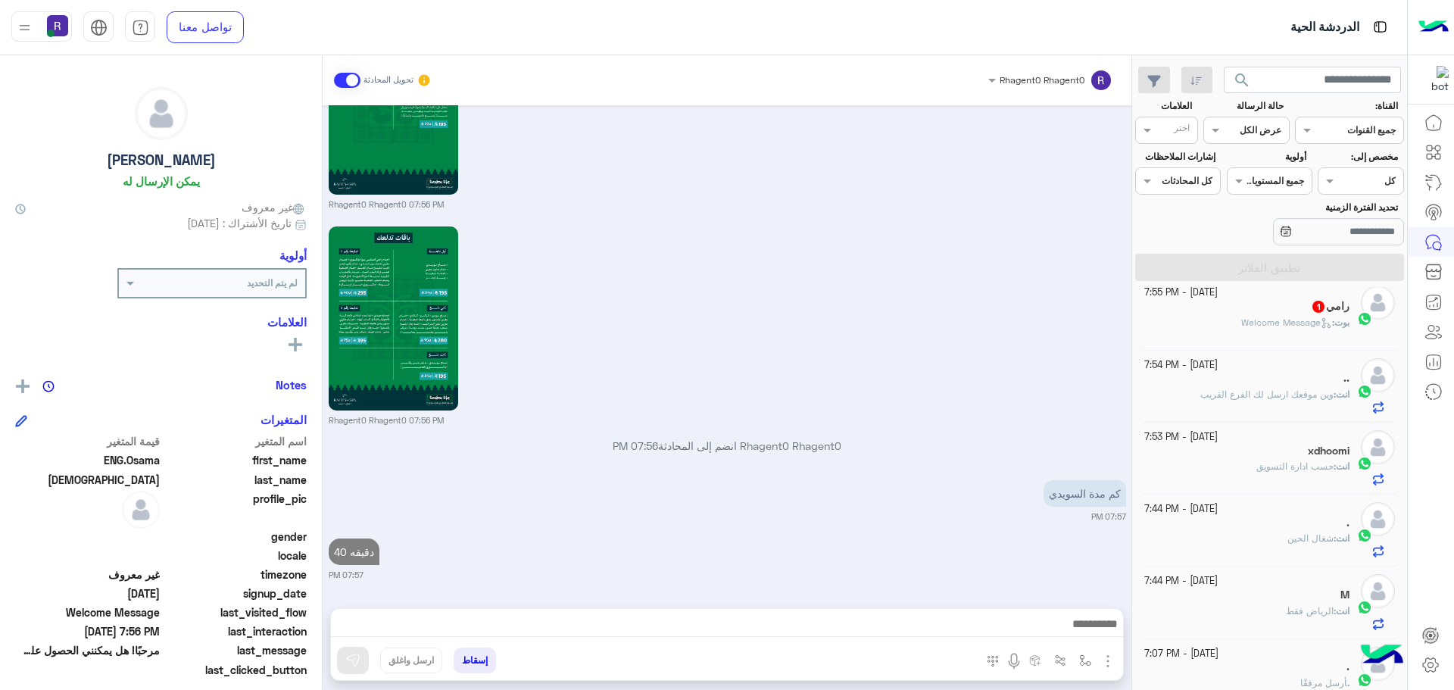
click at [1272, 337] on div "بوت : Welcome Message" at bounding box center [1247, 329] width 206 height 26
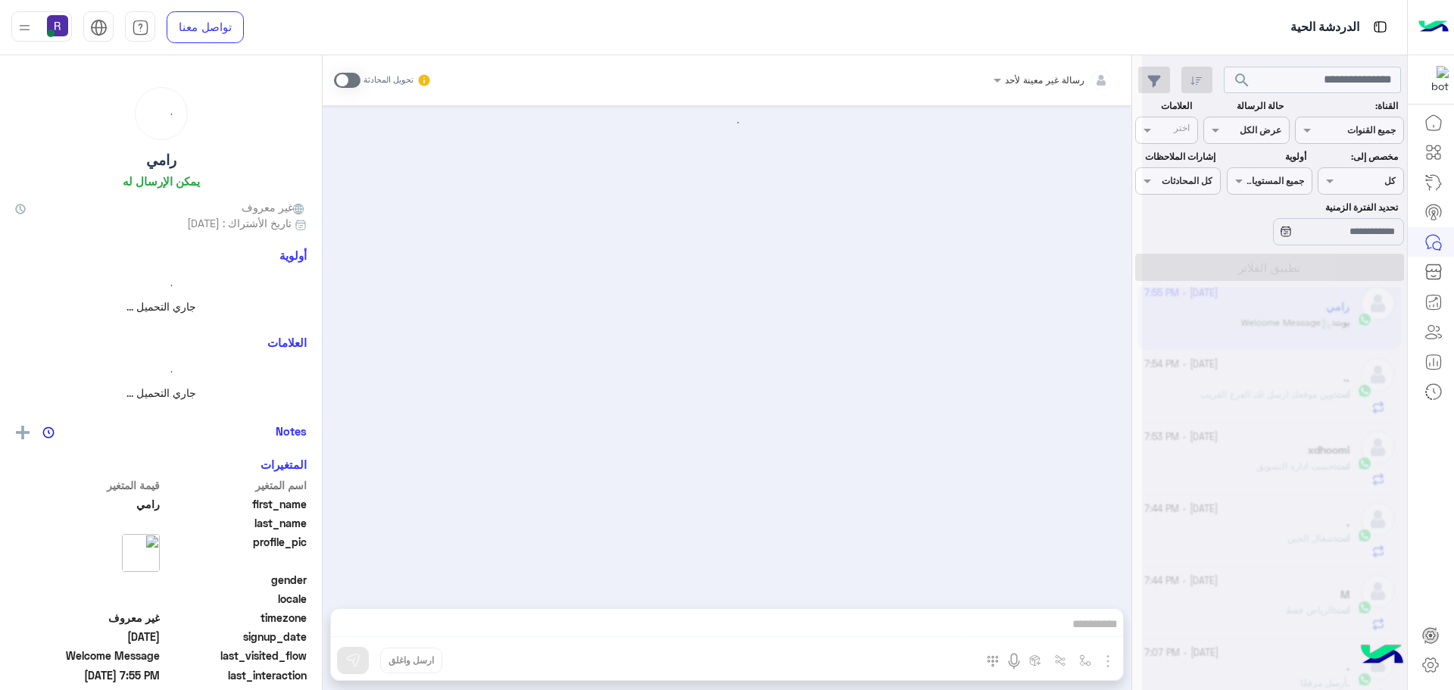
scroll to position [303, 0]
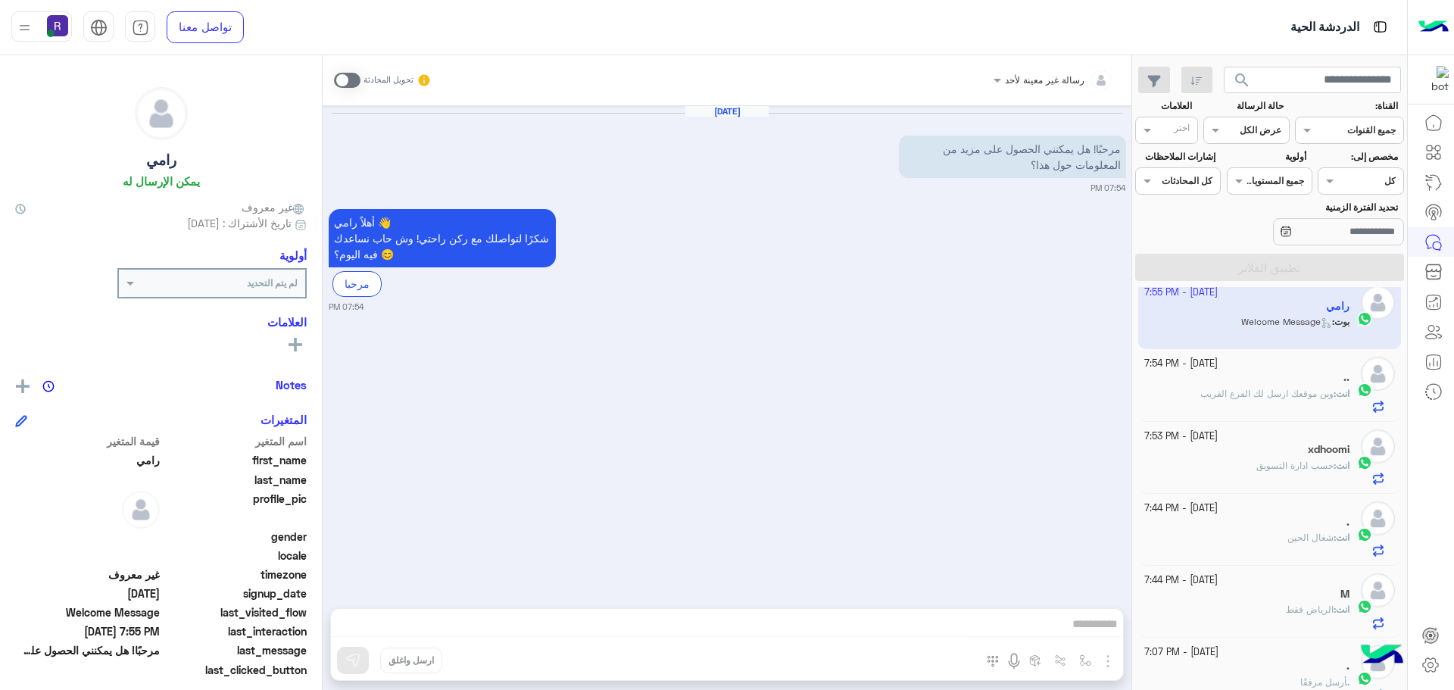
click at [332, 79] on div "رسالة غير معينة لأحد تحويل المحادثة" at bounding box center [727, 80] width 809 height 50
click at [333, 79] on div "رسالة غير معينة لأحد تحويل المحادثة" at bounding box center [727, 80] width 809 height 50
click at [338, 79] on span at bounding box center [347, 80] width 26 height 15
click at [1110, 667] on img "button" at bounding box center [1107, 661] width 18 height 18
click at [1086, 622] on span "الصور" at bounding box center [1078, 627] width 28 height 17
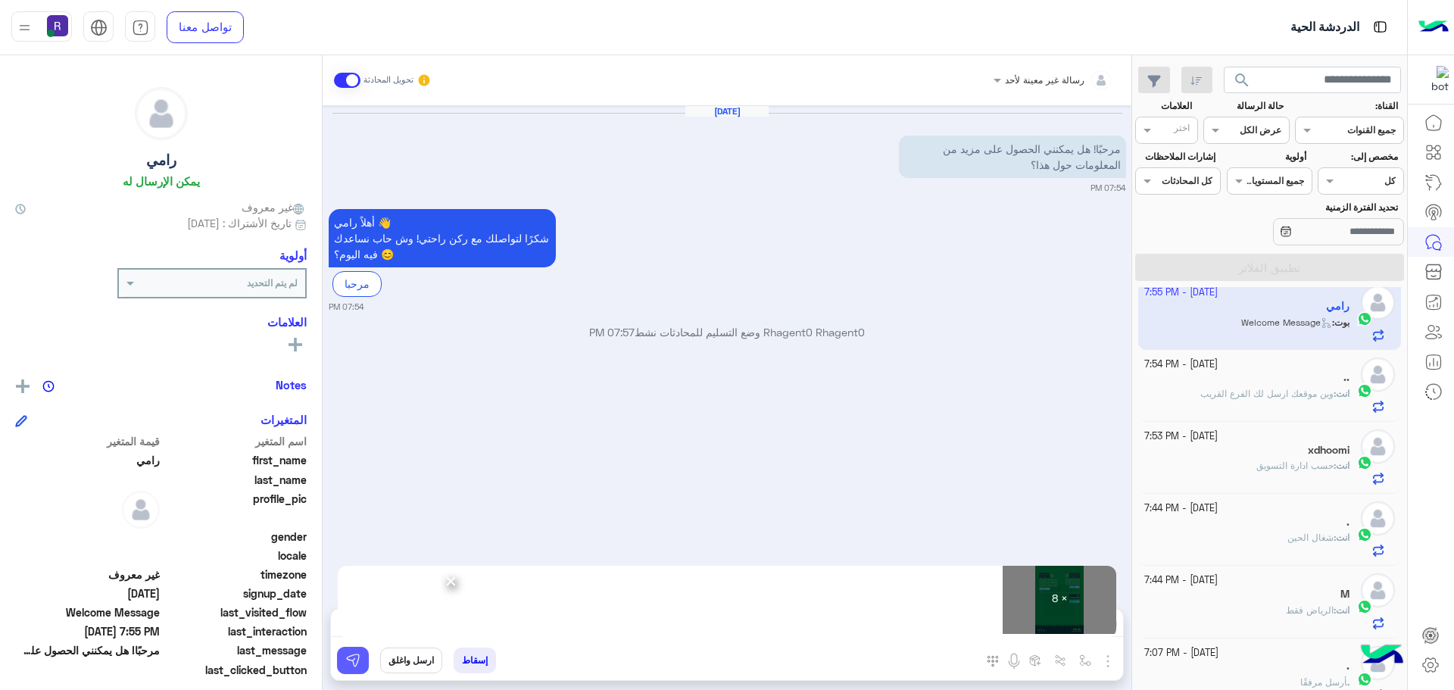
click at [346, 654] on img at bounding box center [352, 660] width 15 height 15
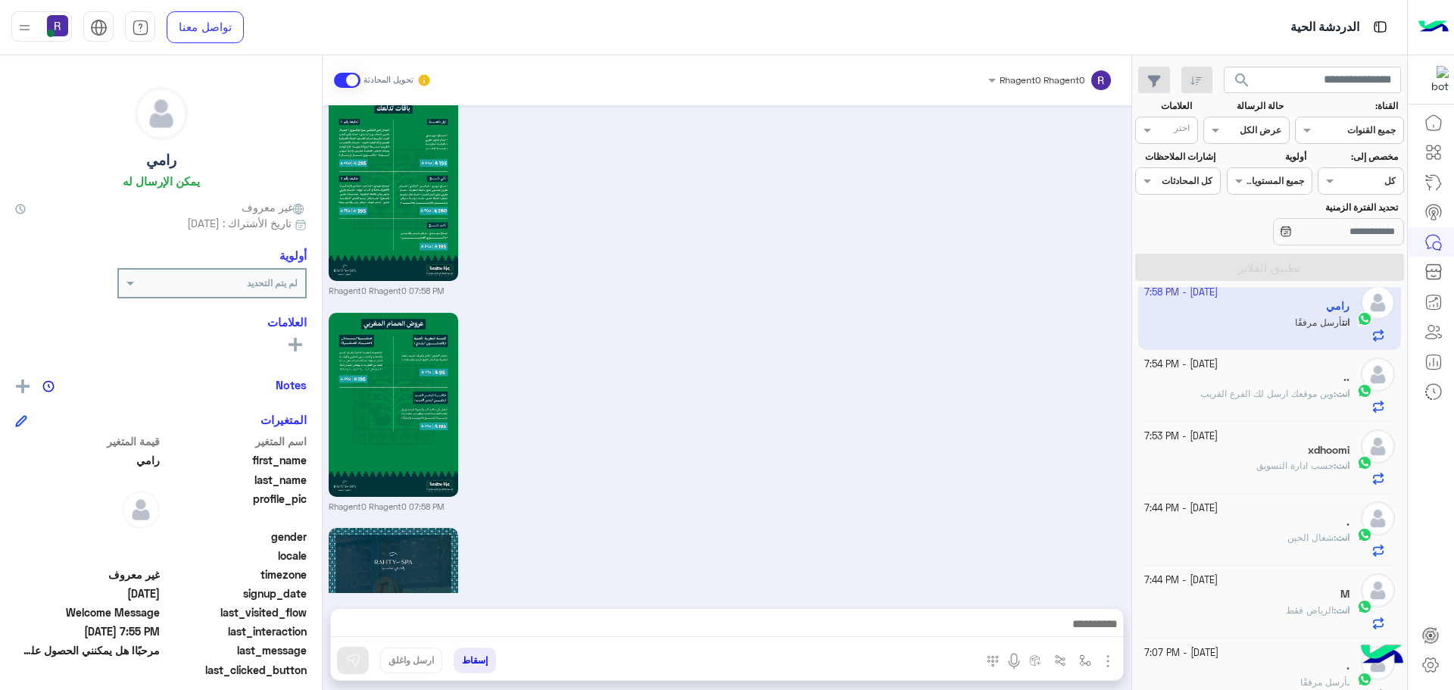
scroll to position [1532, 0]
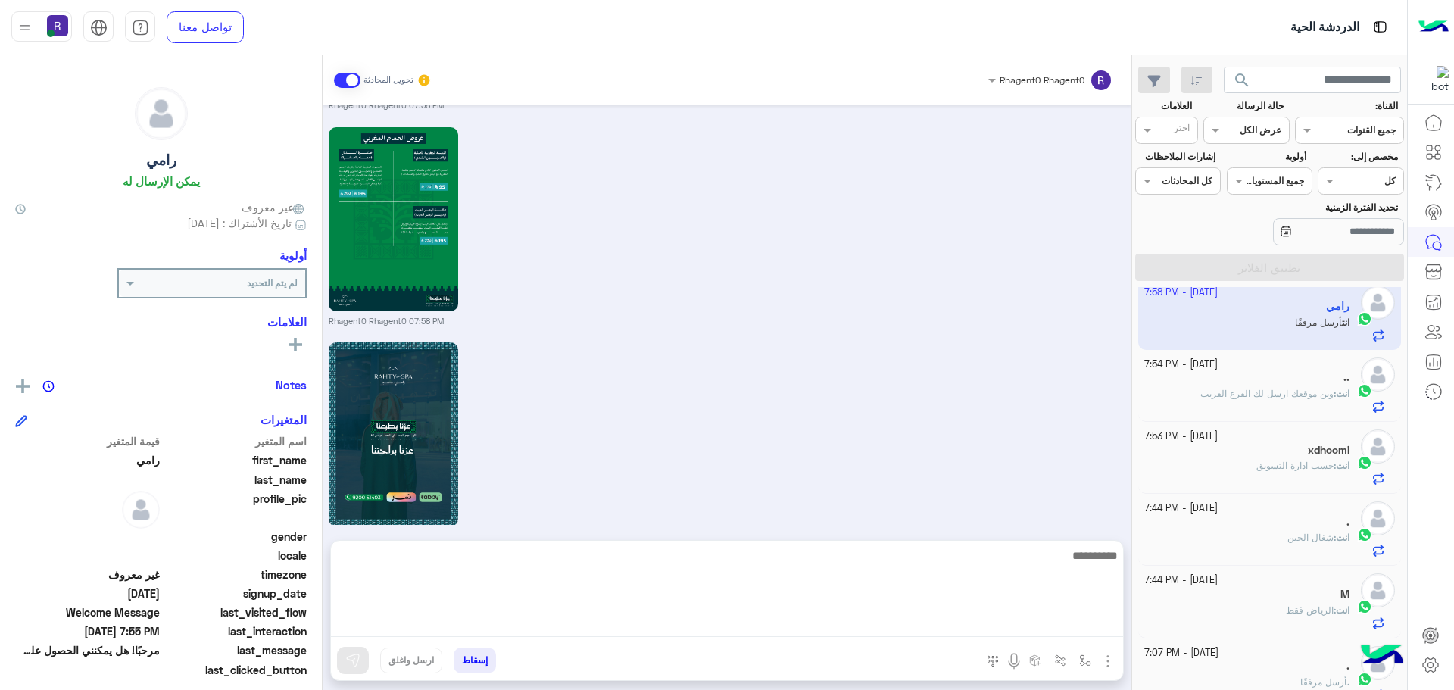
click at [812, 631] on textarea at bounding box center [727, 591] width 792 height 91
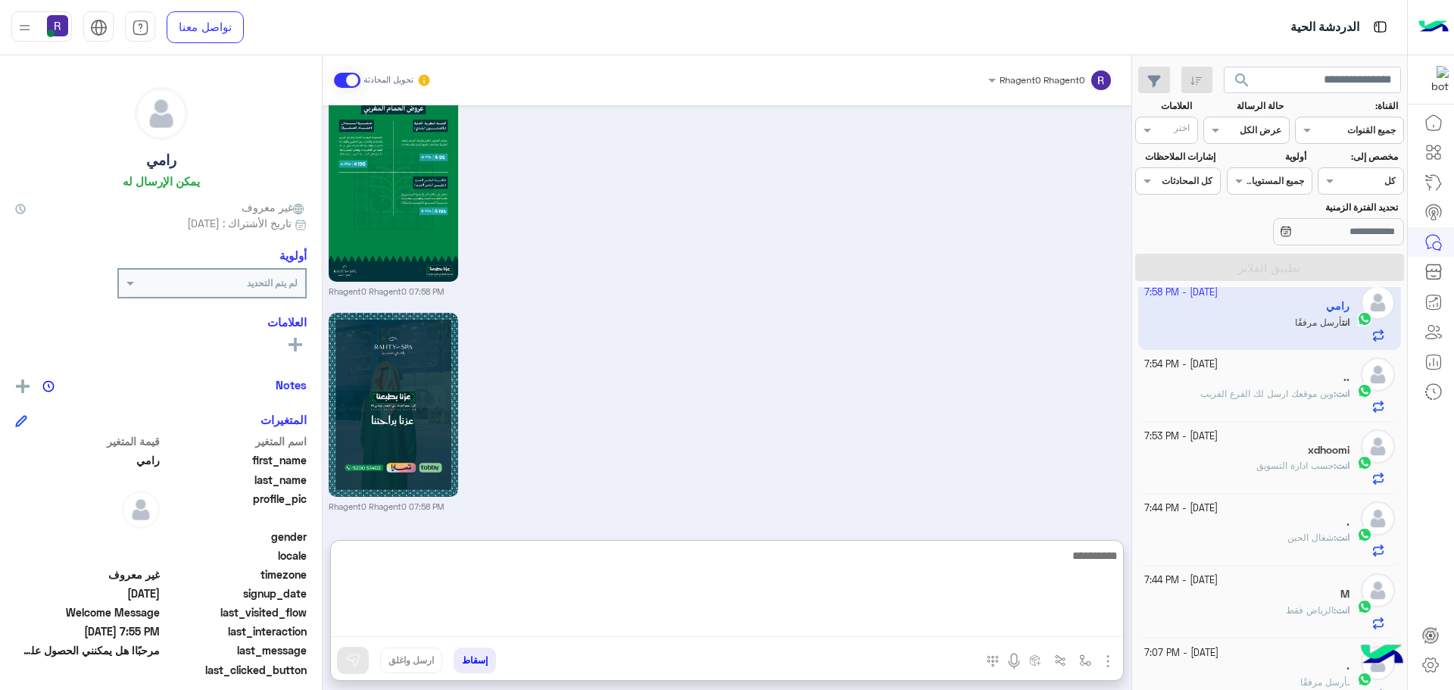
paste textarea "**********"
type textarea "**********"
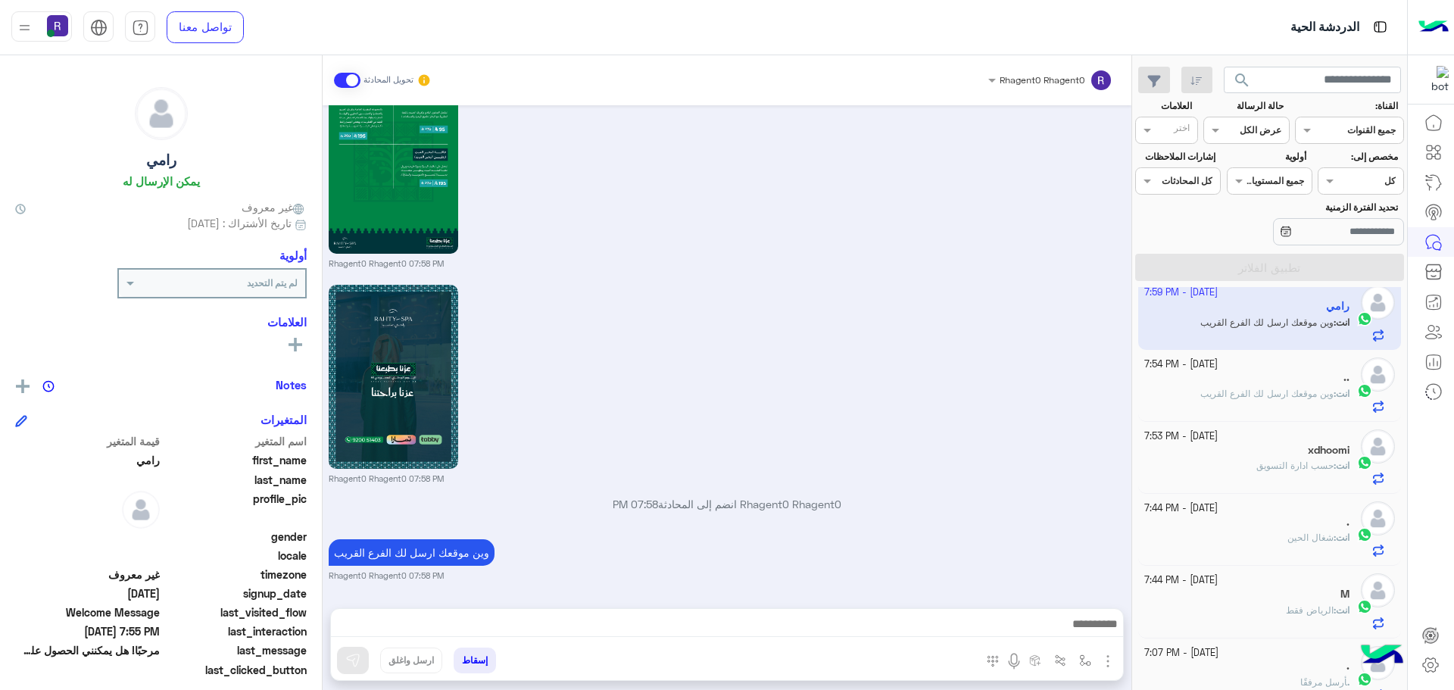
scroll to position [1589, 0]
click at [1024, 285] on div "Rhagent0 Rhagent0 07:58 PM" at bounding box center [727, 383] width 797 height 204
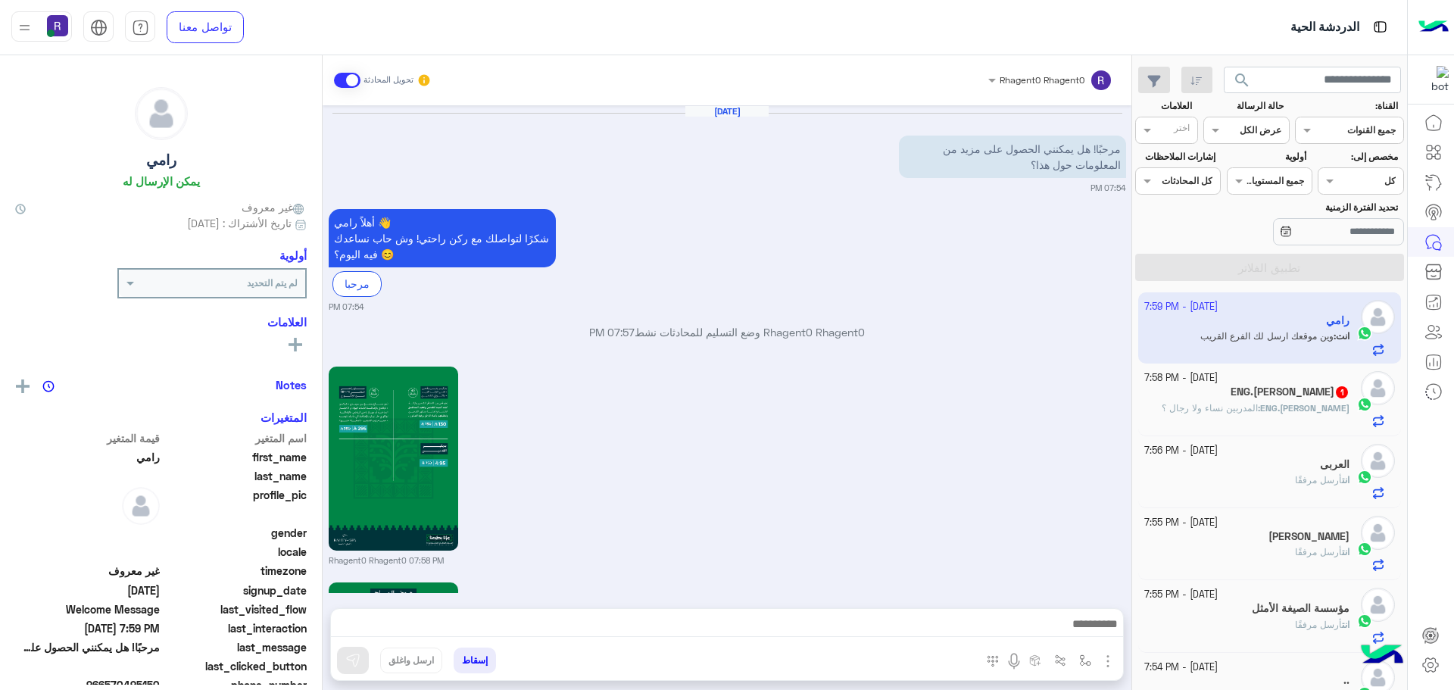
scroll to position [1589, 0]
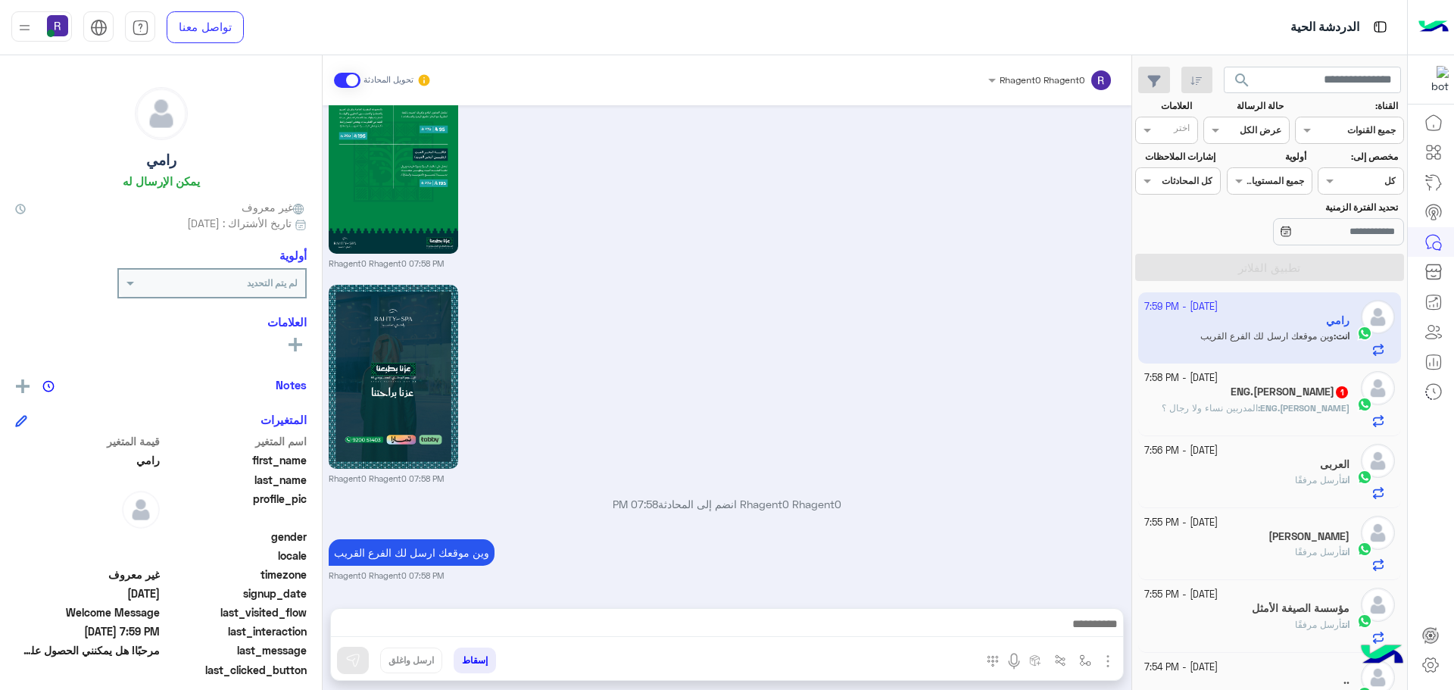
click at [1189, 400] on div "ENG.Osama Mohammed 1" at bounding box center [1247, 393] width 206 height 16
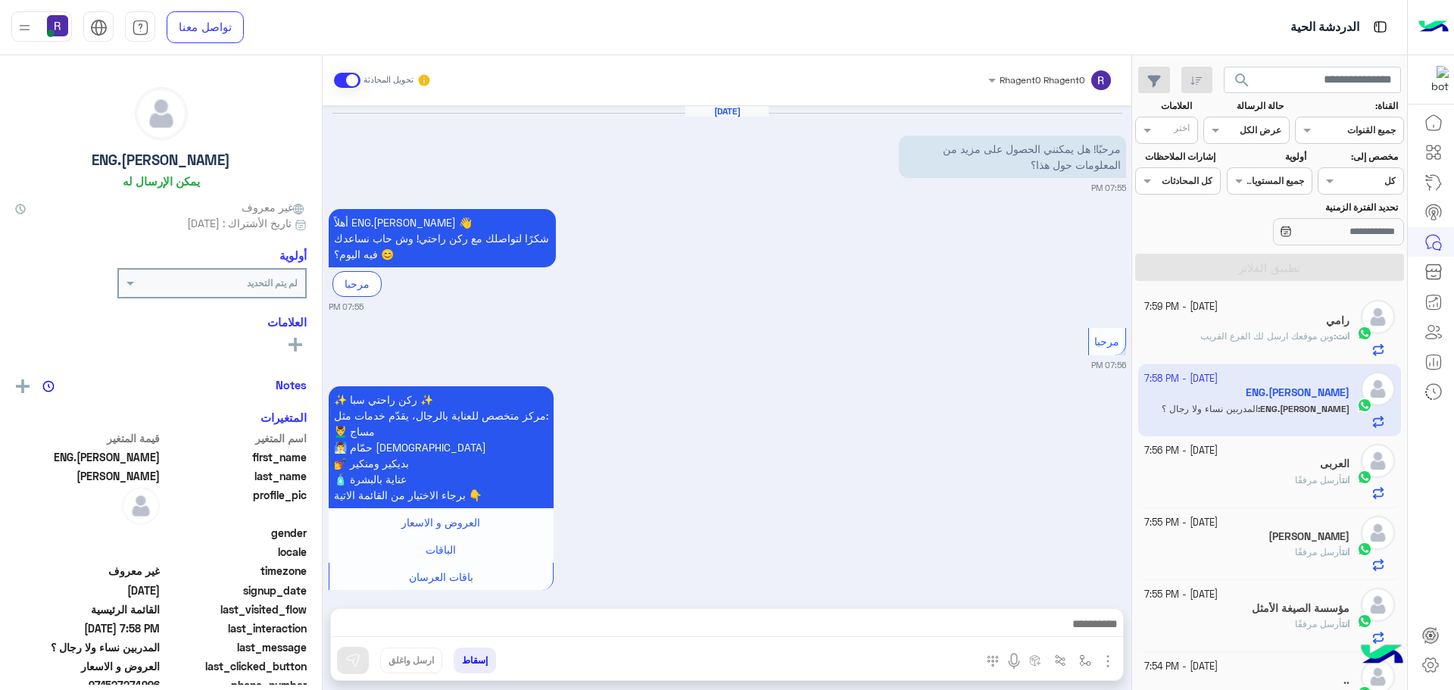
scroll to position [2135, 0]
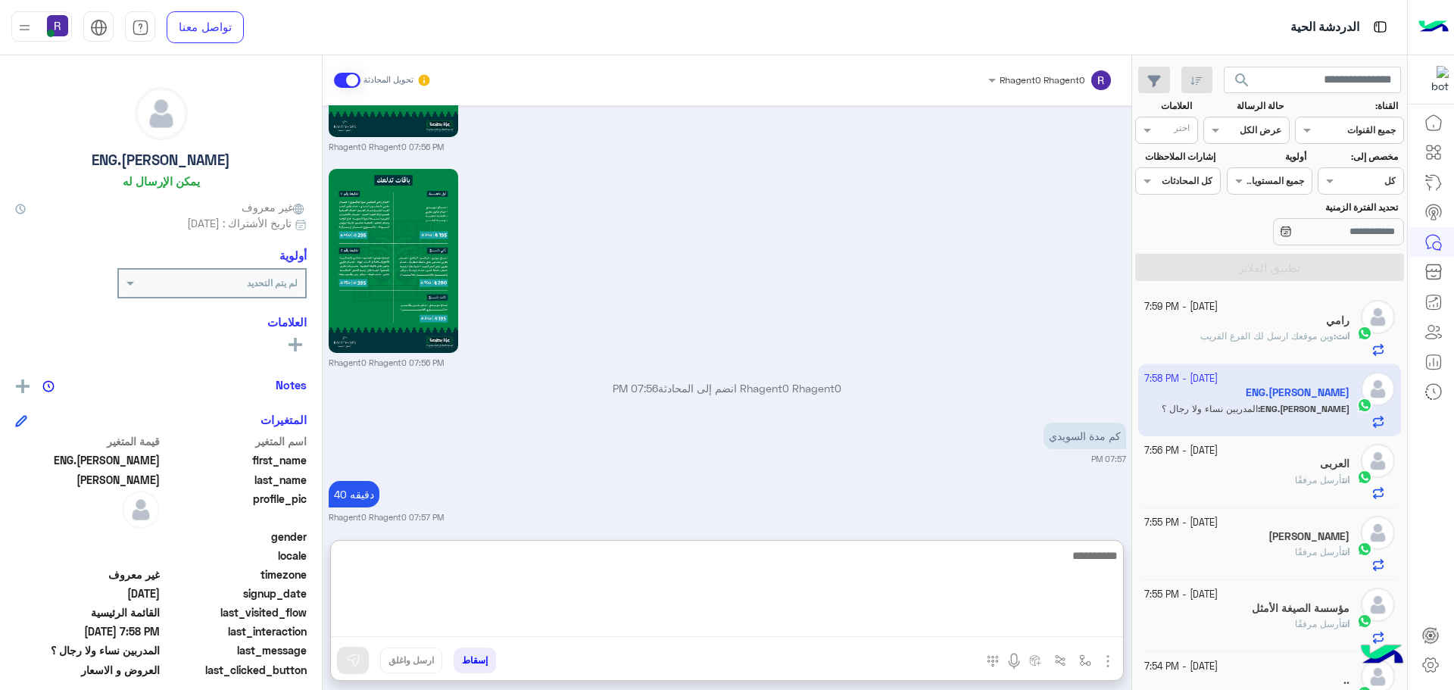
click at [1066, 620] on textarea at bounding box center [727, 591] width 792 height 91
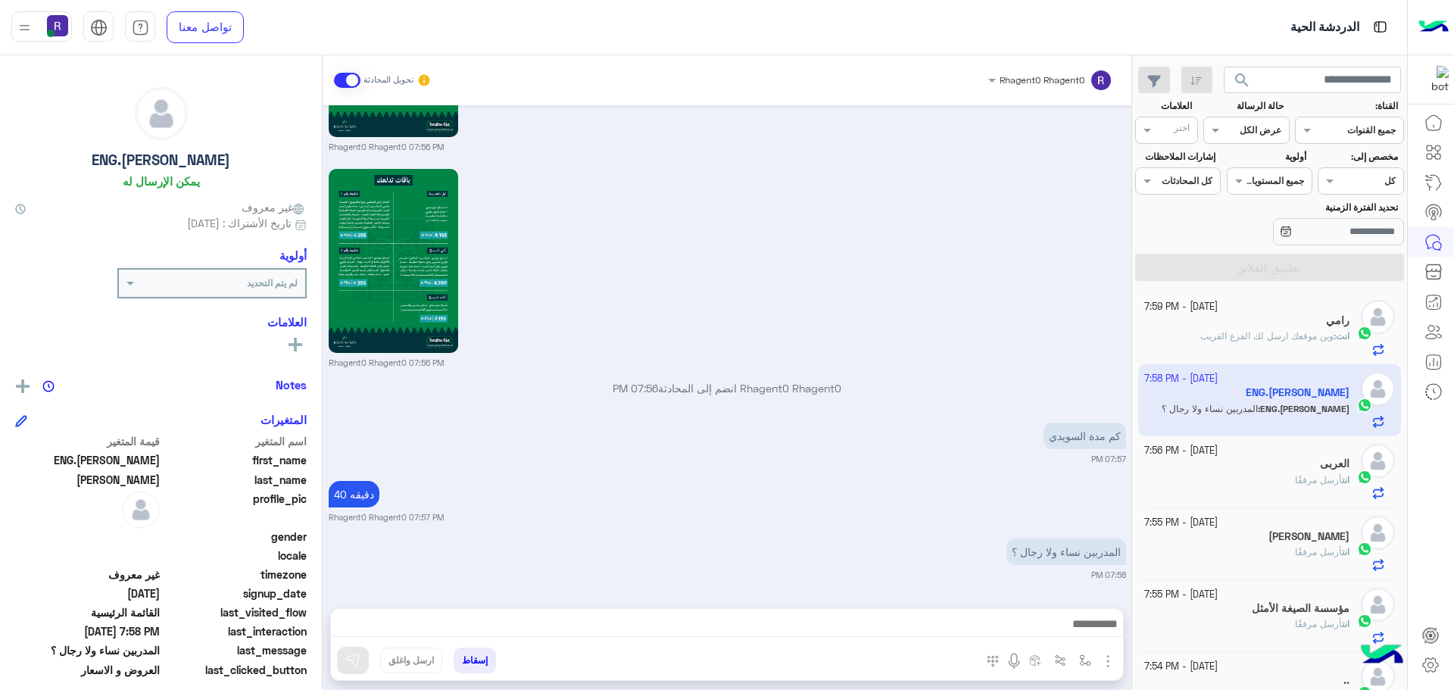
click at [1017, 578] on small "07:58 PM" at bounding box center [727, 575] width 797 height 12
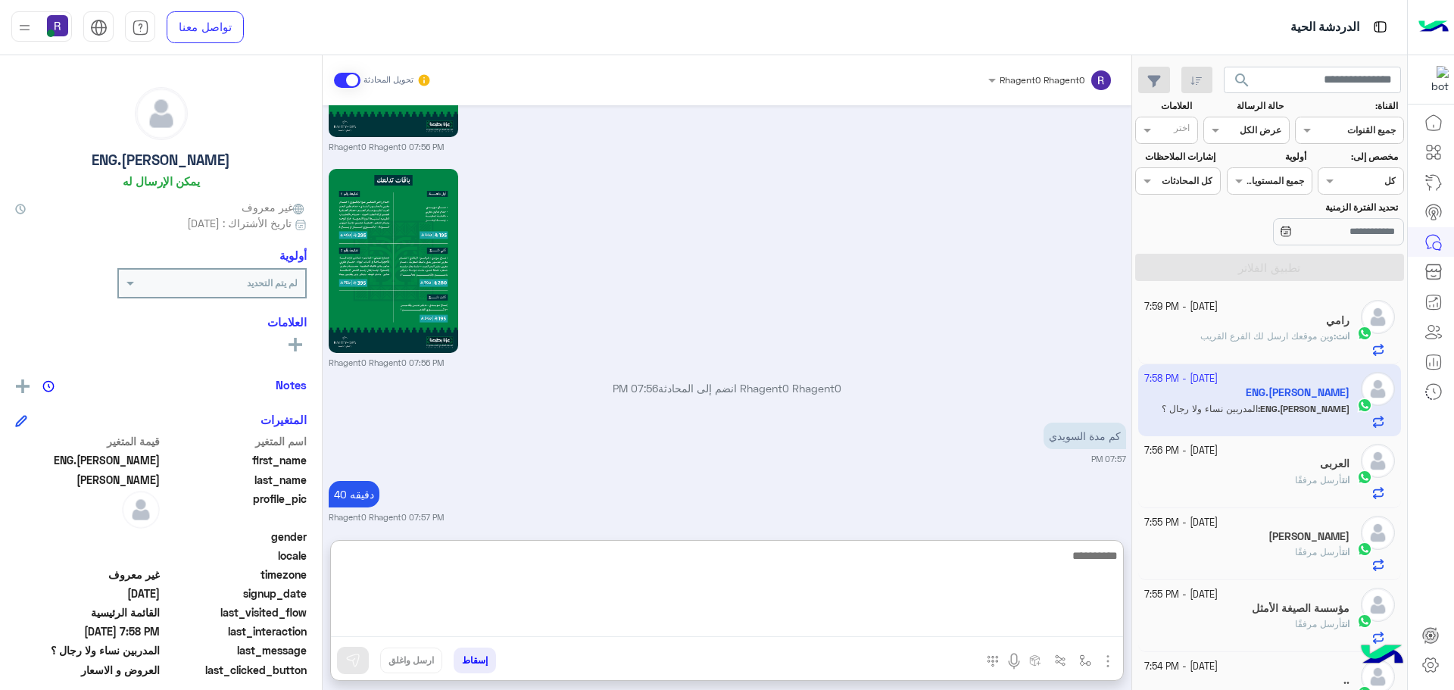
click at [1017, 616] on textarea at bounding box center [727, 591] width 792 height 91
type textarea "*"
type textarea "**********"
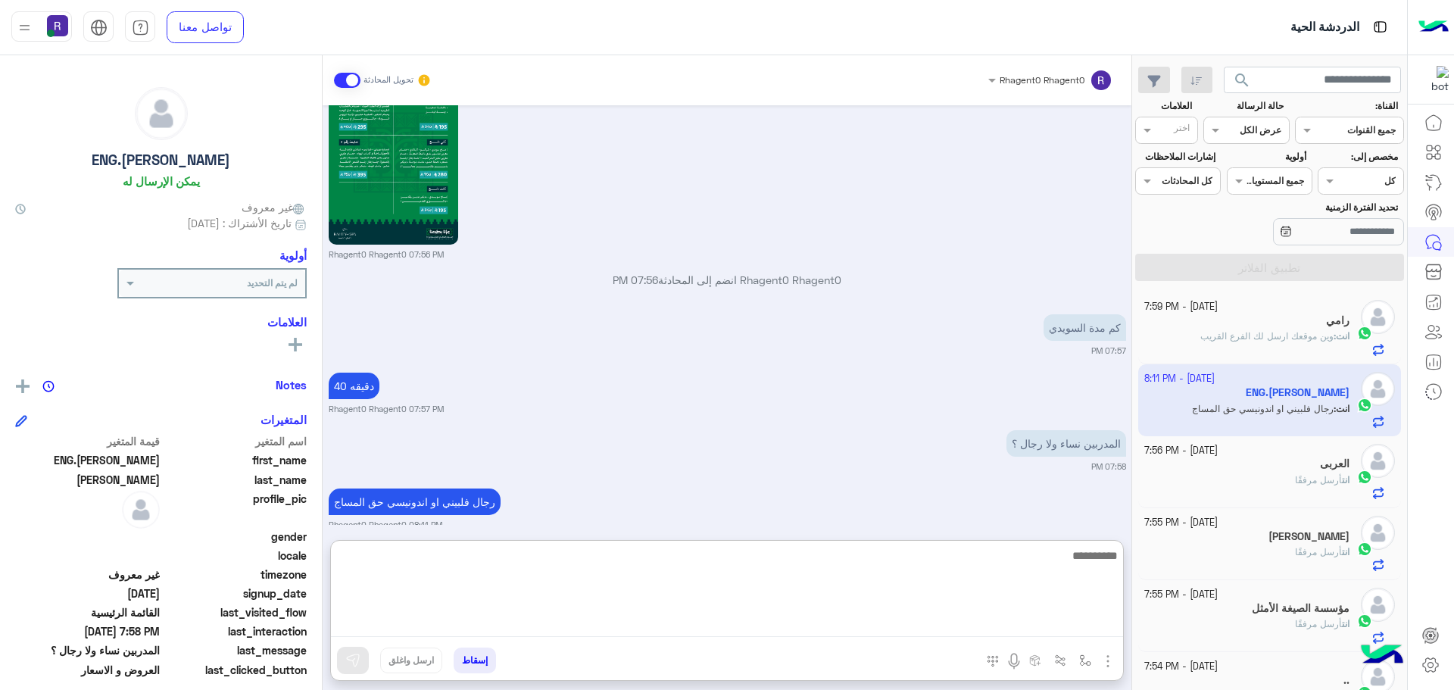
scroll to position [2261, 0]
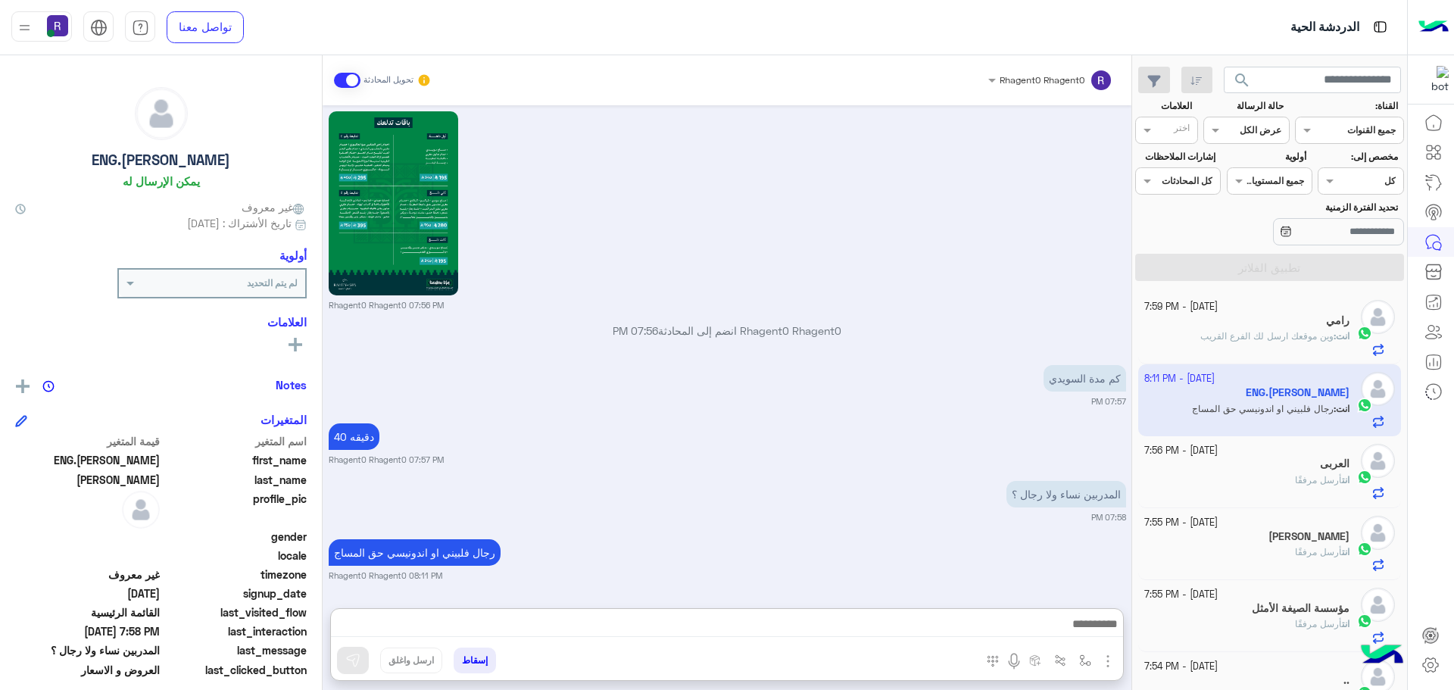
click at [1320, 356] on div "انت : وين موقعك ارسل لك الفرع القريب" at bounding box center [1247, 342] width 206 height 26
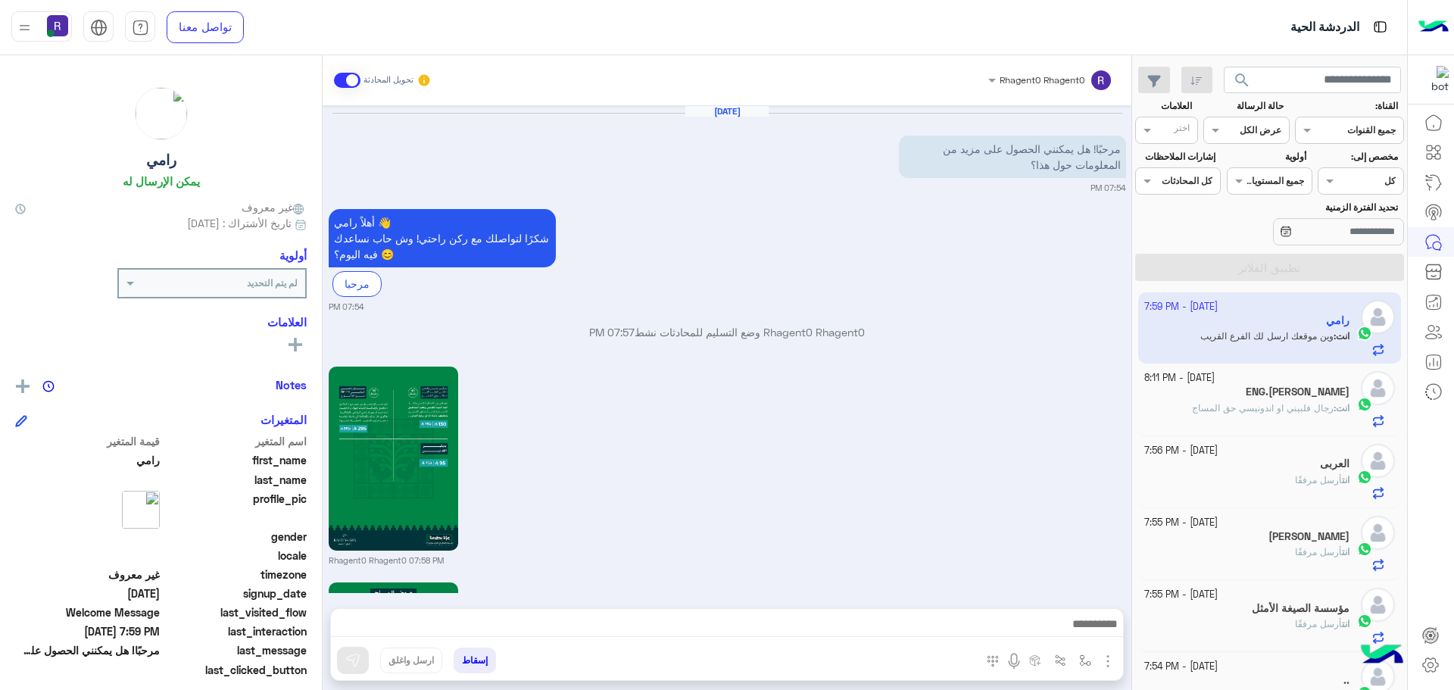
scroll to position [1589, 0]
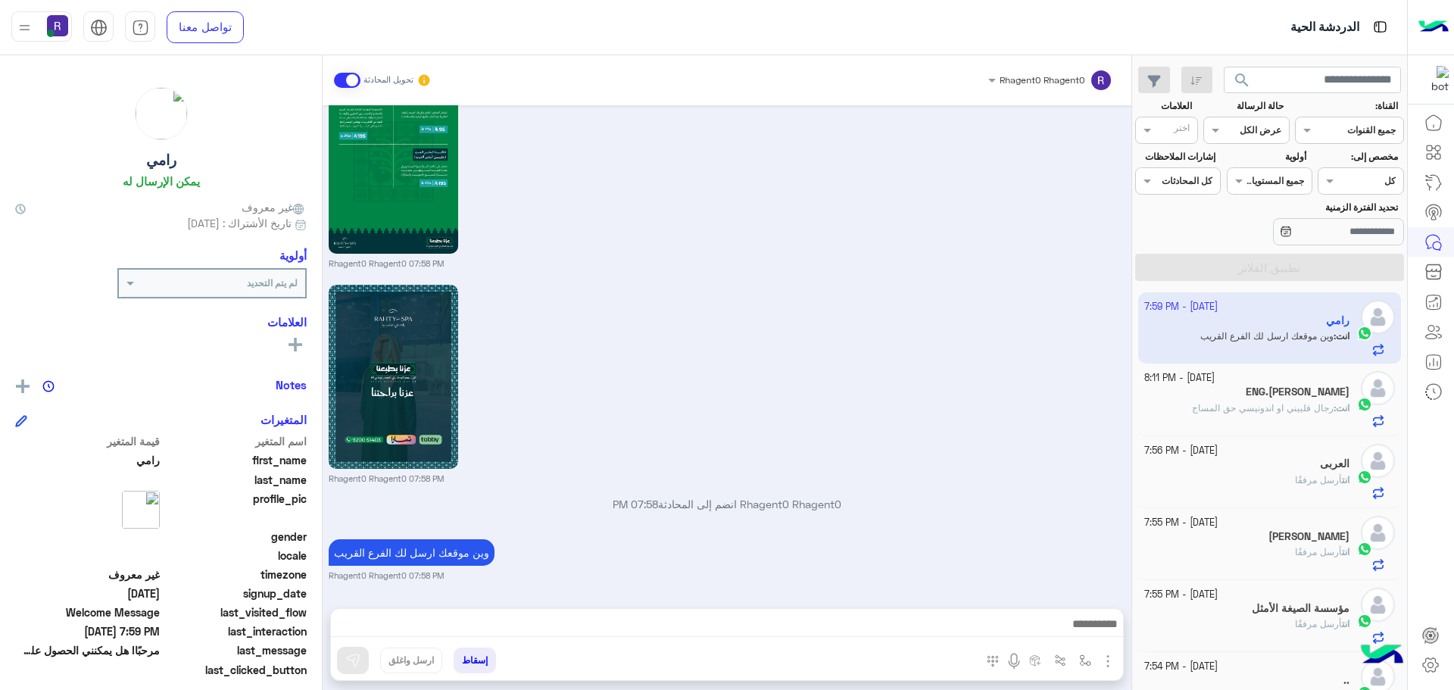
click at [1320, 391] on h5 "ENG.[PERSON_NAME]" at bounding box center [1297, 391] width 104 height 13
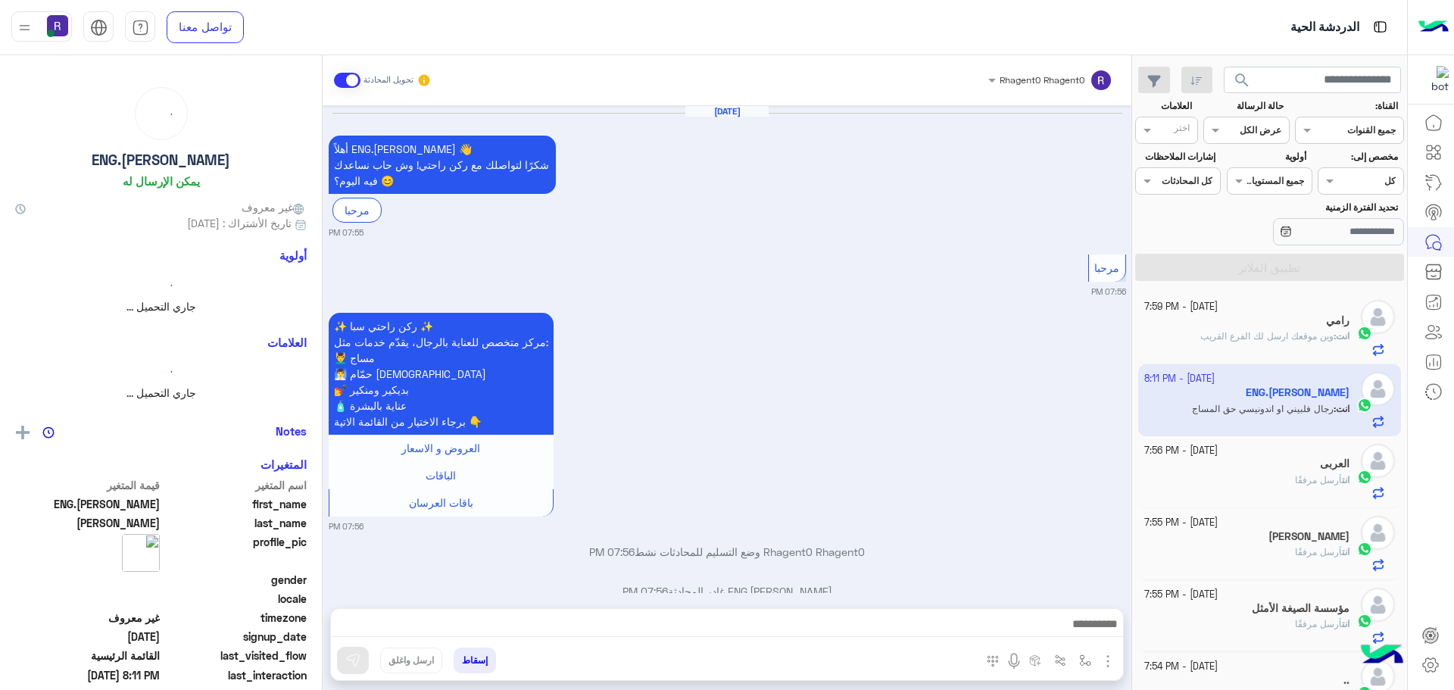
scroll to position [2119, 0]
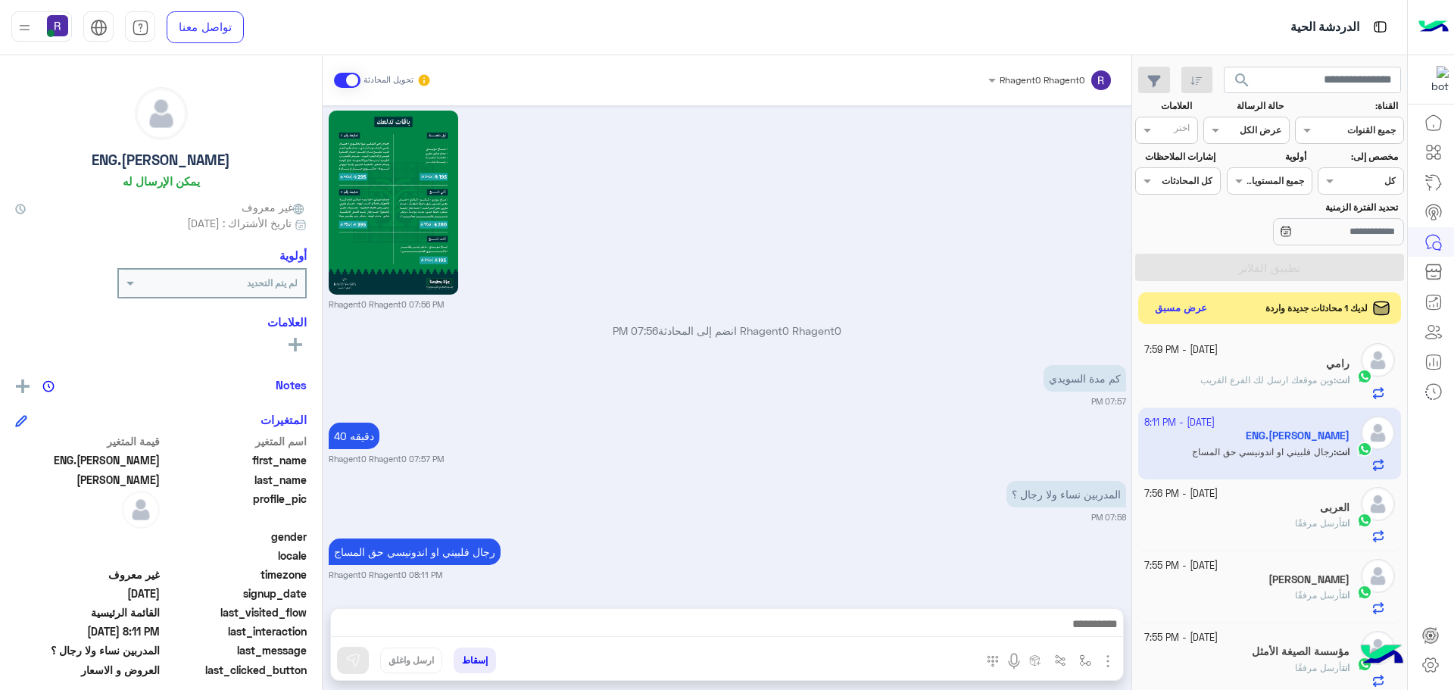
click at [1194, 309] on button "عرض مسبق" at bounding box center [1181, 308] width 64 height 20
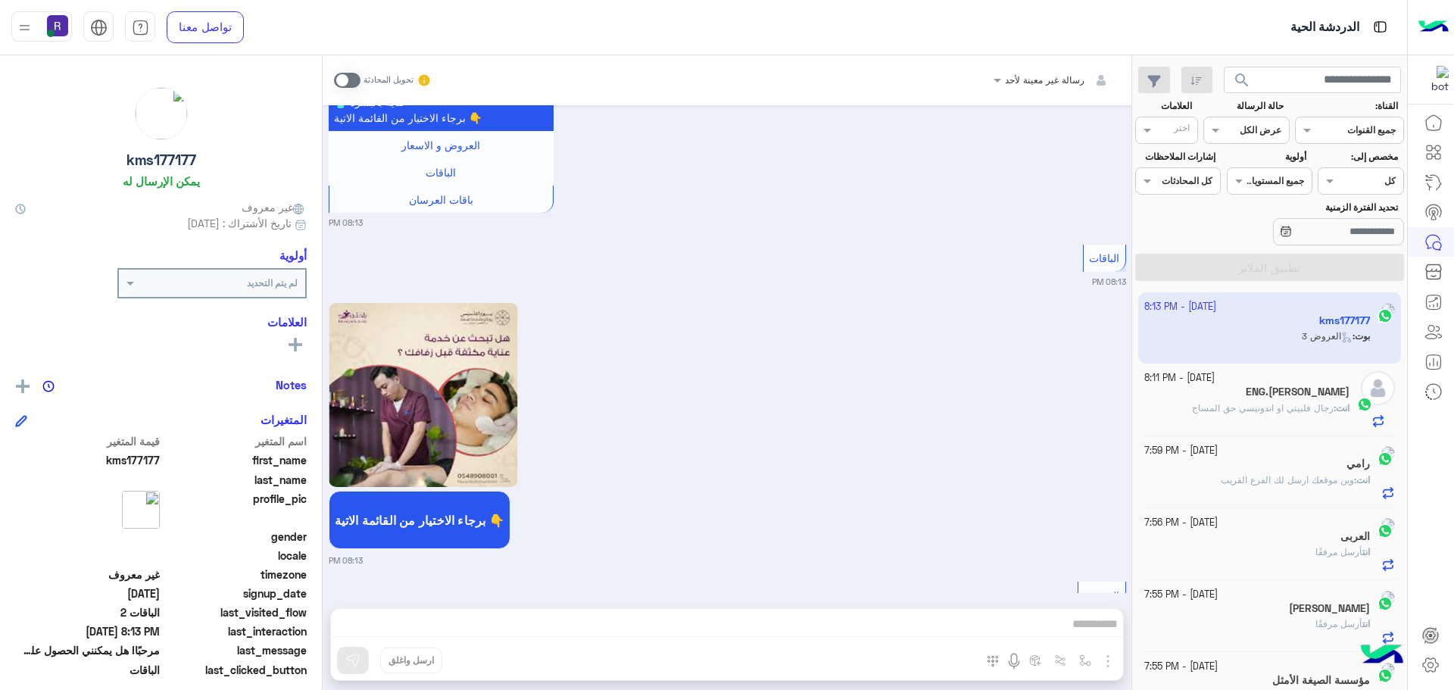
scroll to position [729, 0]
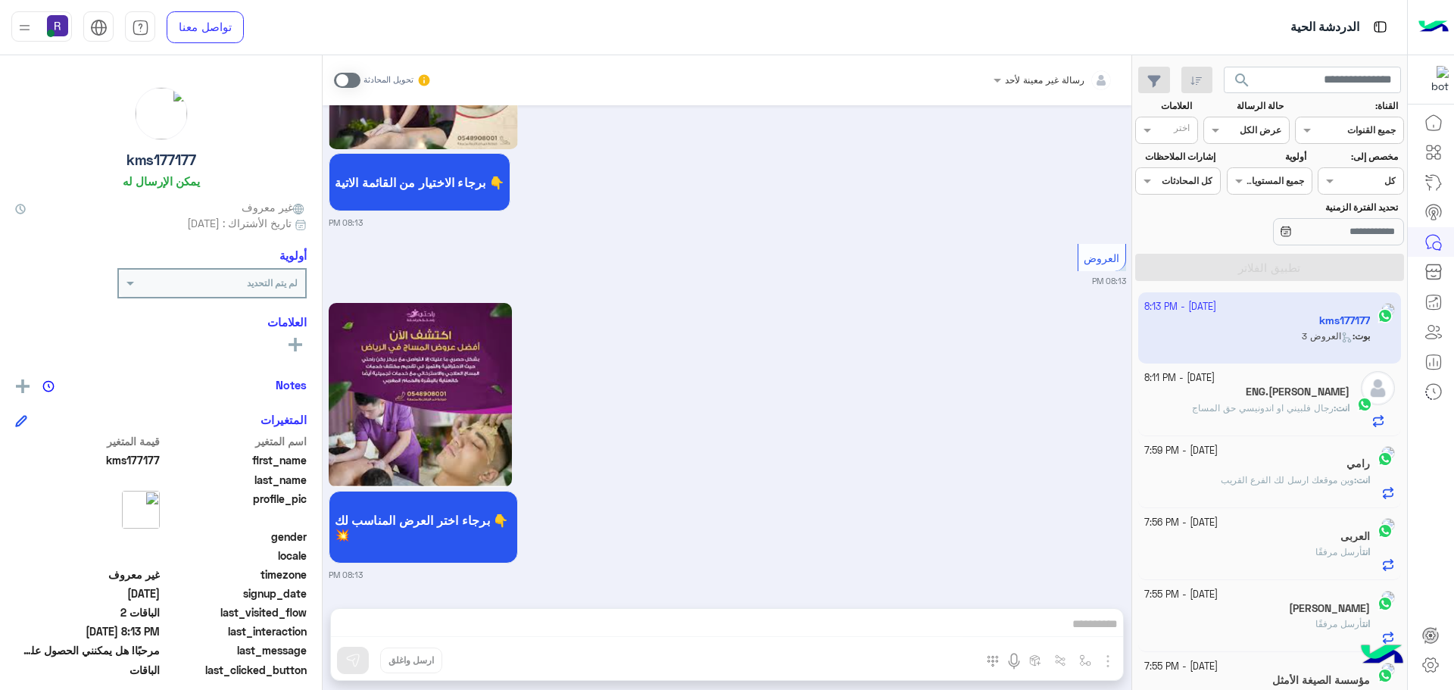
click at [343, 76] on span at bounding box center [347, 80] width 26 height 15
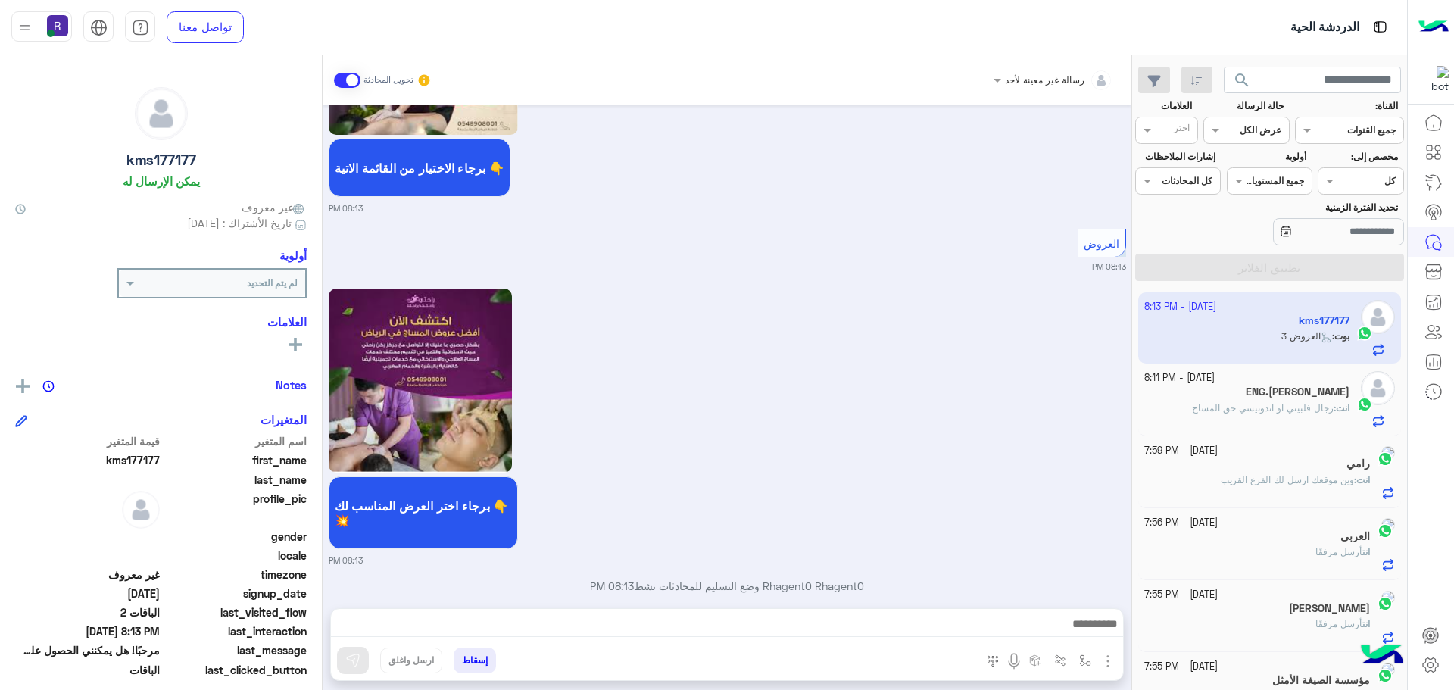
scroll to position [768, 0]
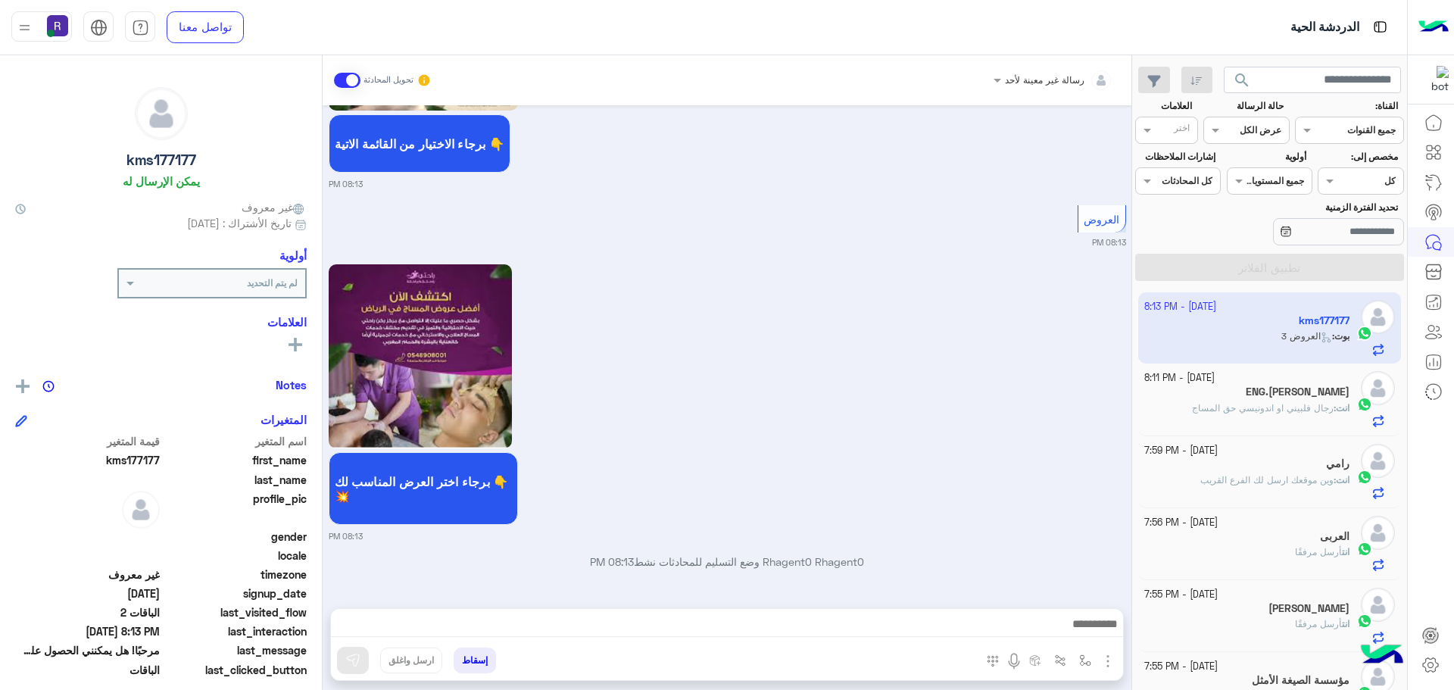
click at [1107, 664] on img "button" at bounding box center [1107, 661] width 18 height 18
click at [1091, 621] on span "الصور" at bounding box center [1078, 627] width 28 height 17
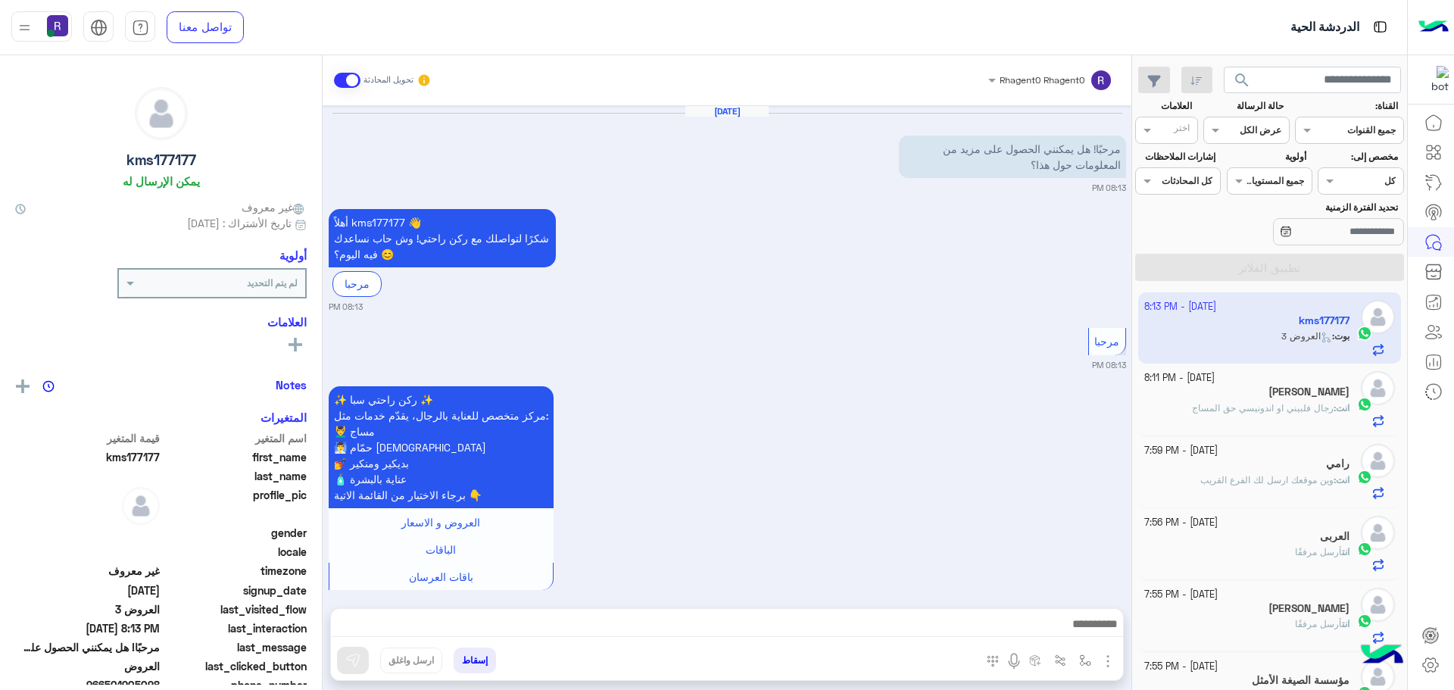
scroll to position [768, 0]
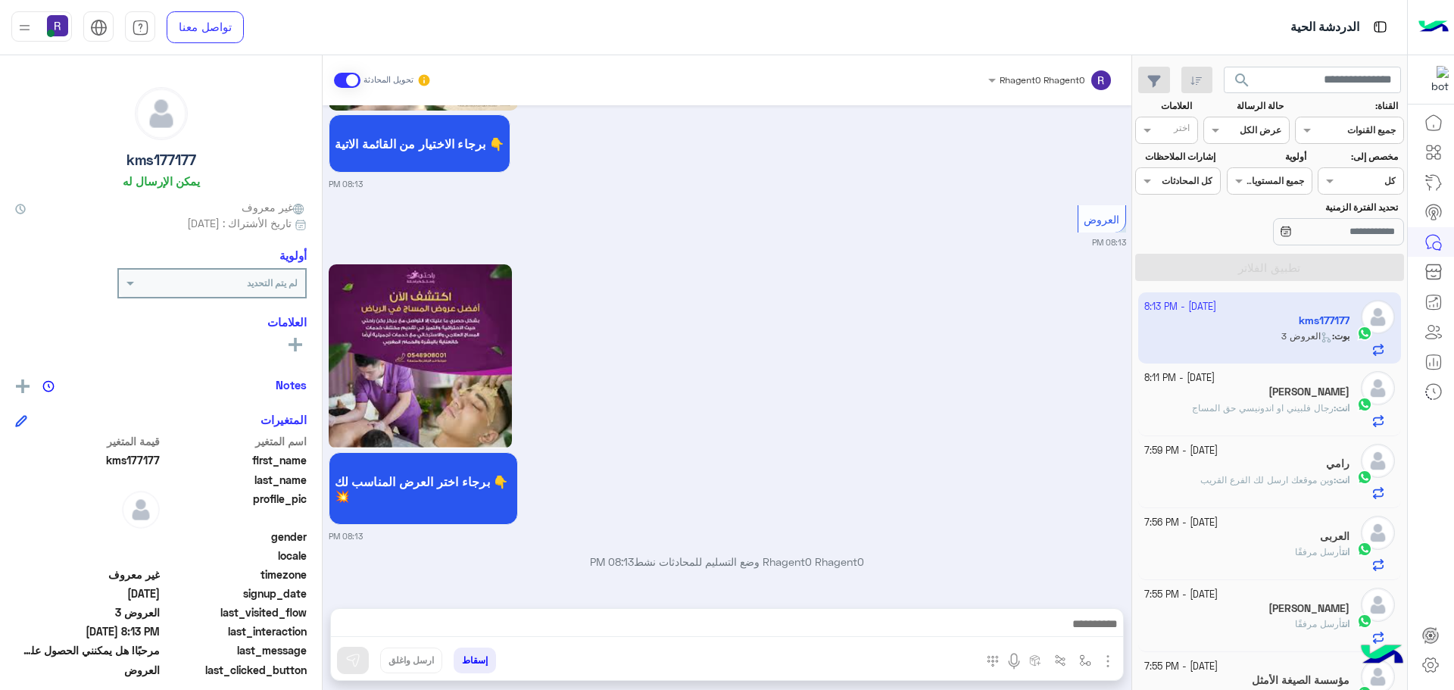
click at [1110, 656] on img "button" at bounding box center [1107, 661] width 18 height 18
click at [1088, 631] on span "الصور" at bounding box center [1078, 627] width 28 height 17
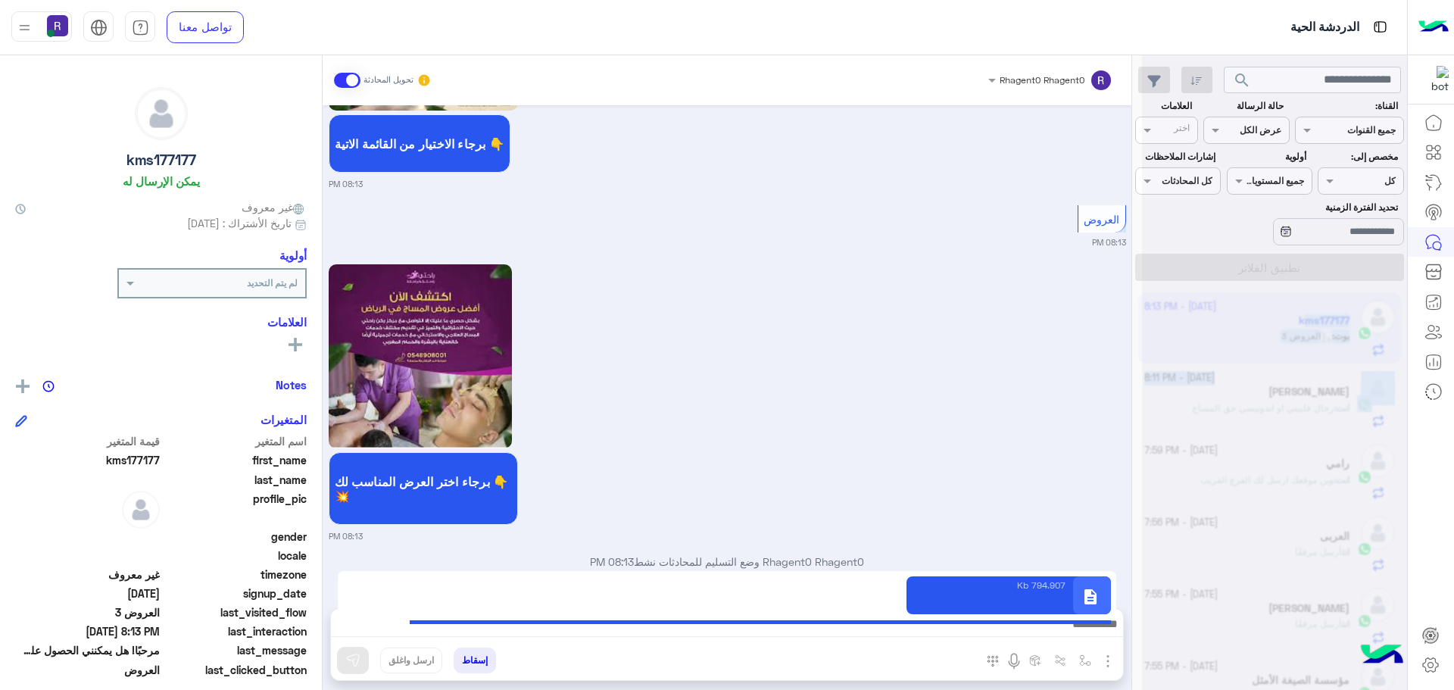
drag, startPoint x: 1136, startPoint y: 314, endPoint x: 1134, endPoint y: 394, distance: 80.3
type textarea "**********"
click at [1134, 394] on div "search القناة: القناه جميع القنوات حالة الرسالة القناه عرض الكل العلامات اختر م…" at bounding box center [1269, 375] width 275 height 640
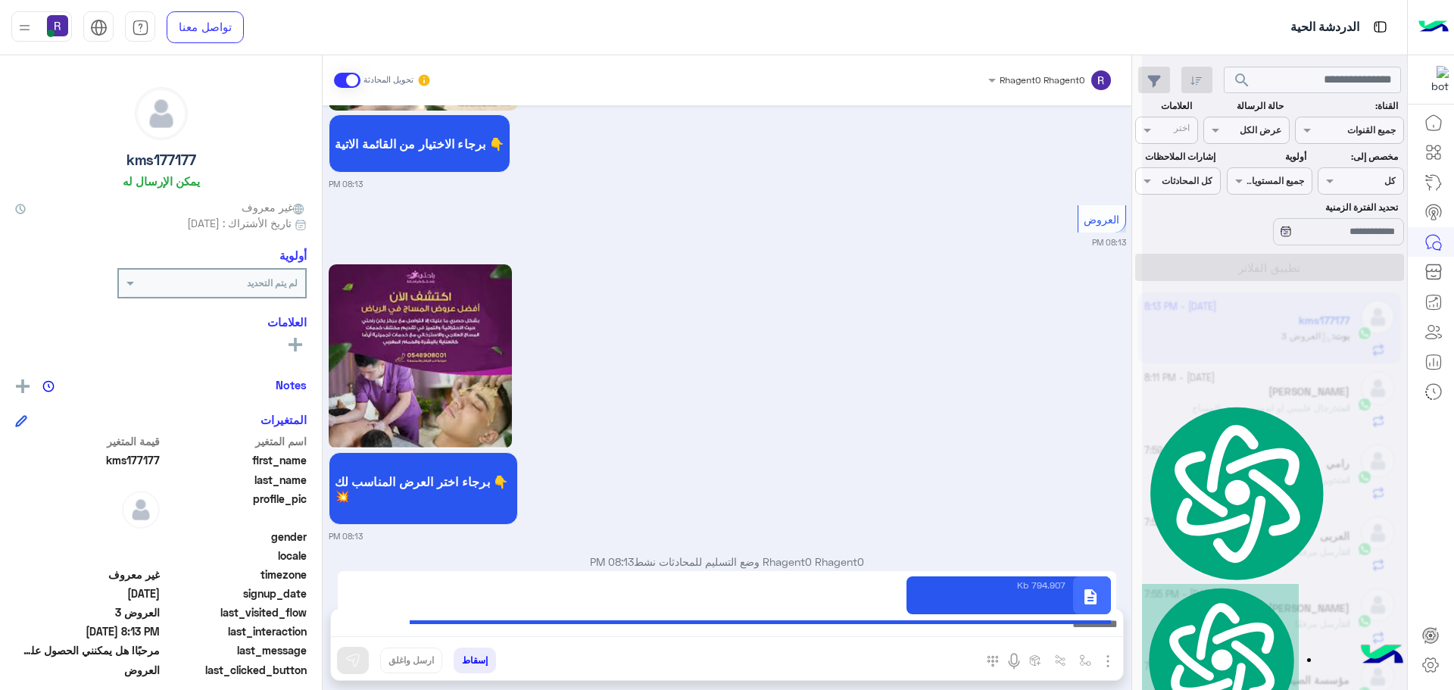
click at [1035, 361] on div "برجاء اختر العرض المناسب لك 👇 💥 08:13 PM" at bounding box center [727, 401] width 797 height 282
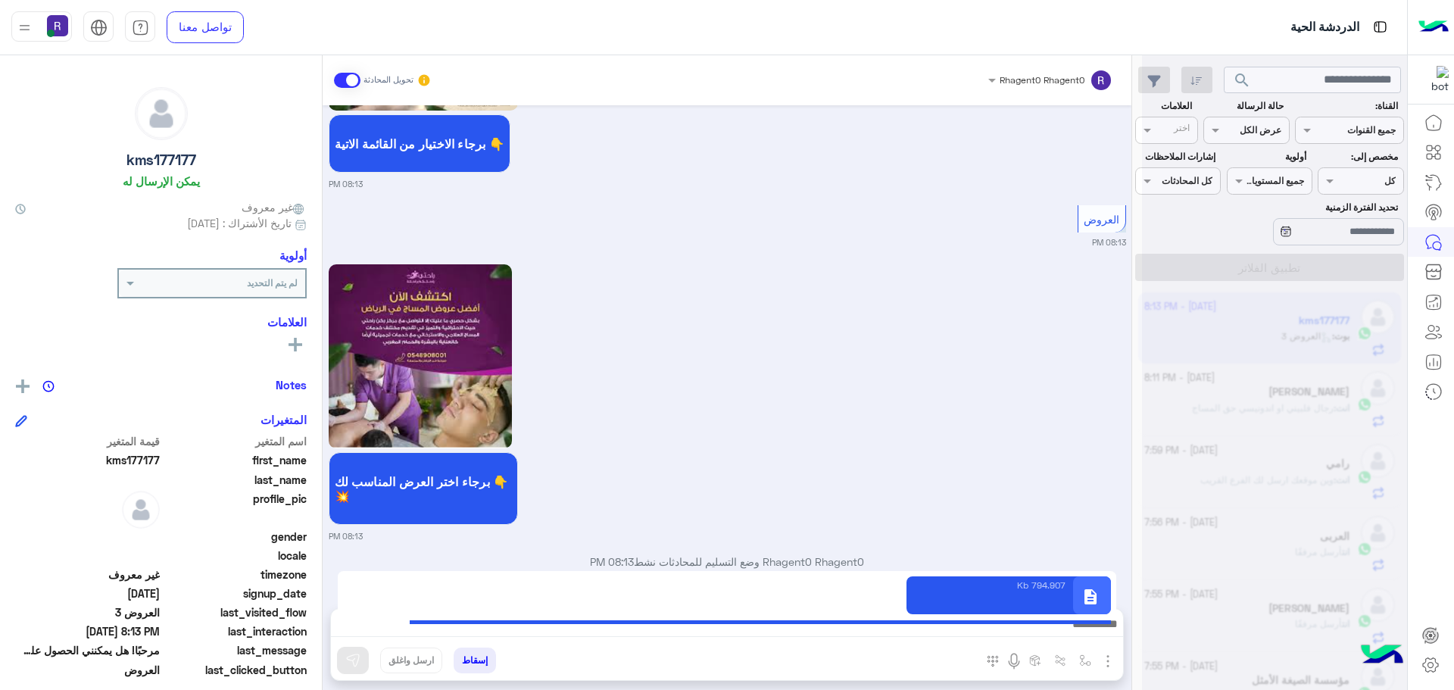
click at [1032, 308] on div "برجاء اختر العرض المناسب لك 👇 💥 08:13 PM" at bounding box center [727, 401] width 797 height 282
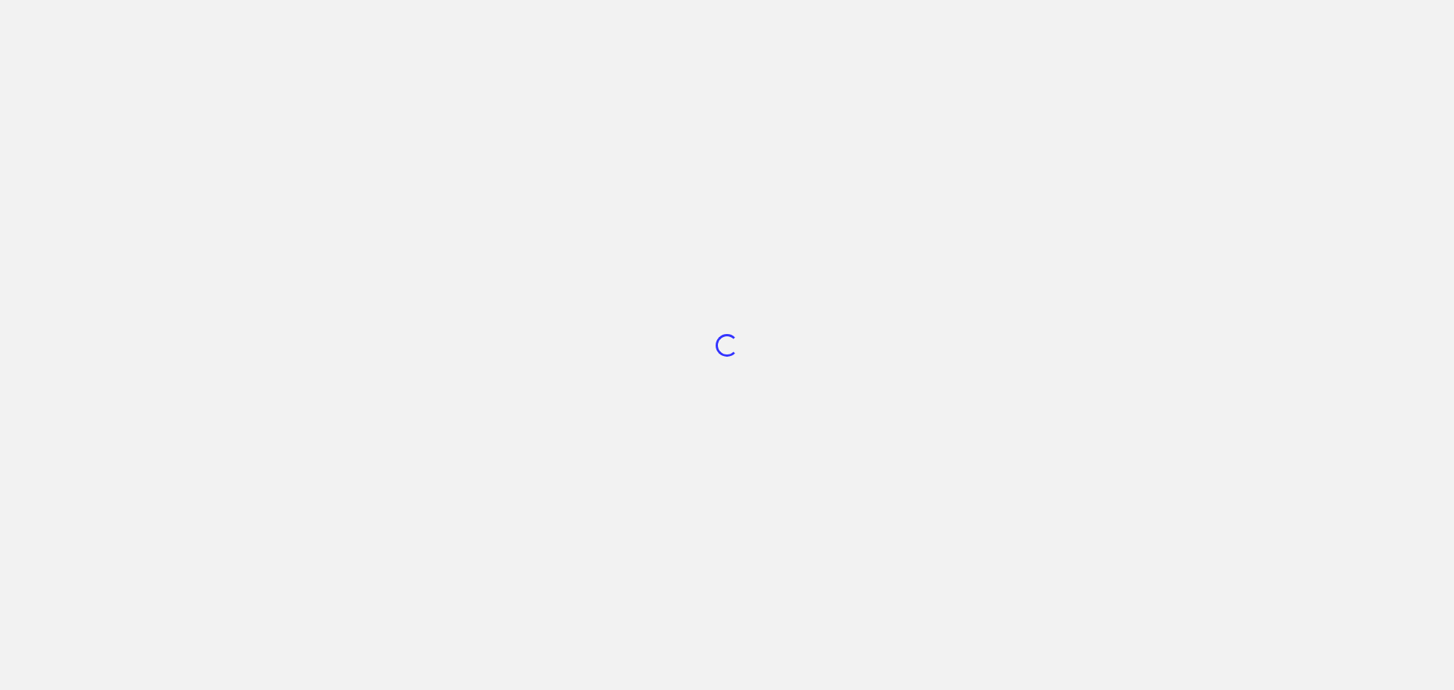
scroll to position [571, 0]
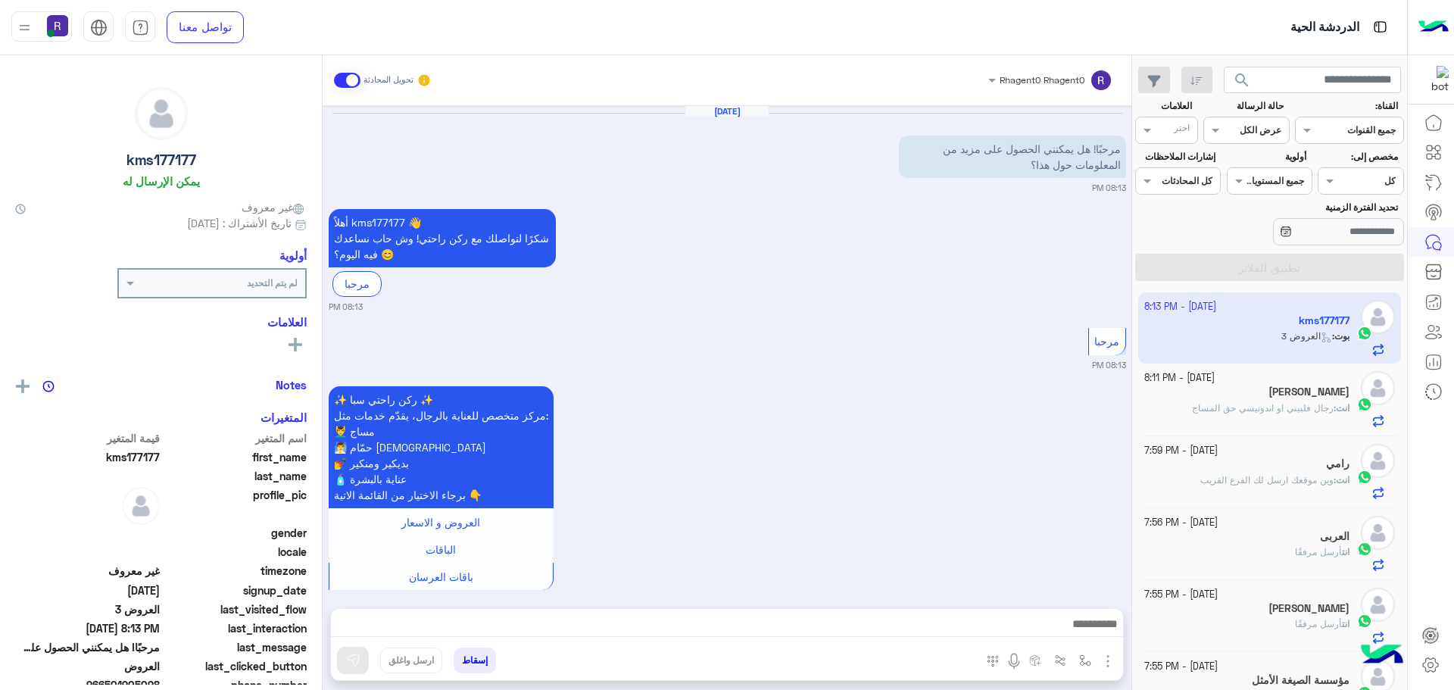
scroll to position [768, 0]
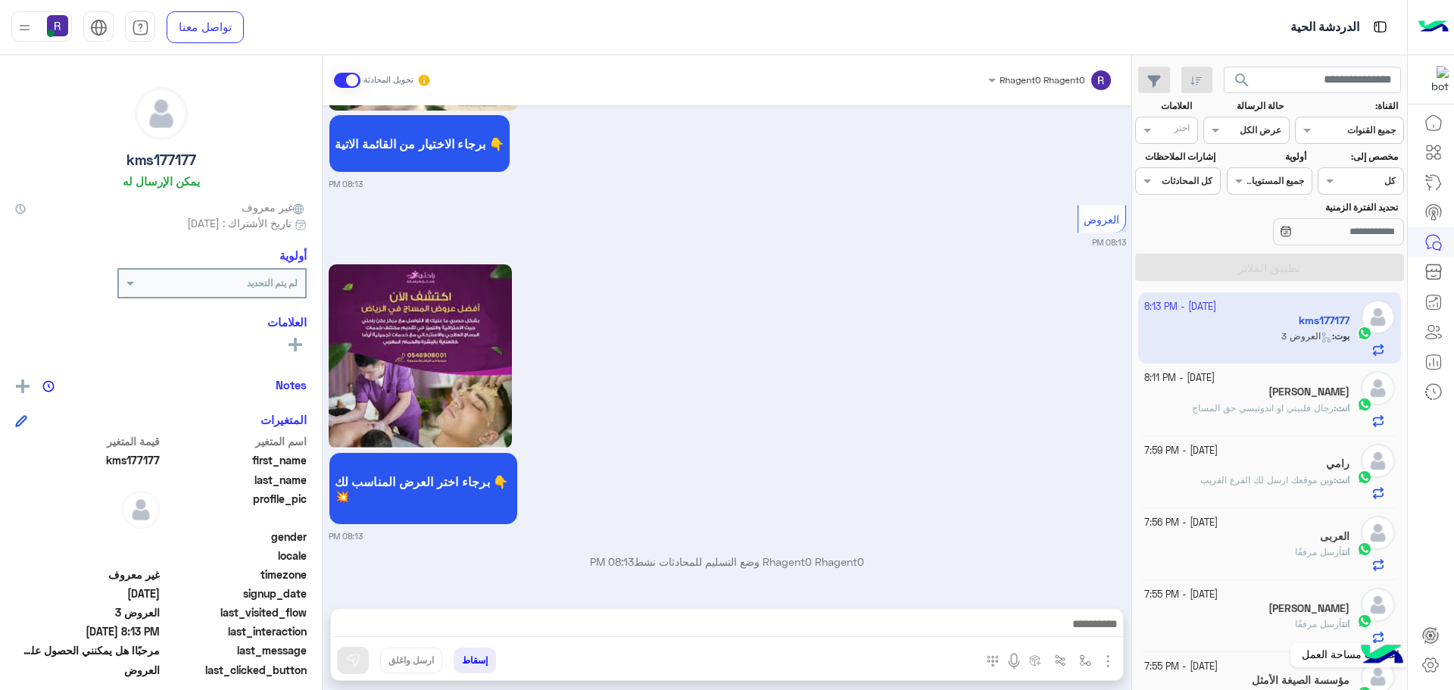
click at [1426, 672] on icon at bounding box center [1430, 665] width 18 height 18
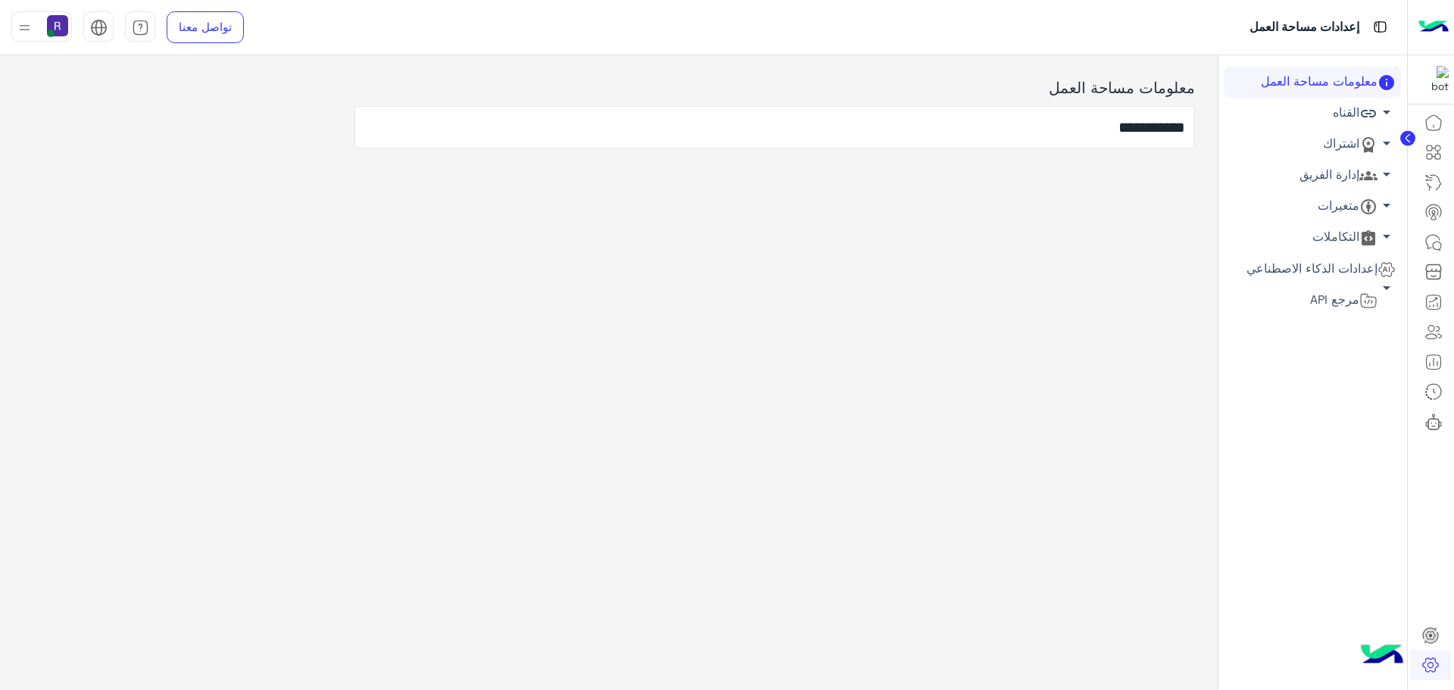
click at [1329, 146] on link "اشتراك arrow_drop_down" at bounding box center [1311, 144] width 177 height 31
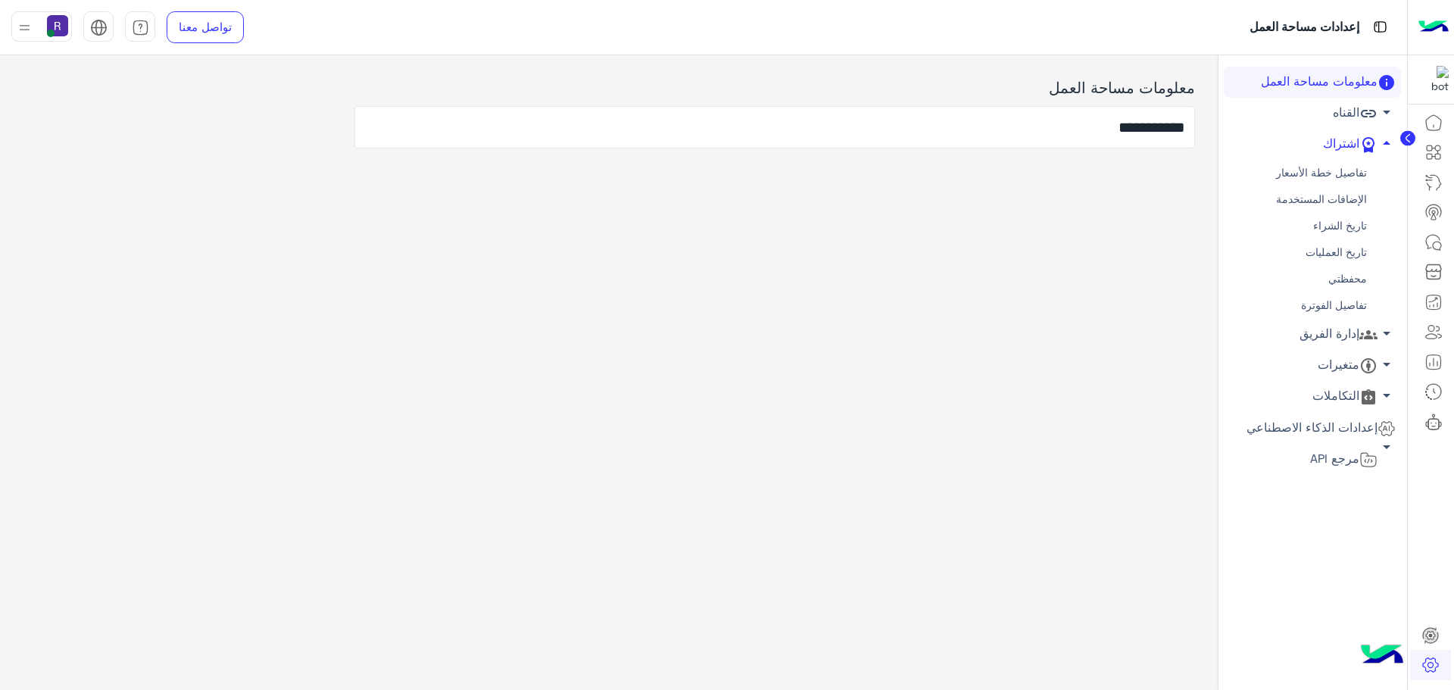
click at [1337, 275] on link "محفظتي" at bounding box center [1311, 279] width 177 height 26
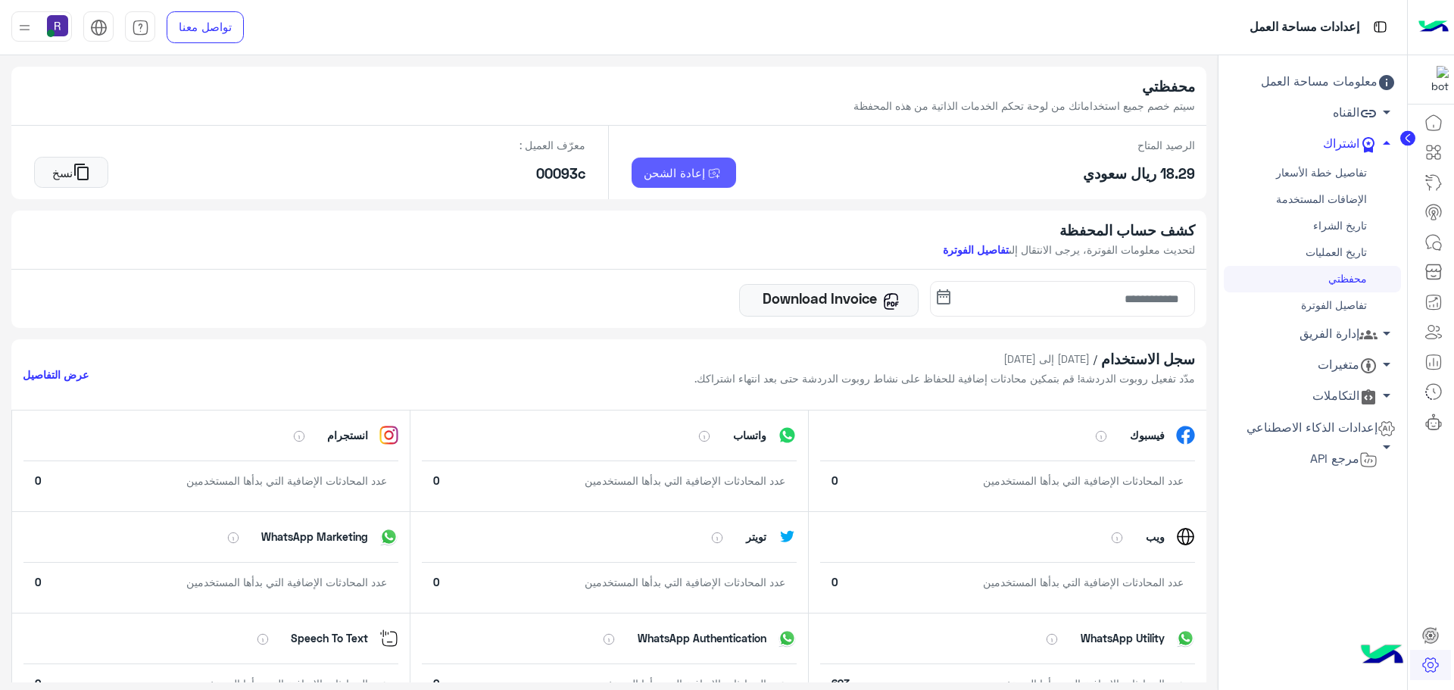
click at [678, 174] on span "إعادة الشحن" at bounding box center [673, 173] width 61 height 14
click at [1435, 242] on icon at bounding box center [1436, 246] width 8 height 8
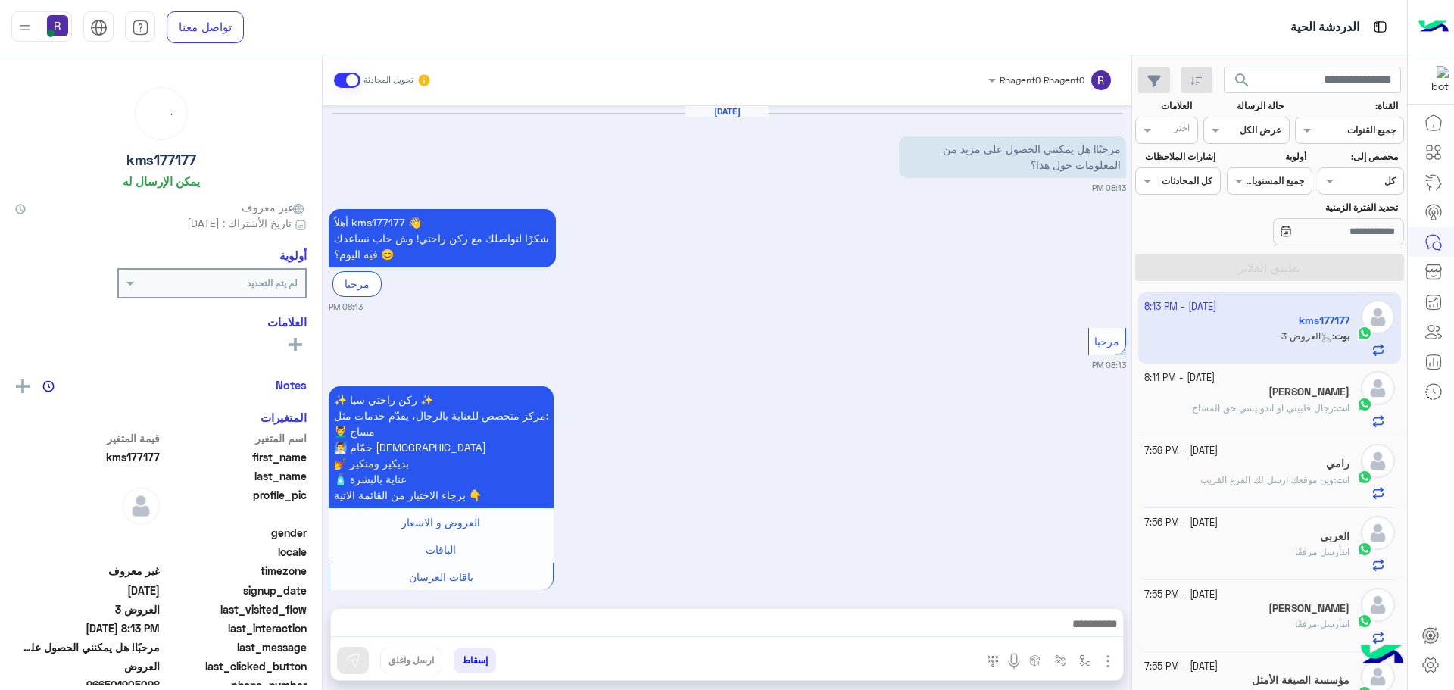
scroll to position [768, 0]
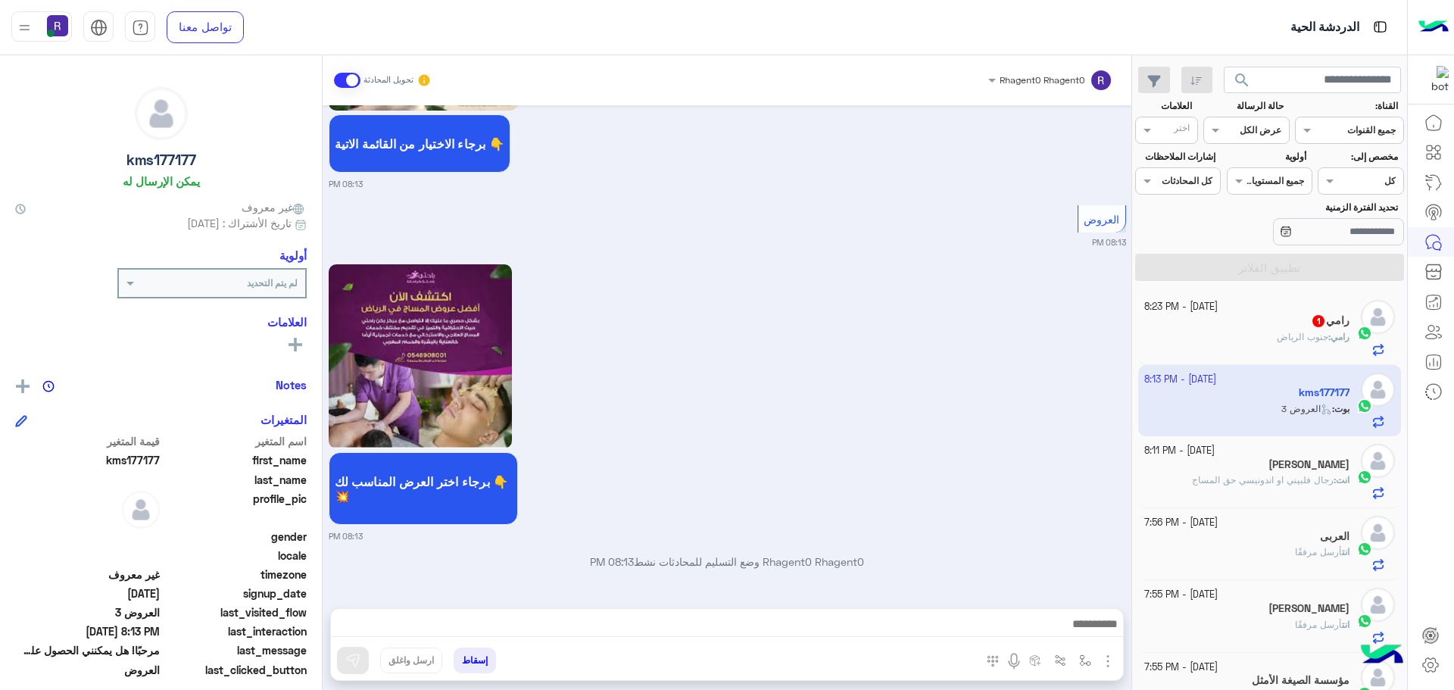
click at [1332, 326] on h5 "رامي 1" at bounding box center [1329, 320] width 39 height 13
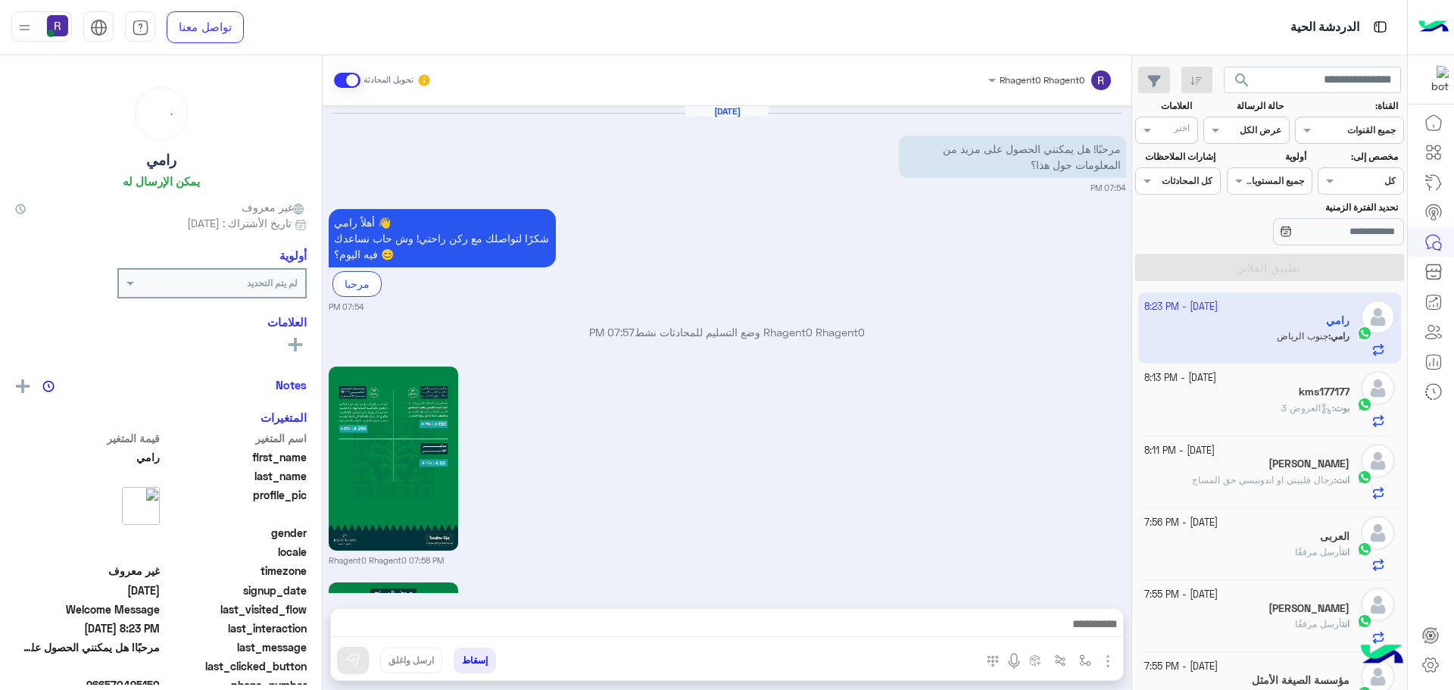
scroll to position [1647, 0]
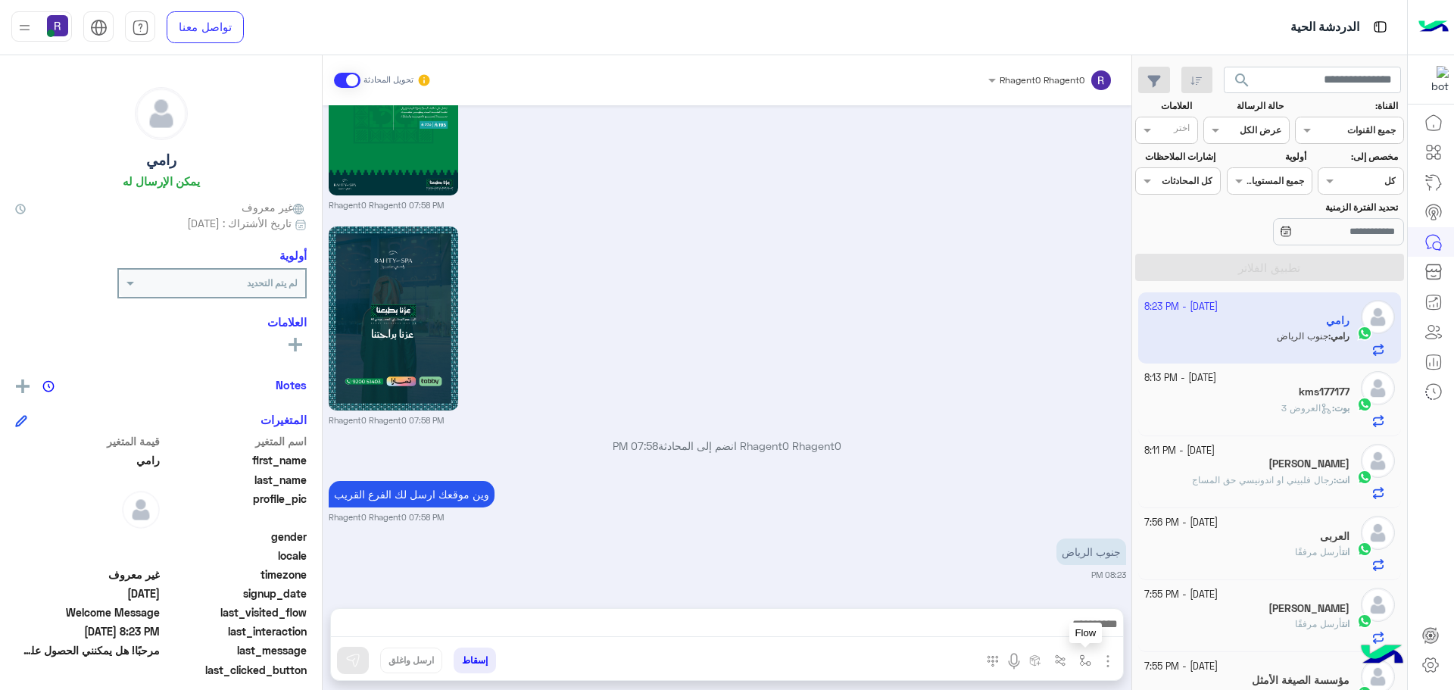
click at [1089, 661] on img "button" at bounding box center [1085, 660] width 12 height 12
click at [1081, 631] on div "أدخل اسم مجموعة الرسائل" at bounding box center [1038, 627] width 104 height 14
type input "*"
type input "****"
click at [1056, 596] on div "الشفا" at bounding box center [1041, 600] width 112 height 30
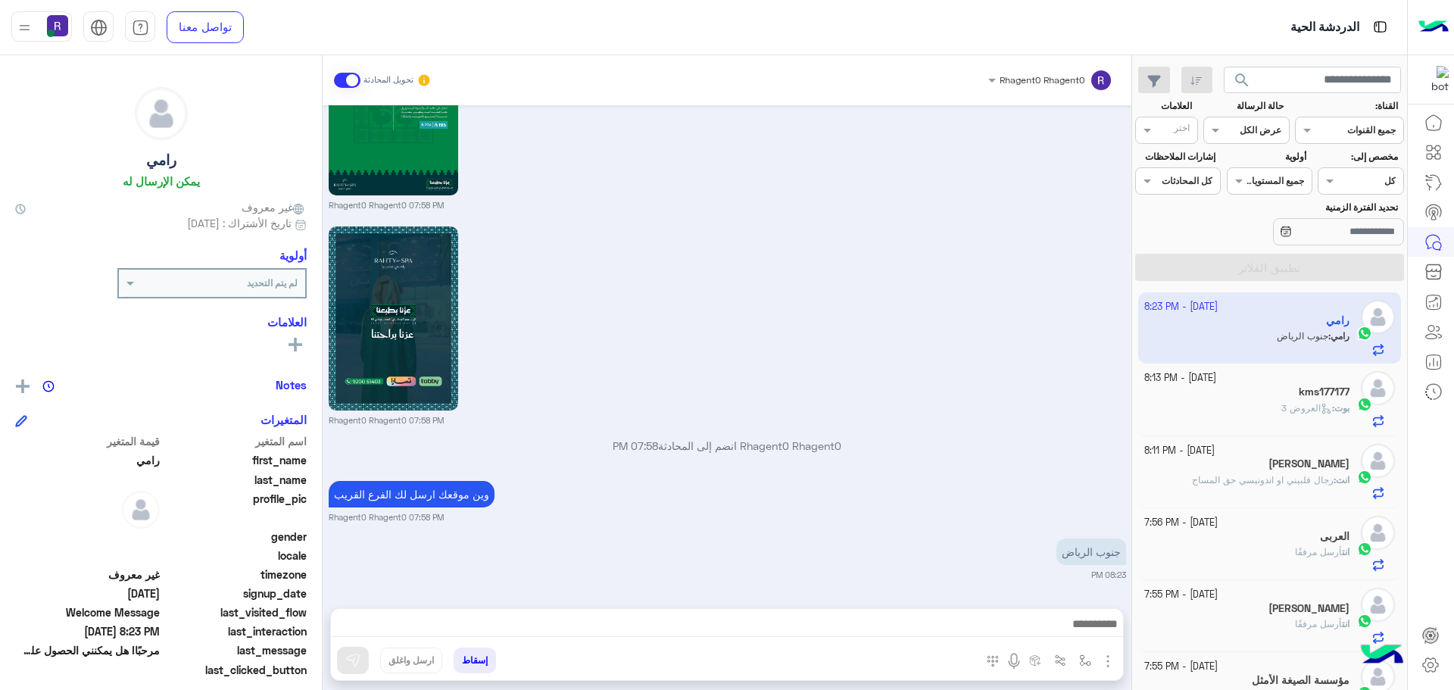
type textarea "*****"
click at [355, 663] on img at bounding box center [352, 660] width 15 height 15
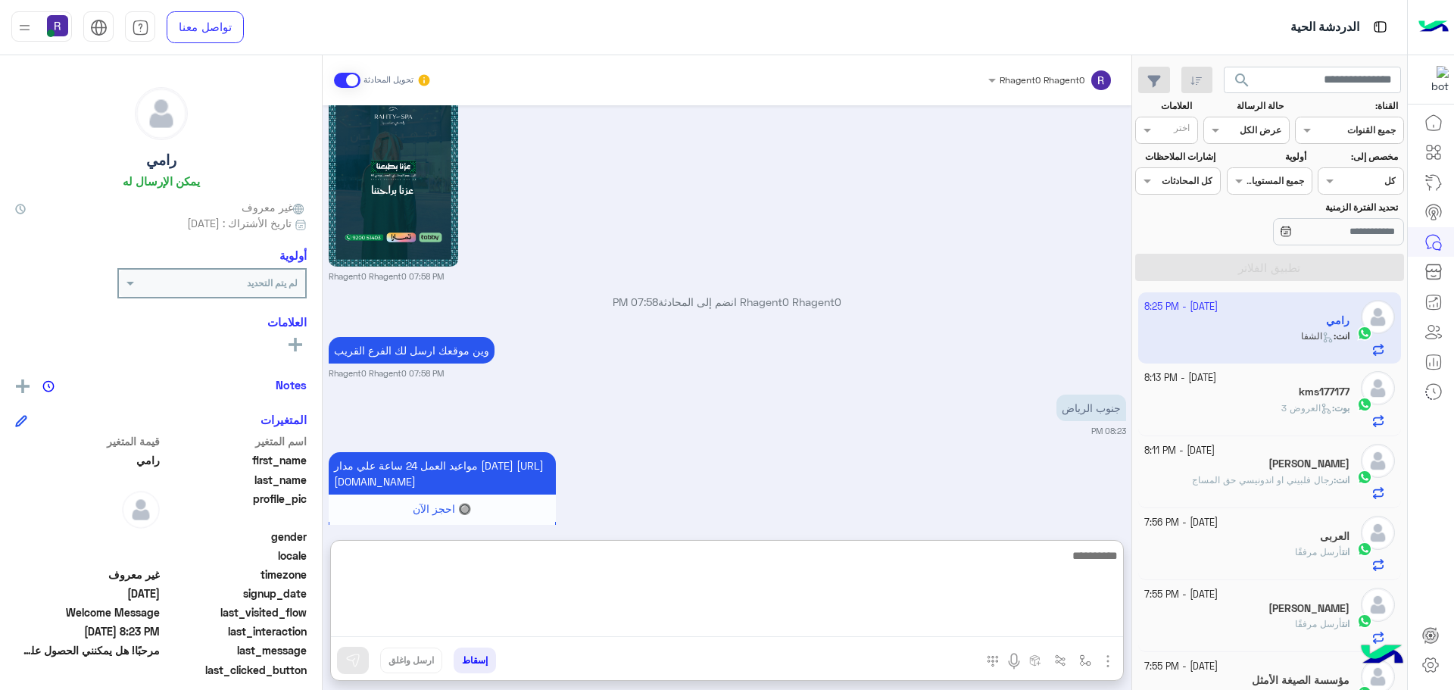
click at [709, 631] on textarea at bounding box center [727, 591] width 792 height 91
type textarea "**********"
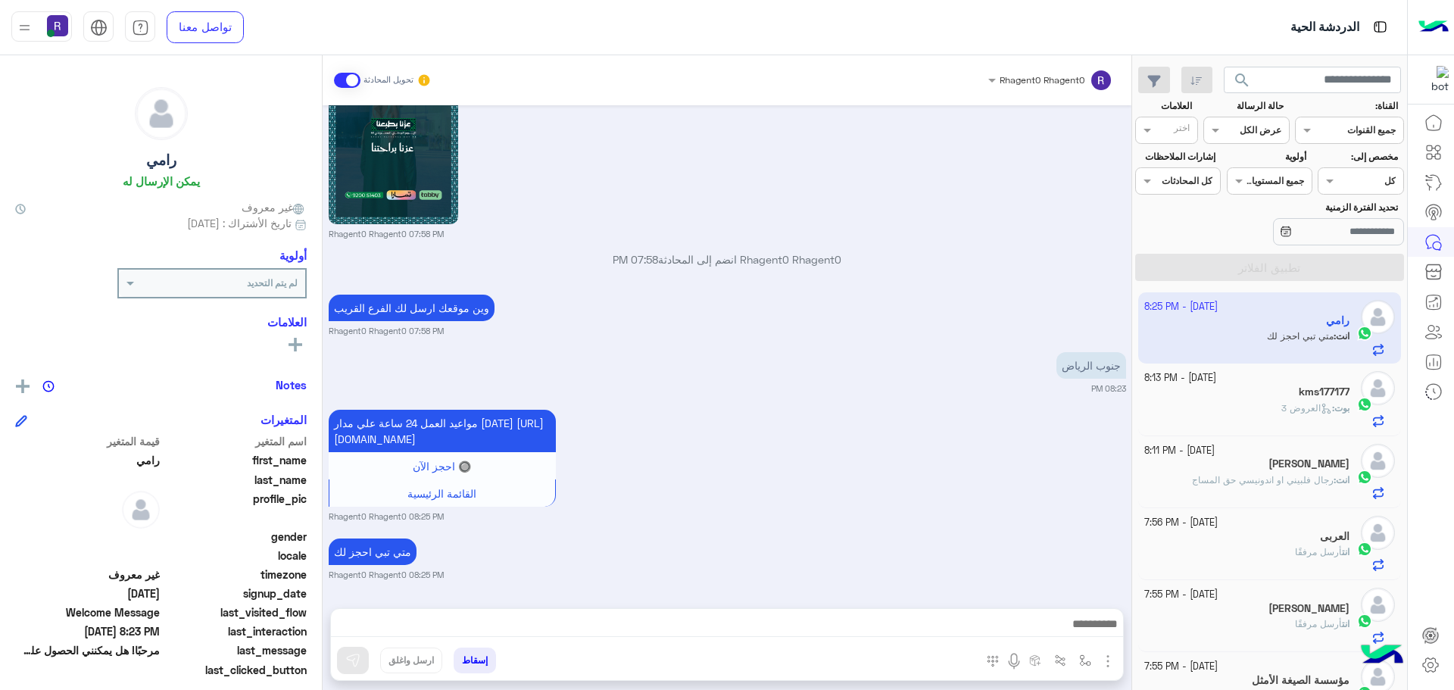
click at [806, 569] on small "Rhagent0 Rhagent0 08:25 PM" at bounding box center [727, 575] width 797 height 12
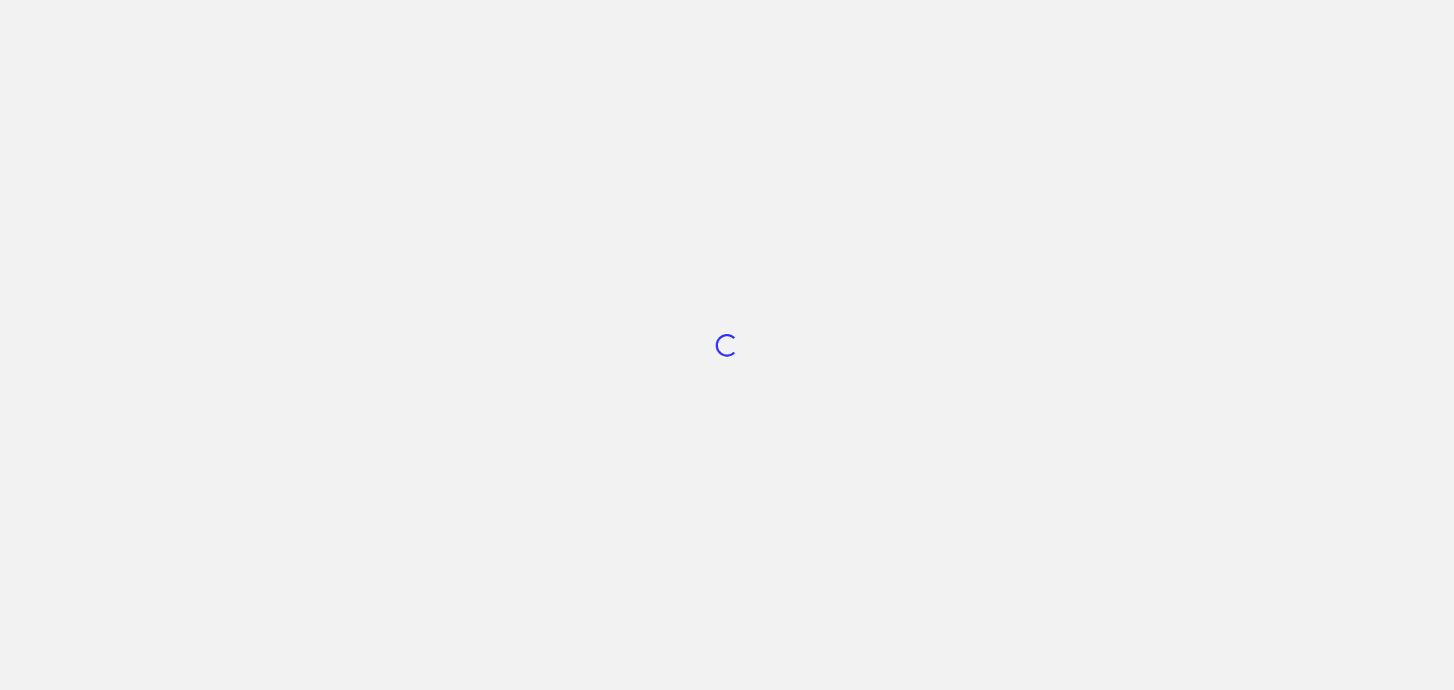
scroll to position [571, 0]
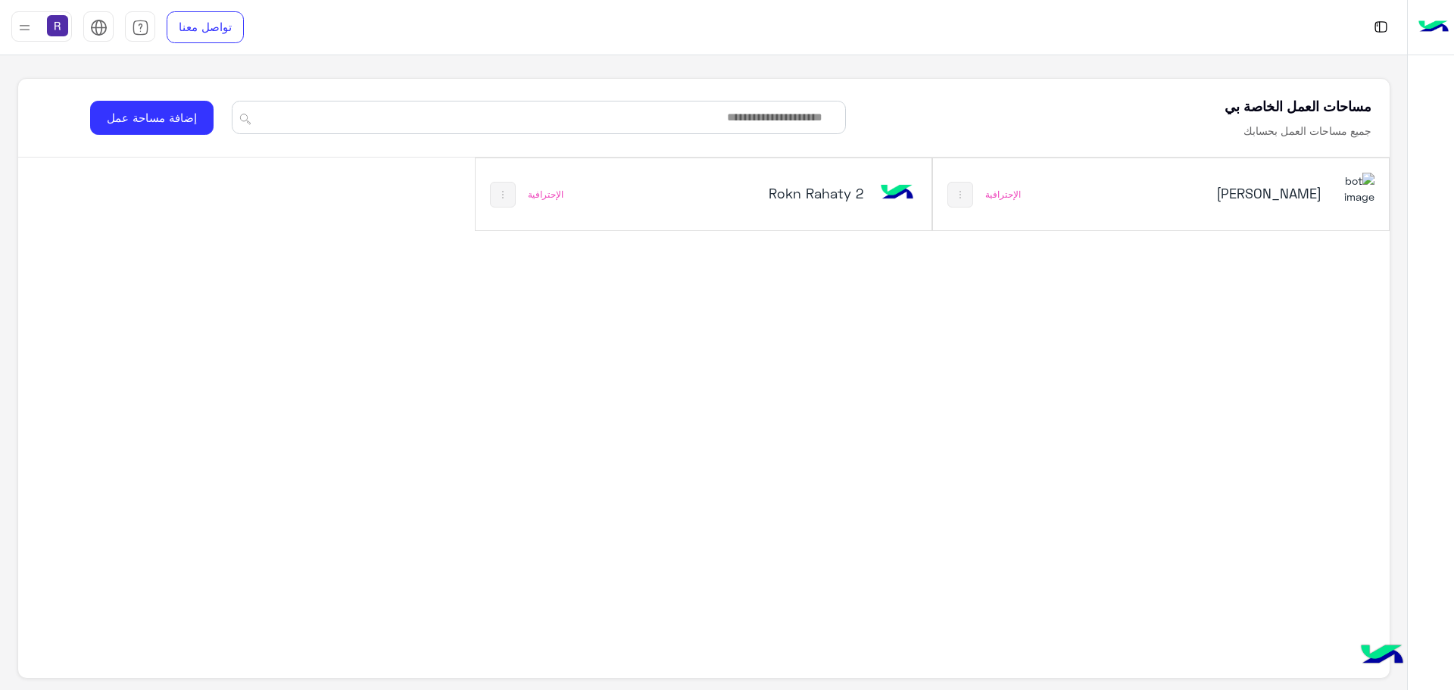
click at [1282, 195] on h5 "[PERSON_NAME]" at bounding box center [1244, 193] width 154 height 18
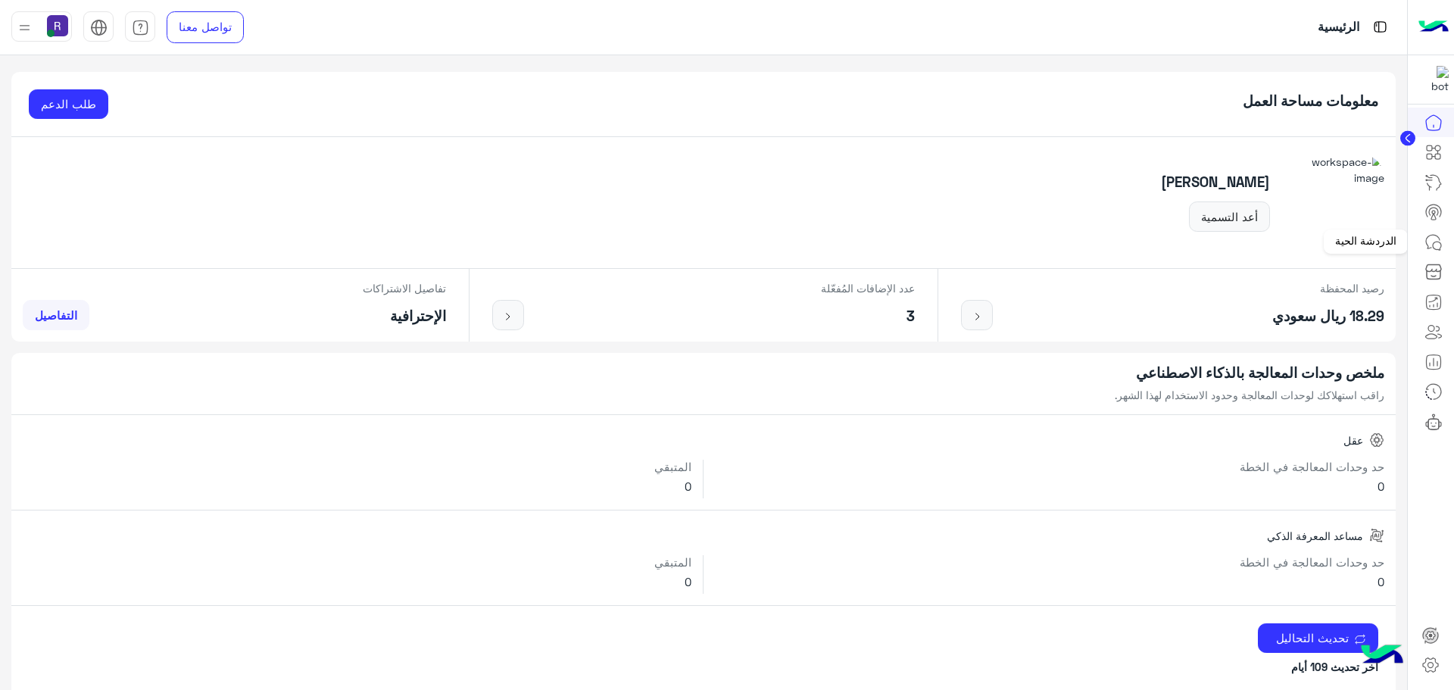
click at [1433, 248] on icon at bounding box center [1436, 246] width 8 height 8
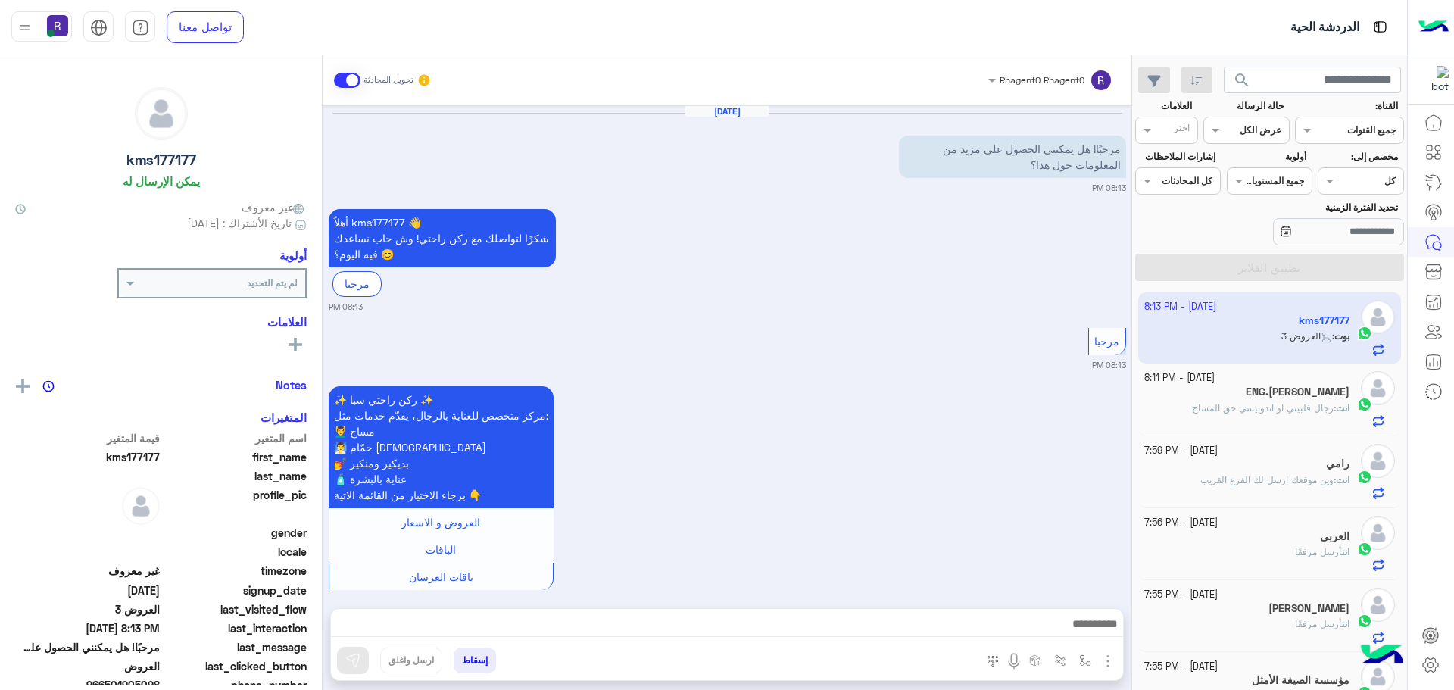
scroll to position [768, 0]
